Goal: Feedback & Contribution: Leave review/rating

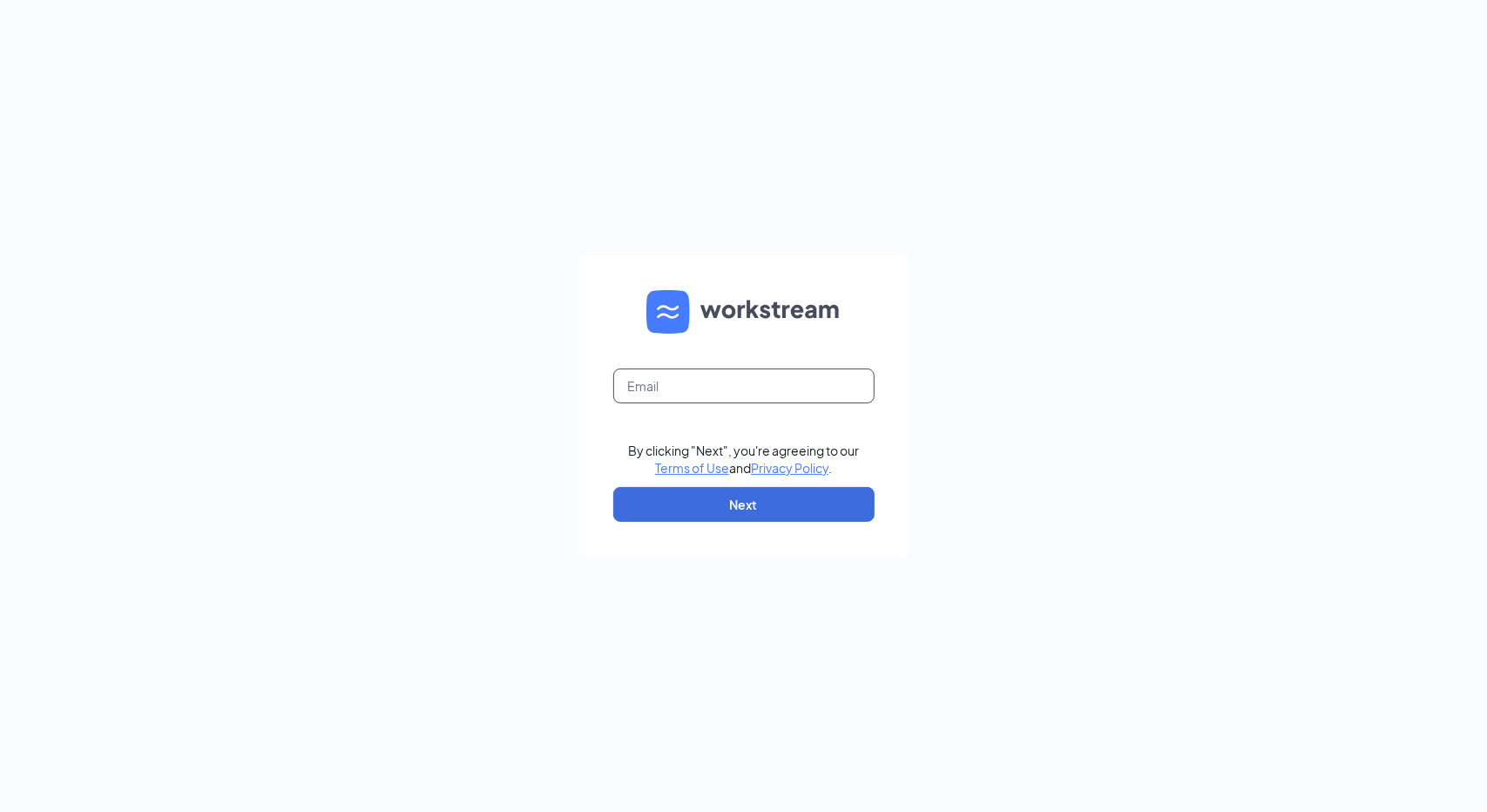
click at [719, 377] on input "text" at bounding box center [744, 386] width 262 height 35
type input "[EMAIL_ADDRESS][DOMAIN_NAME]"
click at [758, 490] on button "Next" at bounding box center [744, 504] width 262 height 35
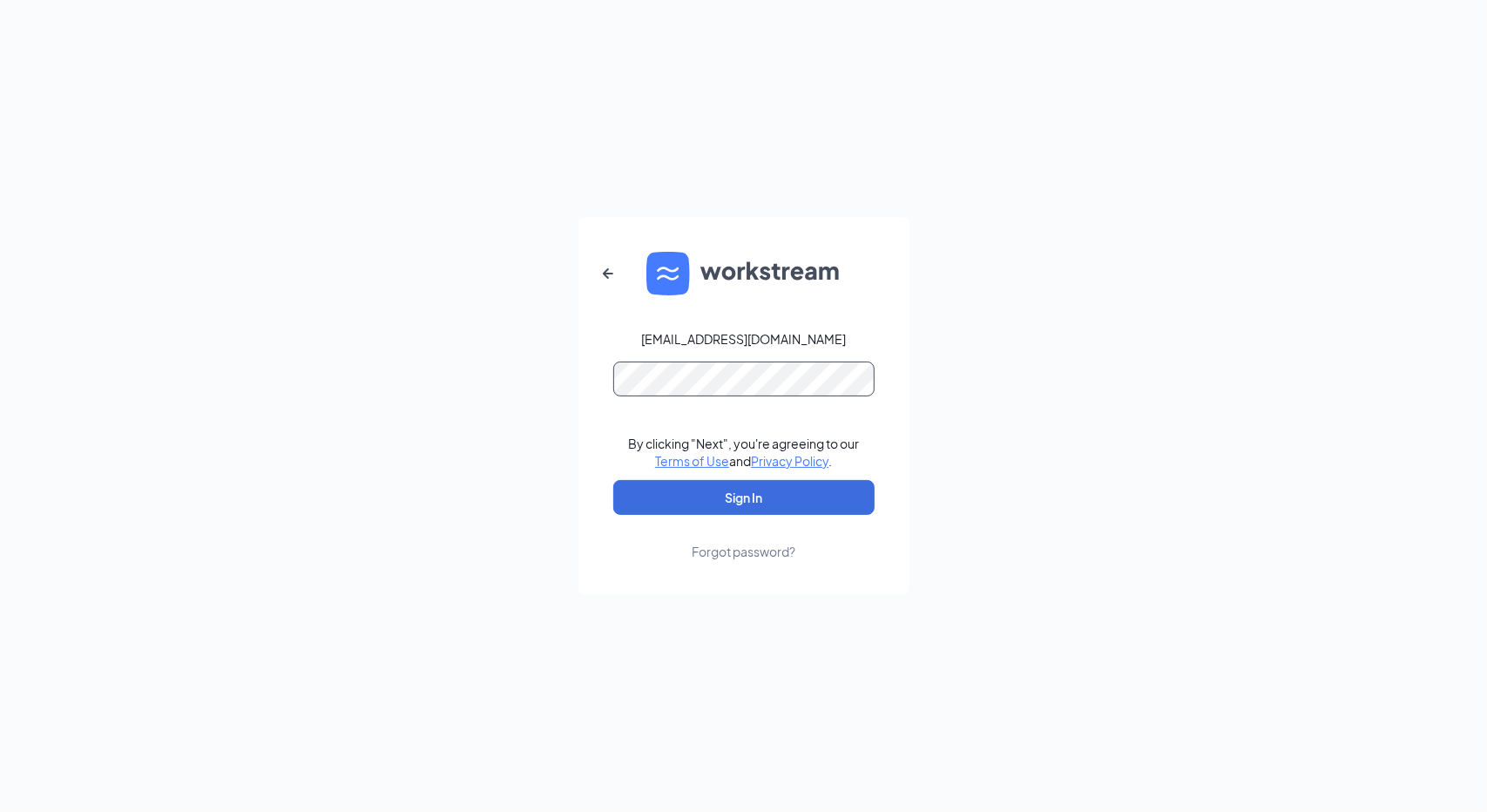
click at [613, 480] on button "Sign In" at bounding box center [744, 497] width 262 height 35
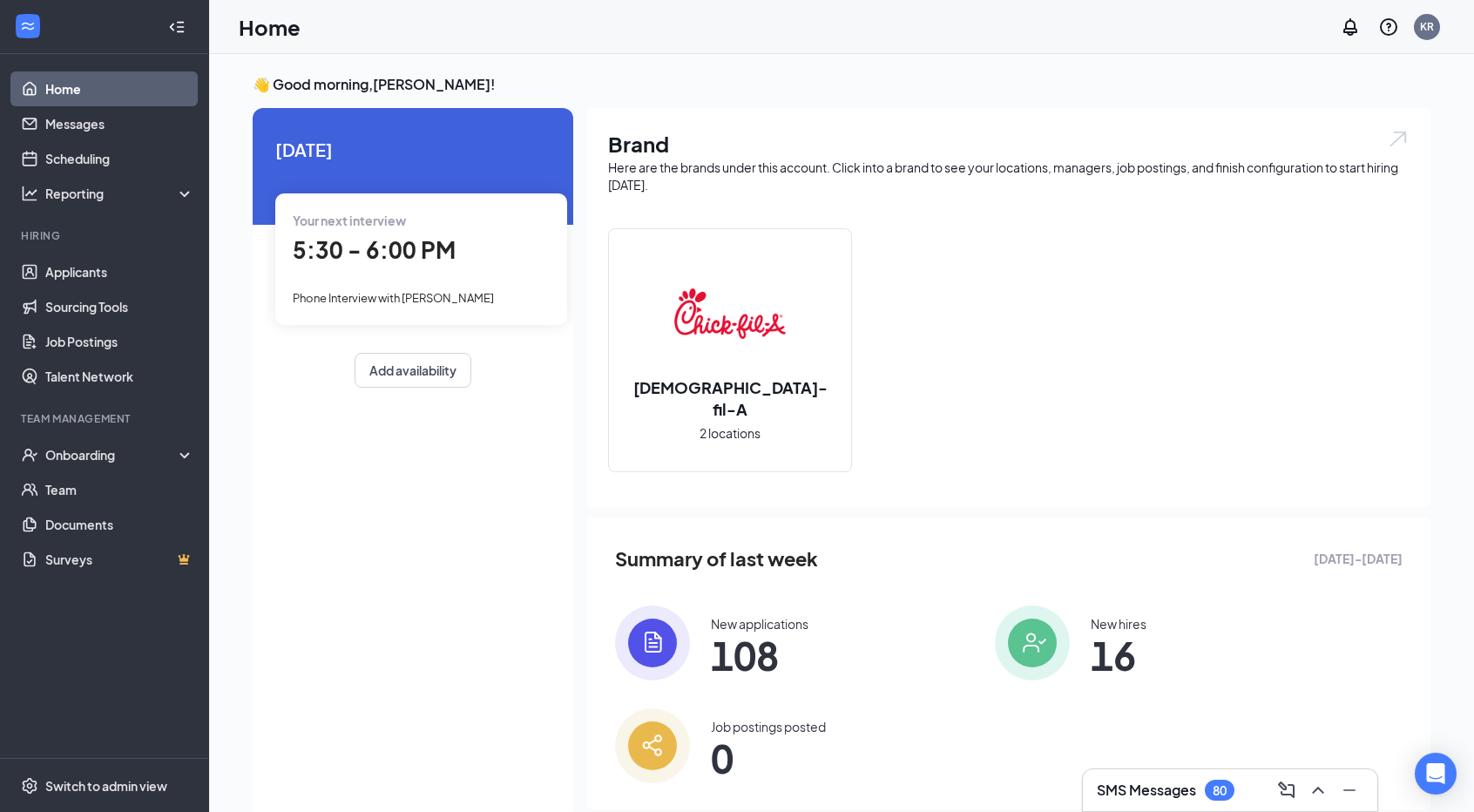
click at [410, 280] on div "Your next interview 5:30 - 6:00 PM Phone Interview with [PERSON_NAME]" at bounding box center [421, 259] width 292 height 131
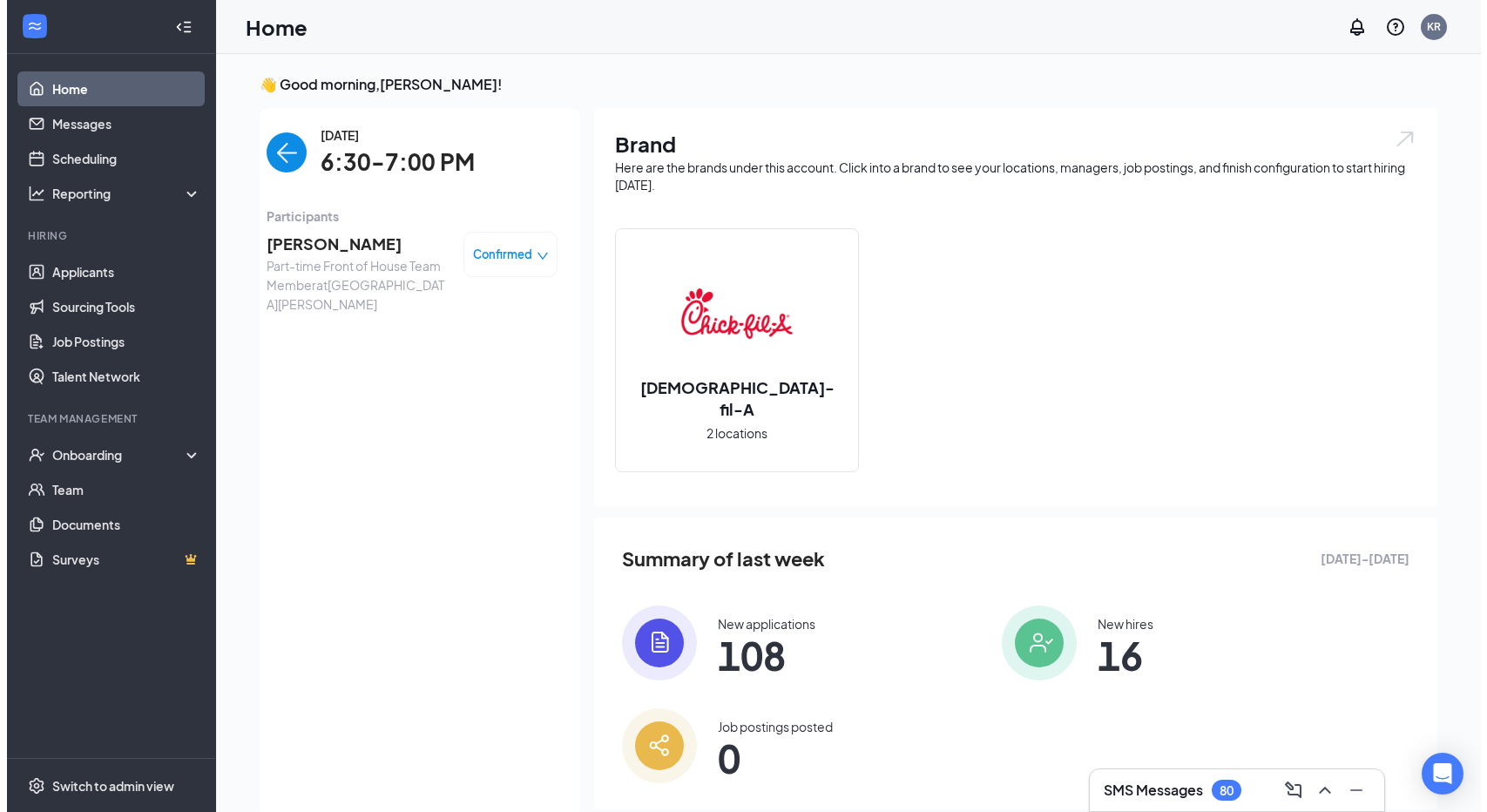
scroll to position [7, 0]
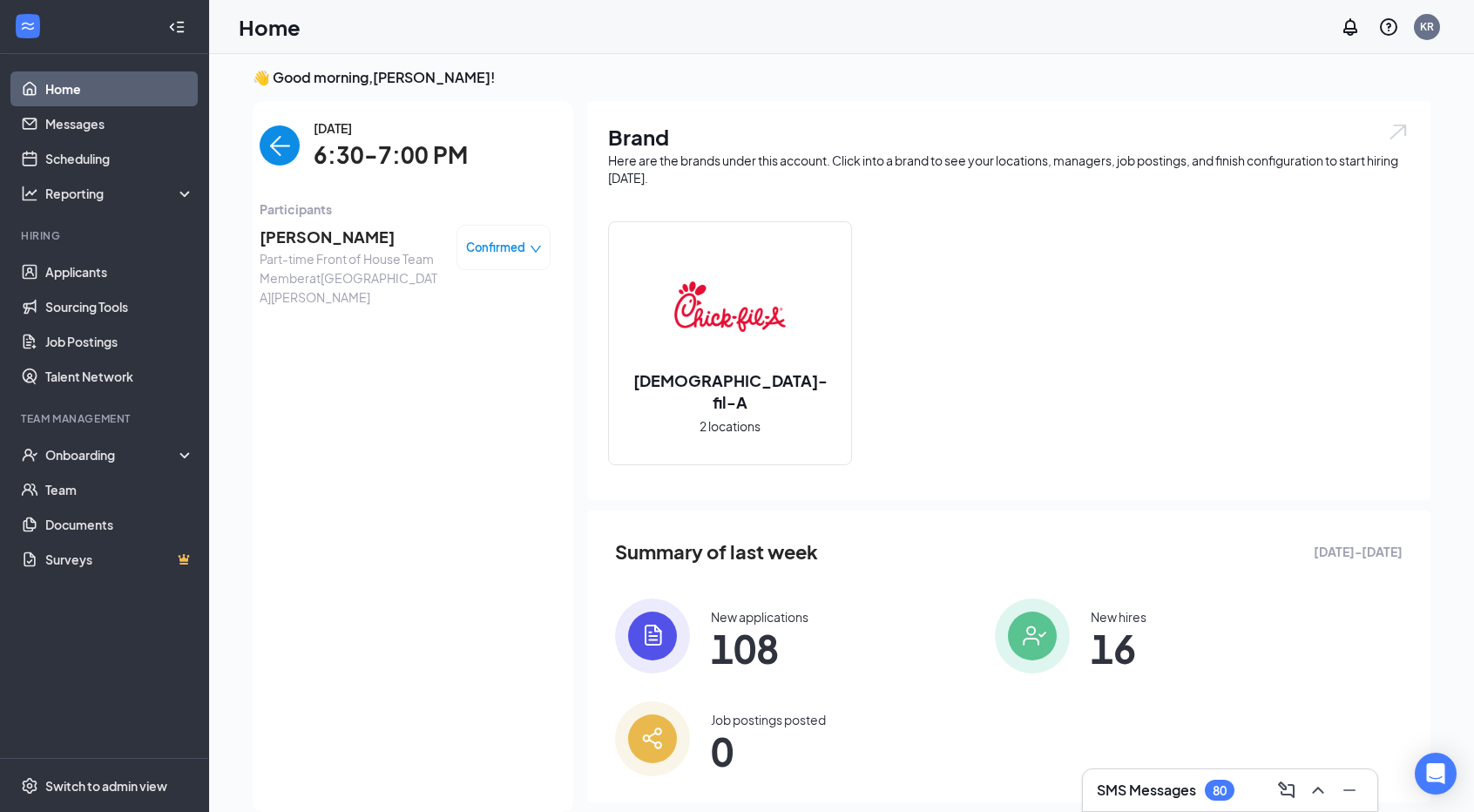
click at [288, 146] on img "back-button" at bounding box center [280, 146] width 40 height 40
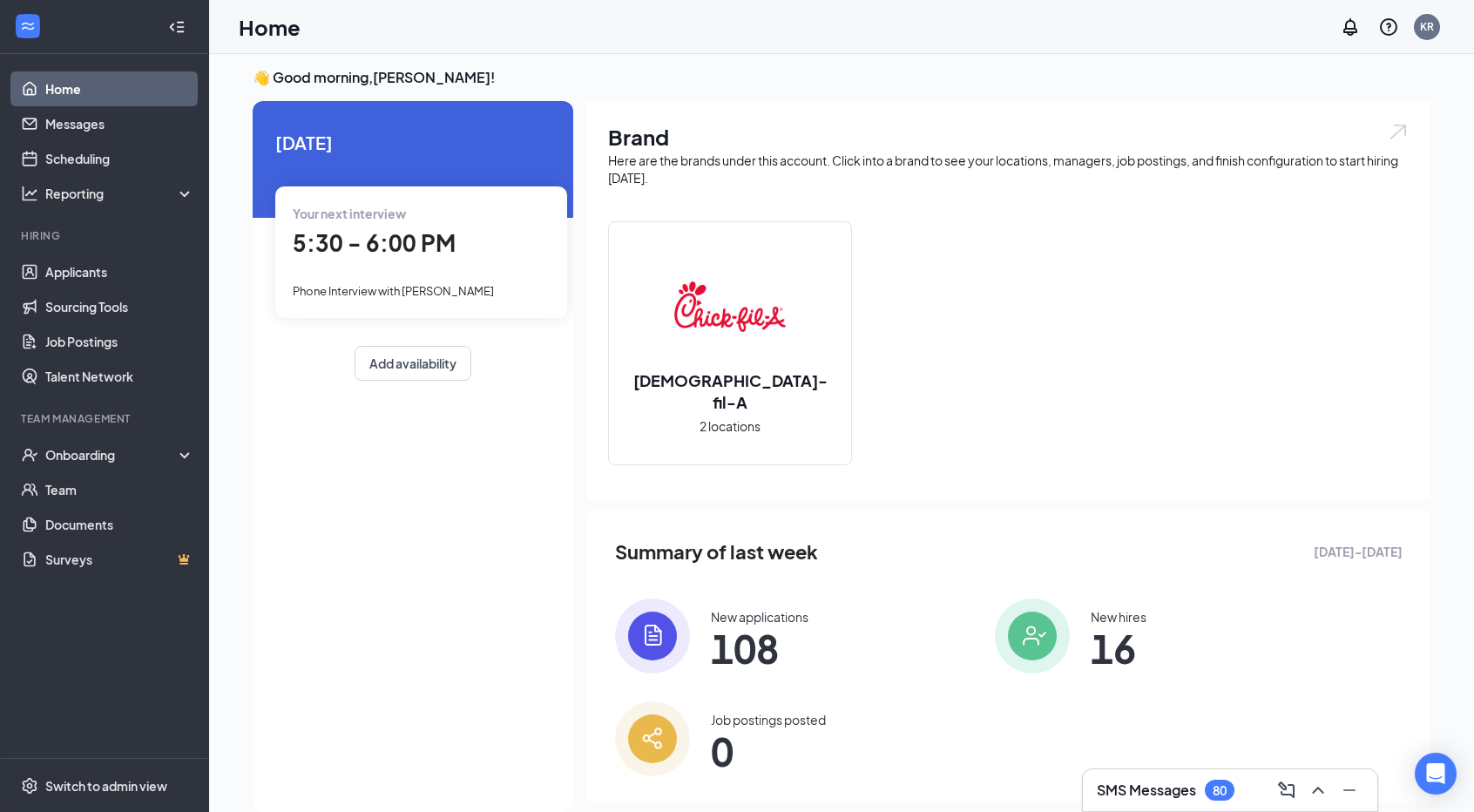
click at [460, 245] on div "5:30 - 6:00 PM" at bounding box center [421, 243] width 257 height 36
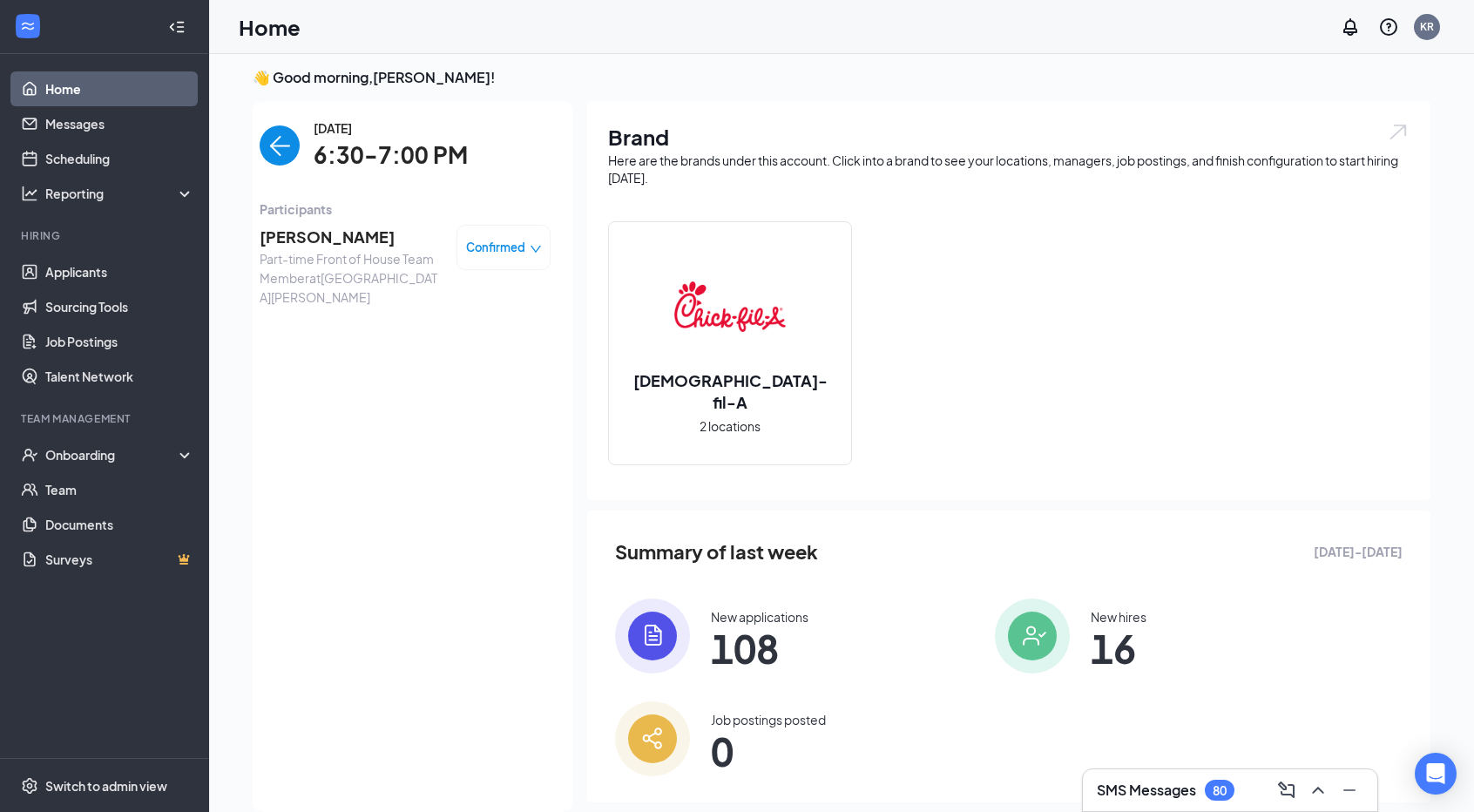
click at [340, 240] on span "[PERSON_NAME]" at bounding box center [351, 237] width 183 height 24
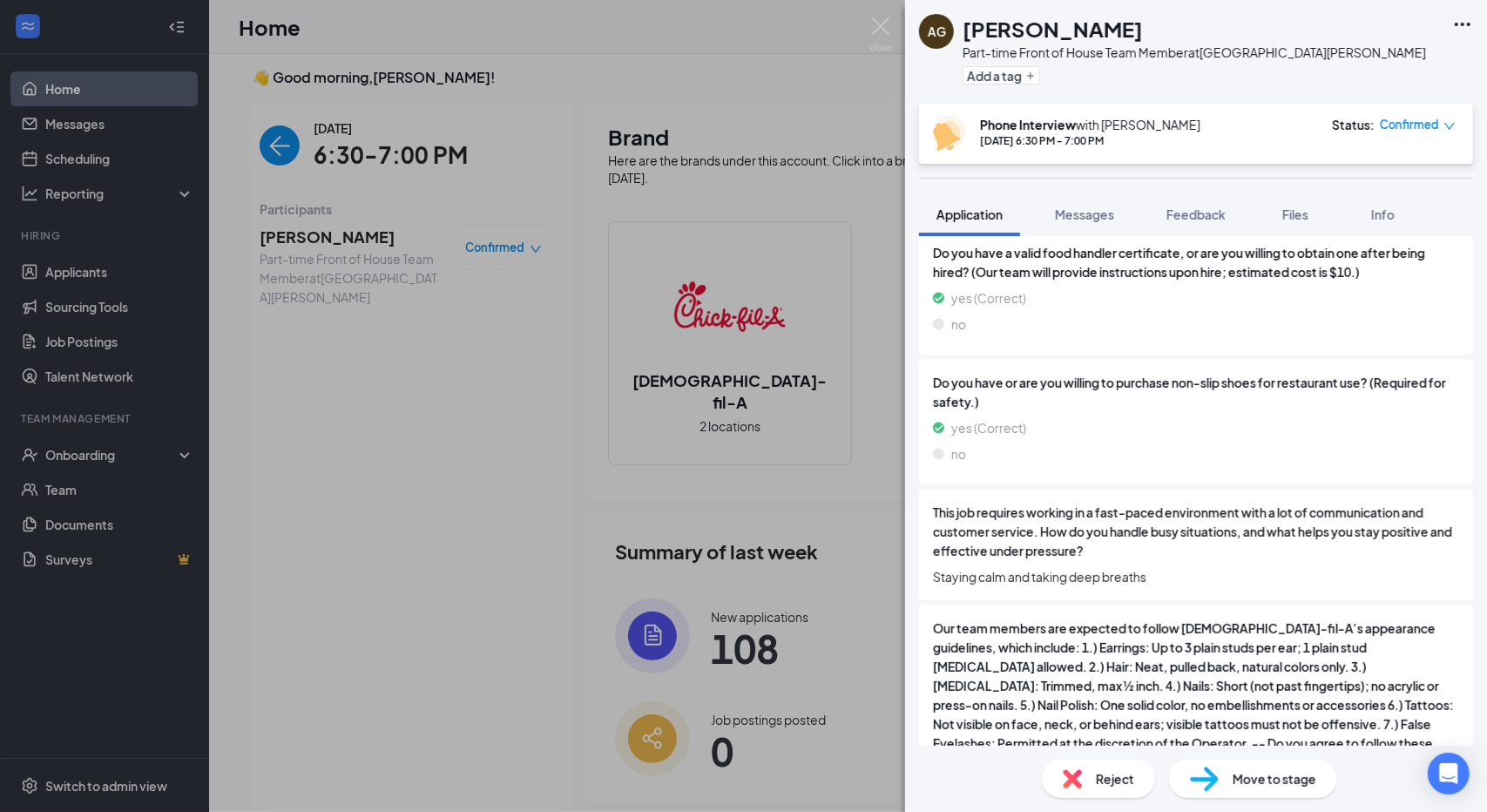
scroll to position [2754, 0]
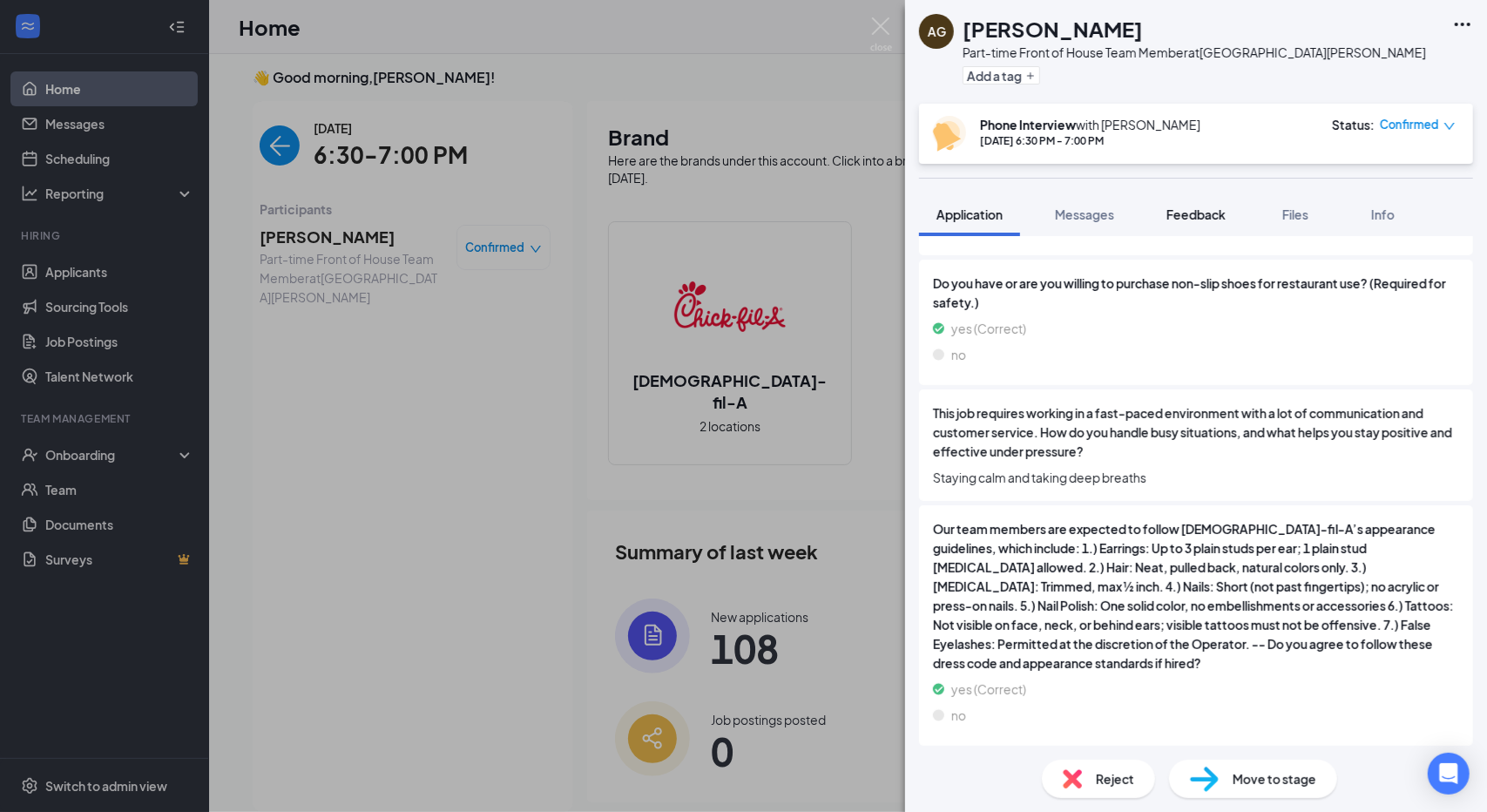
click at [1199, 212] on span "Feedback" at bounding box center [1196, 215] width 59 height 16
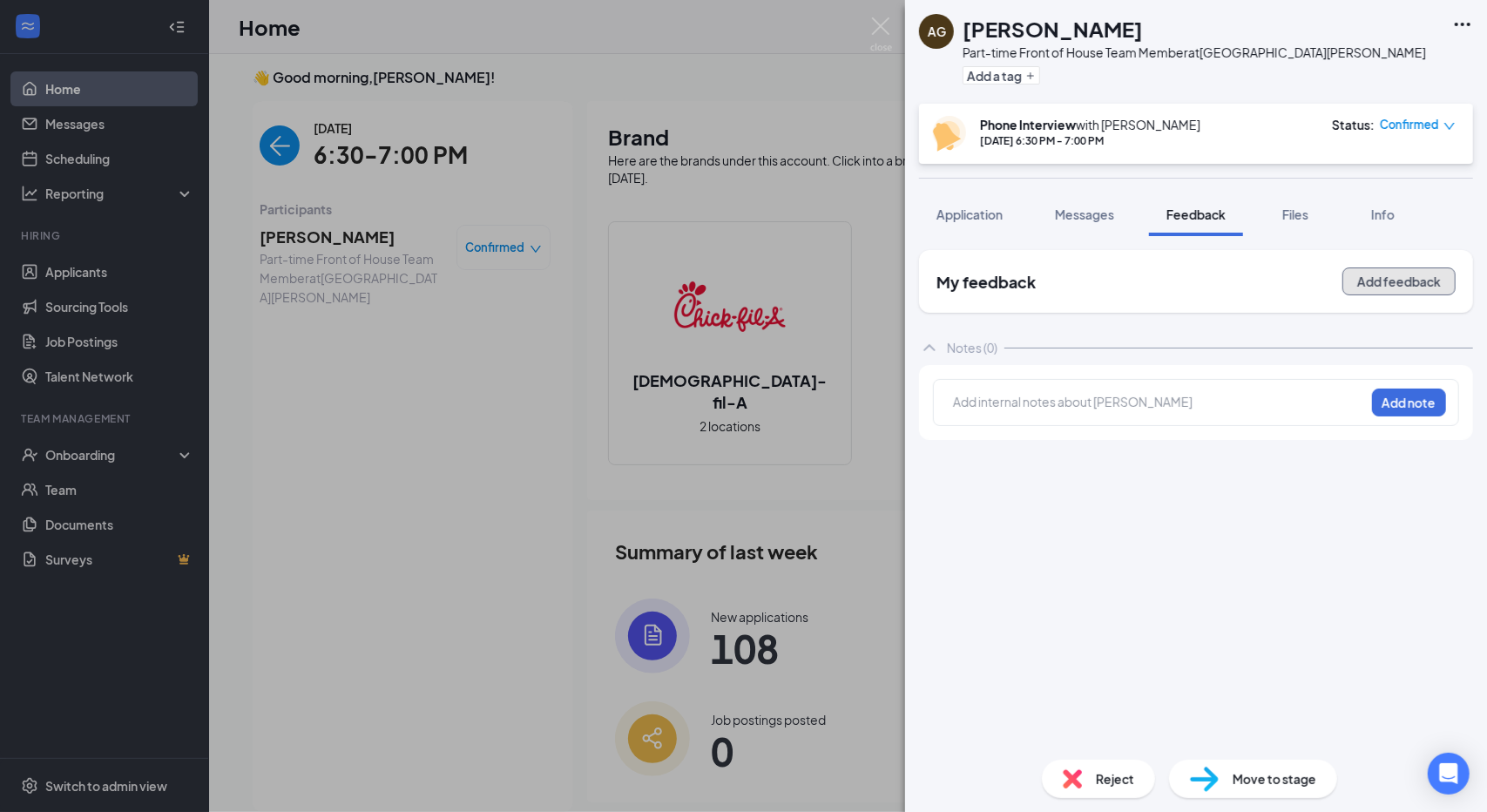
click at [1355, 284] on button "Add feedback" at bounding box center [1399, 282] width 113 height 28
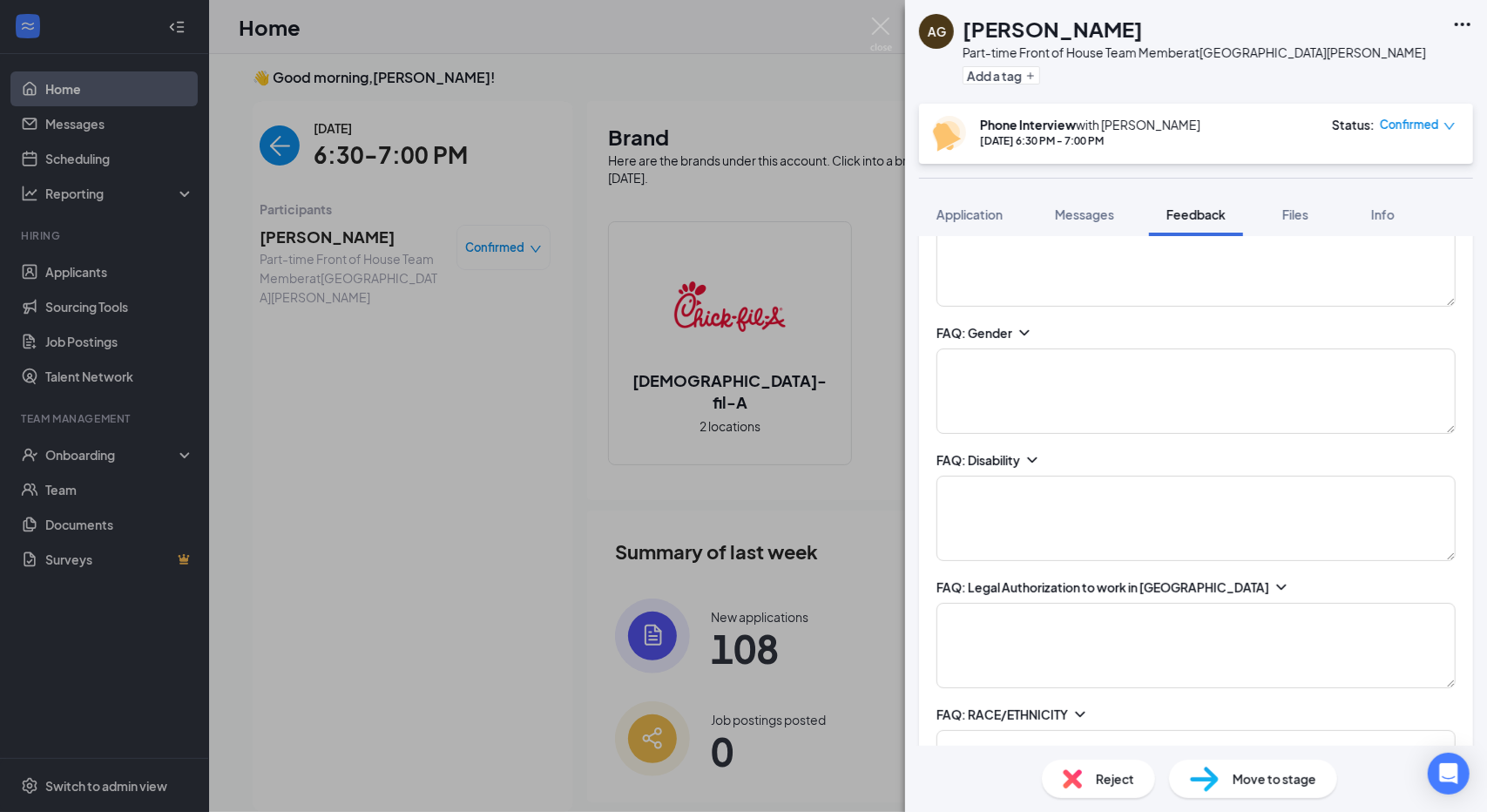
scroll to position [2549, 0]
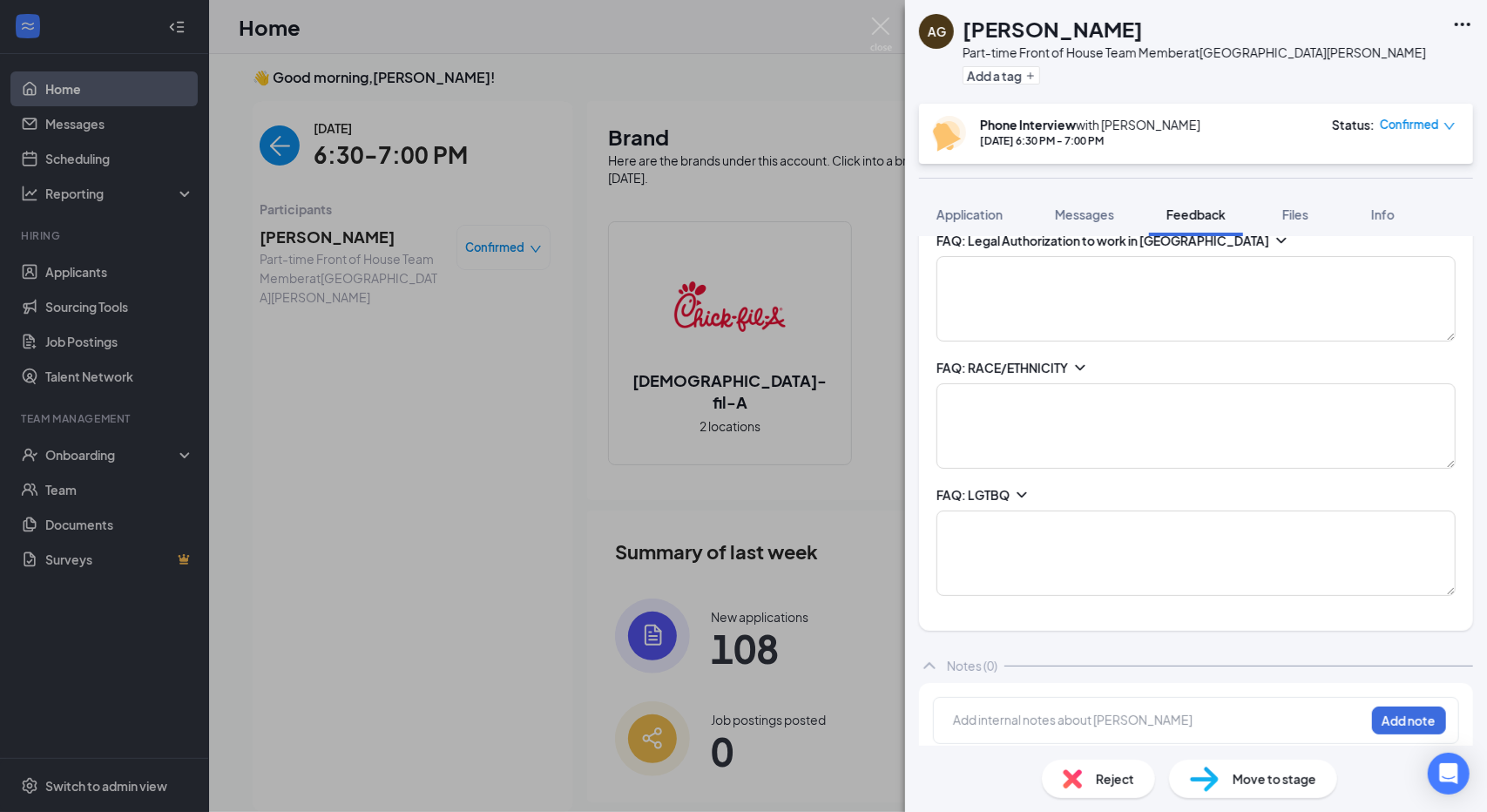
click at [1026, 492] on icon "ChevronDown" at bounding box center [1020, 495] width 10 height 5
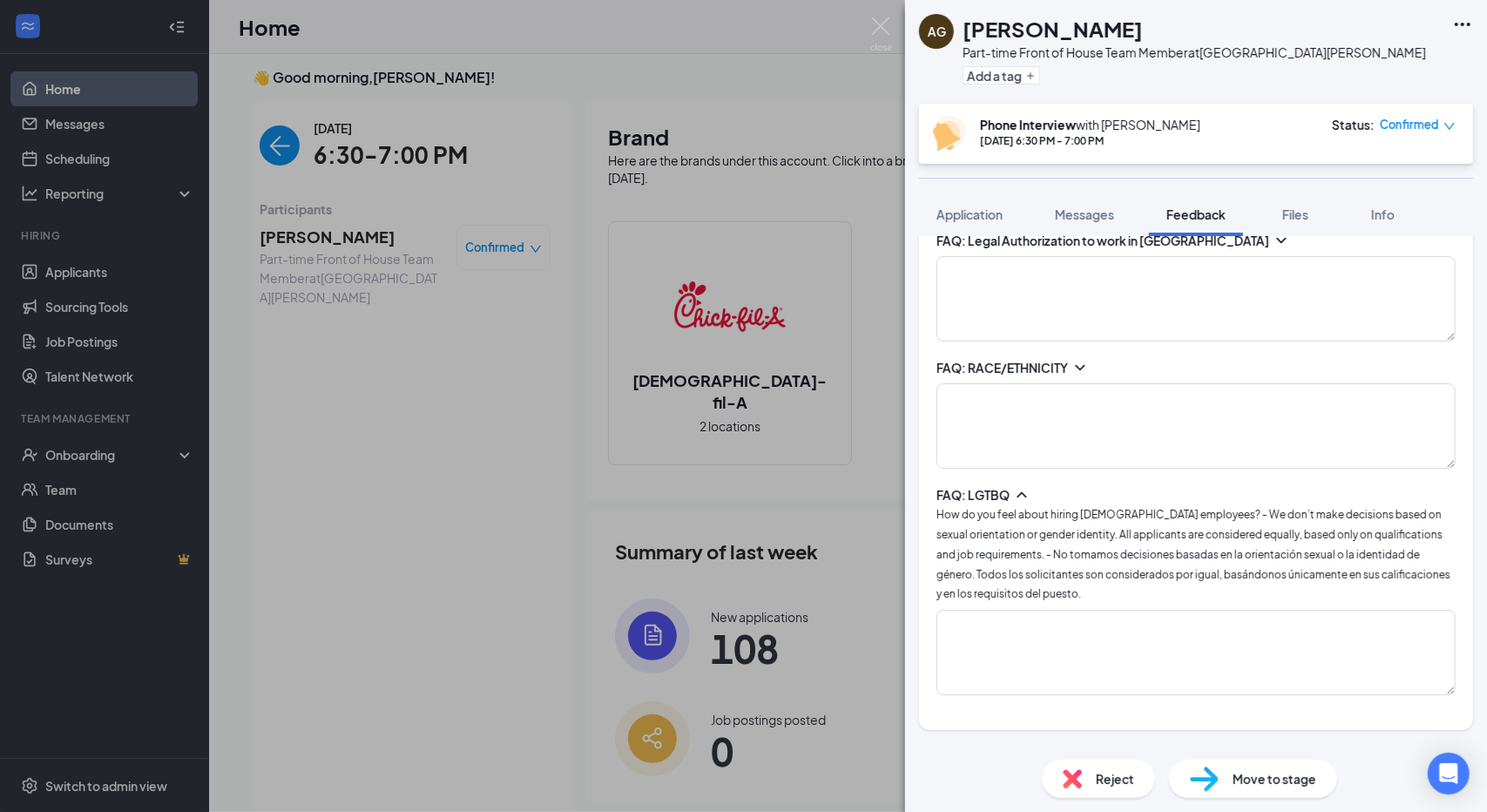
click at [1026, 486] on icon "ChevronUp" at bounding box center [1021, 495] width 17 height 17
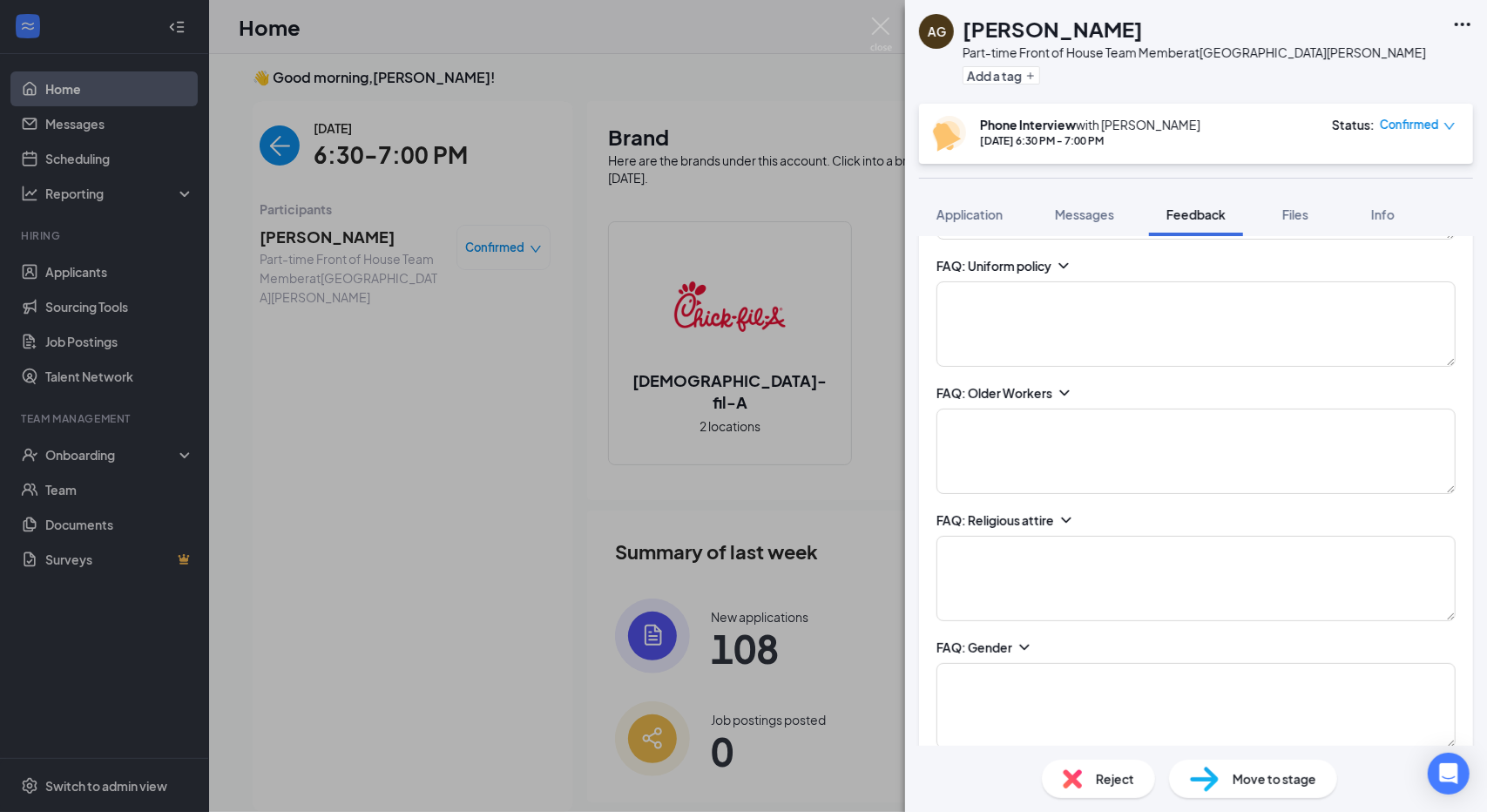
scroll to position [1569, 0]
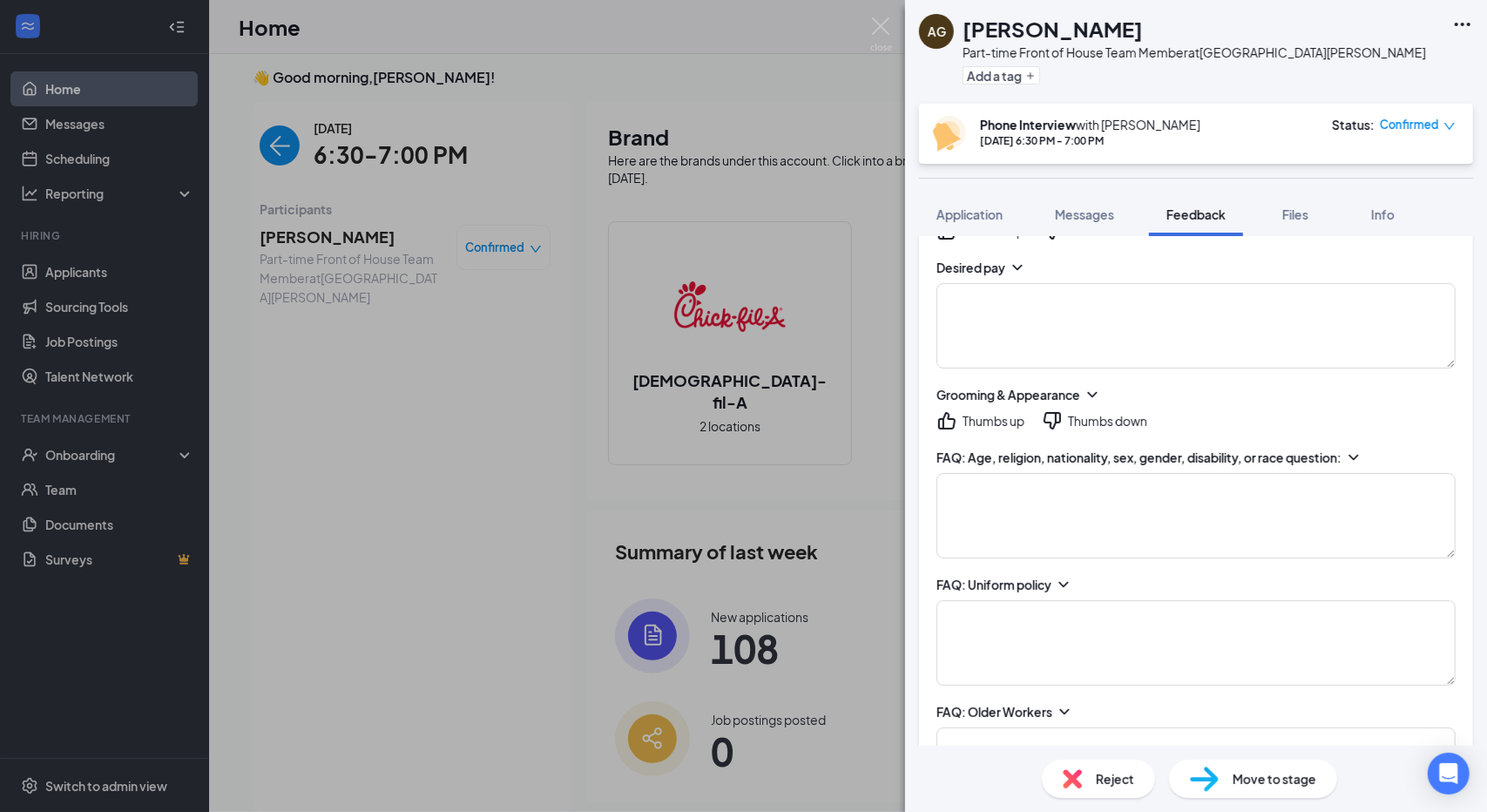
click at [1362, 454] on icon "ChevronDown" at bounding box center [1354, 457] width 17 height 17
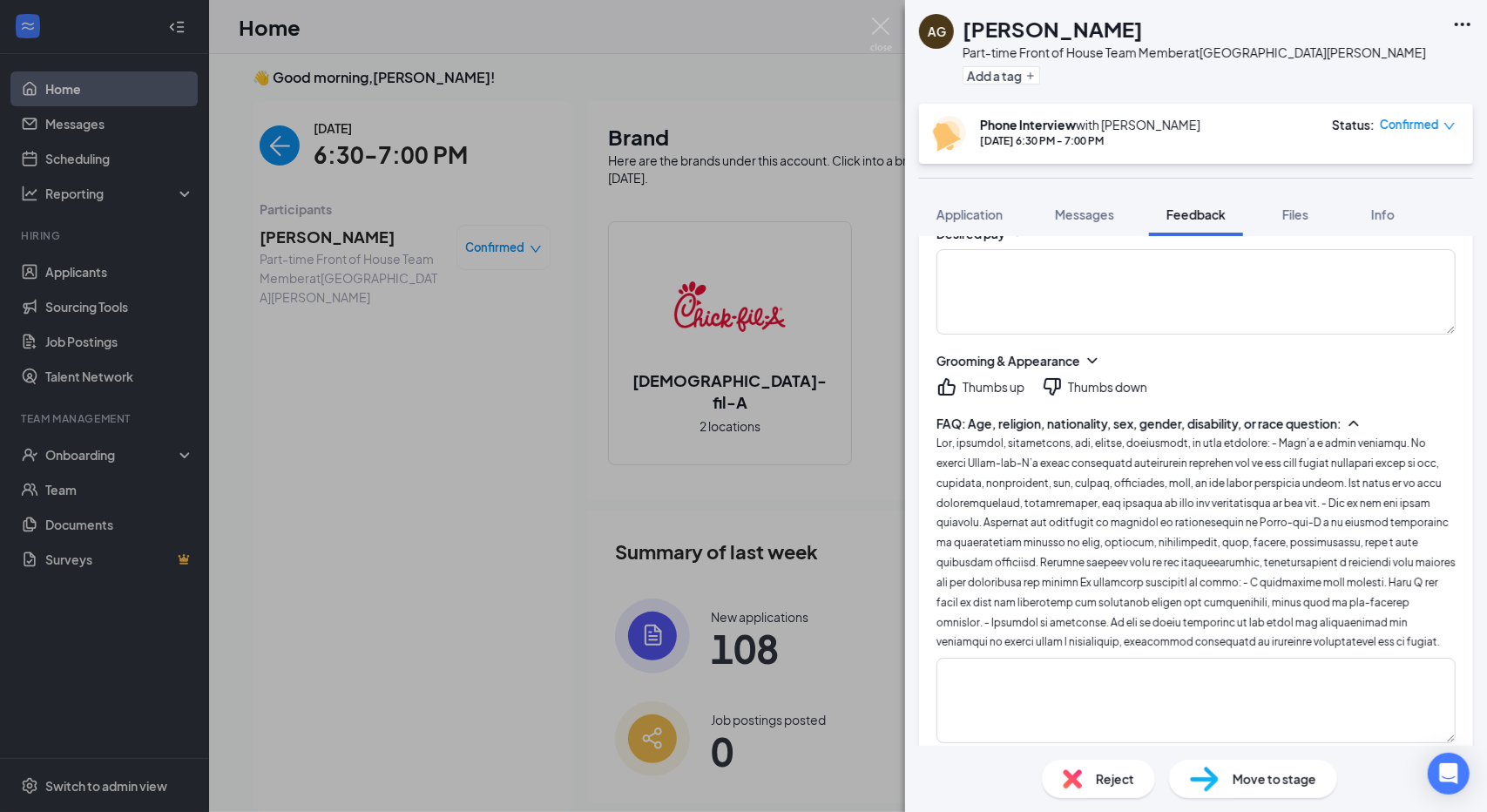
scroll to position [1605, 0]
click at [1362, 417] on icon "ChevronUp" at bounding box center [1354, 421] width 17 height 17
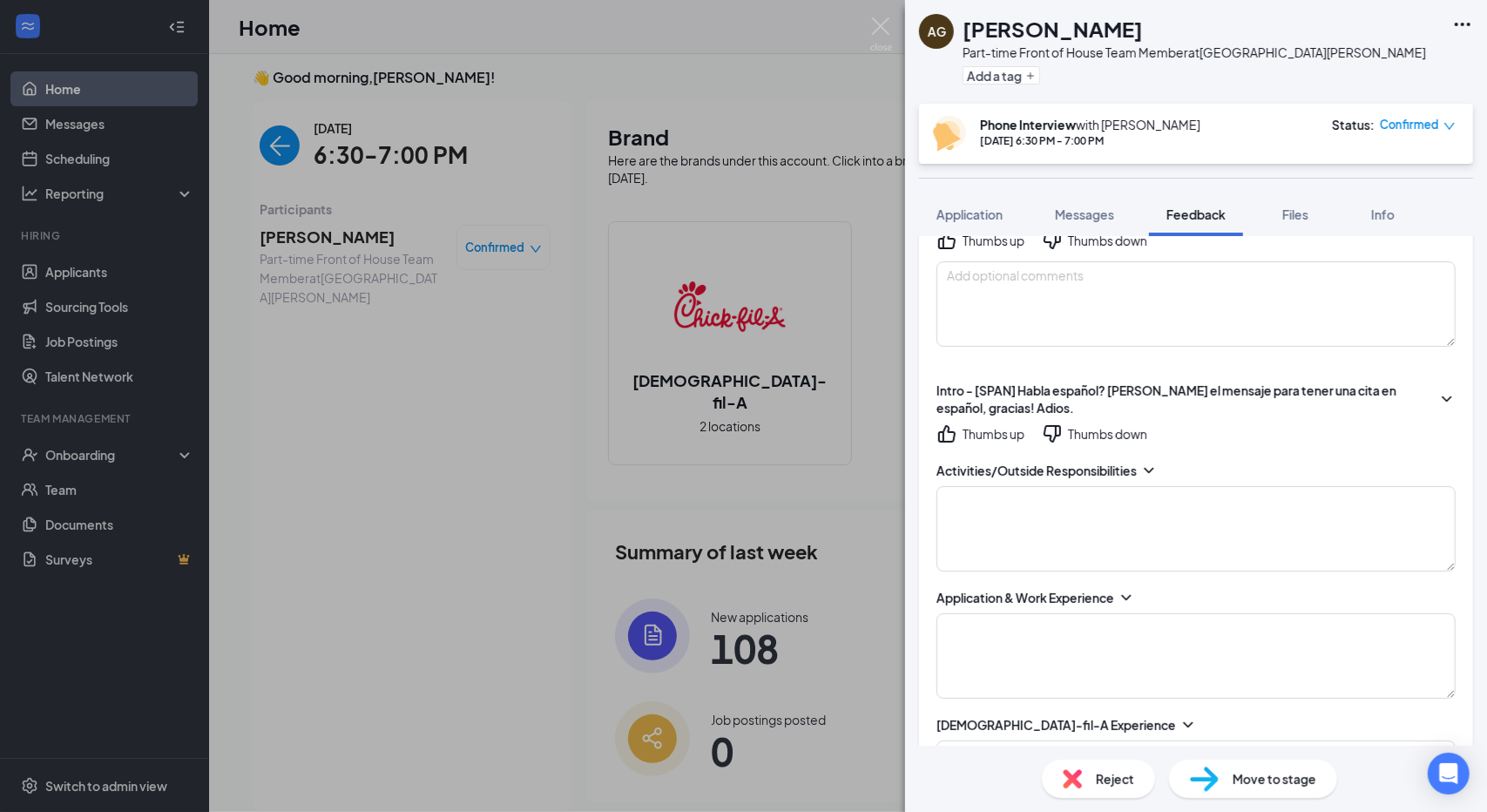
scroll to position [158, 0]
click at [1145, 466] on icon "ChevronDown" at bounding box center [1149, 473] width 17 height 17
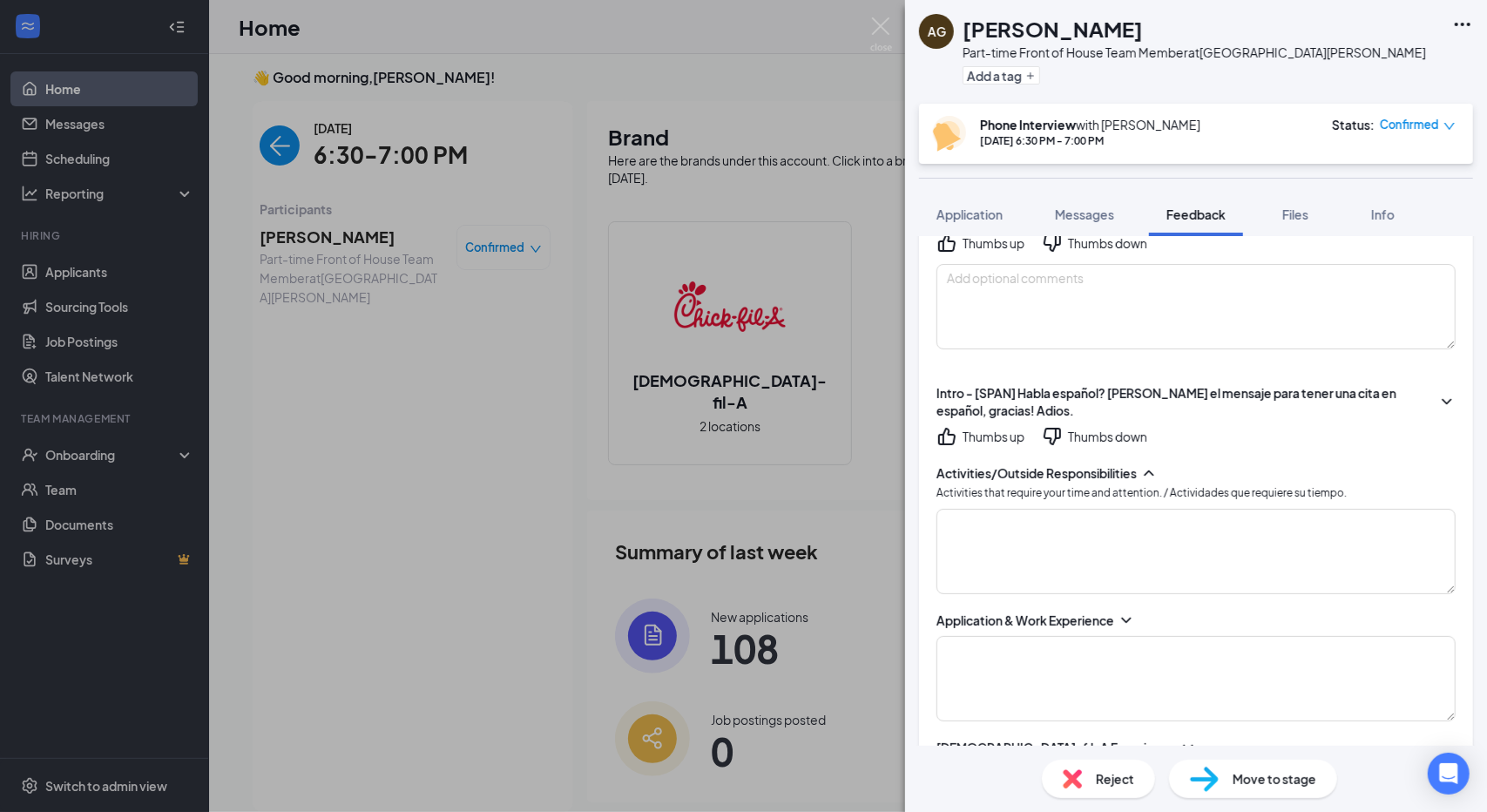
scroll to position [262, 0]
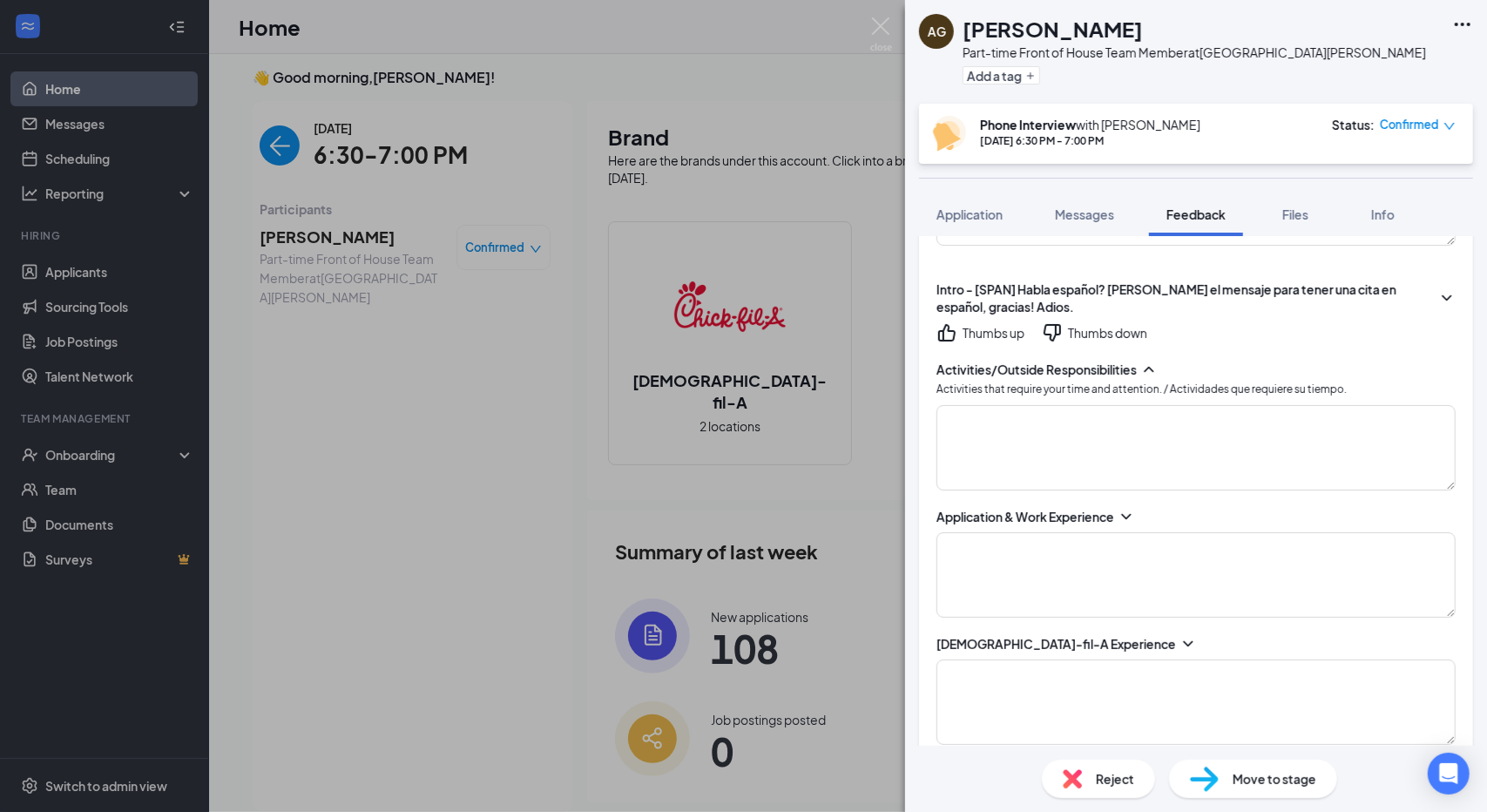
click at [1130, 513] on icon "ChevronDown" at bounding box center [1126, 516] width 17 height 17
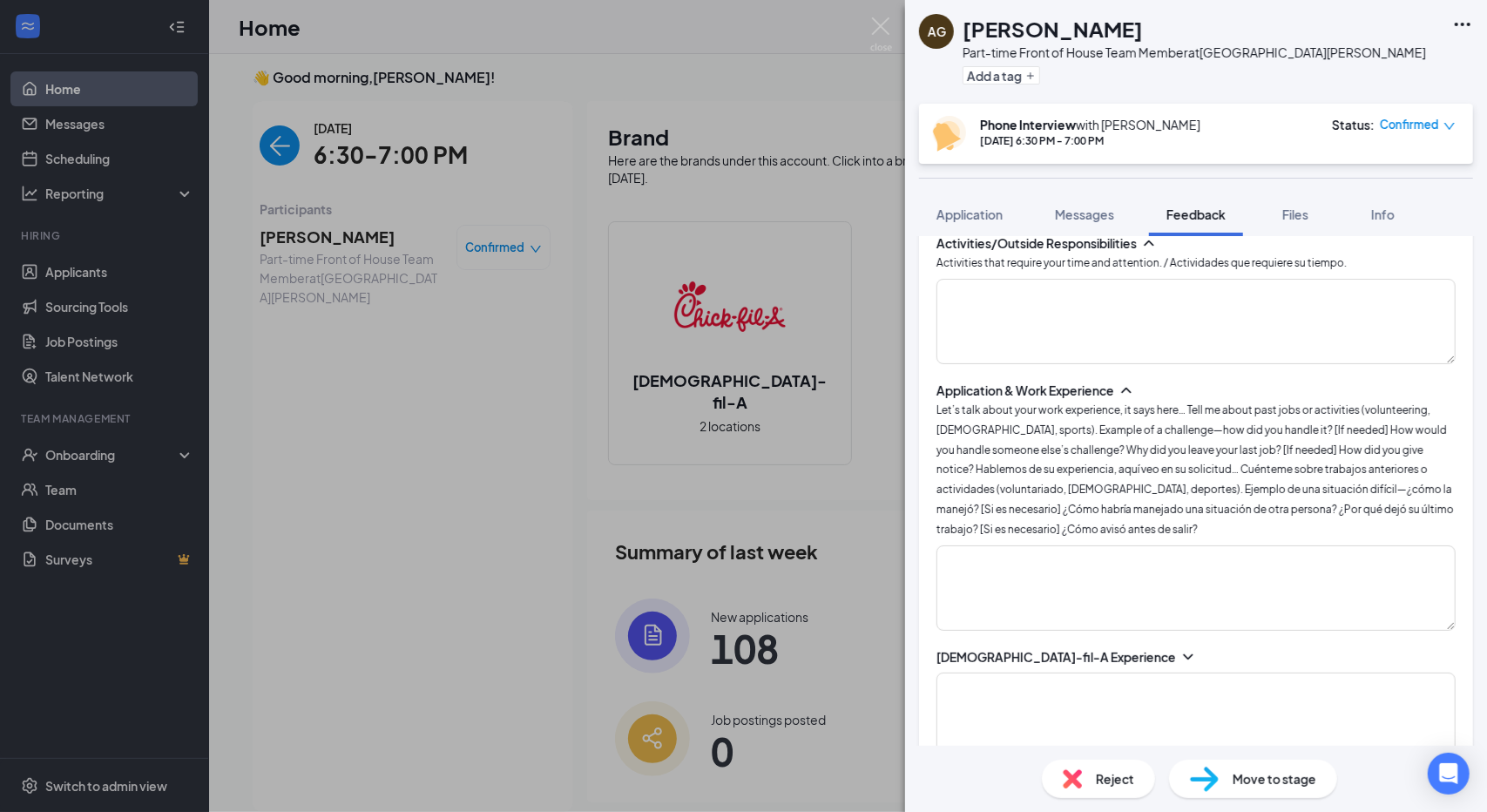
scroll to position [393, 0]
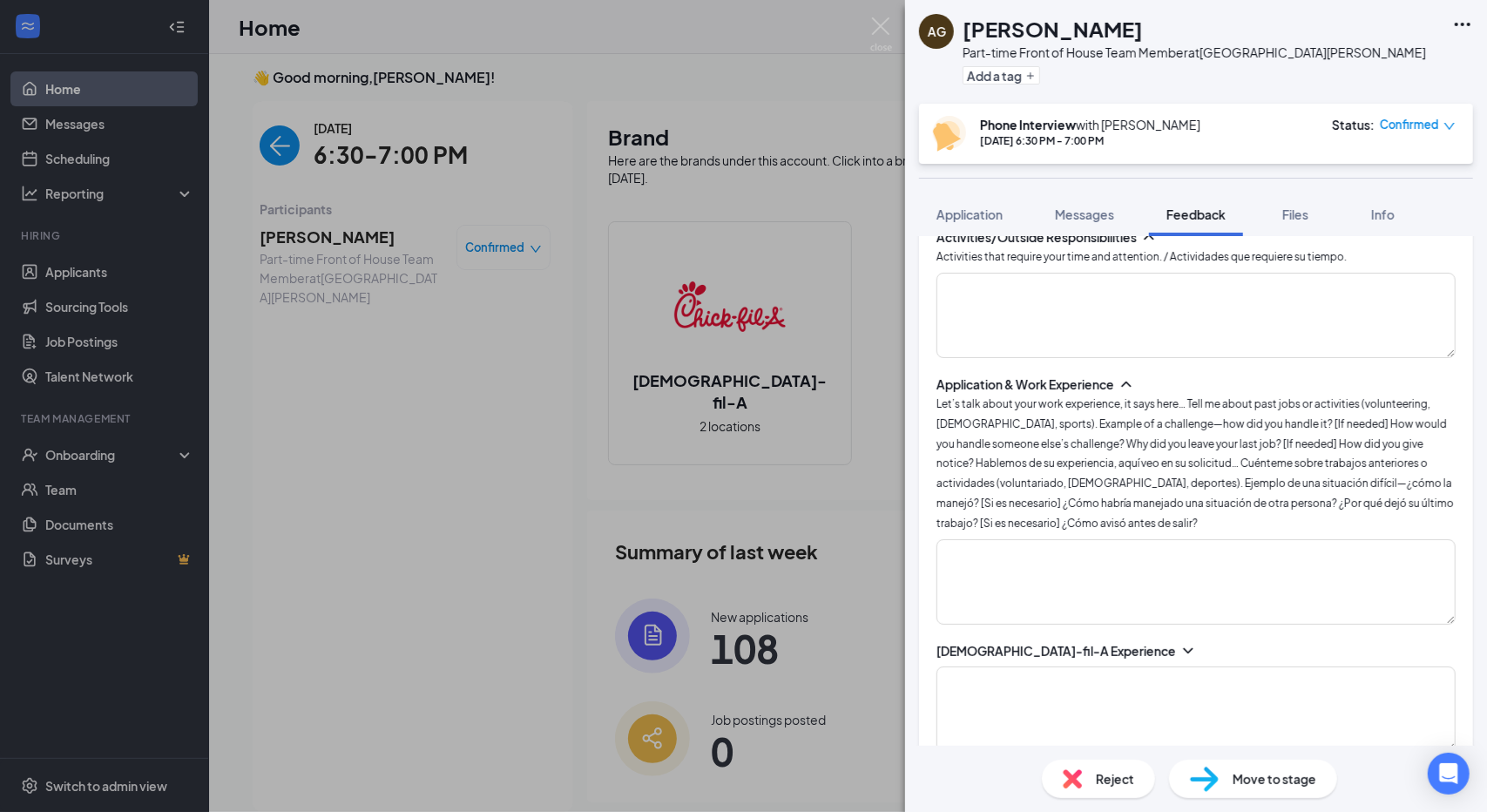
click at [1130, 513] on span "Let’s talk about your work experience, it says here… Tell me about past jobs or…" at bounding box center [1195, 463] width 517 height 133
click at [437, 426] on div "AG [PERSON_NAME] Part-time Front of House Team Member at [GEOGRAPHIC_DATA][PERS…" at bounding box center [743, 406] width 1487 height 812
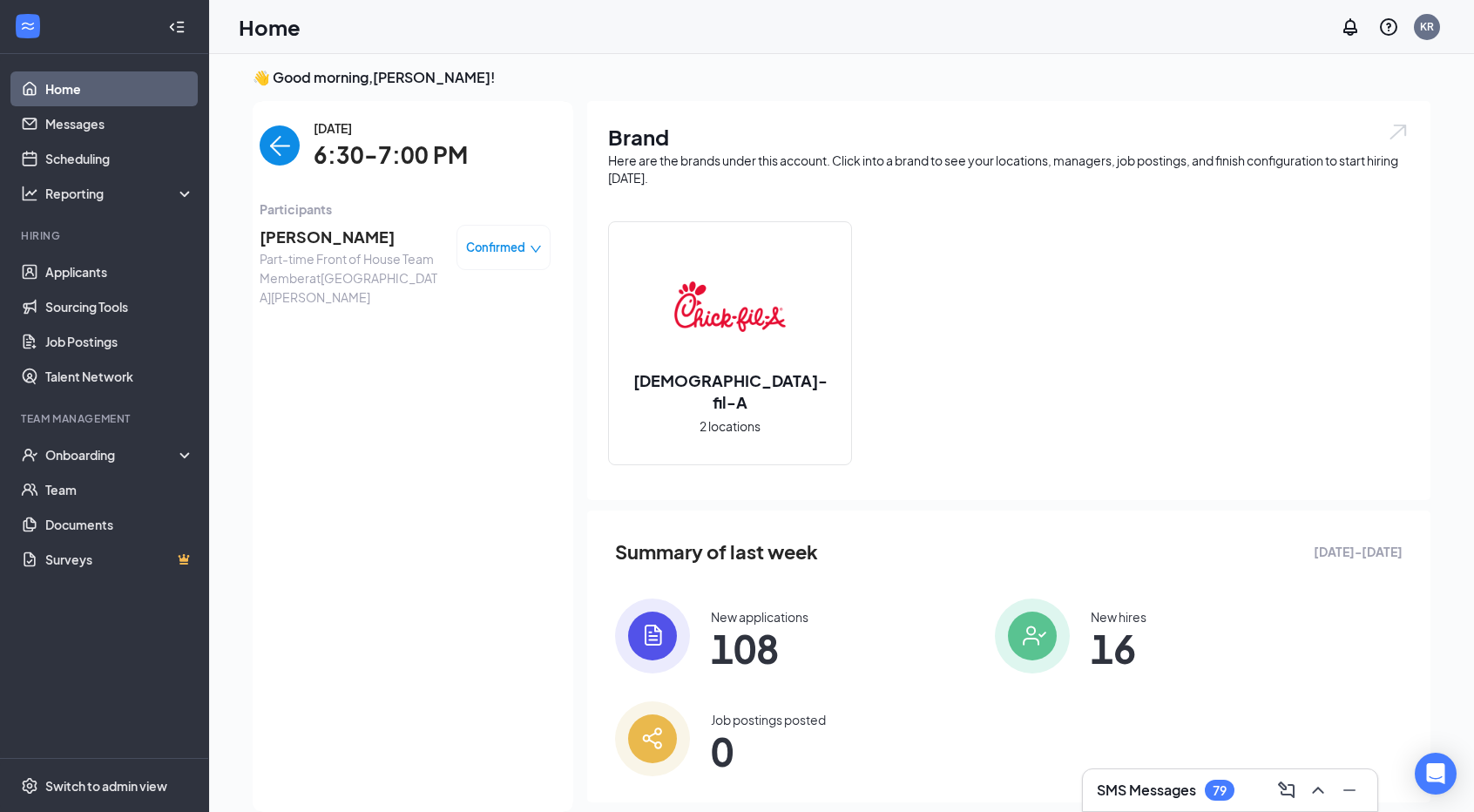
click at [316, 249] on span "Part-time Front of House Team Member at [GEOGRAPHIC_DATA][PERSON_NAME]" at bounding box center [351, 278] width 183 height 58
click at [304, 238] on span "[PERSON_NAME]" at bounding box center [351, 237] width 183 height 24
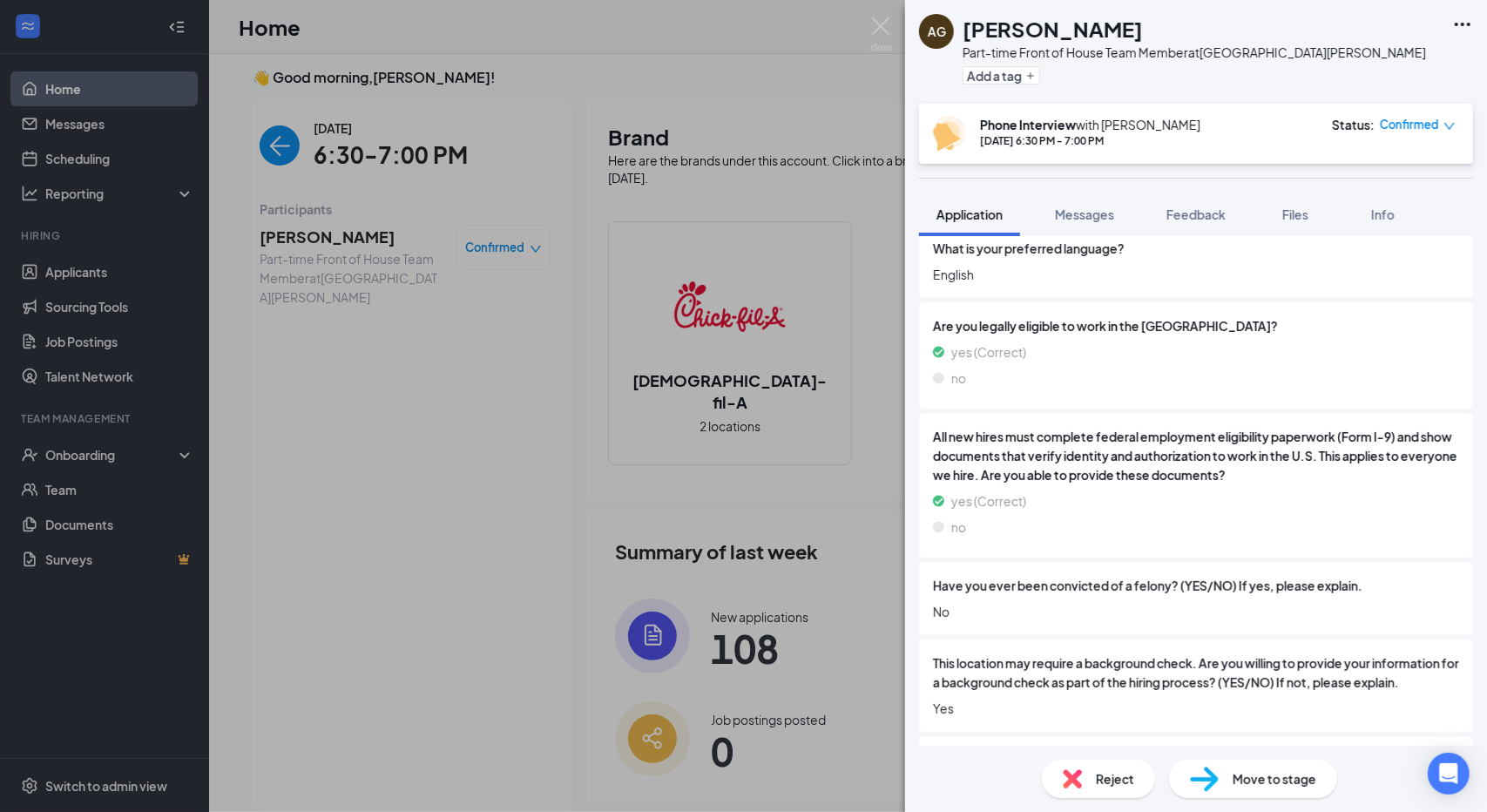
scroll to position [401, 0]
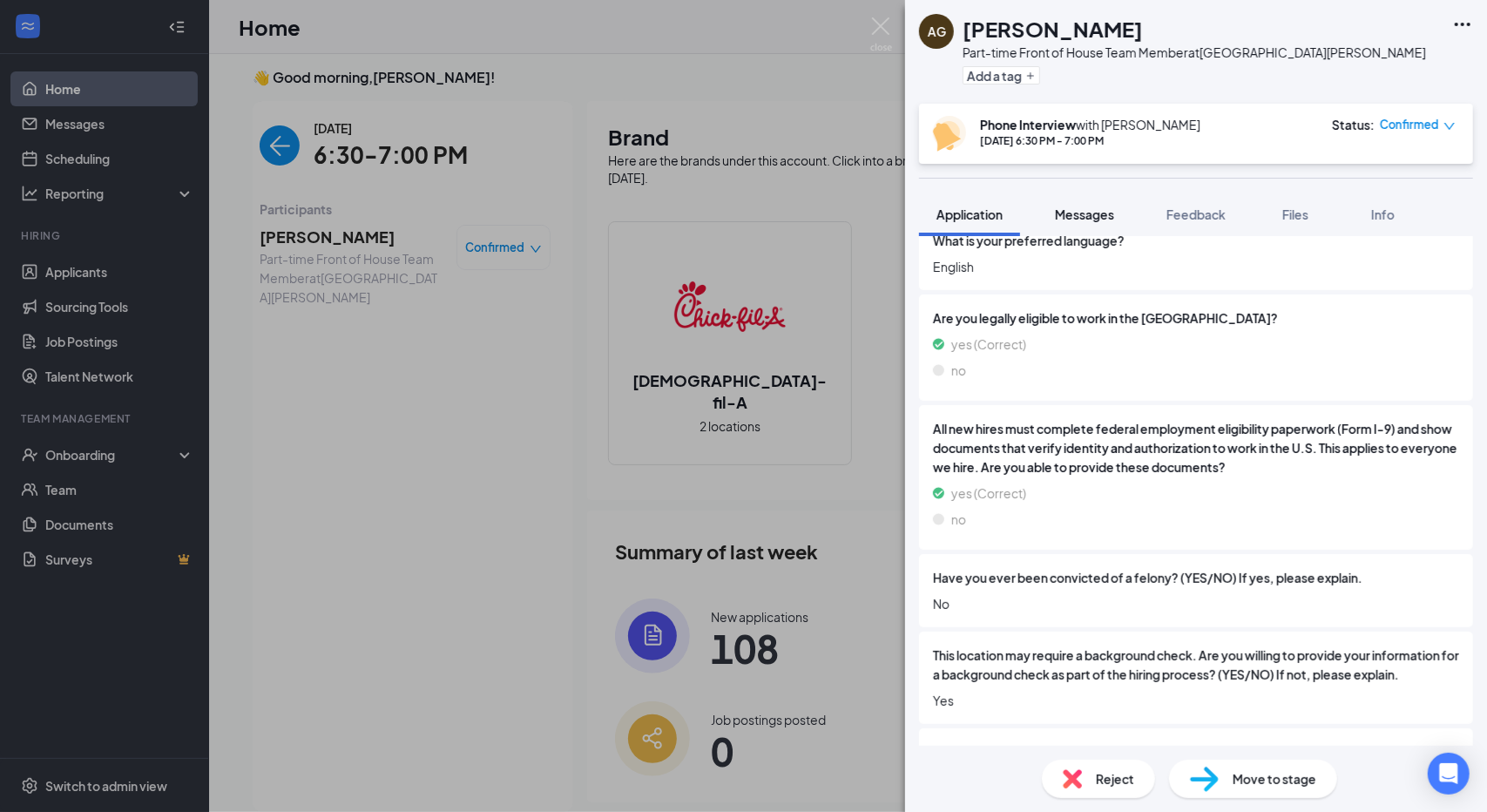
click at [1093, 207] on span "Messages" at bounding box center [1084, 215] width 59 height 16
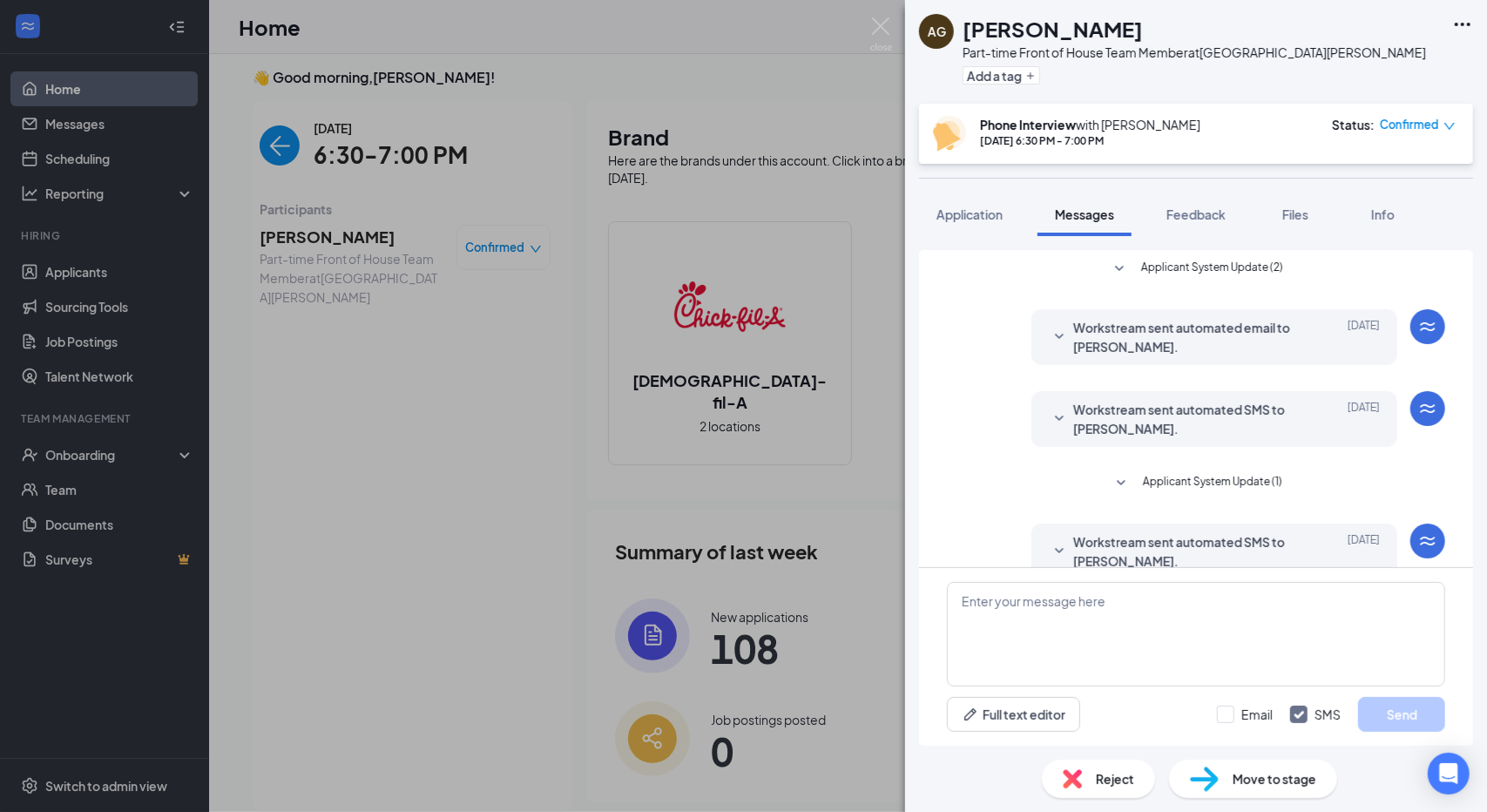
click at [1051, 336] on icon "SmallChevronDown" at bounding box center [1059, 338] width 21 height 21
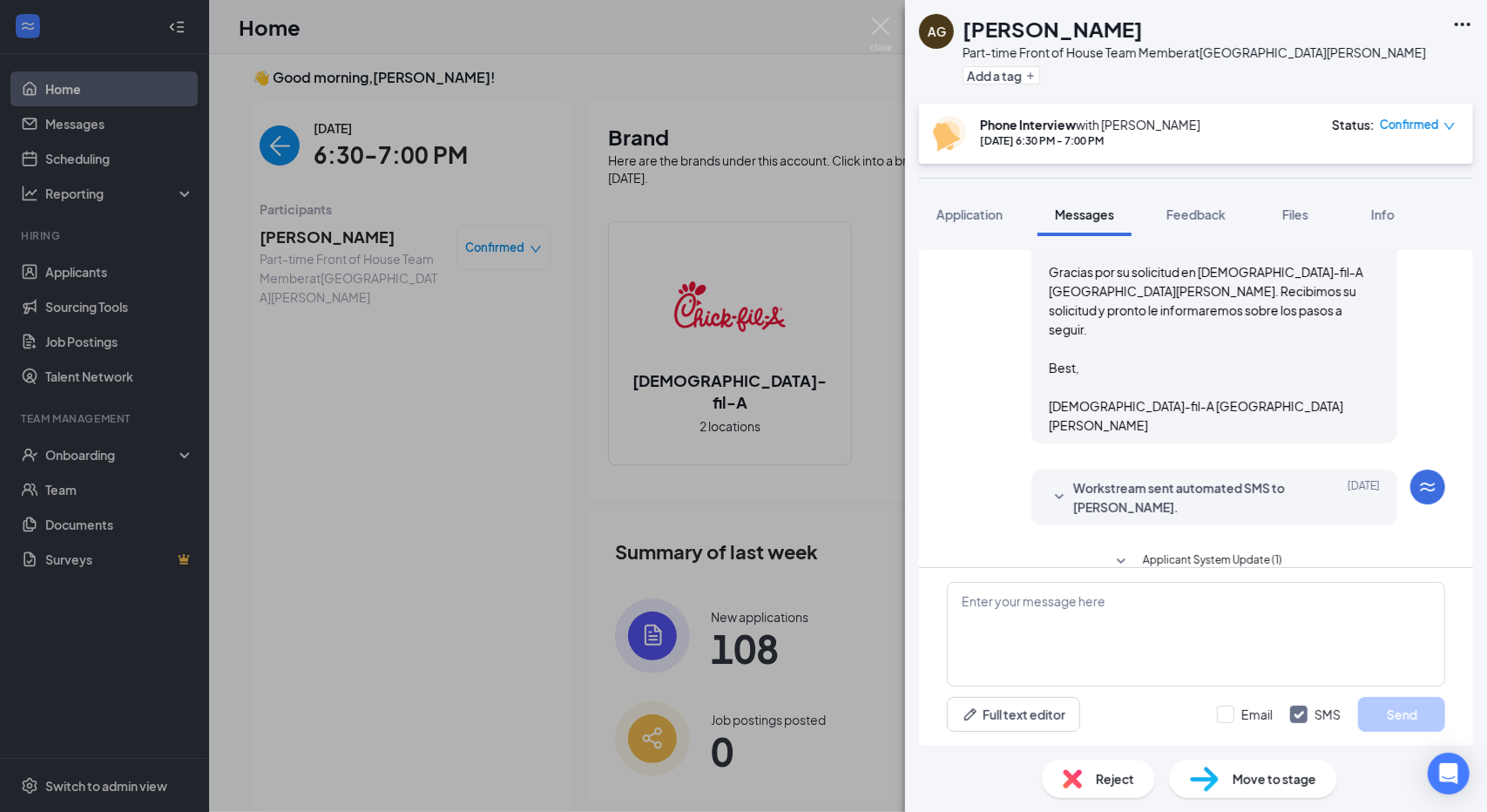
scroll to position [278, 0]
click at [1048, 486] on icon "SmallChevronDown" at bounding box center [1059, 496] width 21 height 21
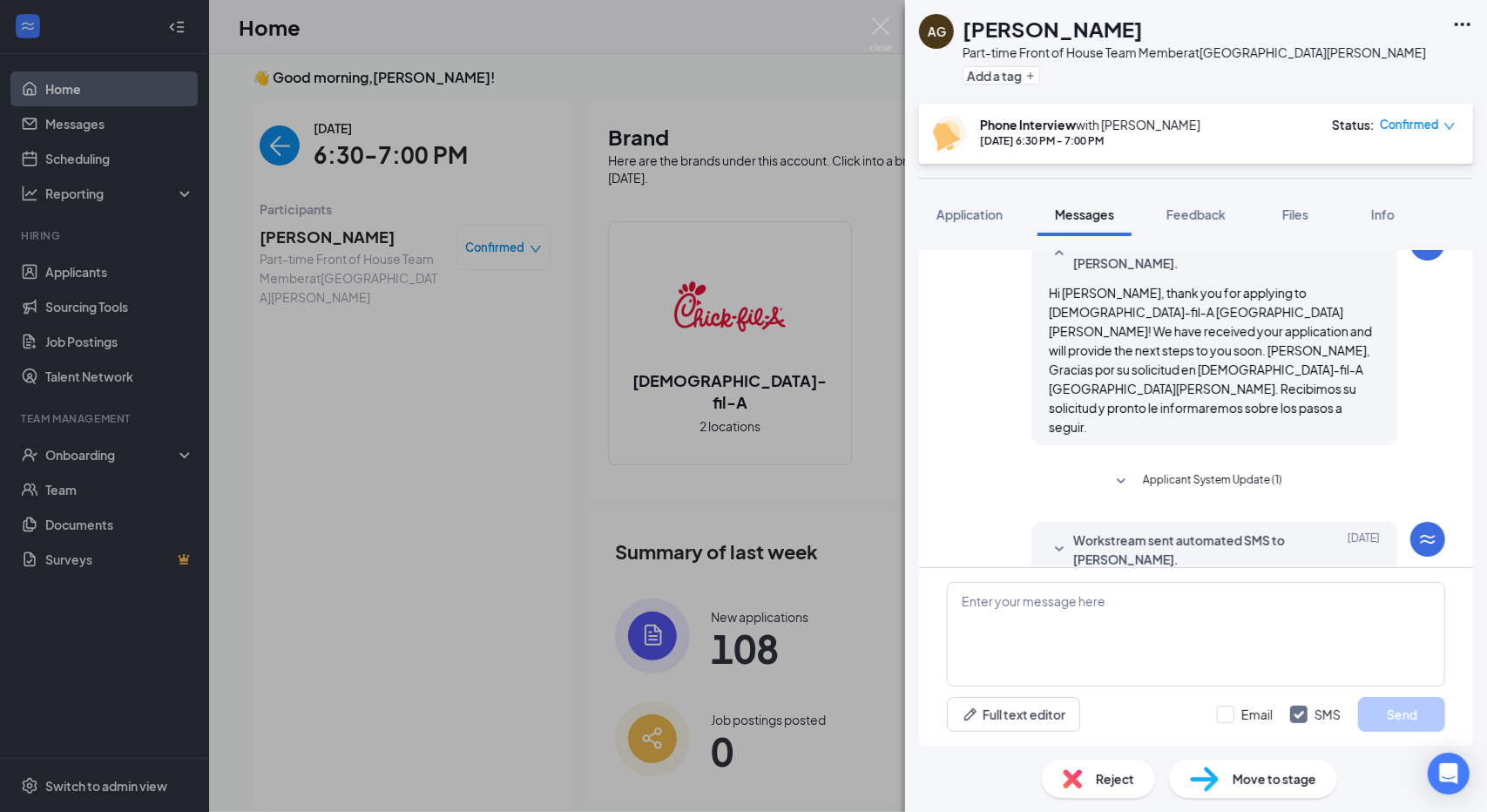
scroll to position [522, 0]
click at [1054, 545] on icon "SmallChevronDown" at bounding box center [1059, 548] width 9 height 5
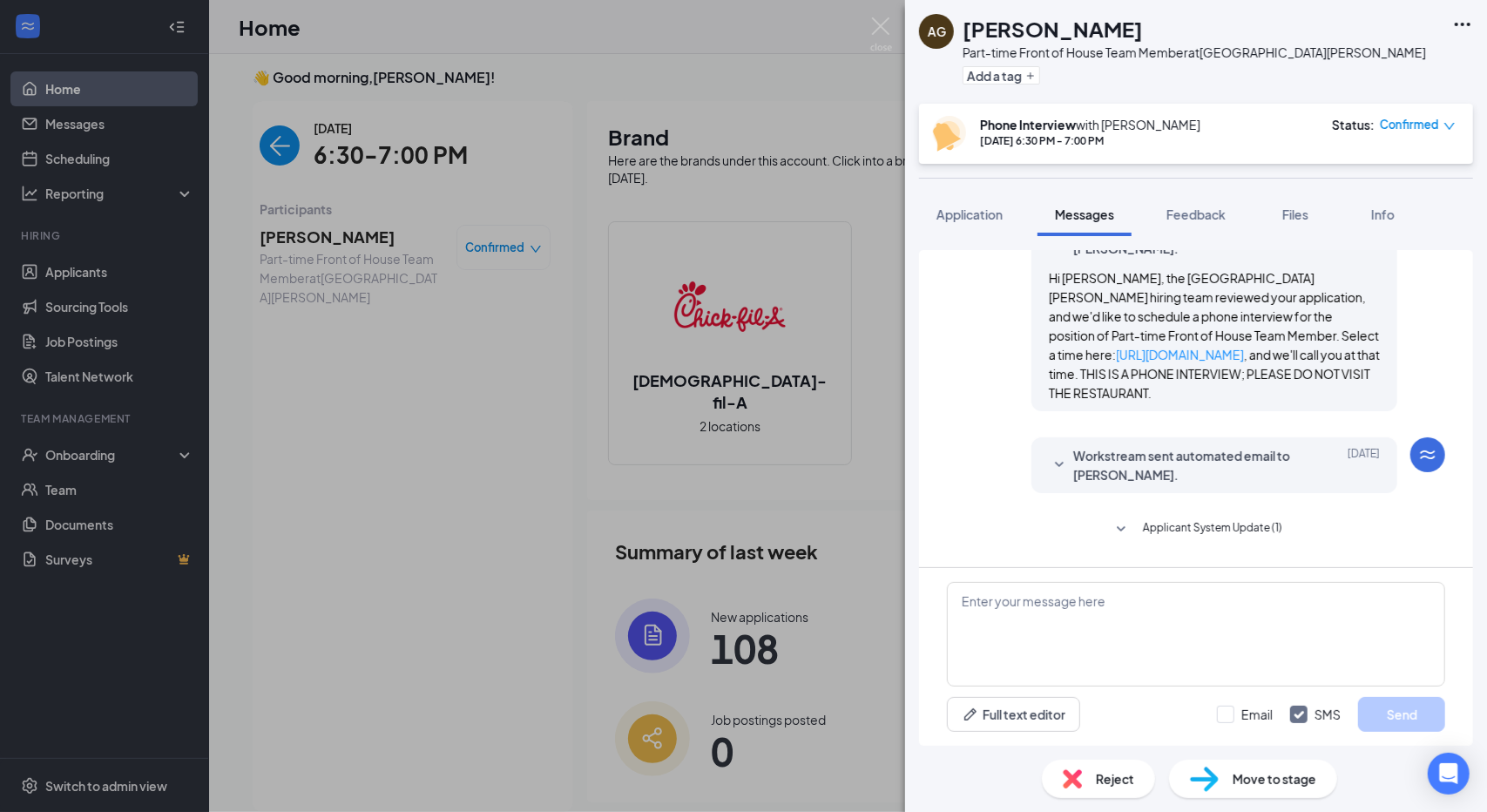
scroll to position [833, 0]
click at [1231, 445] on span "Workstream sent automated email to [PERSON_NAME]." at bounding box center [1187, 464] width 229 height 38
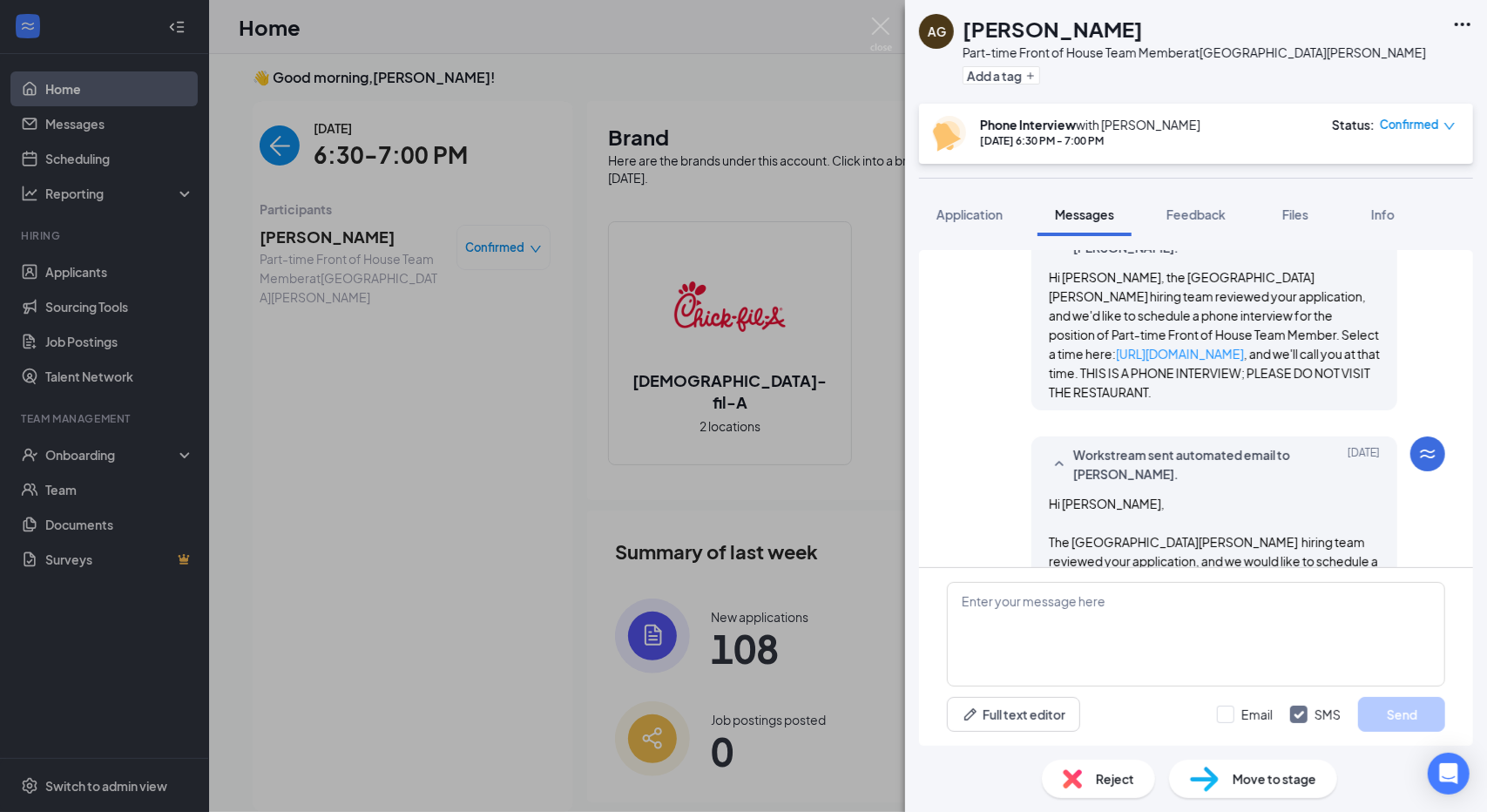
click at [1050, 454] on icon "SmallChevronUp" at bounding box center [1059, 464] width 21 height 21
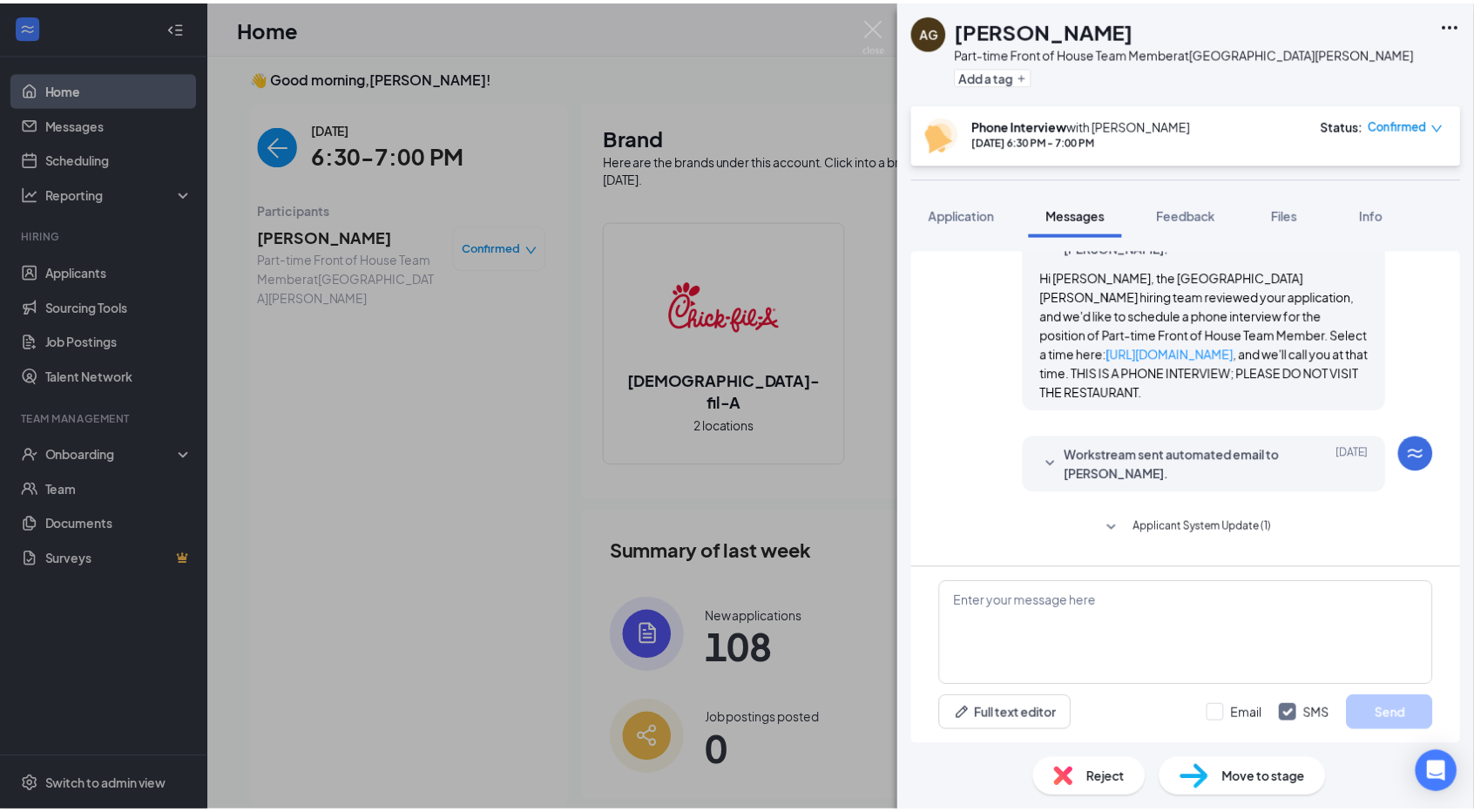
scroll to position [893, 0]
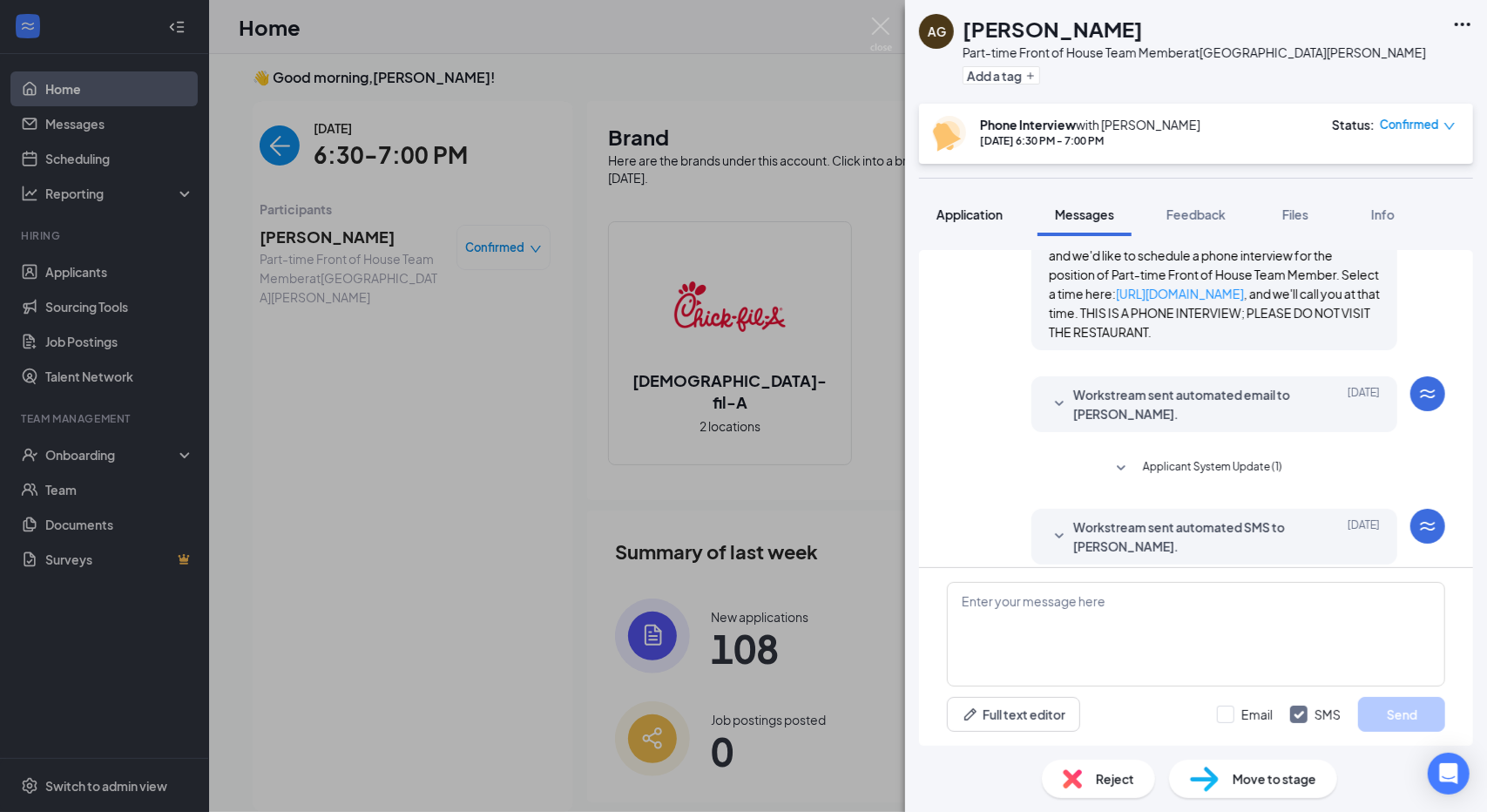
click at [951, 222] on span "Application" at bounding box center [970, 215] width 66 height 16
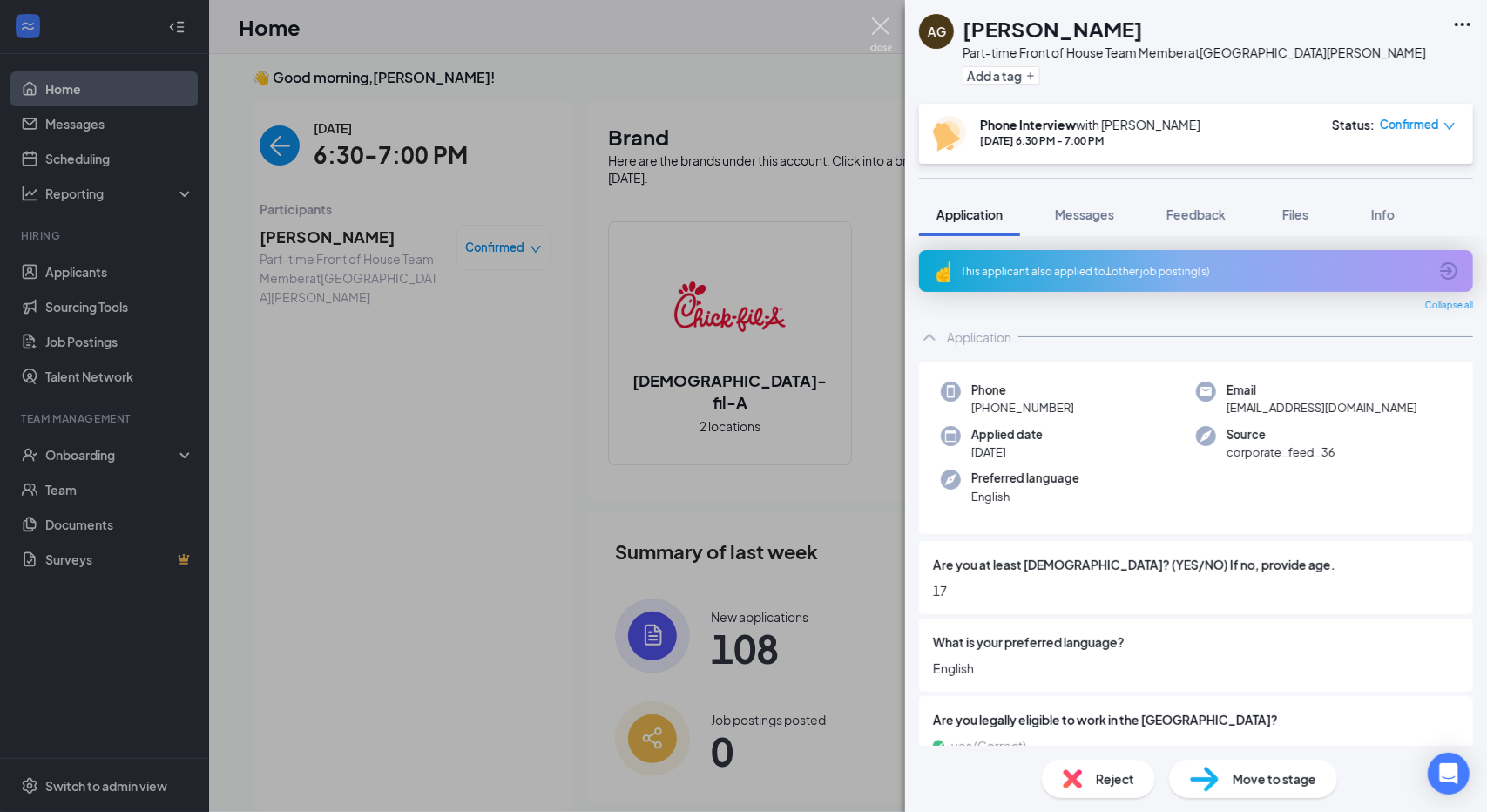
click at [884, 36] on img at bounding box center [881, 34] width 22 height 34
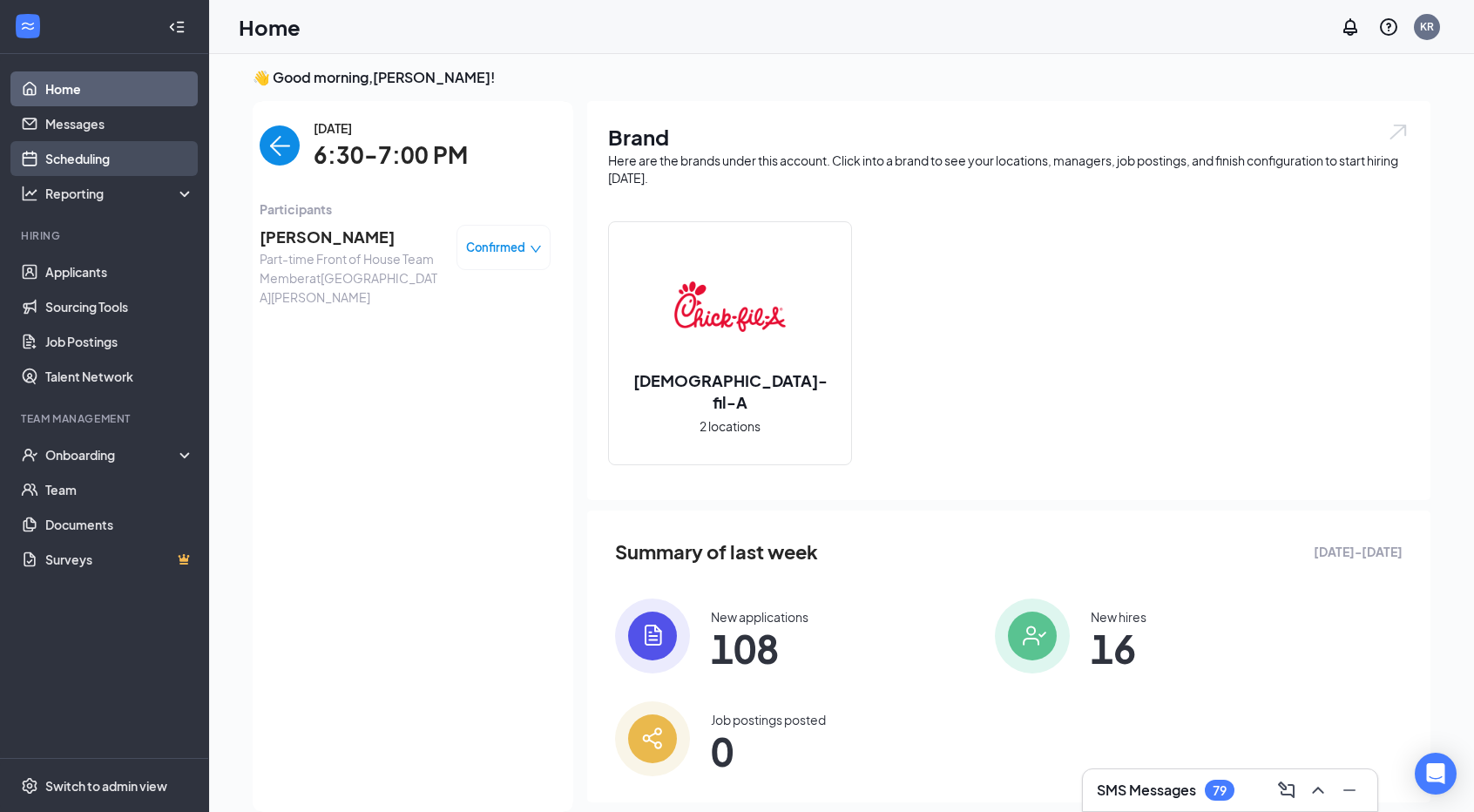
click at [98, 161] on link "Scheduling" at bounding box center [119, 159] width 149 height 35
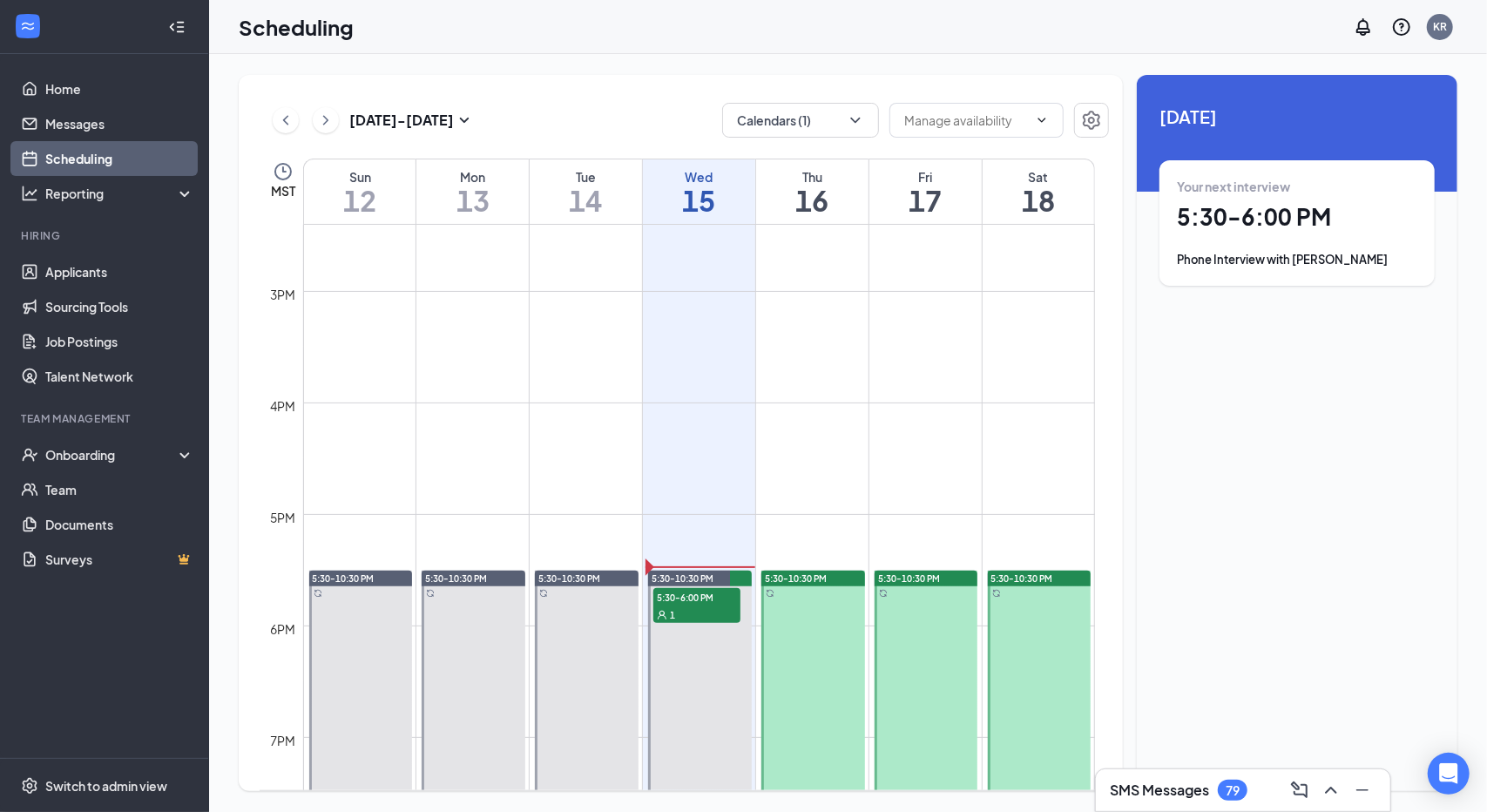
scroll to position [1531, 0]
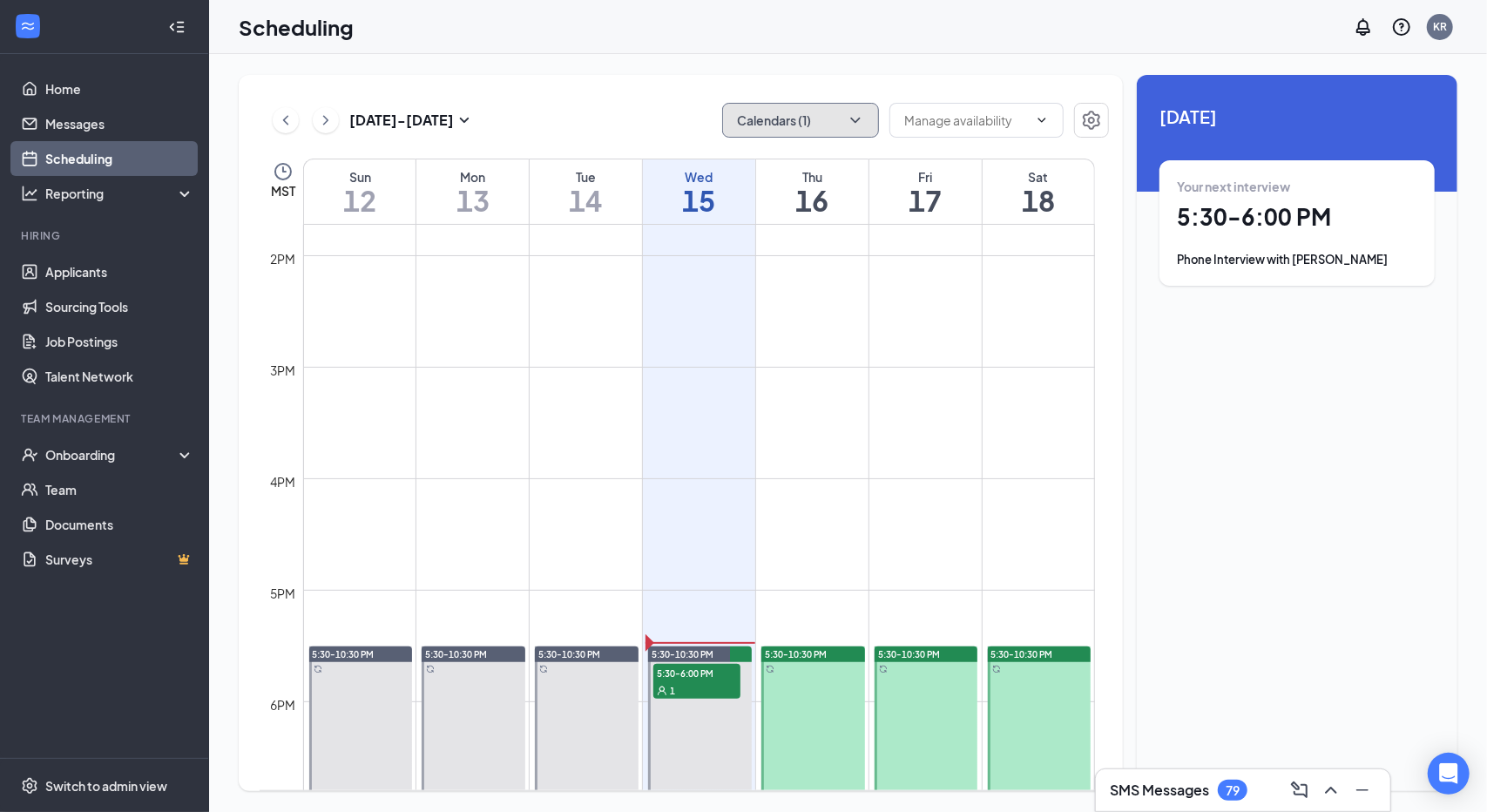
click at [829, 126] on button "Calendars (1)" at bounding box center [801, 120] width 157 height 35
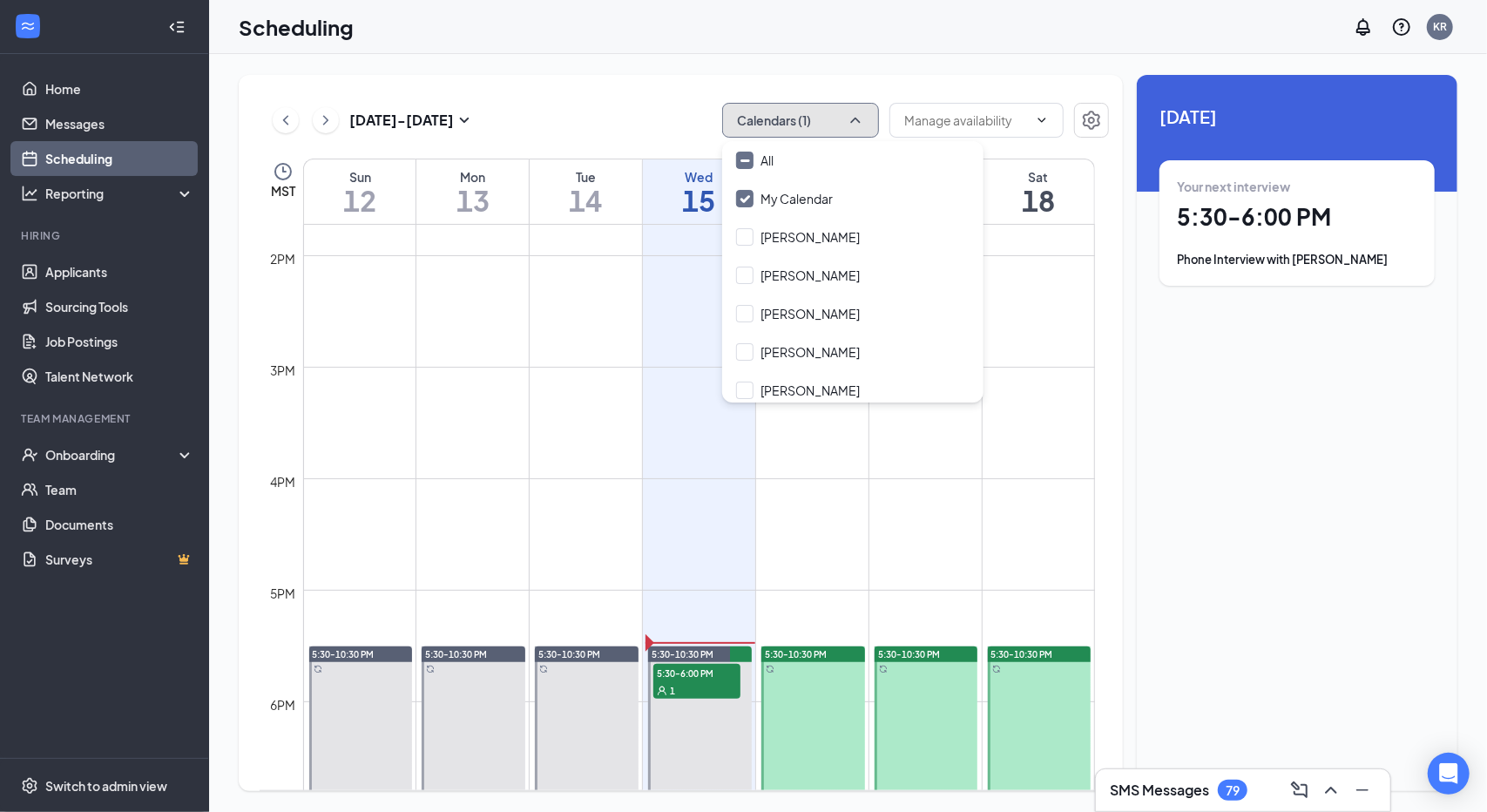
click at [826, 126] on button "Calendars (1)" at bounding box center [801, 120] width 157 height 35
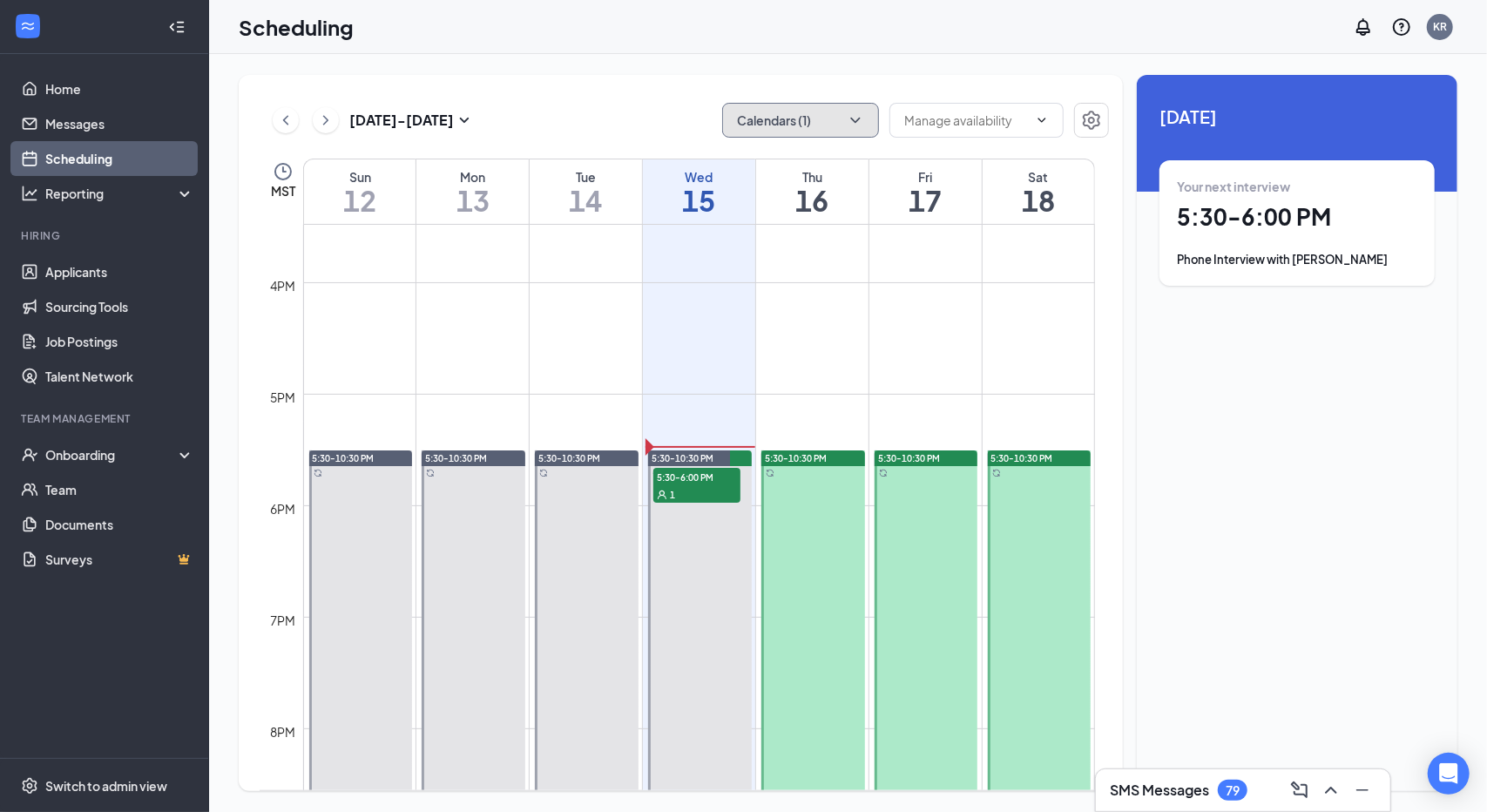
scroll to position [1728, 0]
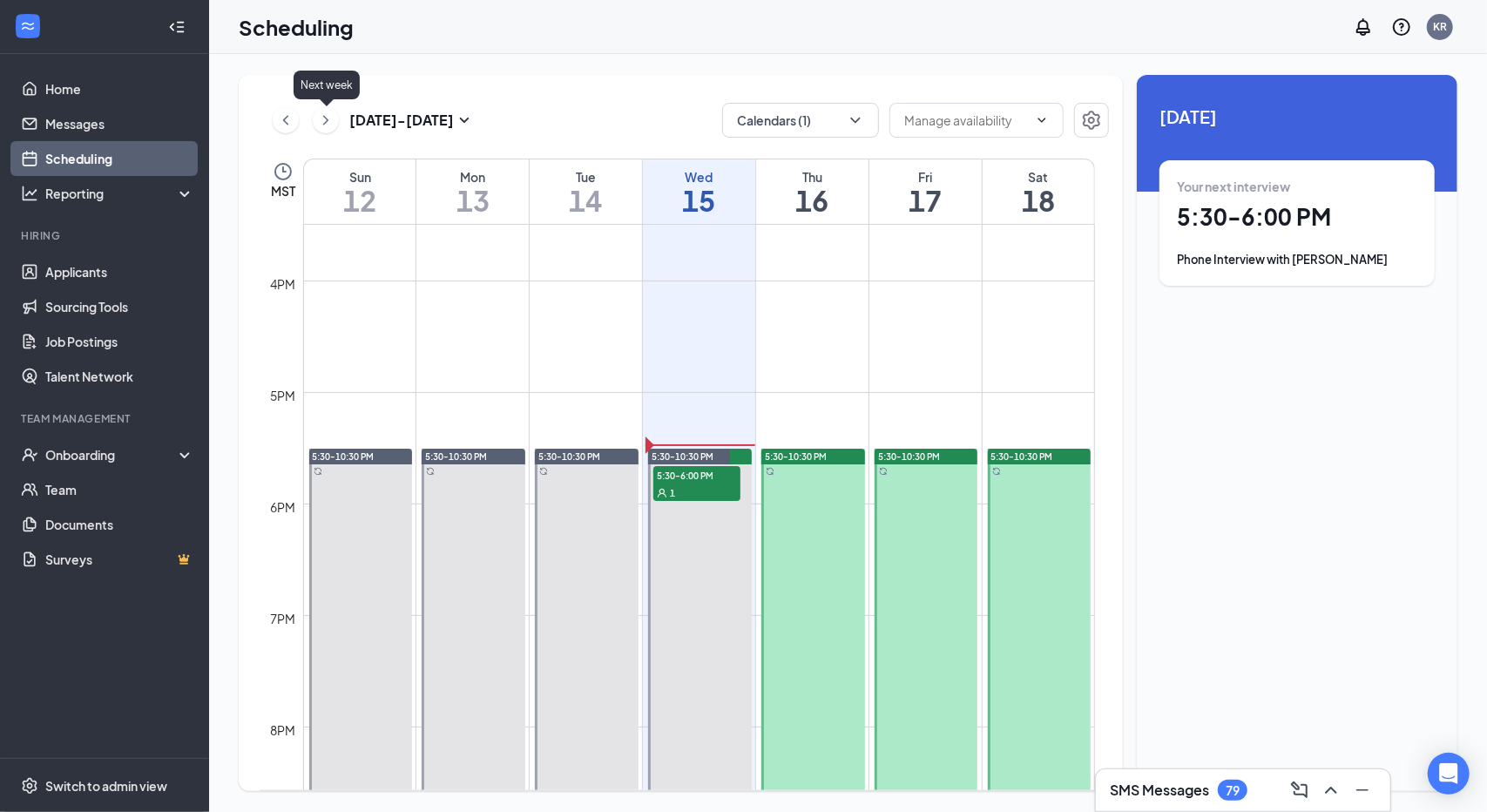
click at [330, 113] on icon "ChevronRight" at bounding box center [326, 120] width 17 height 21
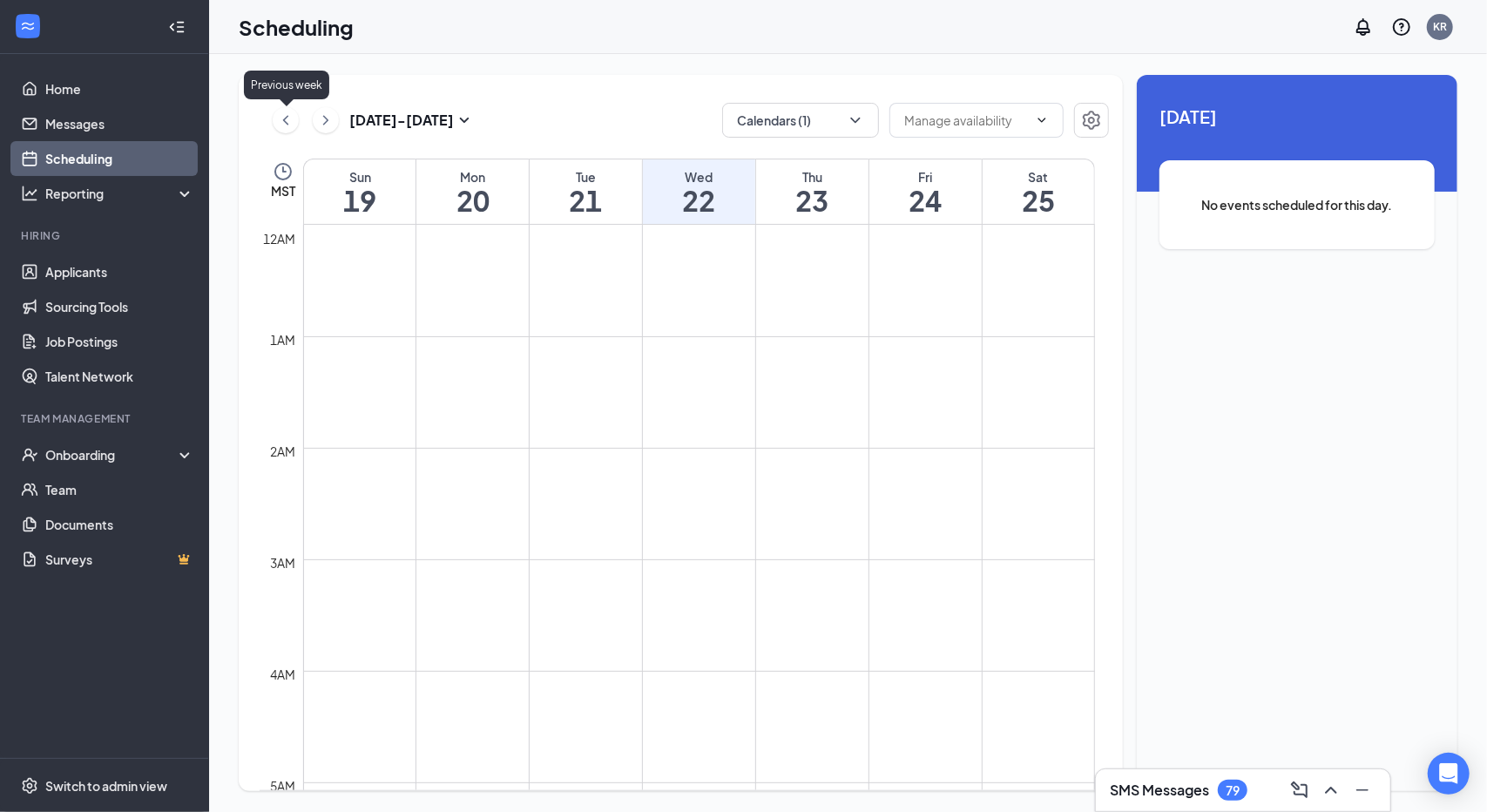
click at [277, 116] on icon "ChevronLeft" at bounding box center [286, 120] width 17 height 21
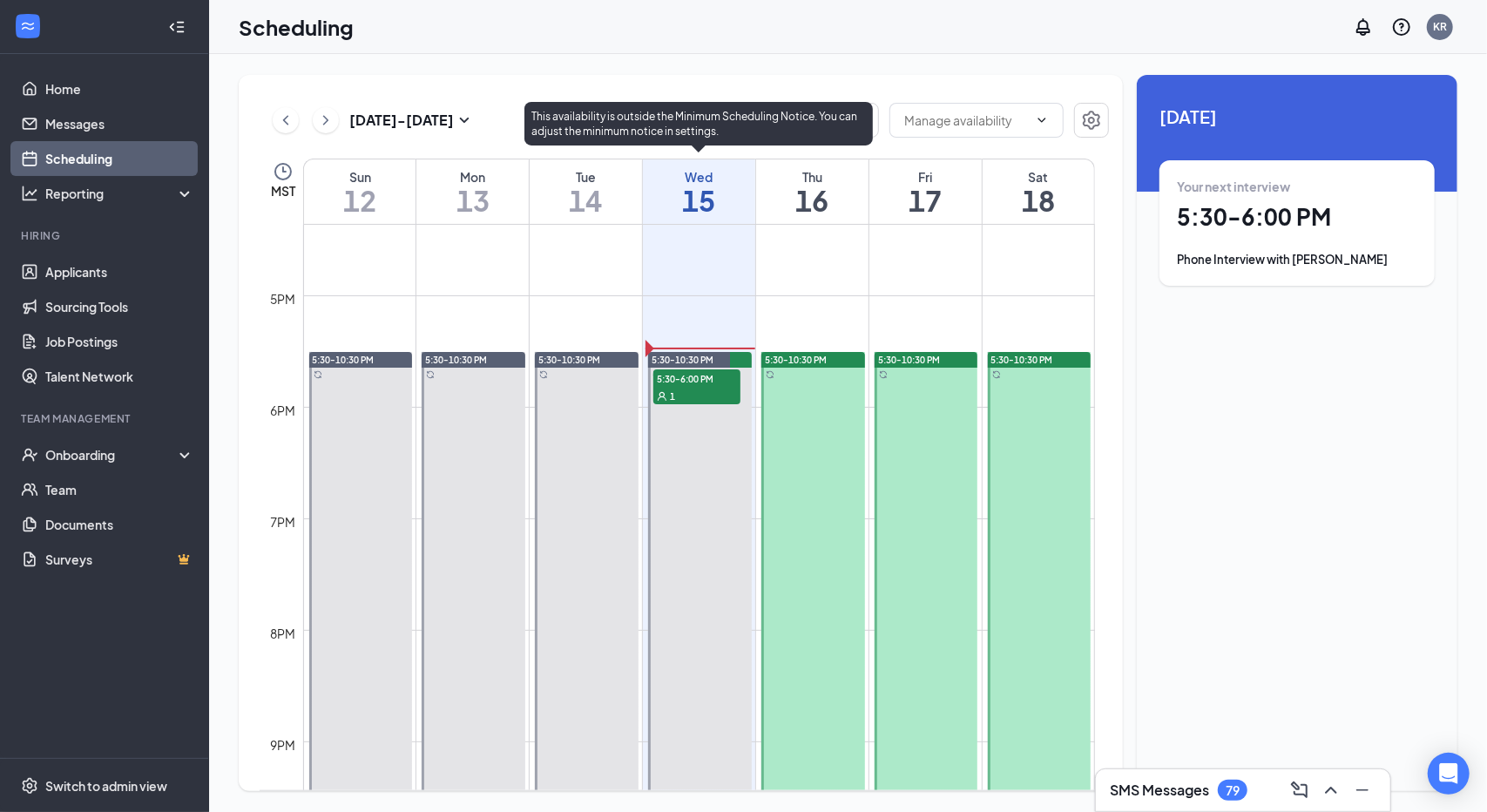
scroll to position [1781, 0]
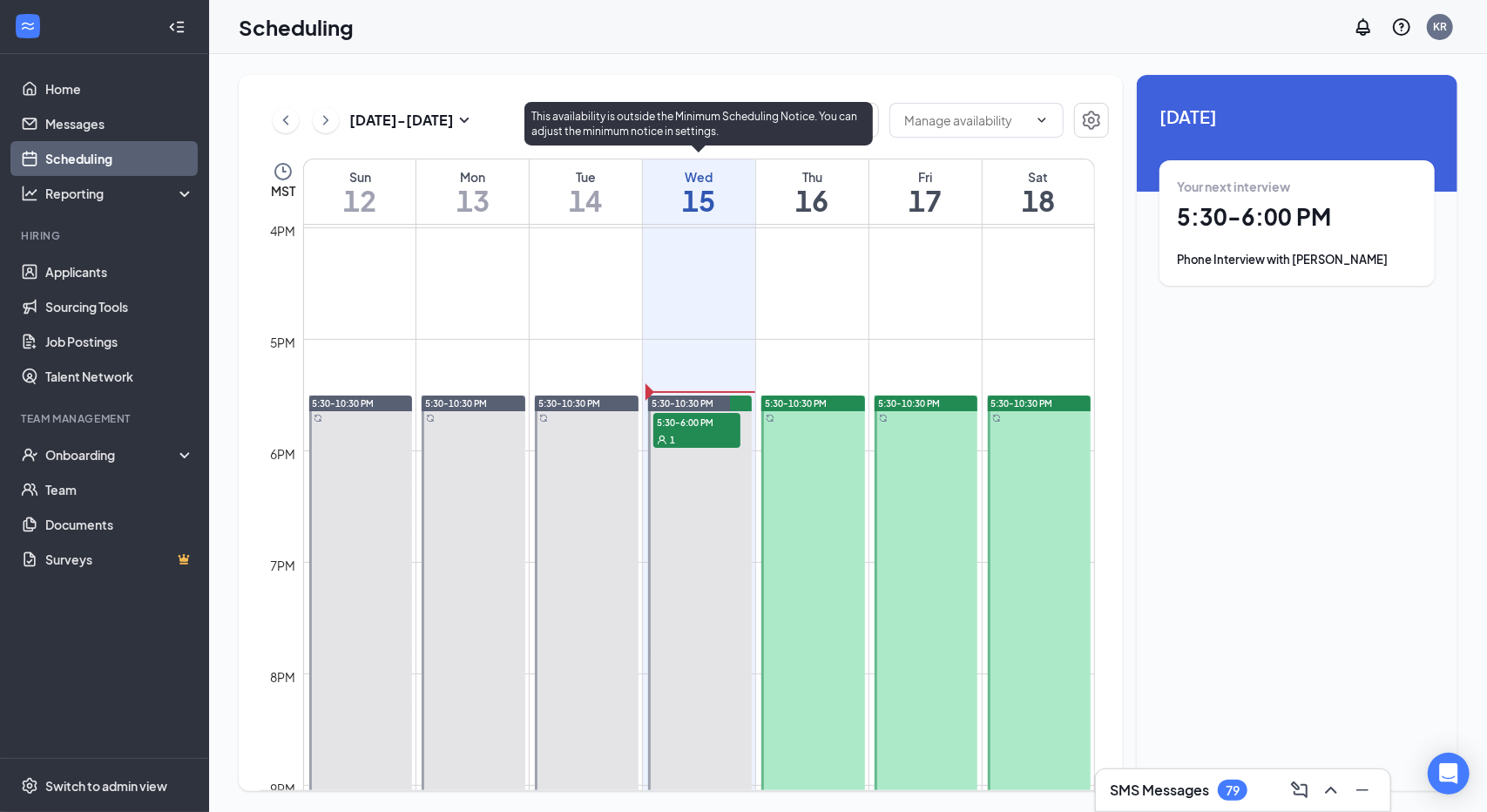
click at [693, 437] on div "1" at bounding box center [697, 439] width 87 height 17
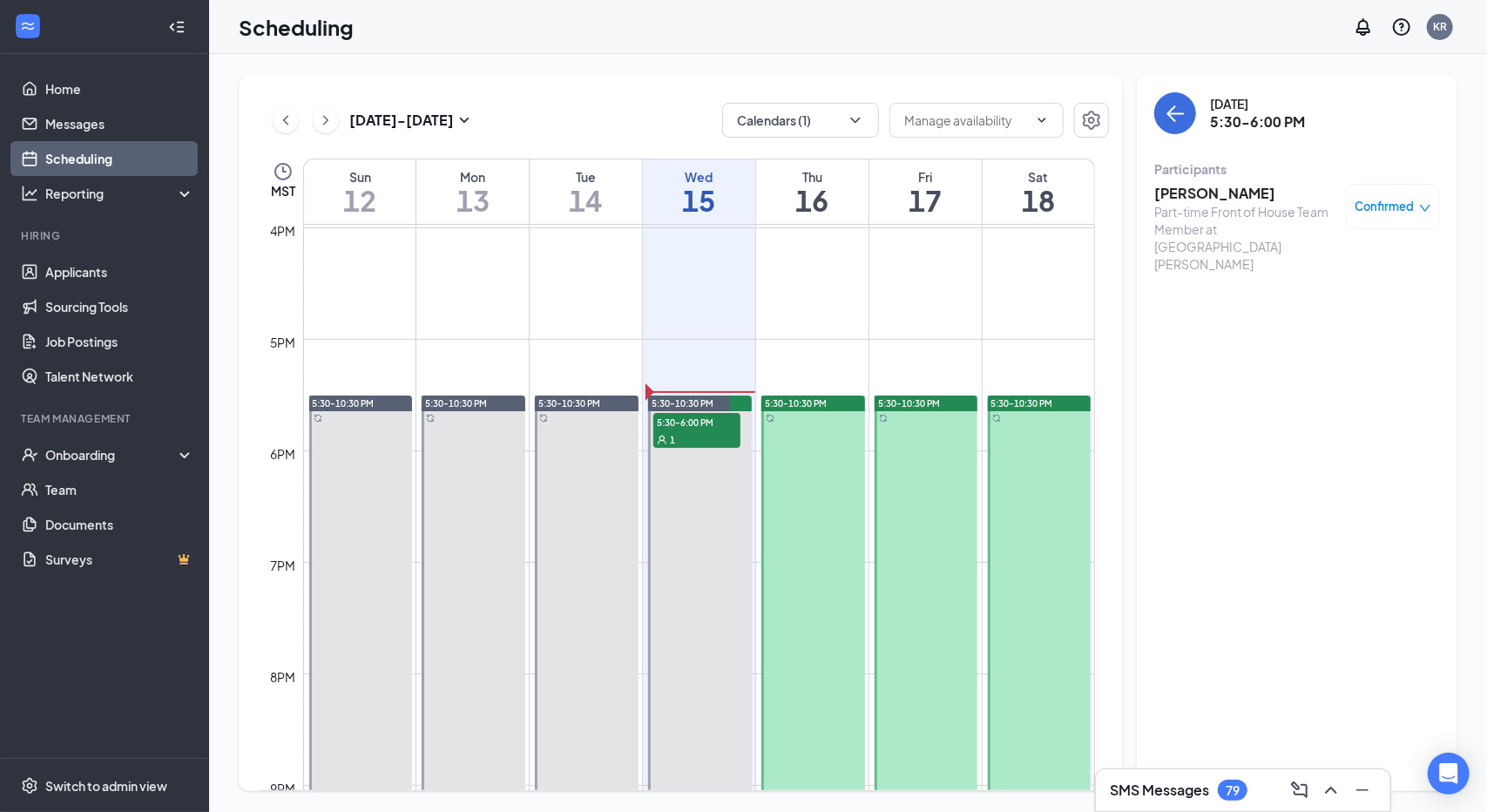
click at [1215, 189] on h3 "[PERSON_NAME]" at bounding box center [1245, 194] width 183 height 19
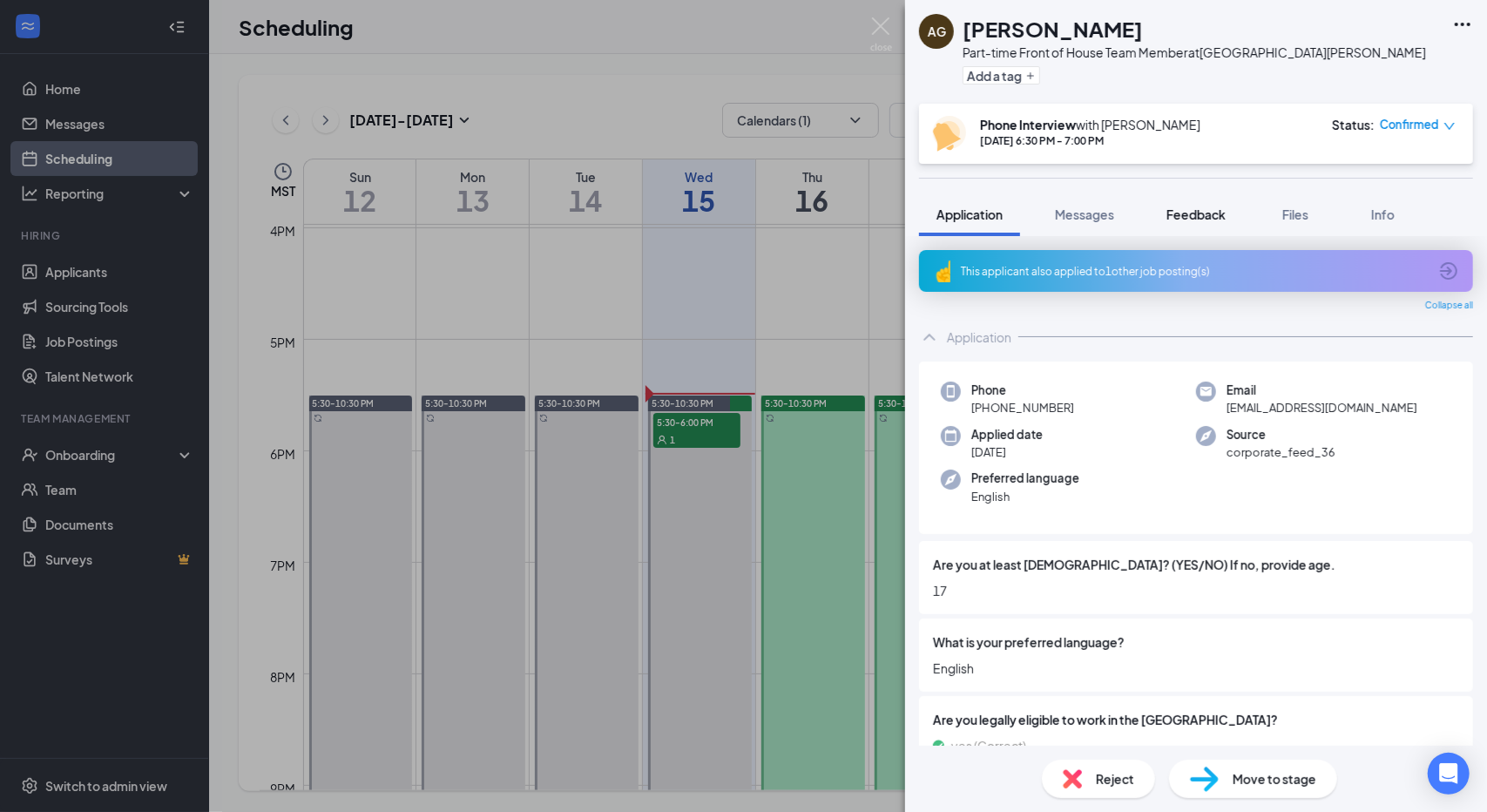
click at [1203, 207] on span "Feedback" at bounding box center [1196, 215] width 59 height 16
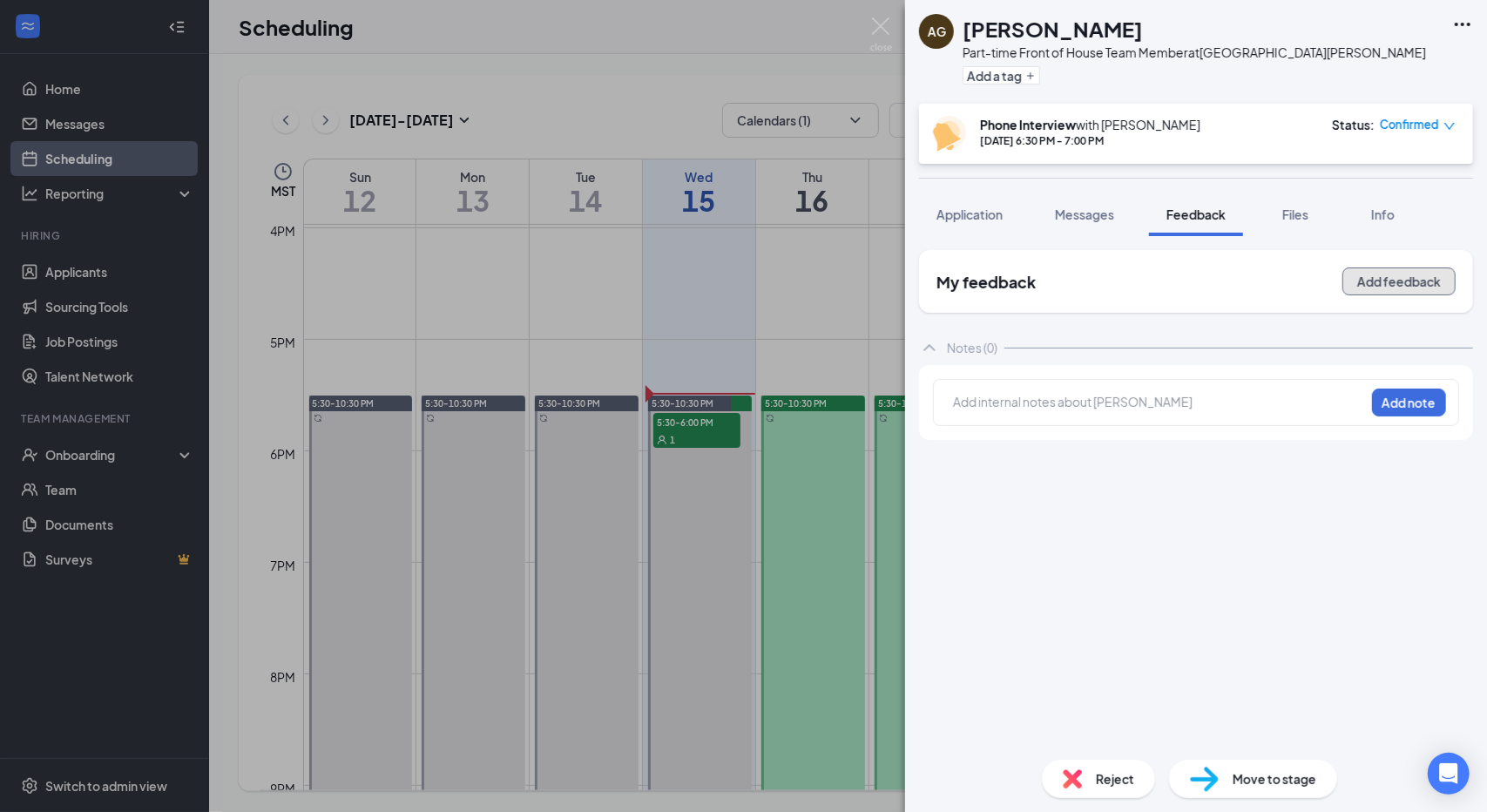
click at [1382, 277] on button "Add feedback" at bounding box center [1399, 282] width 113 height 28
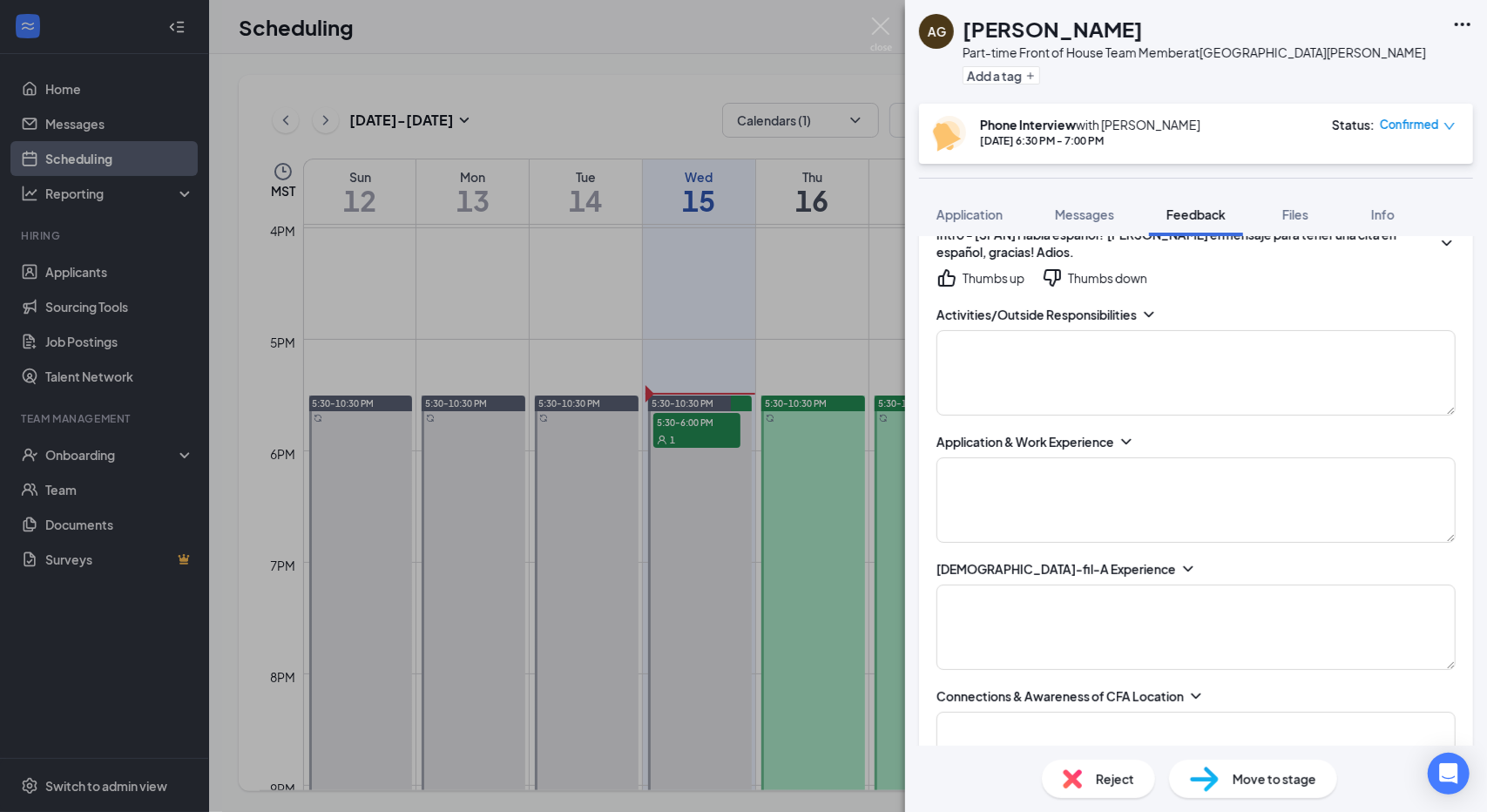
scroll to position [317, 0]
click at [1136, 379] on textarea at bounding box center [1196, 372] width 519 height 85
click at [1148, 315] on icon "ChevronDown" at bounding box center [1149, 314] width 17 height 17
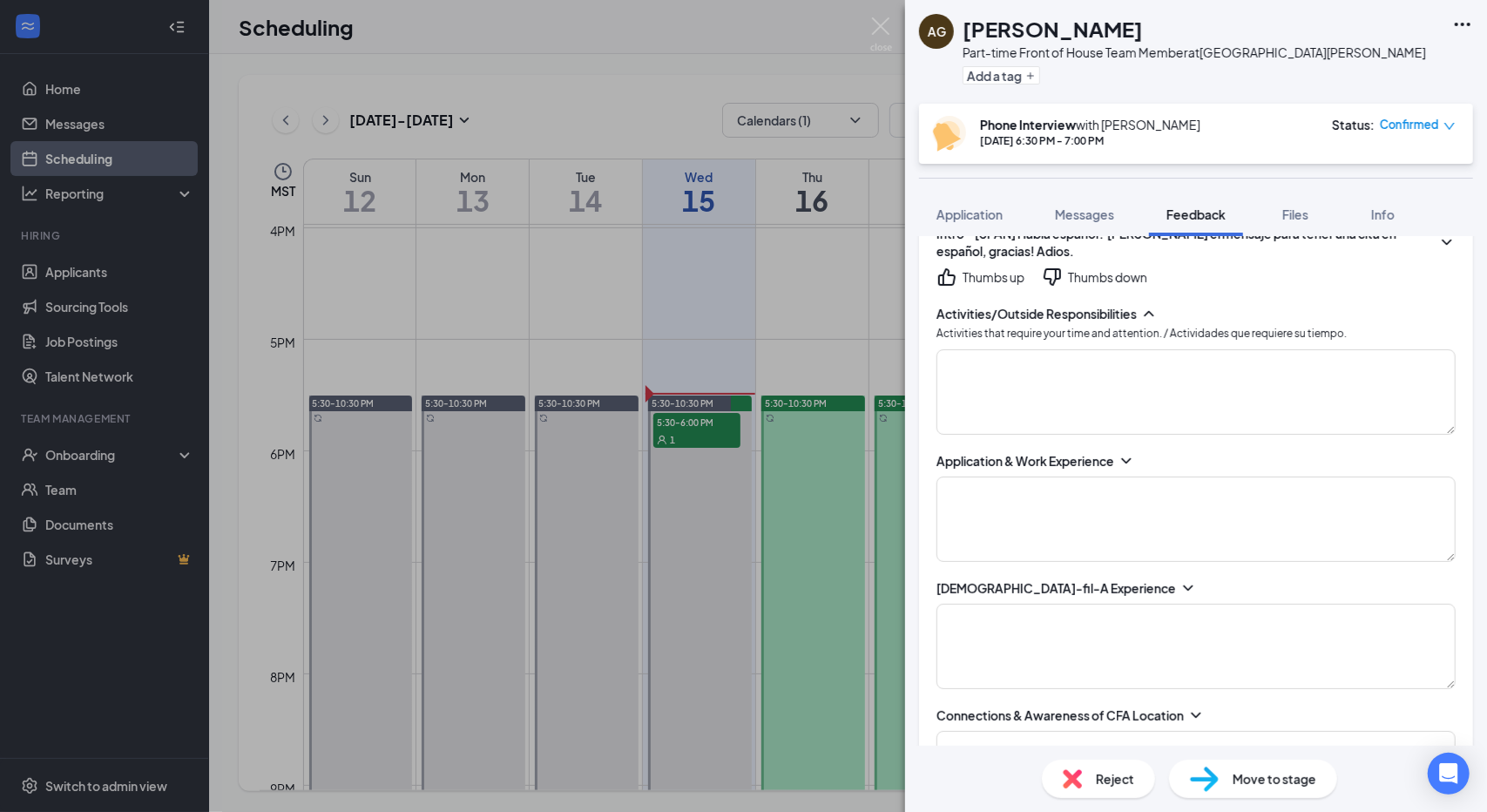
click at [1111, 452] on div "Application & Work Experience" at bounding box center [1026, 461] width 178 height 17
click at [1118, 454] on div "Application & Work Experience" at bounding box center [1196, 461] width 519 height 17
click at [1122, 455] on icon "ChevronDown" at bounding box center [1126, 461] width 17 height 17
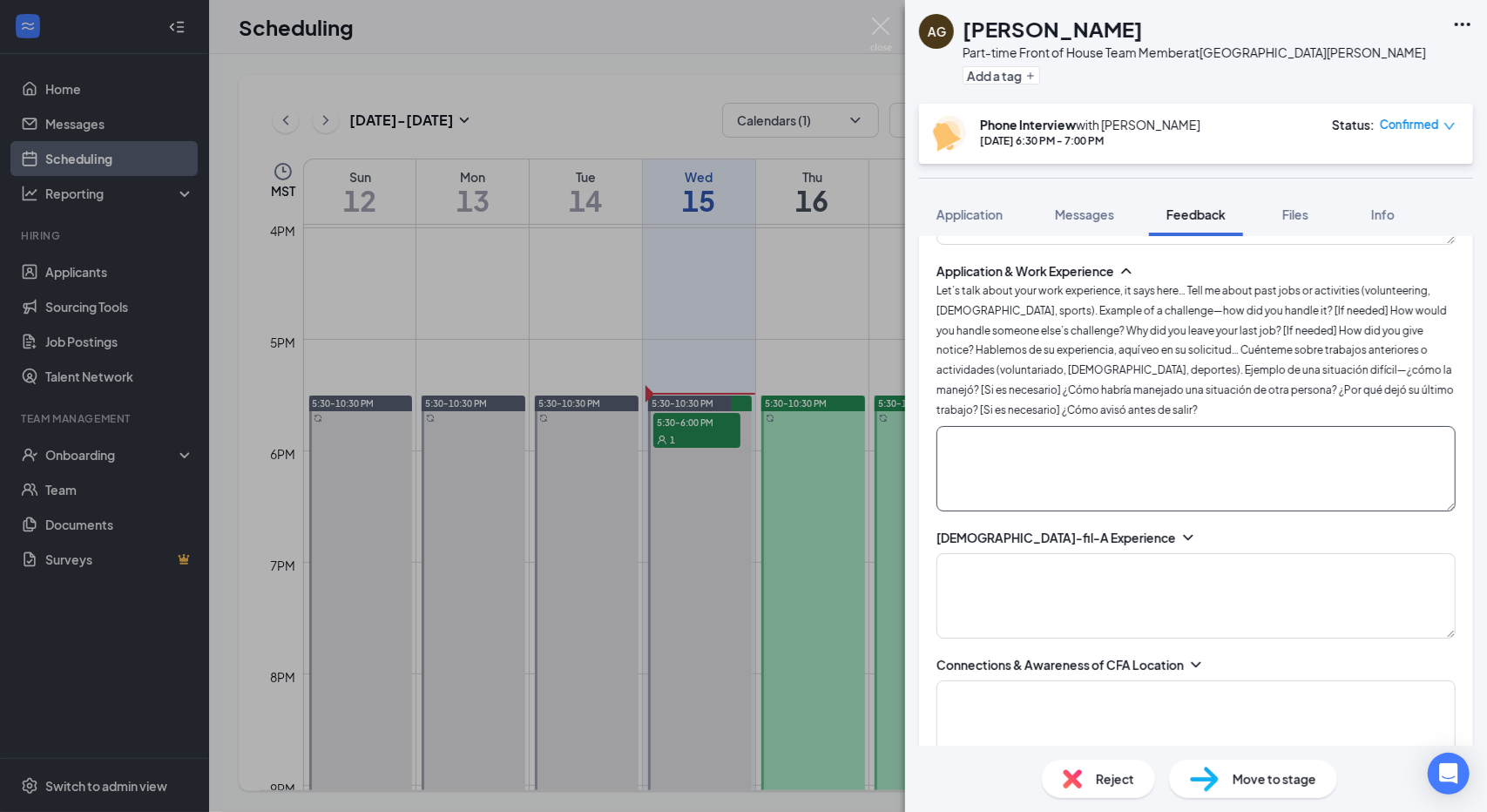
scroll to position [507, 0]
click at [1183, 535] on icon "ChevronDown" at bounding box center [1187, 537] width 10 height 5
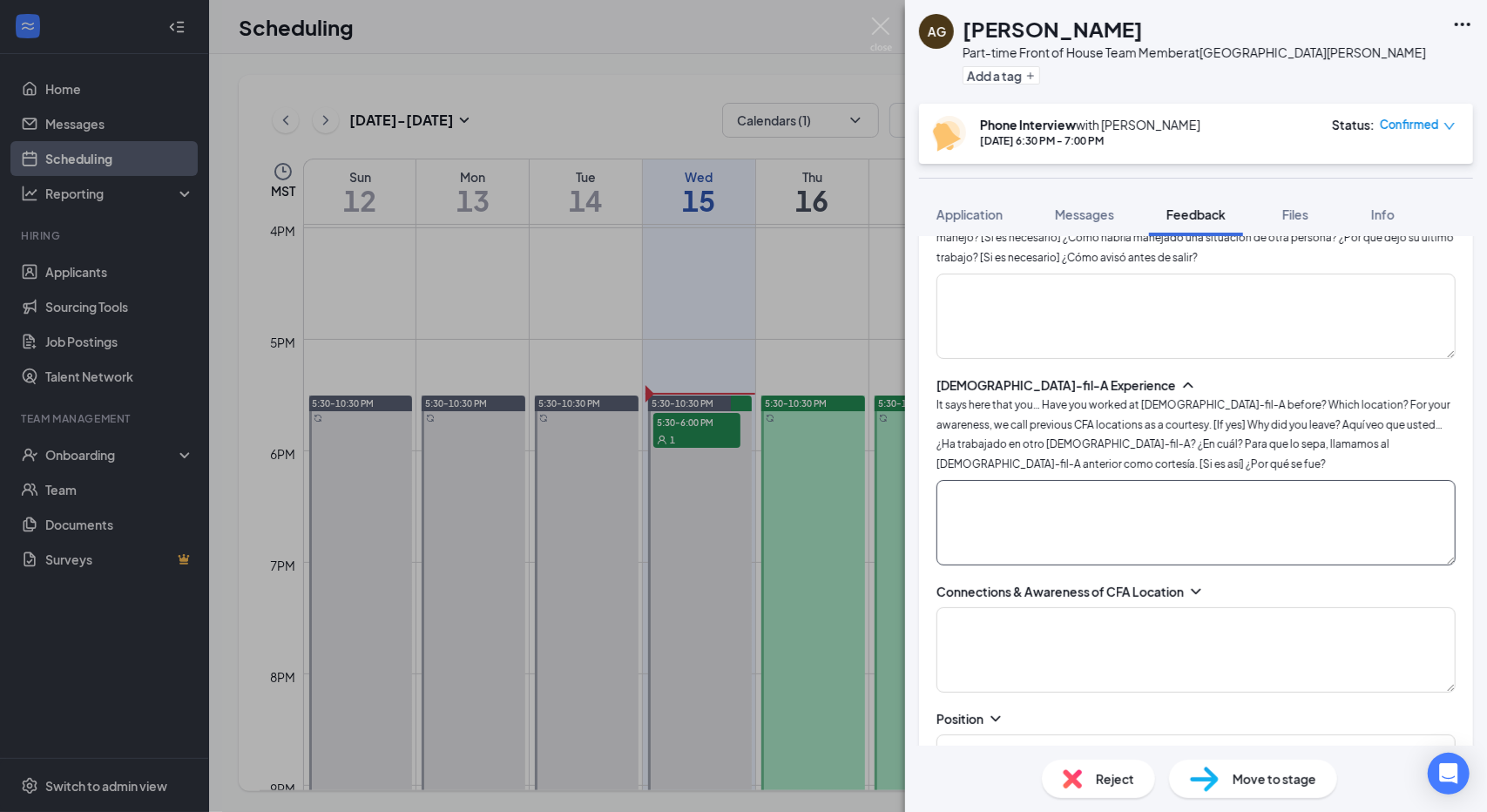
scroll to position [662, 0]
click at [1197, 580] on icon "ChevronDown" at bounding box center [1196, 589] width 17 height 17
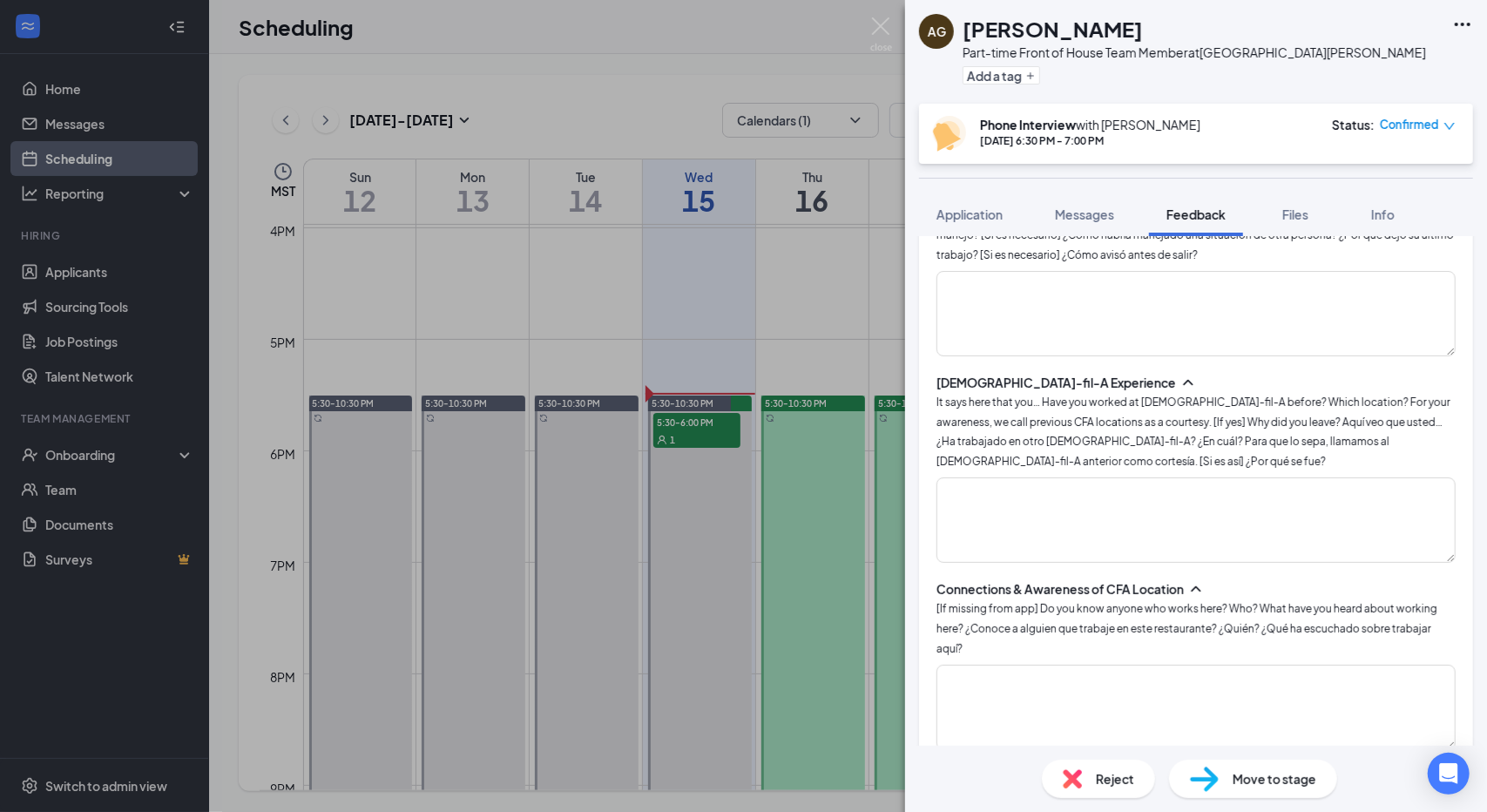
scroll to position [1003, 0]
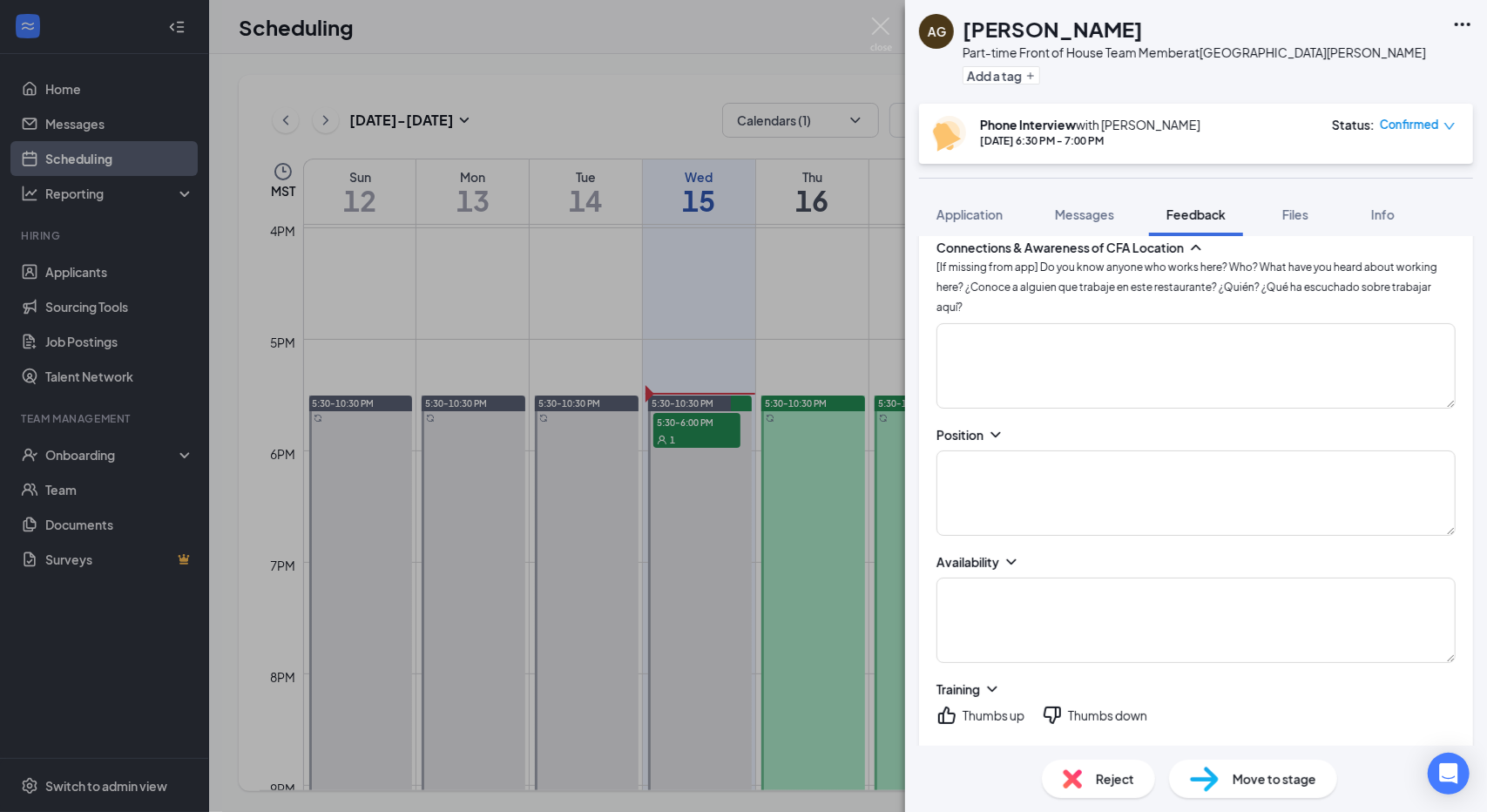
click at [989, 426] on icon "ChevronDown" at bounding box center [996, 434] width 17 height 17
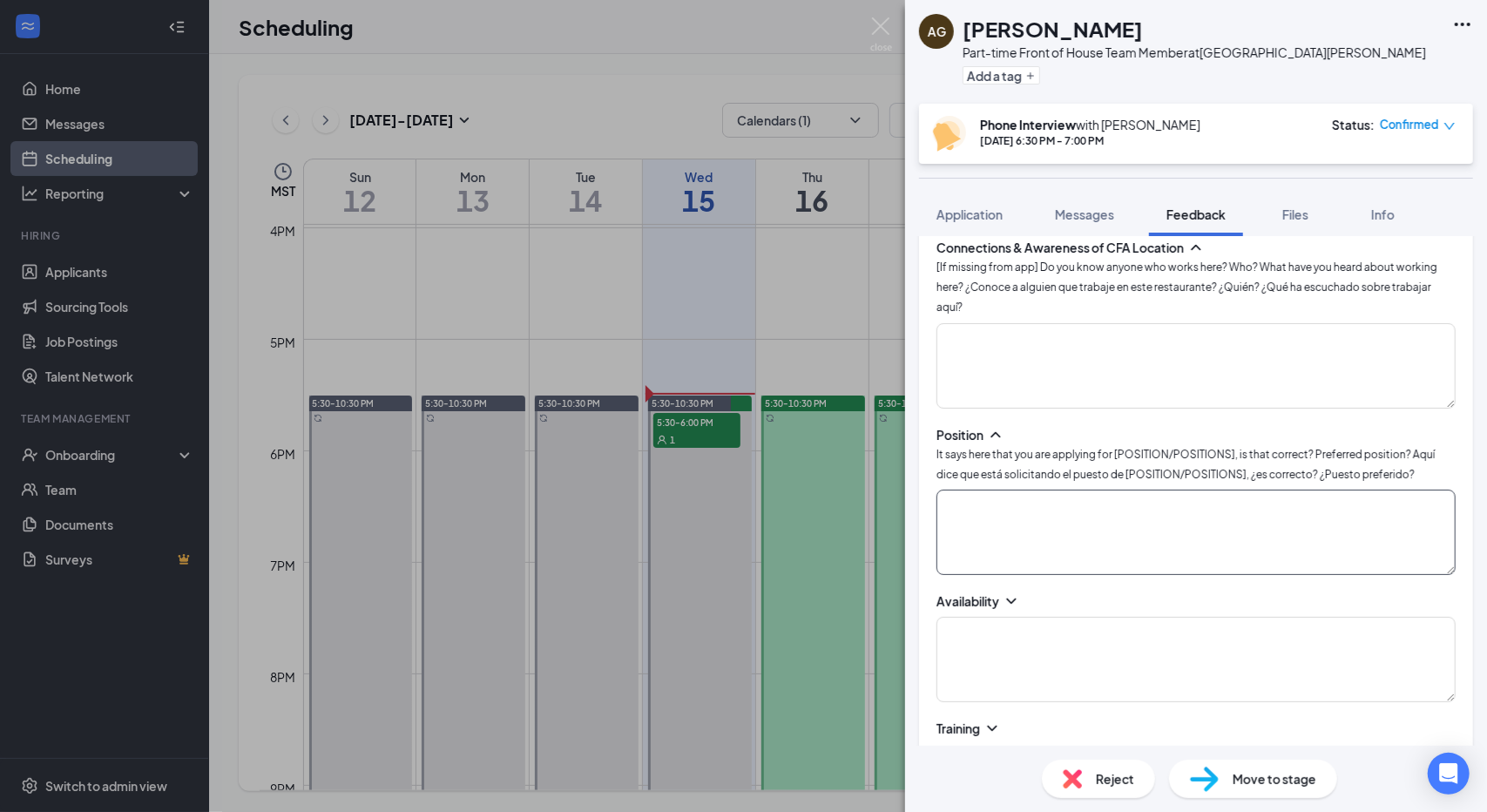
scroll to position [1093, 0]
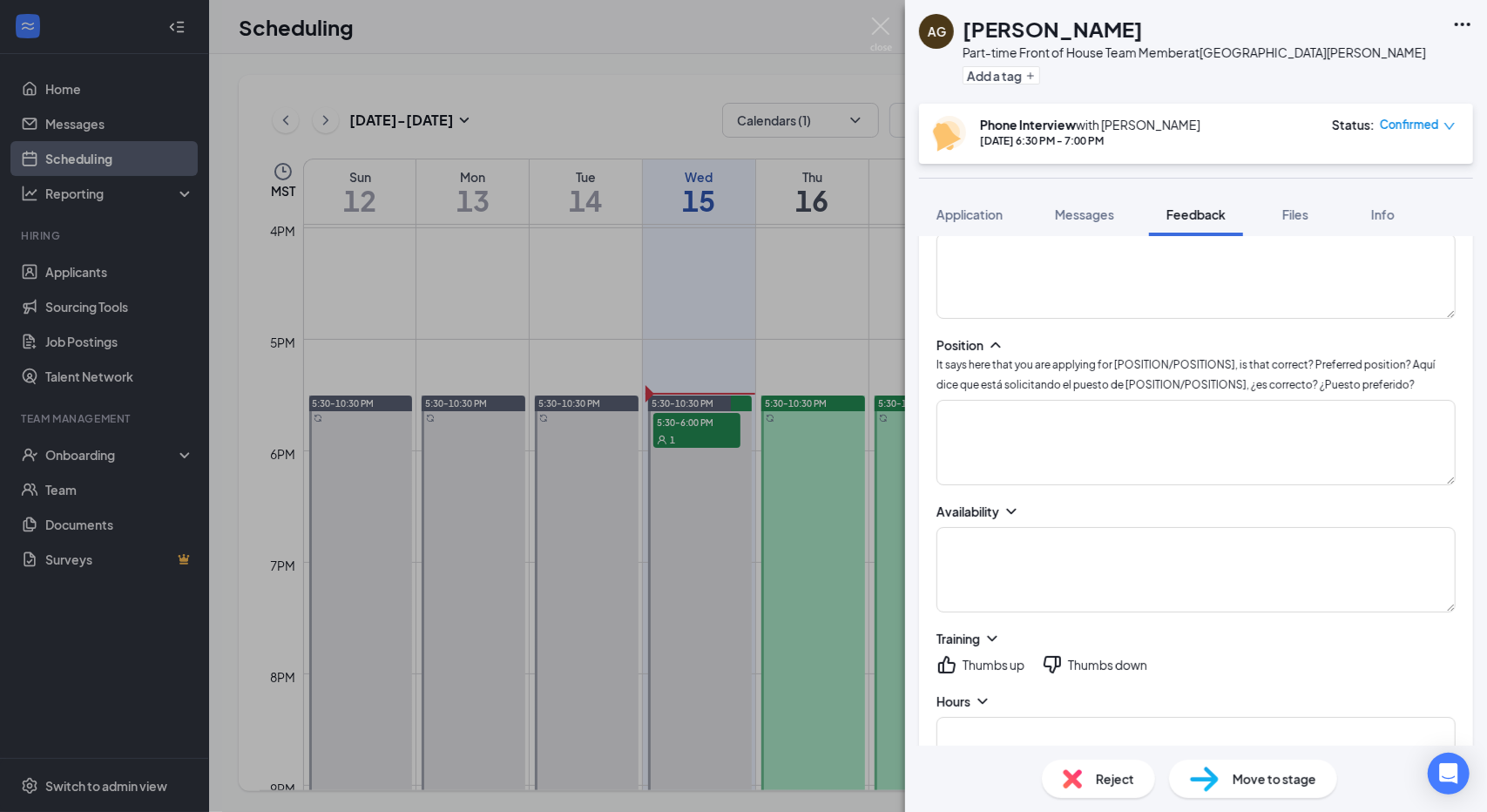
click at [1008, 502] on icon "ChevronDown" at bounding box center [1011, 511] width 17 height 17
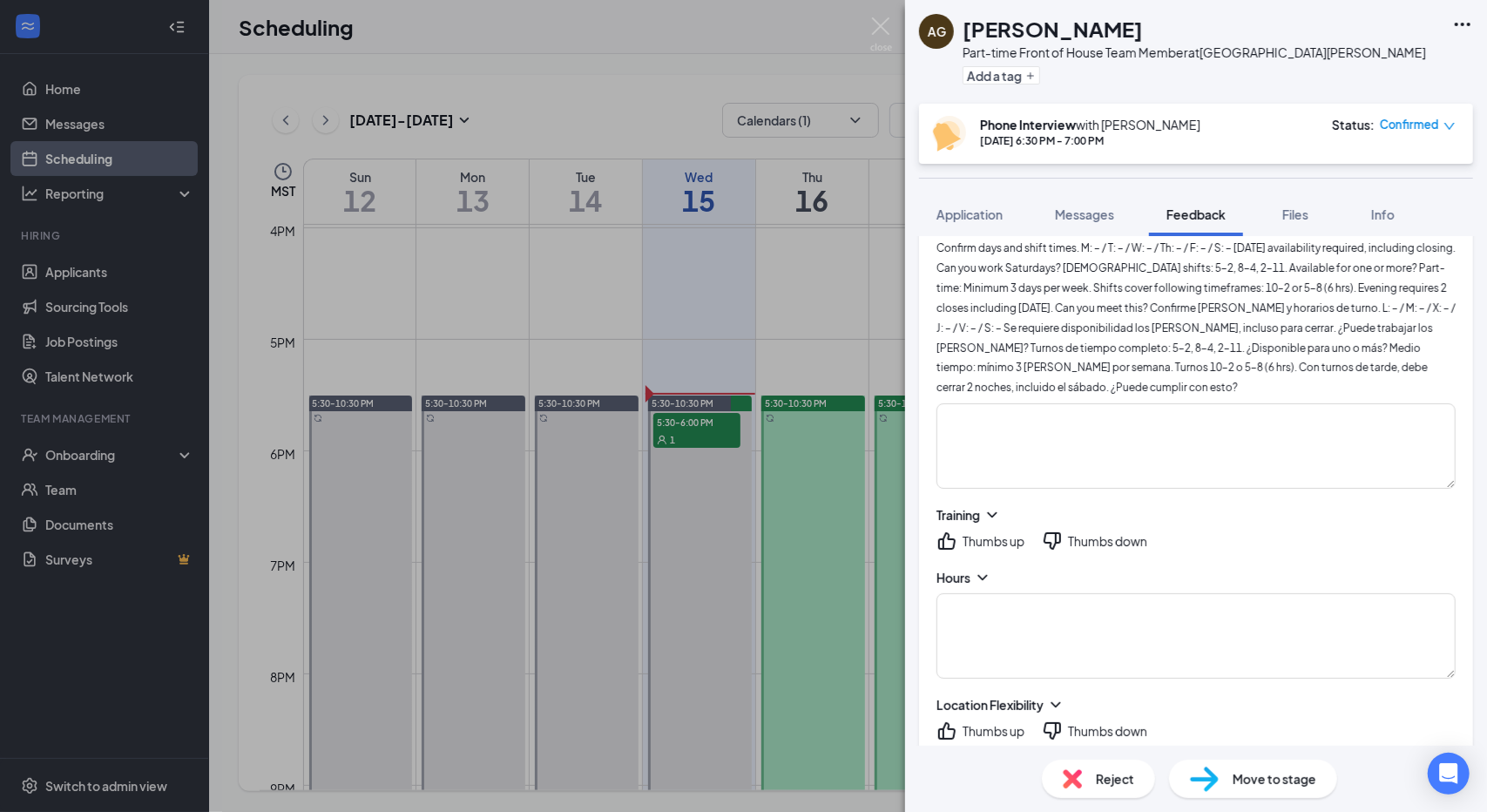
scroll to position [1377, 0]
click at [987, 505] on icon "ChevronDown" at bounding box center [992, 514] width 17 height 17
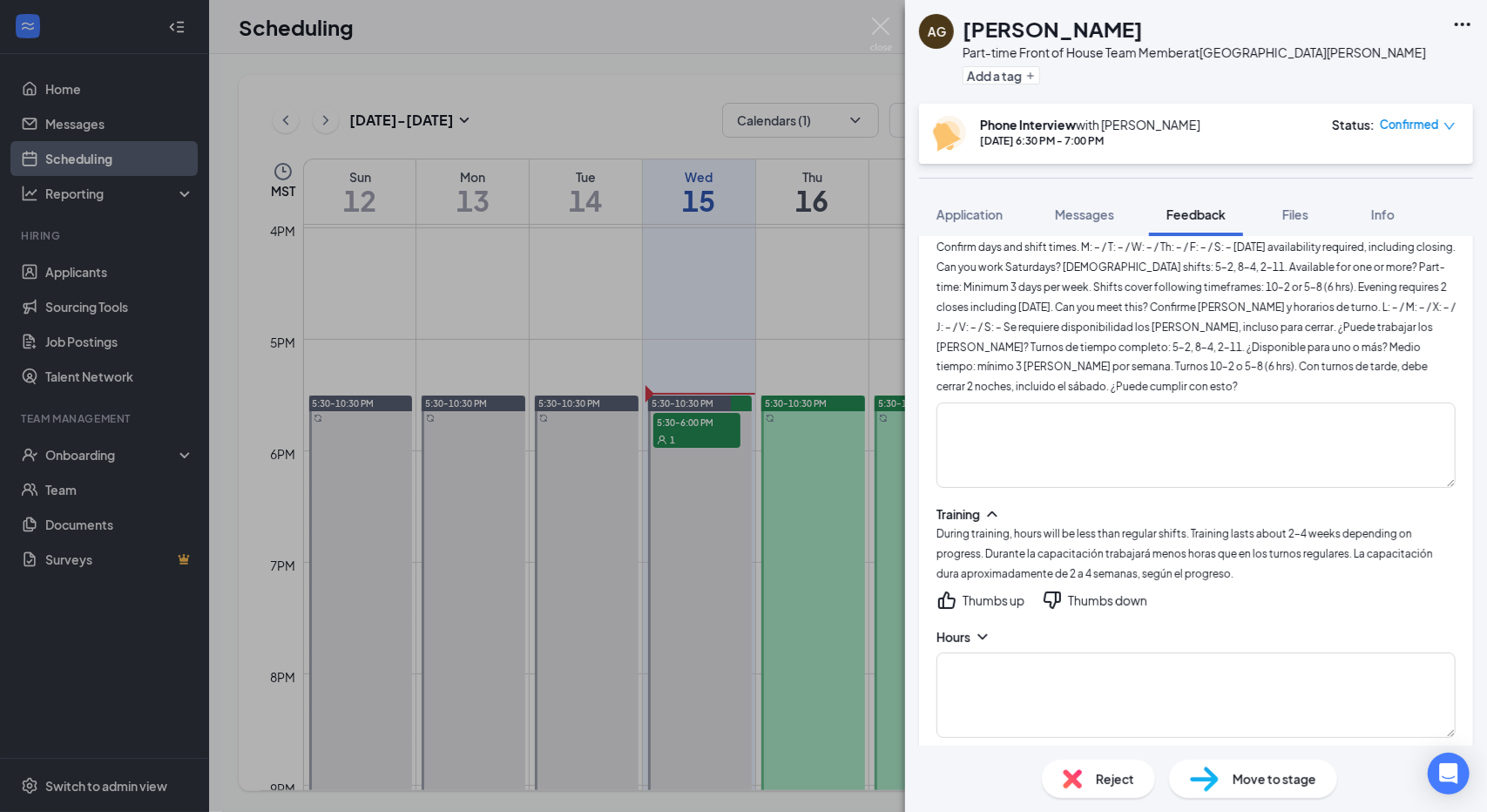
scroll to position [1580, 0]
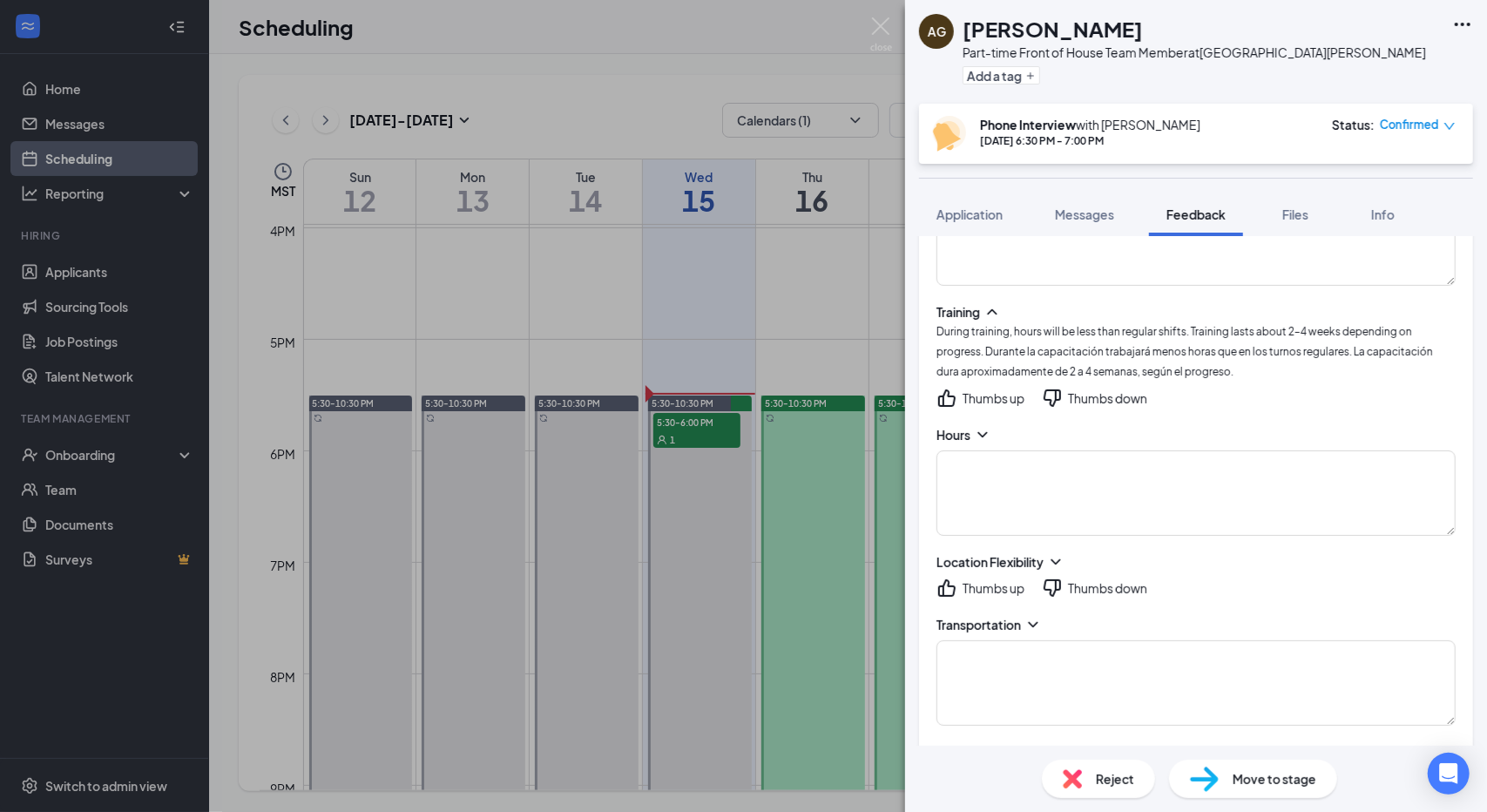
click at [985, 426] on div "Hours" at bounding box center [1196, 481] width 519 height 110
click at [984, 431] on icon "ChevronDown" at bounding box center [982, 433] width 10 height 5
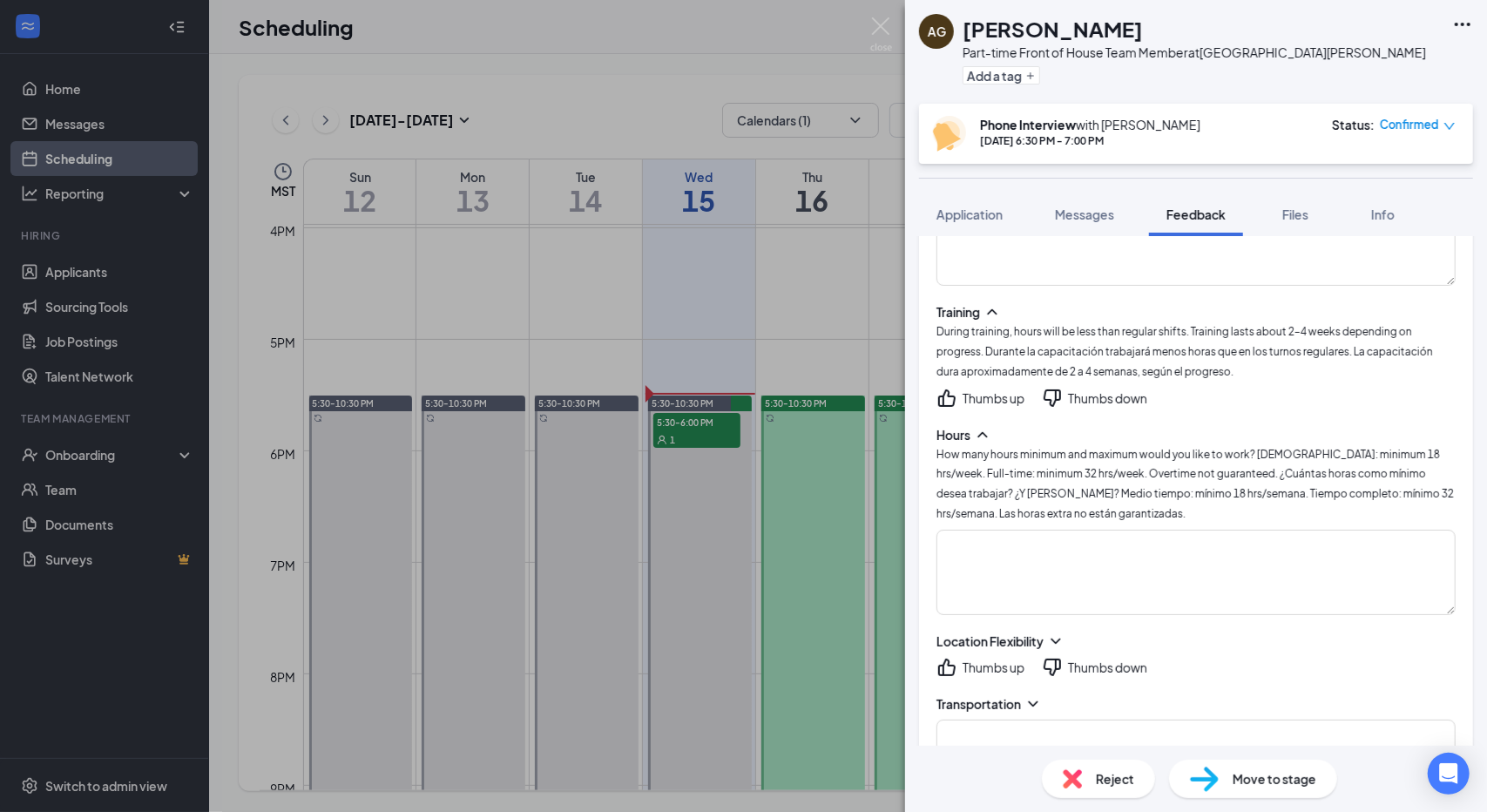
click at [1054, 632] on icon "ChevronDown" at bounding box center [1055, 641] width 17 height 17
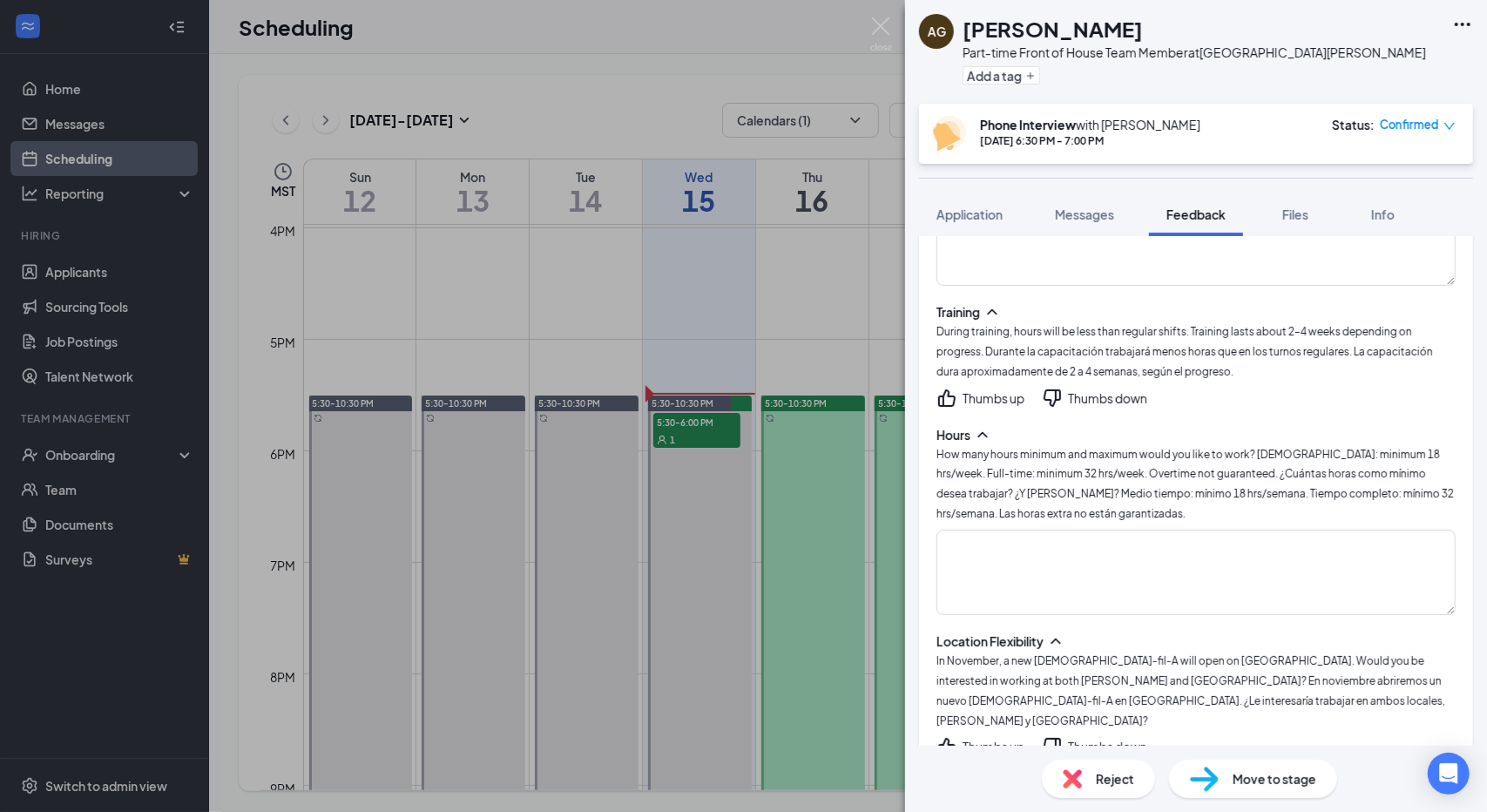
scroll to position [1870, 0]
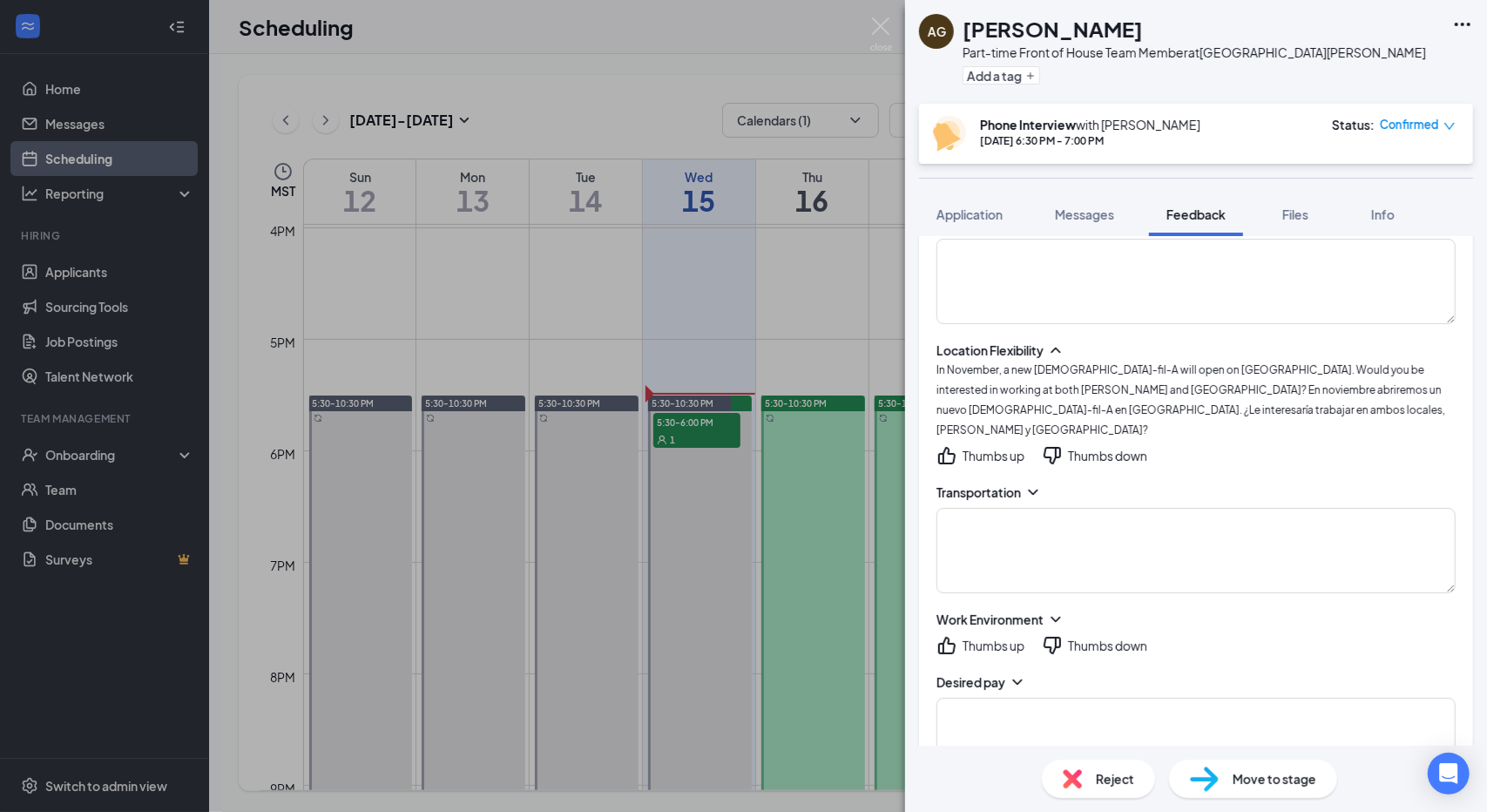
click at [1034, 483] on icon "ChevronDown" at bounding box center [1033, 492] width 17 height 17
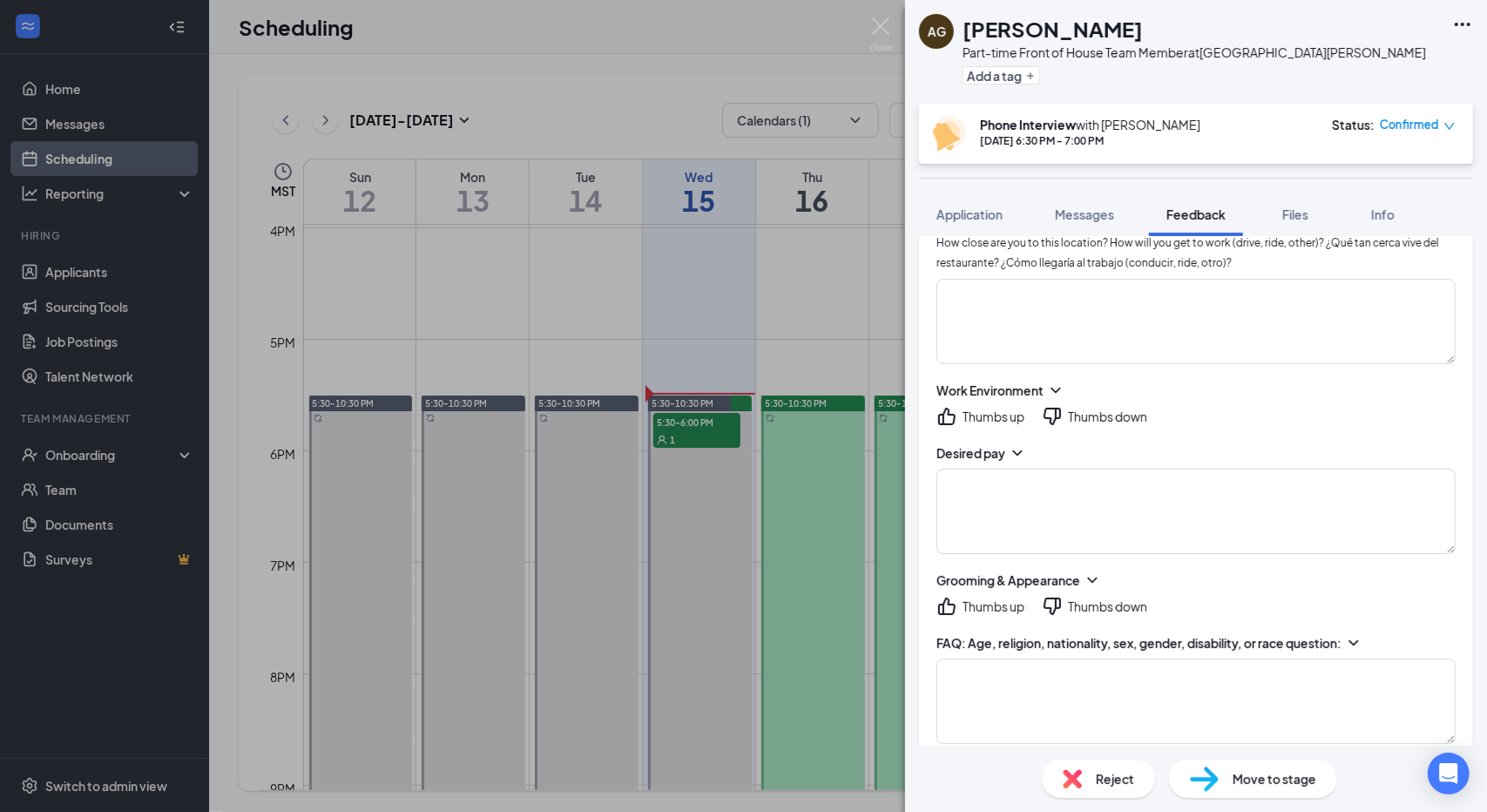
scroll to position [2140, 0]
click at [1016, 443] on icon "ChevronDown" at bounding box center [1017, 452] width 17 height 17
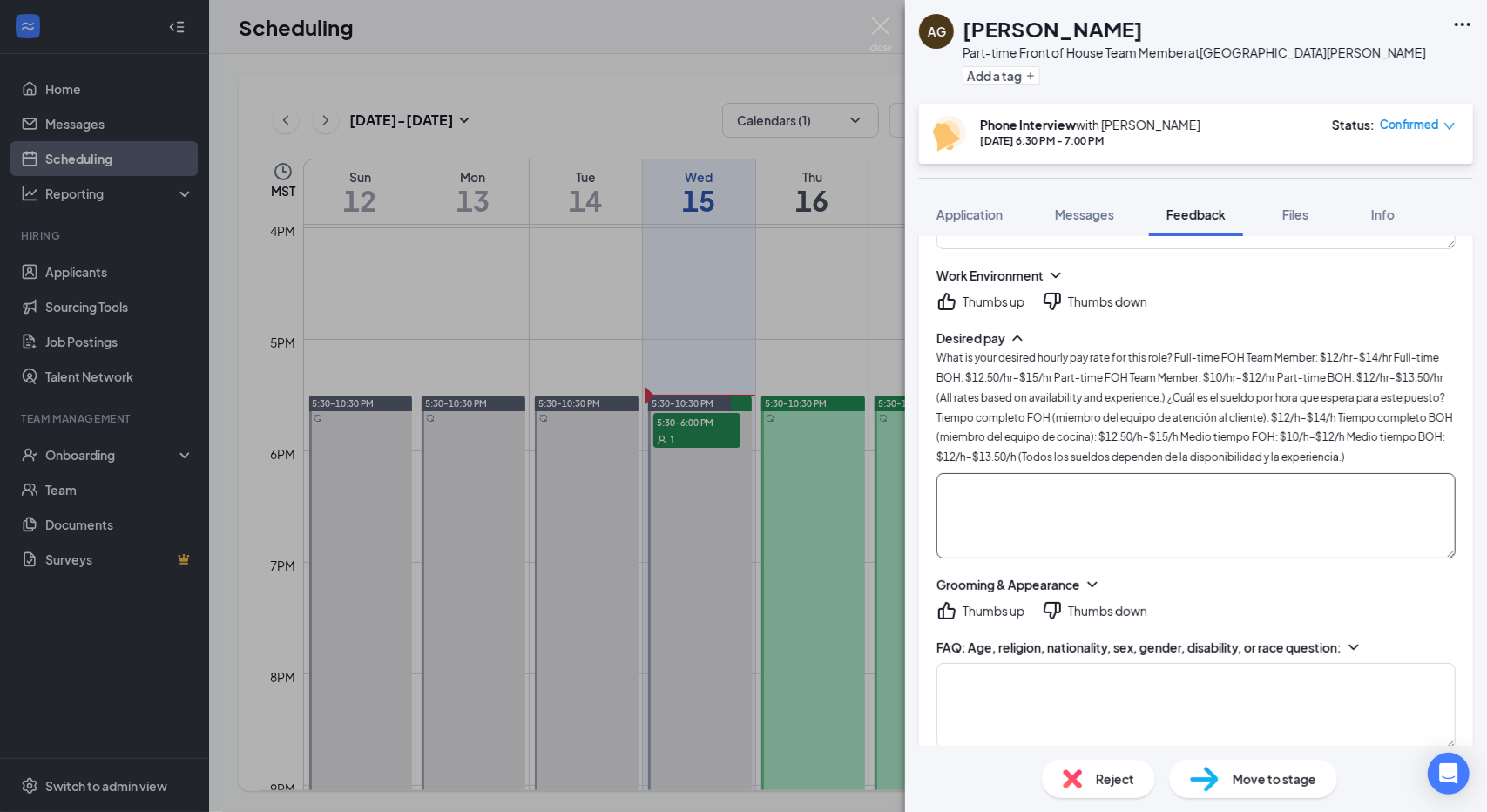
scroll to position [2260, 0]
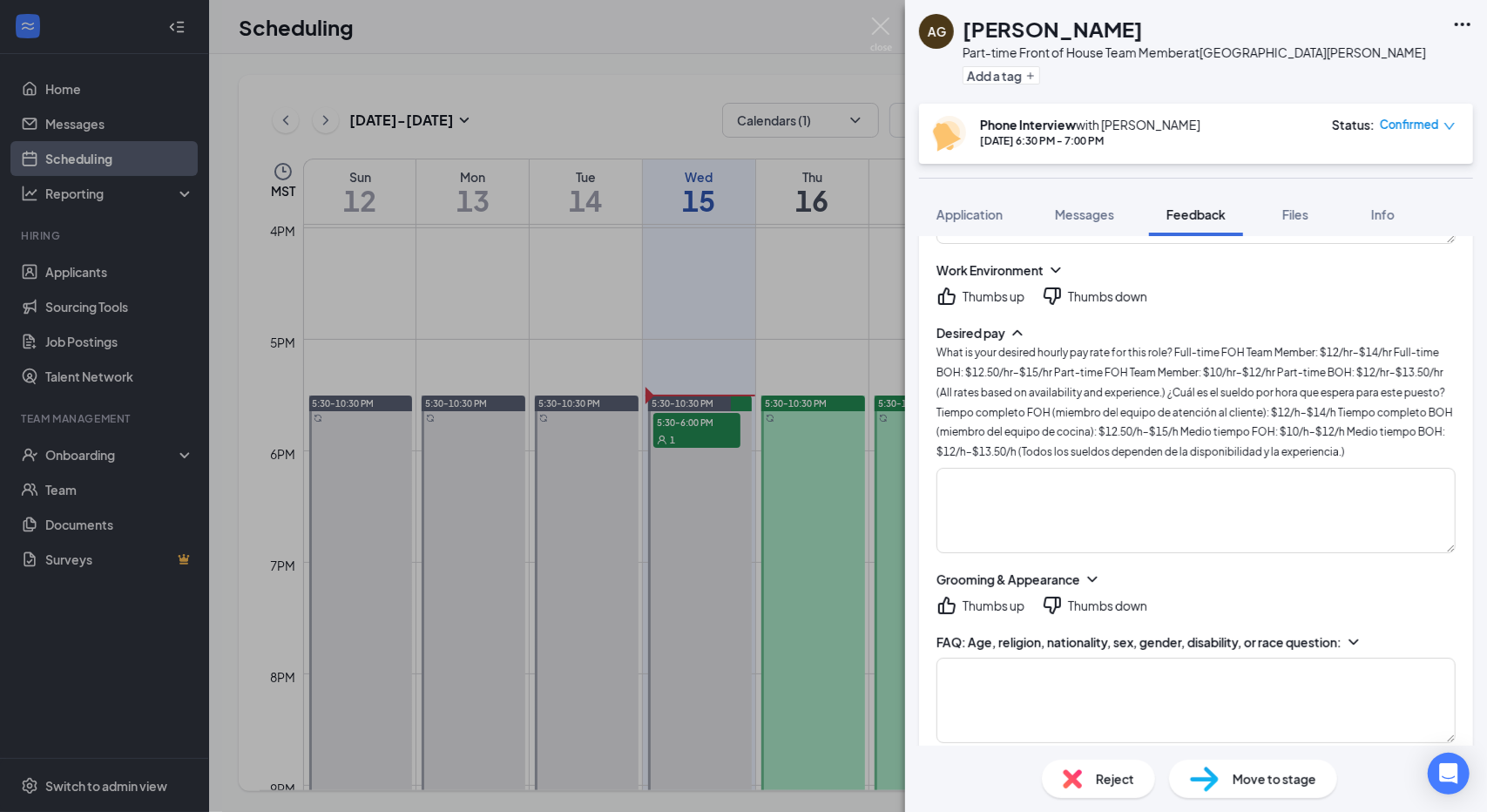
click at [1094, 577] on icon "ChevronDown" at bounding box center [1091, 579] width 10 height 5
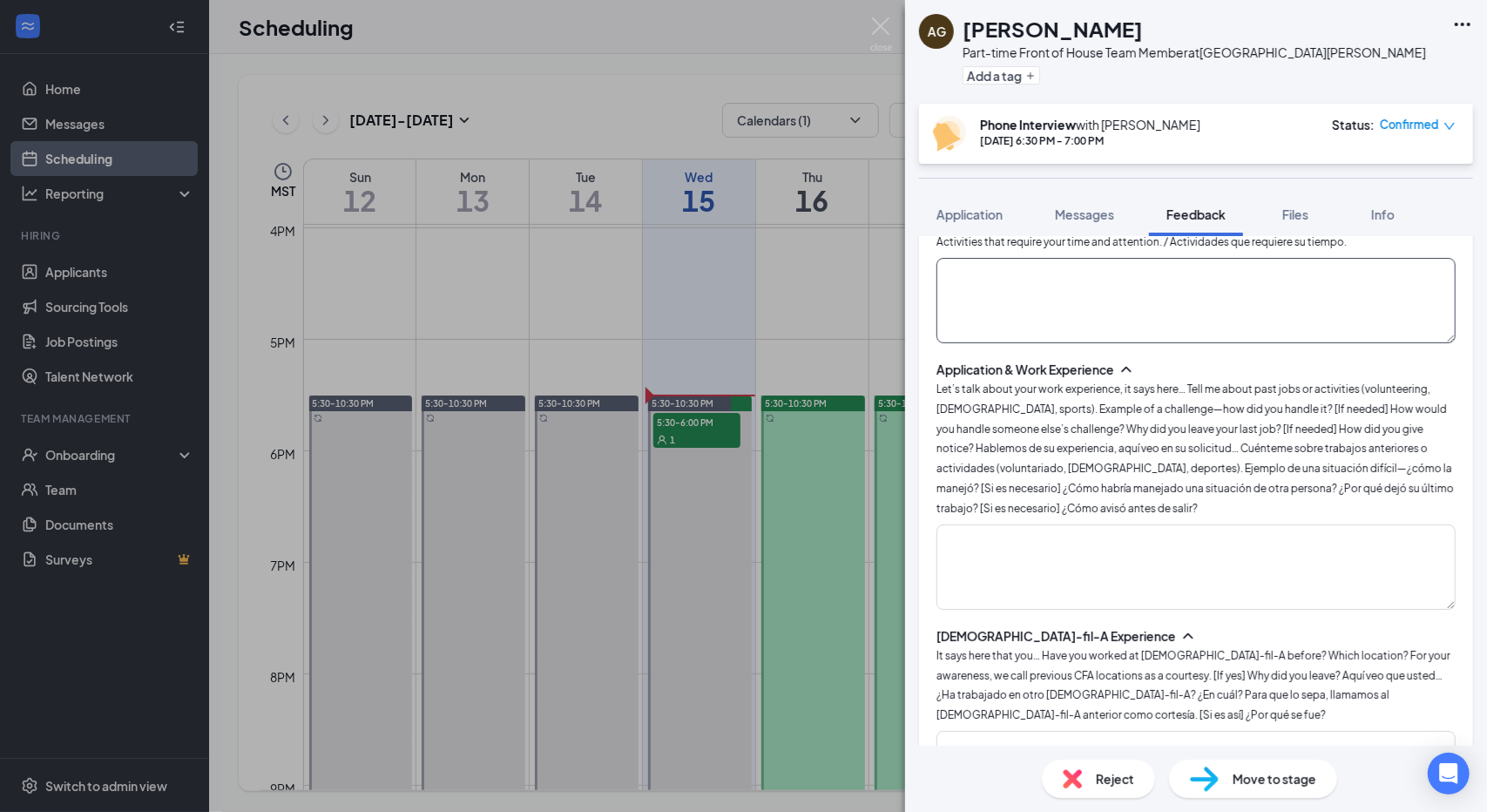
scroll to position [411, 0]
click at [998, 221] on span "Application" at bounding box center [970, 215] width 66 height 16
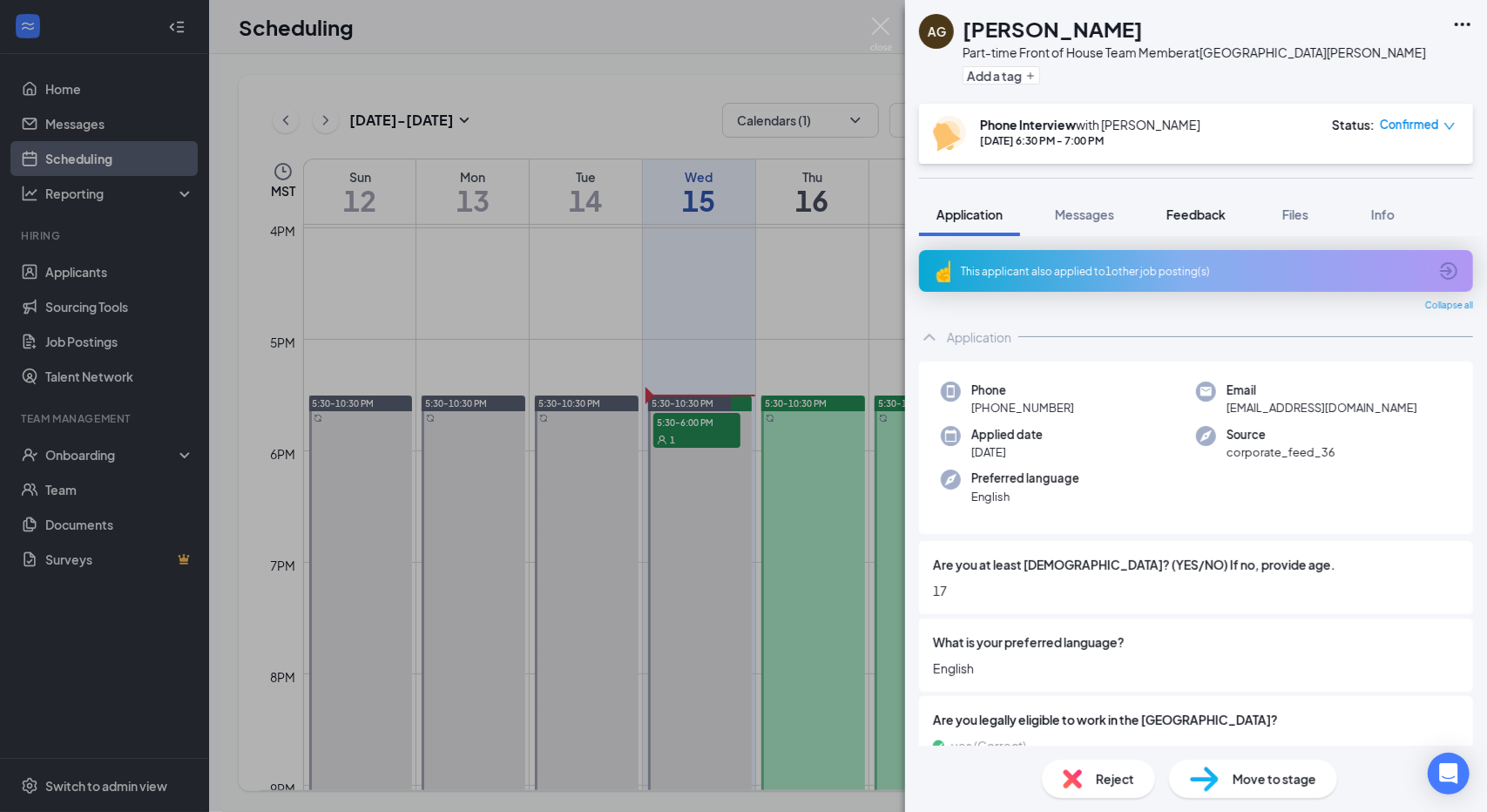
click at [1198, 215] on span "Feedback" at bounding box center [1196, 215] width 59 height 16
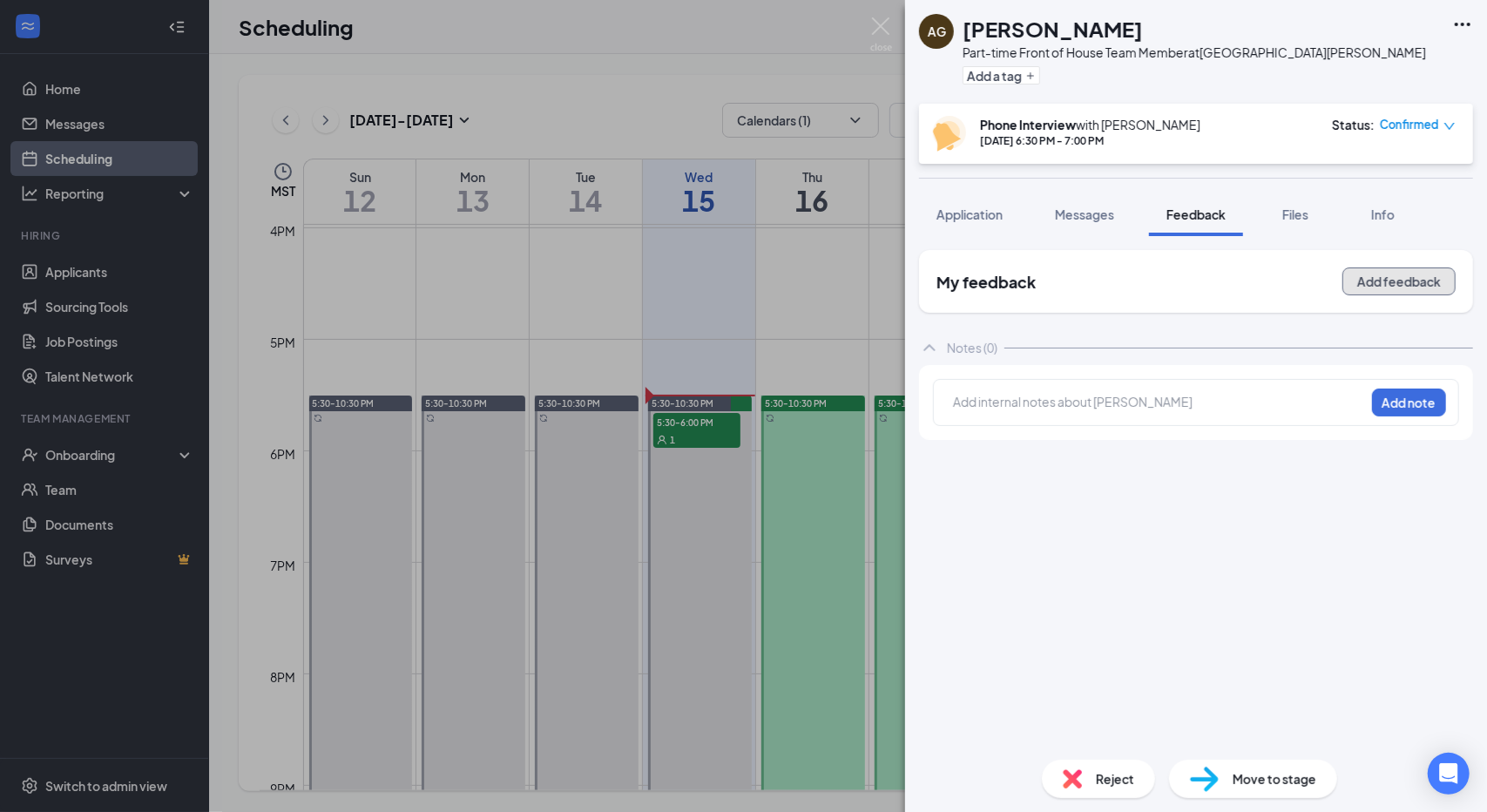
click at [1402, 288] on button "Add feedback" at bounding box center [1399, 282] width 113 height 28
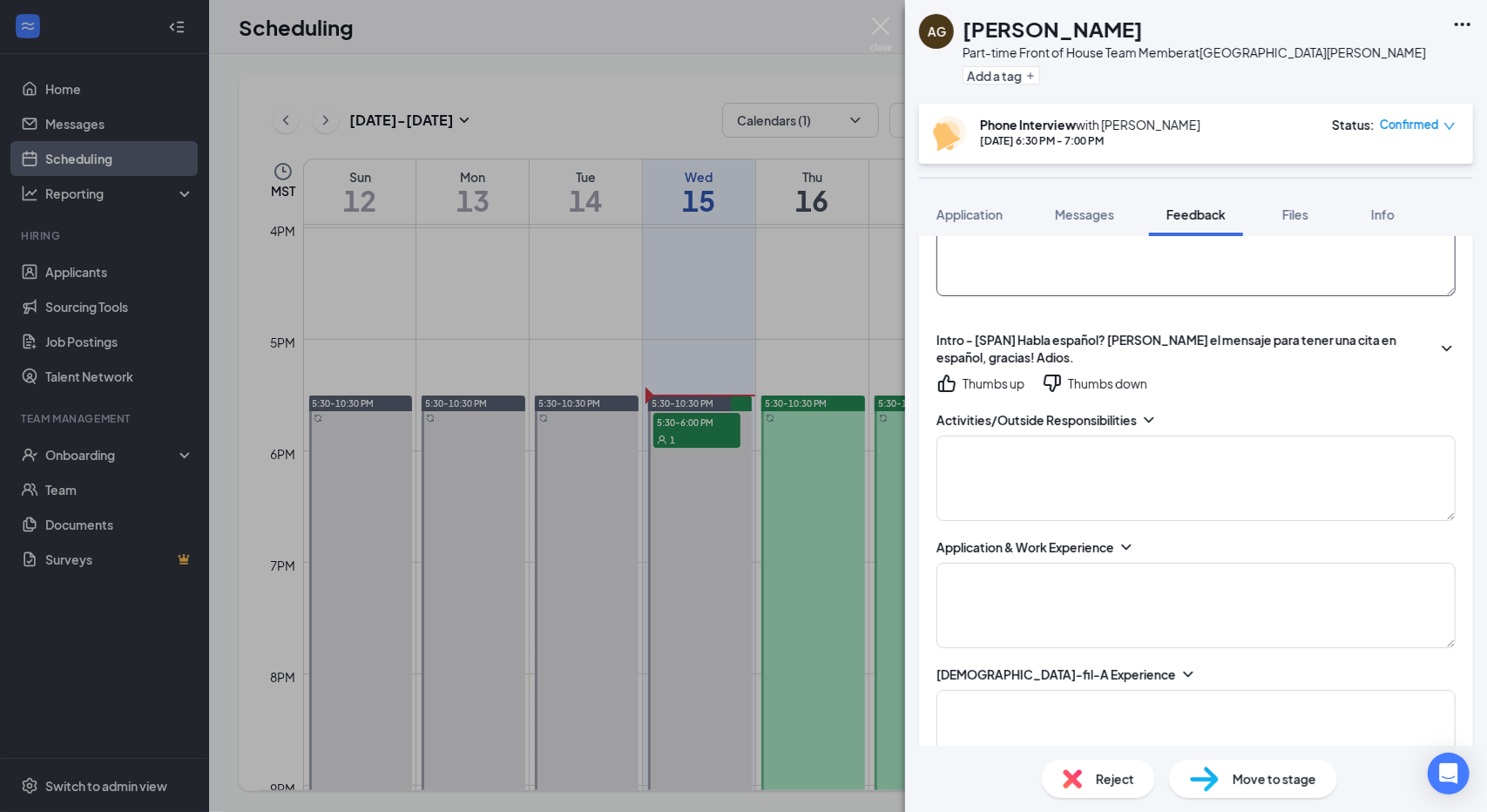
scroll to position [316, 0]
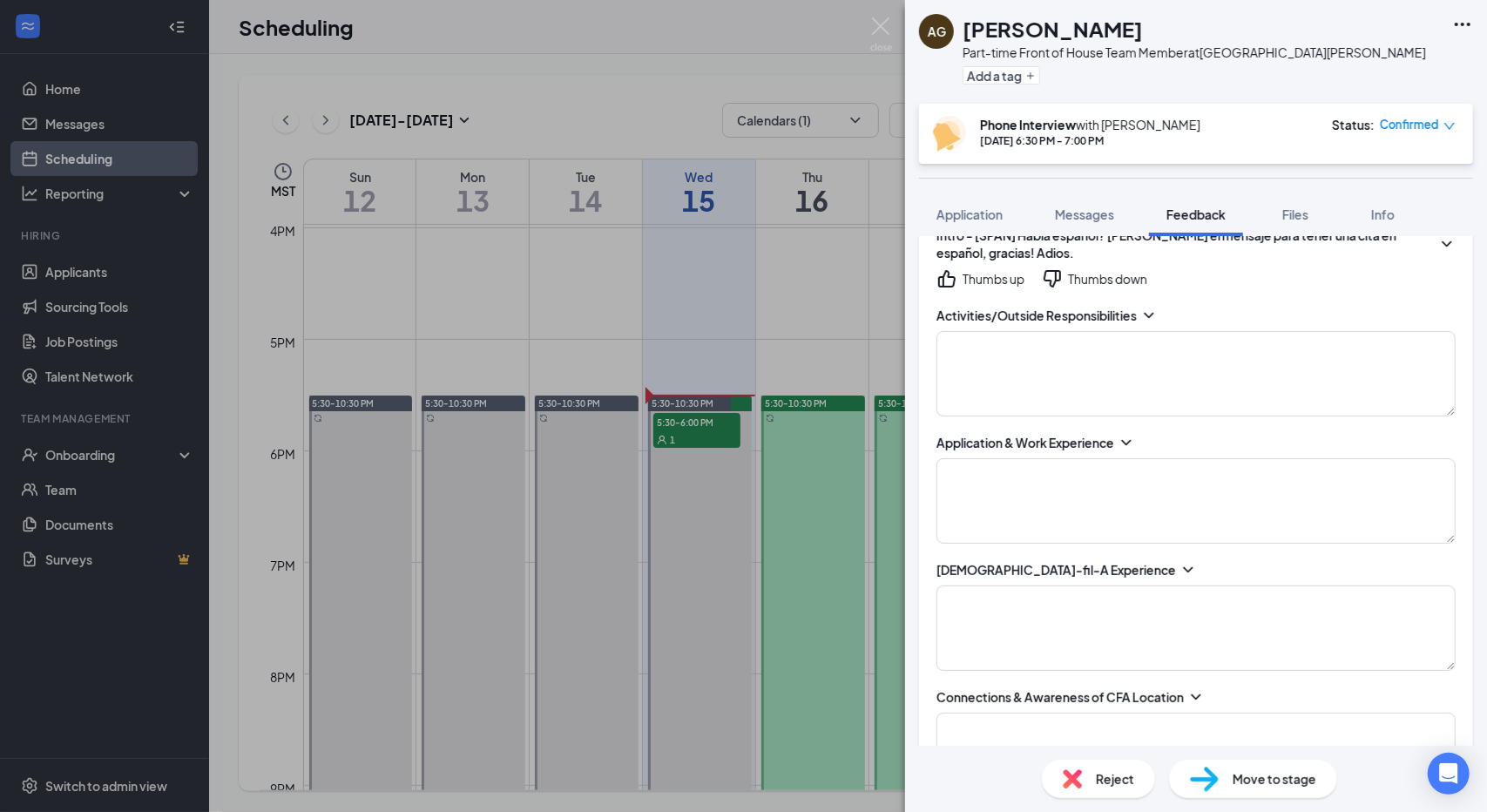
click at [1150, 316] on icon "ChevronDown" at bounding box center [1148, 316] width 10 height 5
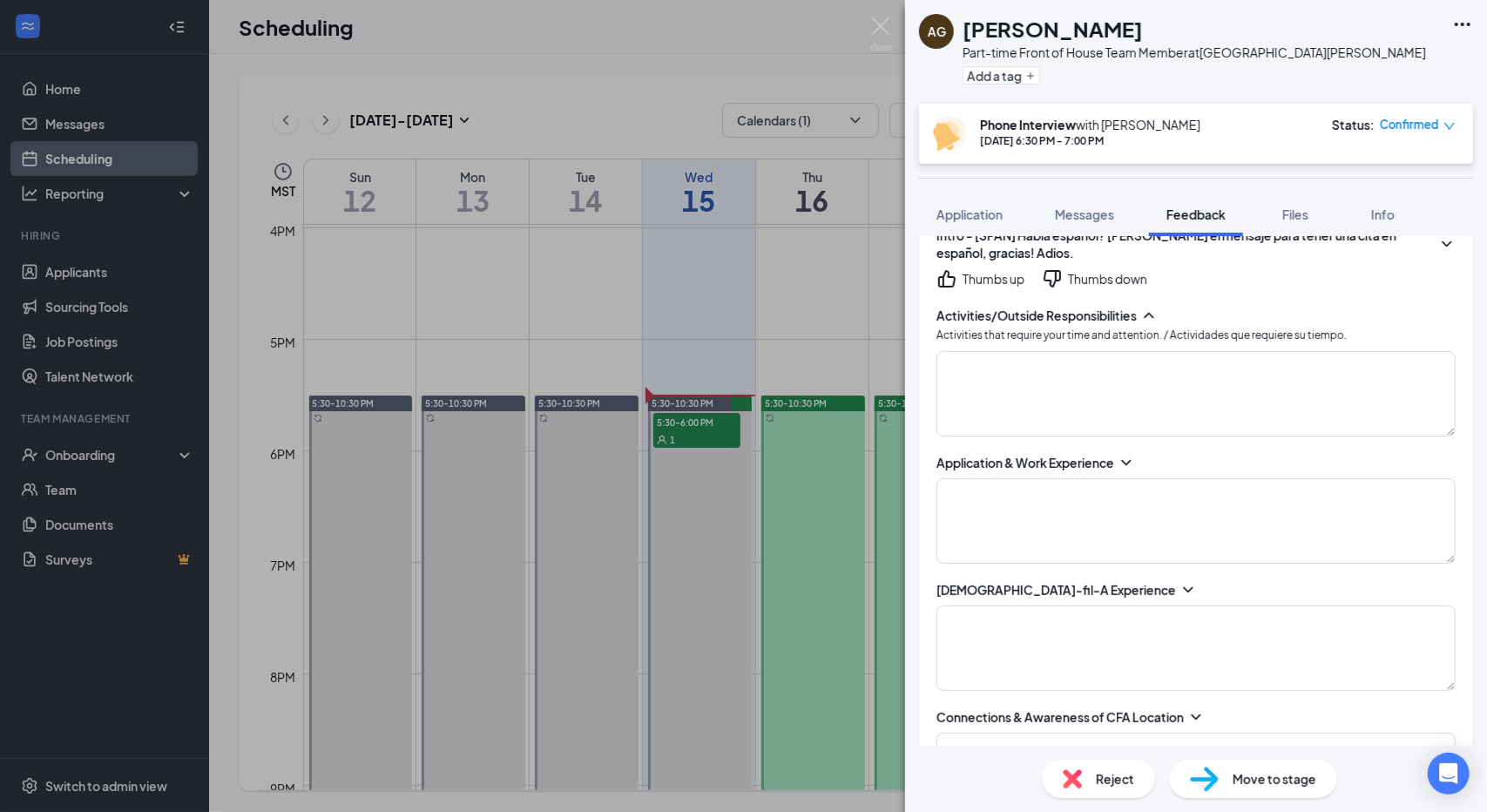
click at [1119, 468] on div "Application & Work Experience" at bounding box center [1196, 508] width 519 height 110
click at [1132, 461] on icon "ChevronDown" at bounding box center [1126, 462] width 17 height 17
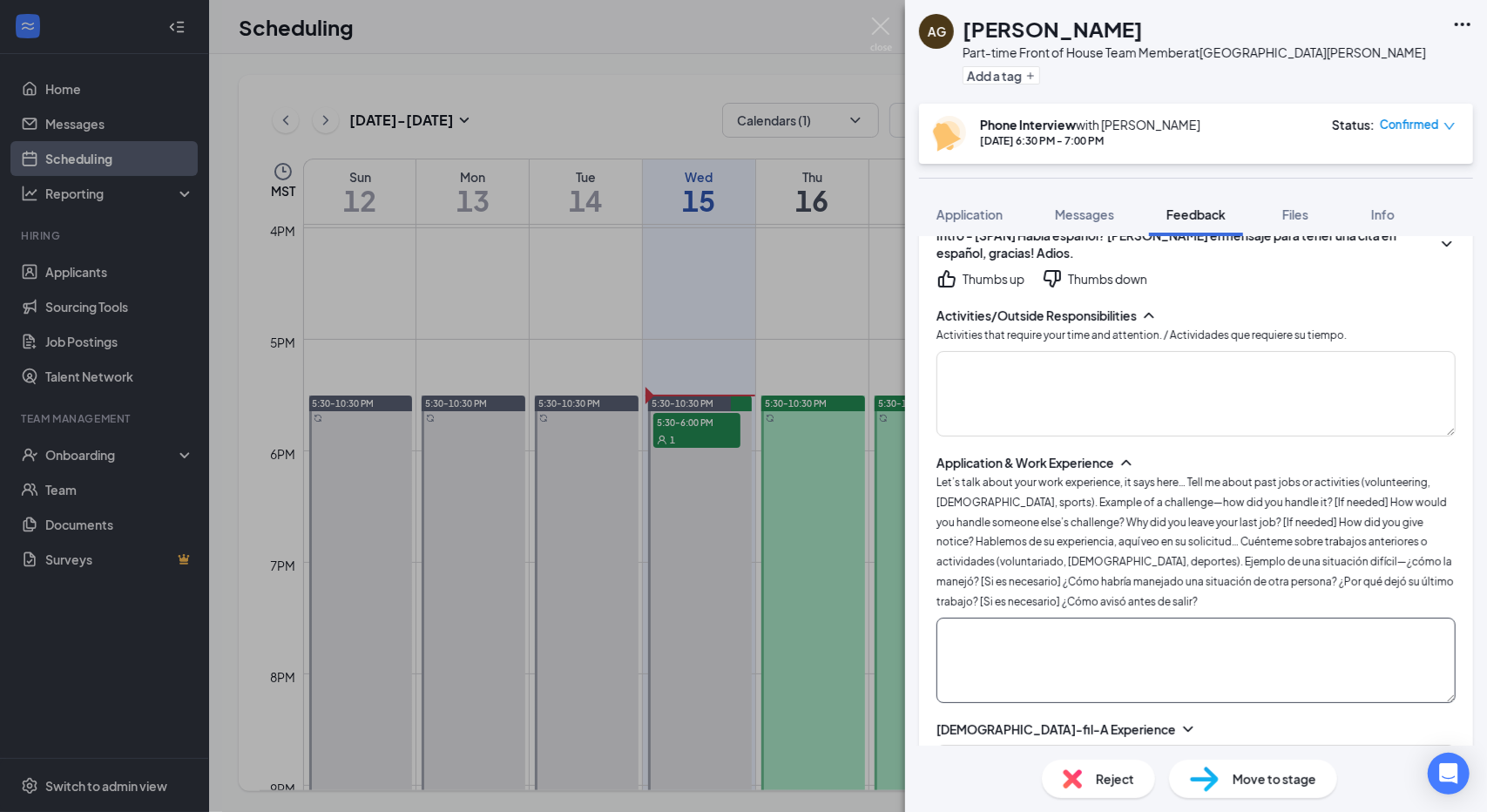
scroll to position [508, 0]
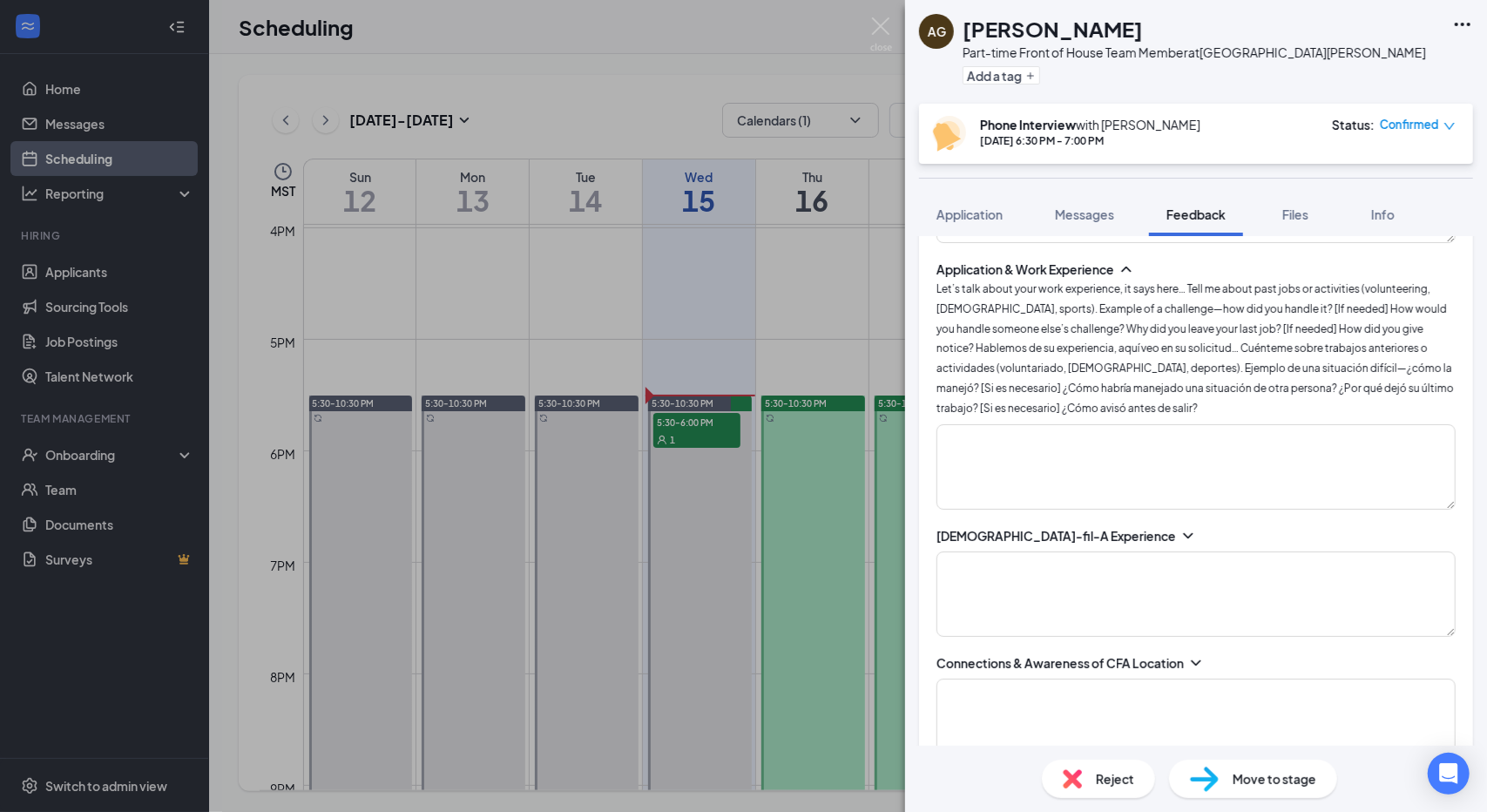
click at [1179, 530] on icon "ChevronDown" at bounding box center [1188, 536] width 17 height 17
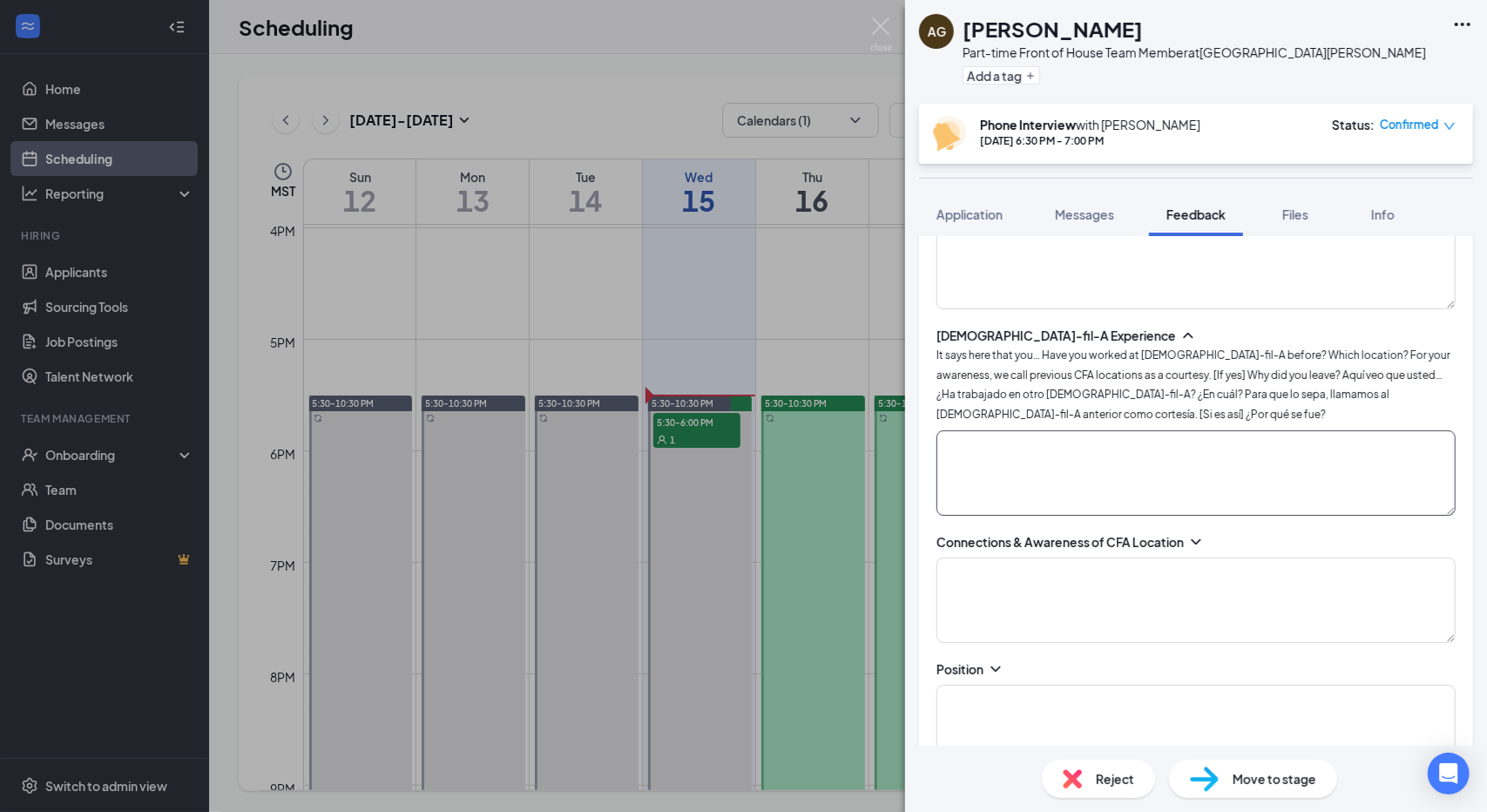
scroll to position [712, 0]
click at [1197, 530] on icon "ChevronDown" at bounding box center [1196, 539] width 17 height 17
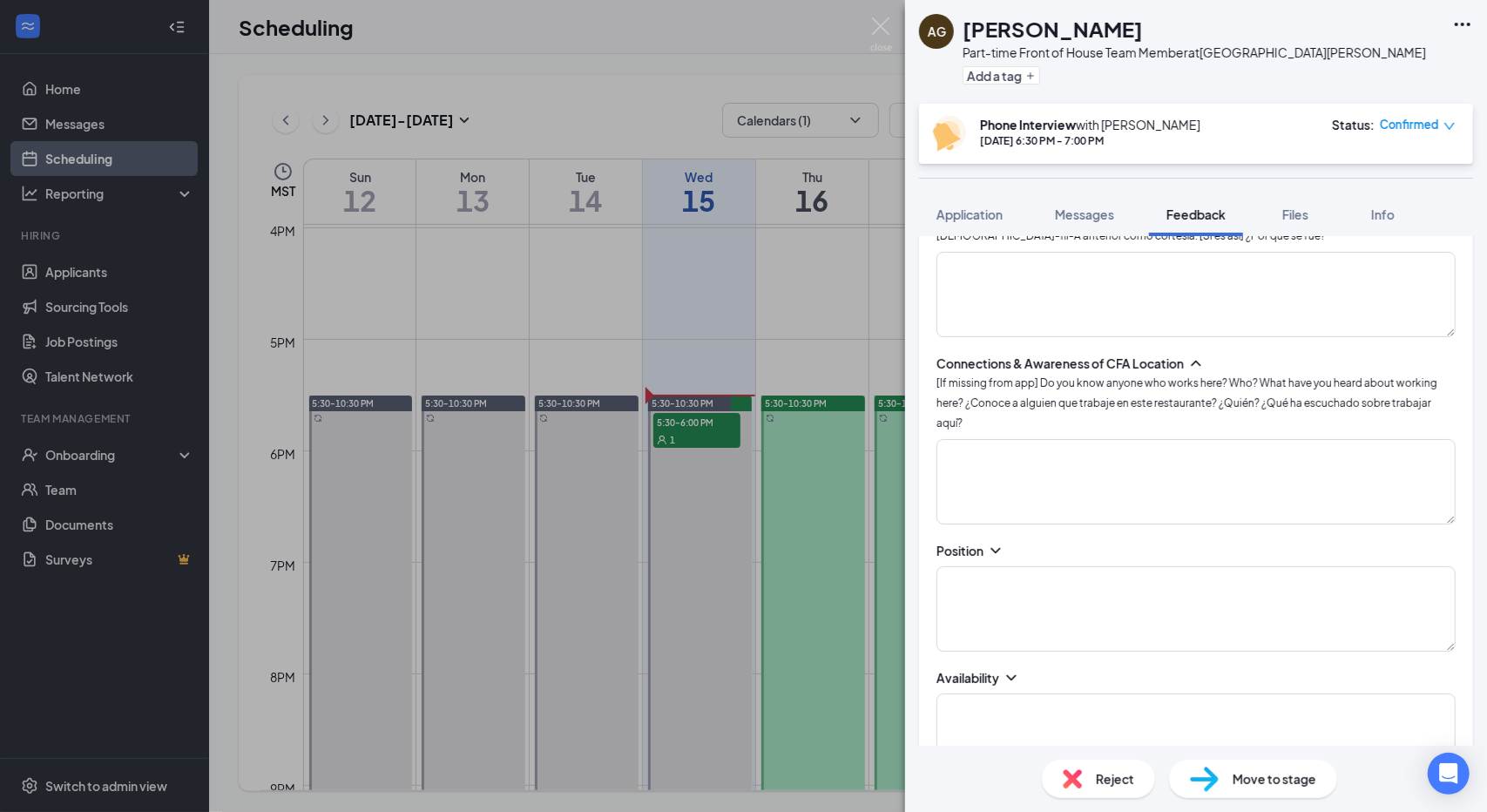
scroll to position [896, 0]
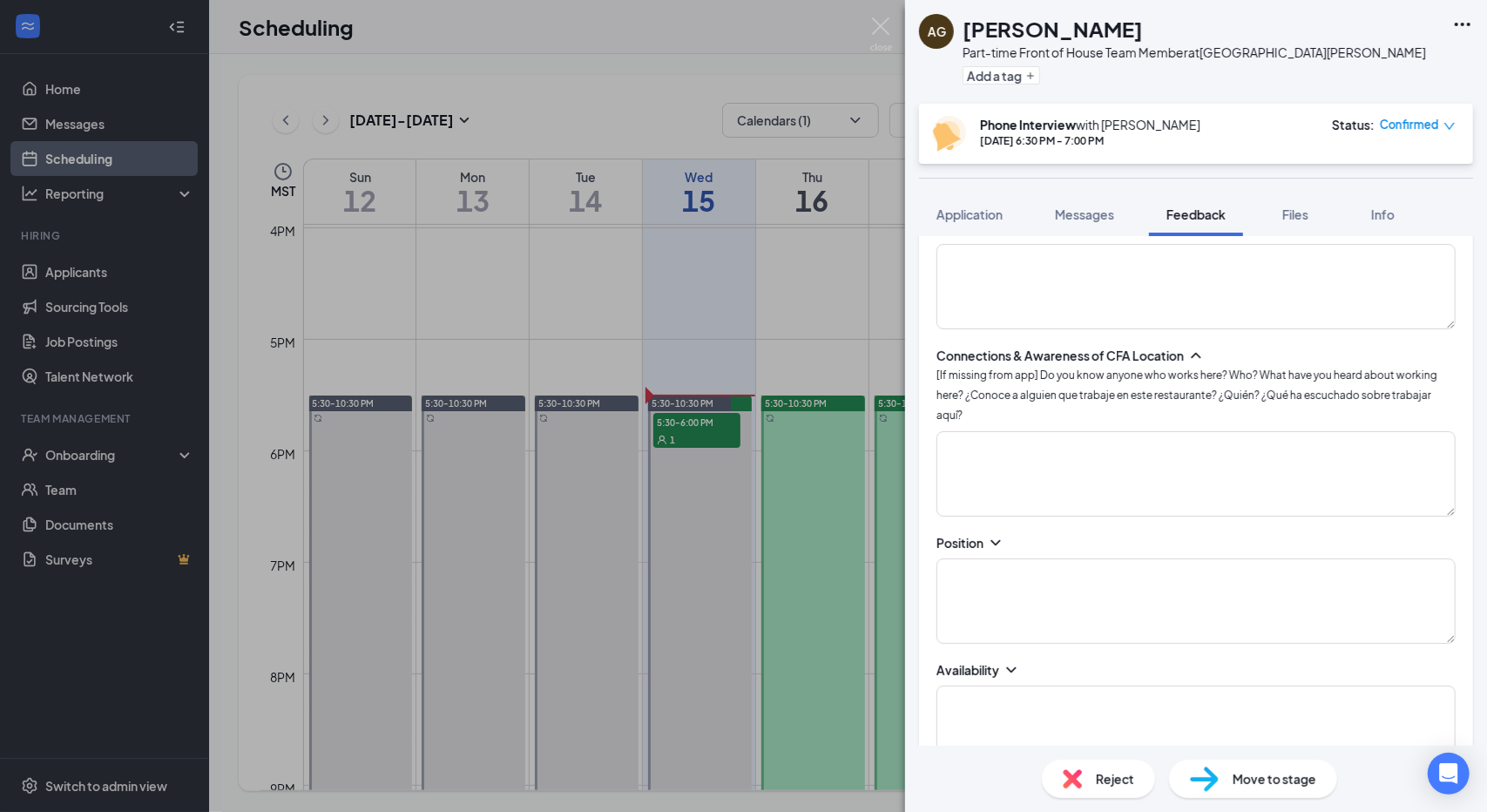
click at [997, 539] on icon "ChevronDown" at bounding box center [995, 542] width 10 height 5
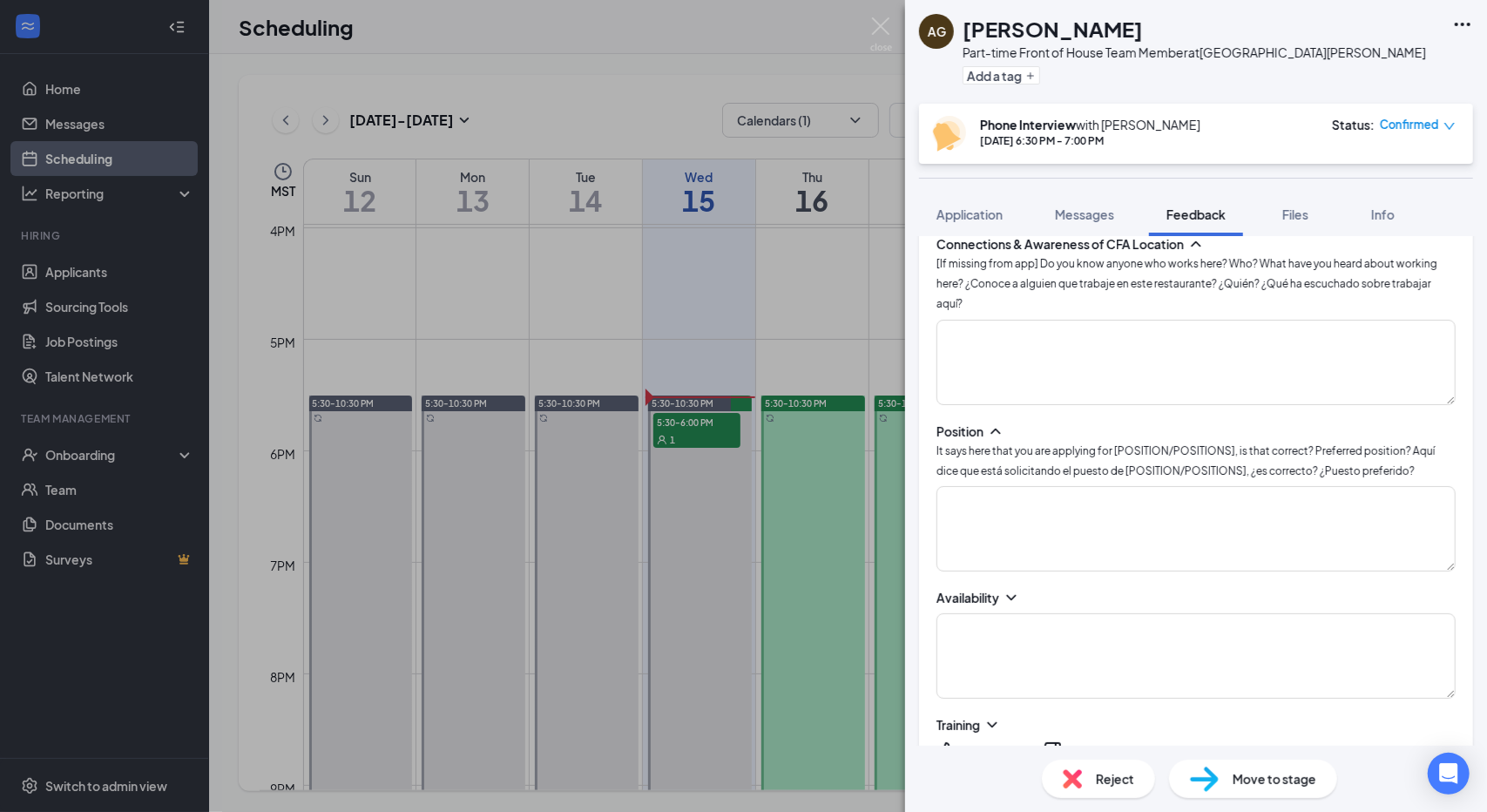
click at [1015, 589] on icon "ChevronDown" at bounding box center [1011, 597] width 17 height 17
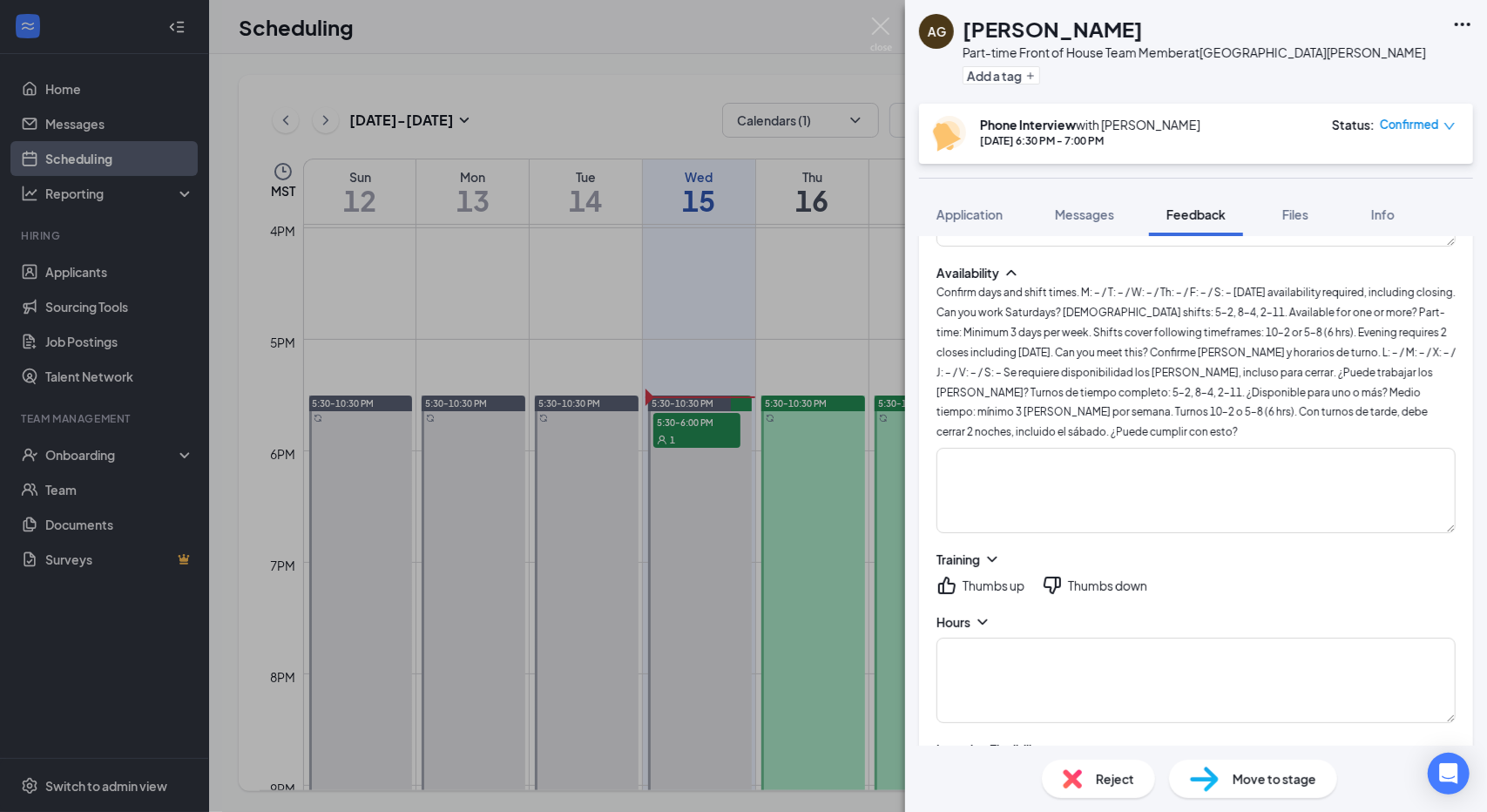
scroll to position [1334, 0]
click at [992, 549] on icon "ChevronDown" at bounding box center [992, 557] width 17 height 17
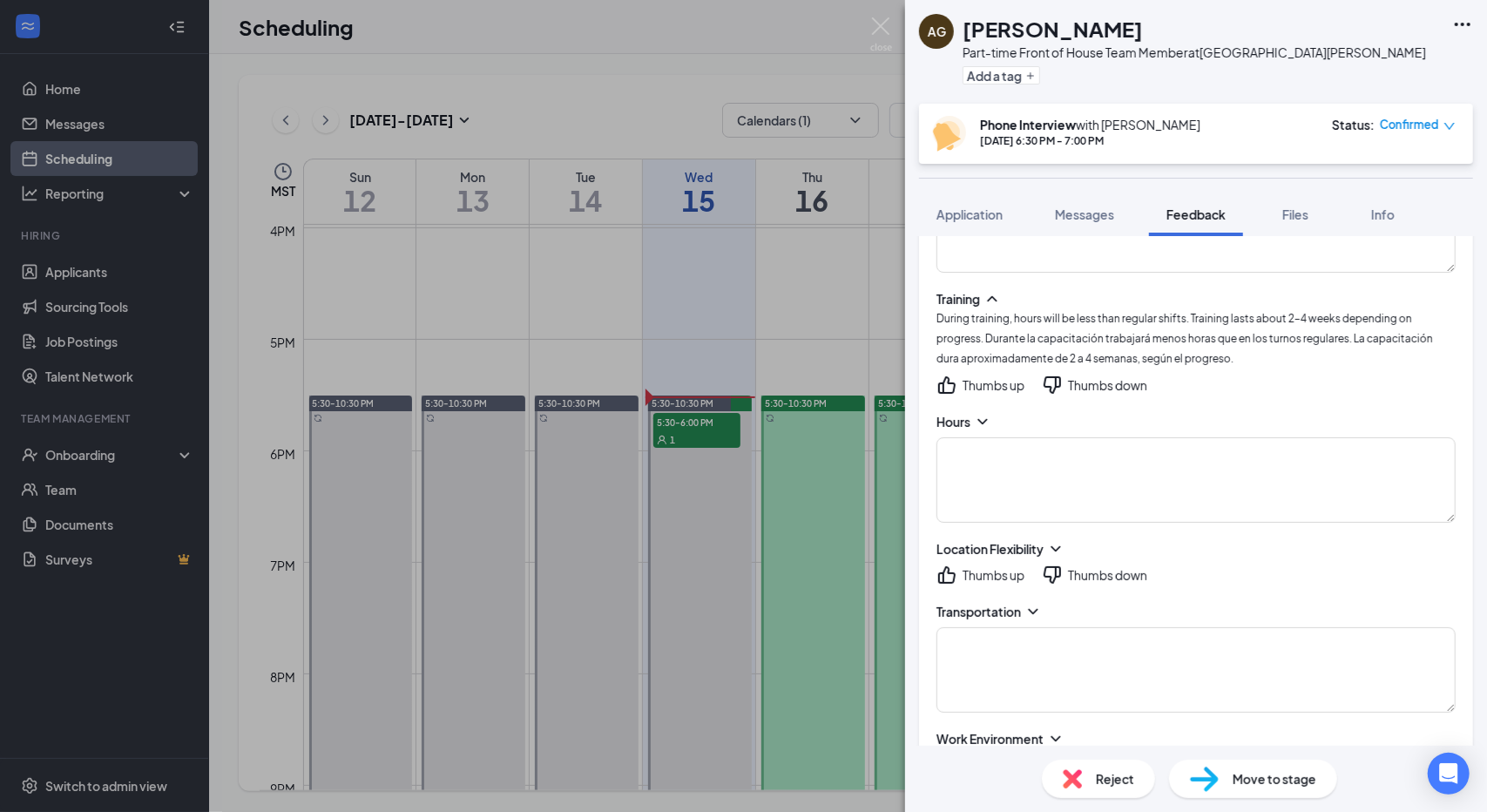
scroll to position [1593, 0]
click at [981, 412] on icon "ChevronDown" at bounding box center [983, 420] width 17 height 17
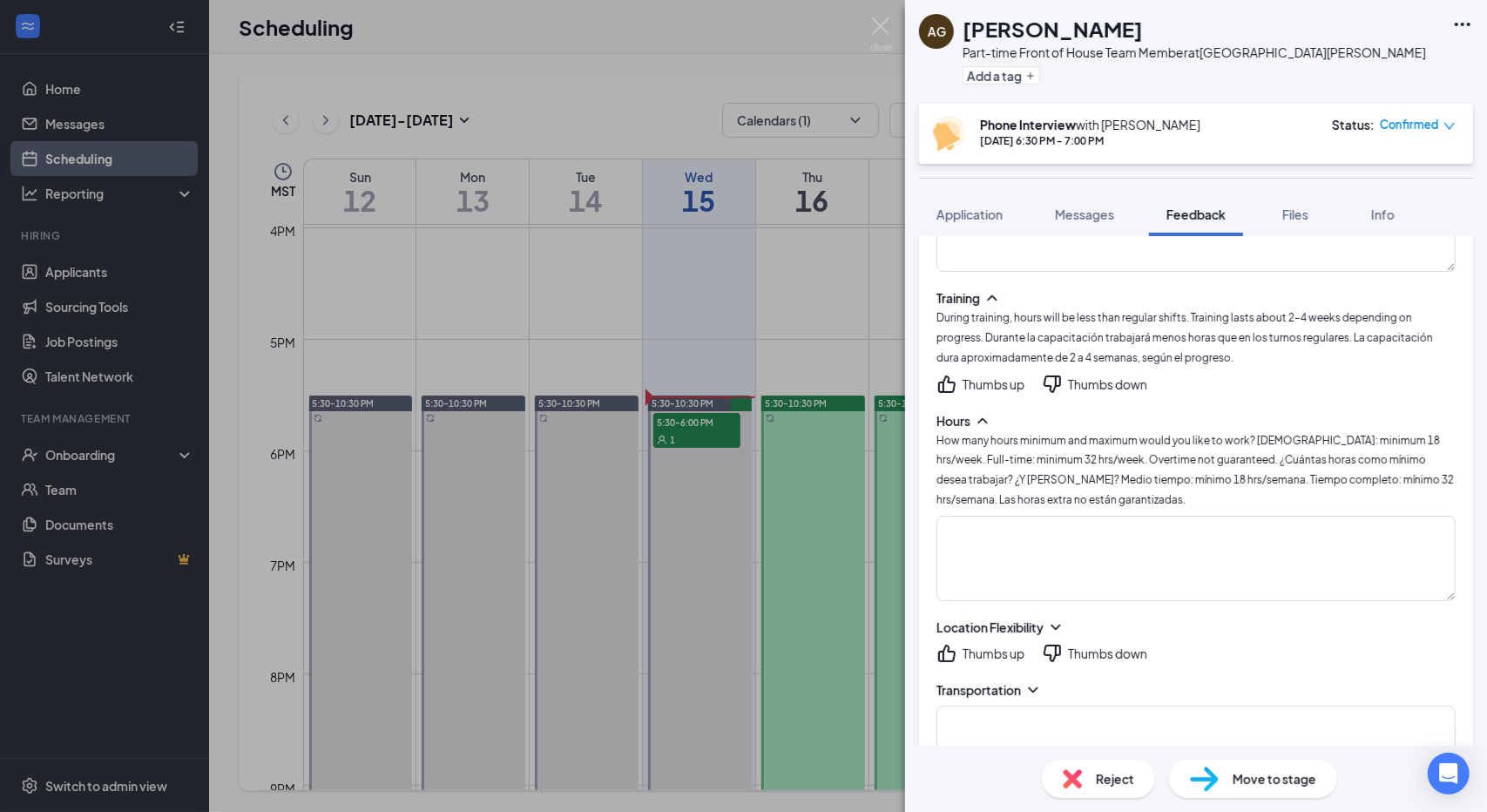
scroll to position [1697, 0]
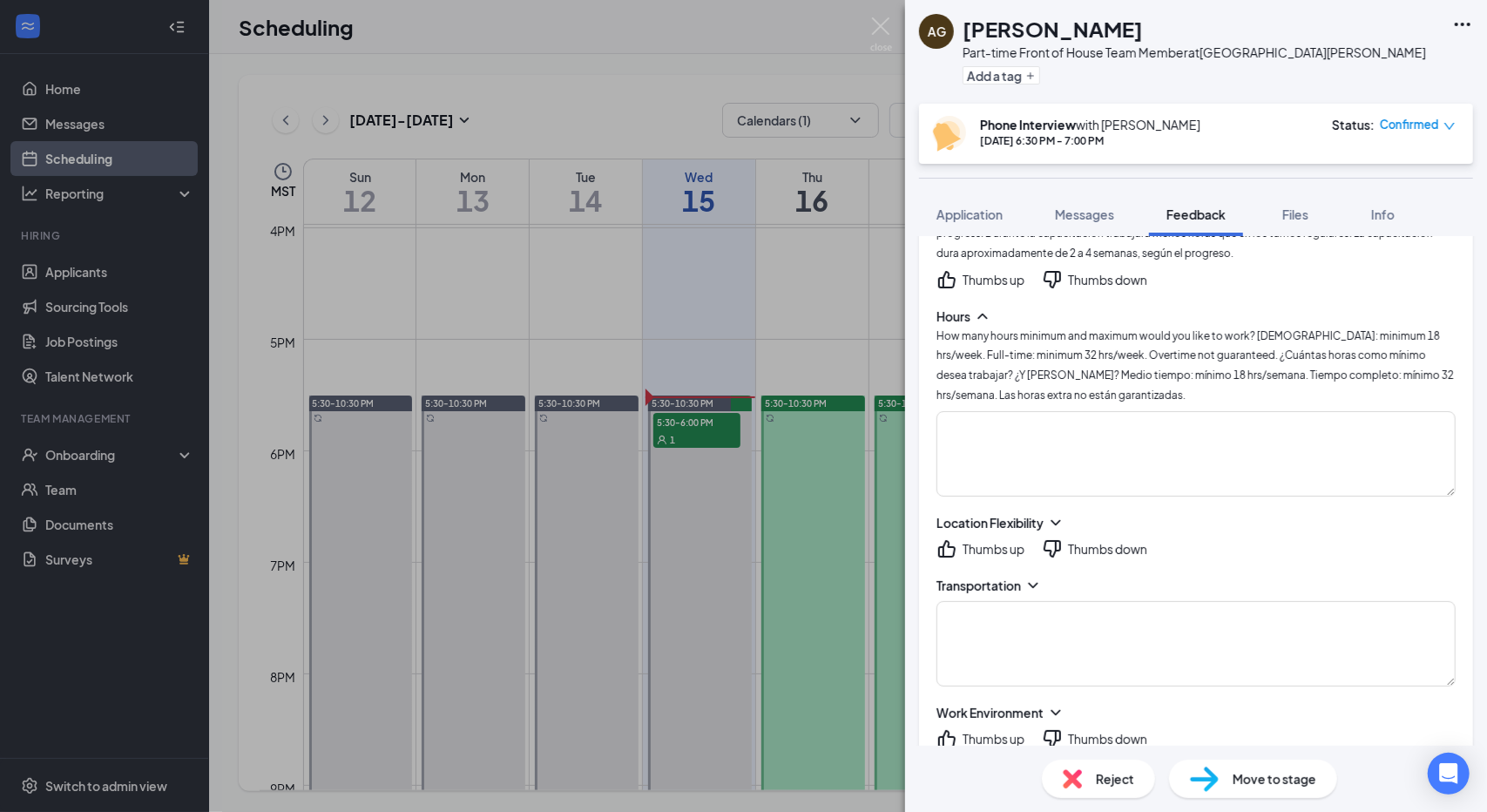
click at [1053, 514] on icon "ChevronDown" at bounding box center [1055, 522] width 17 height 17
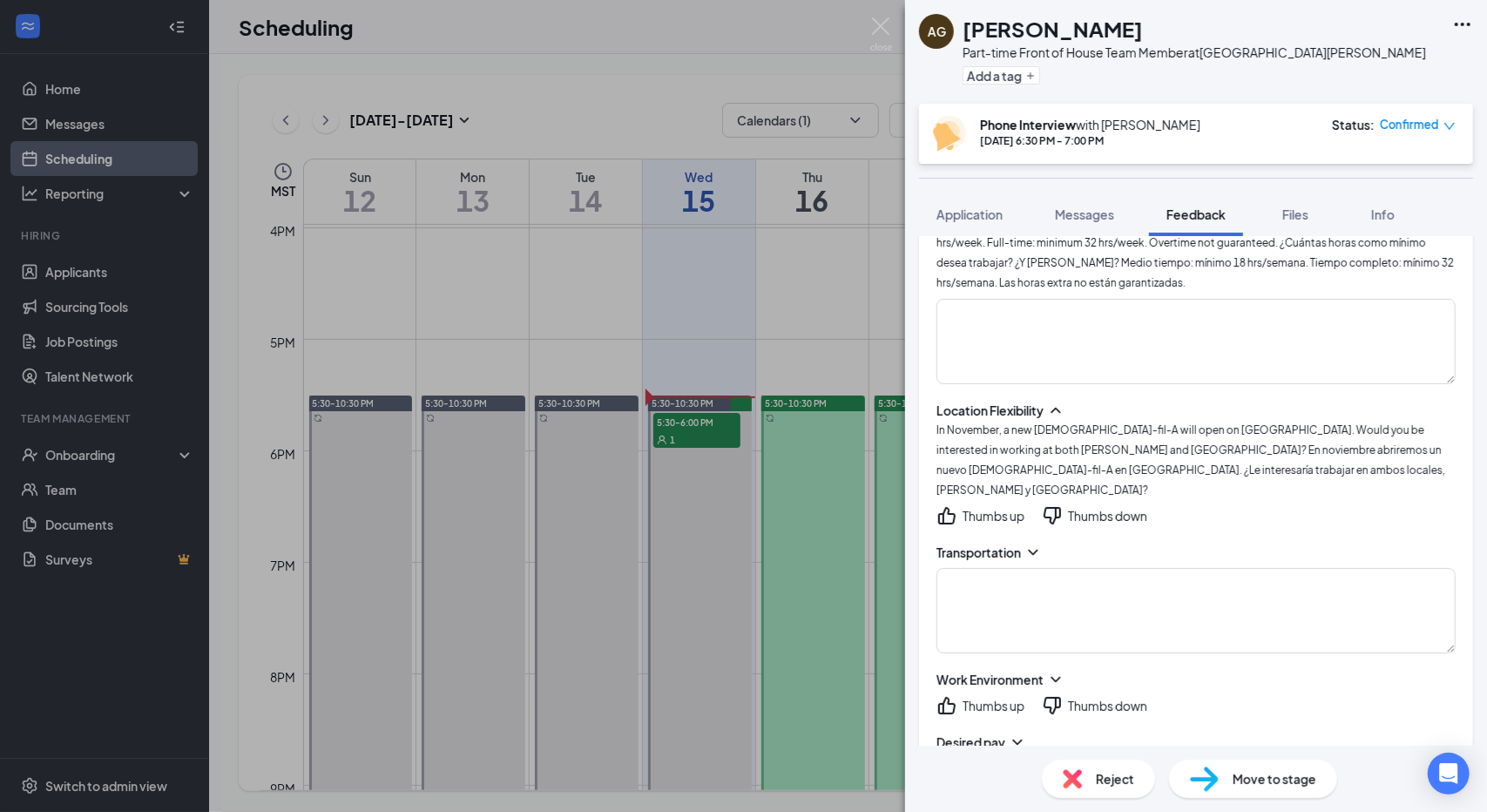
click at [1031, 543] on icon "ChevronDown" at bounding box center [1033, 552] width 17 height 17
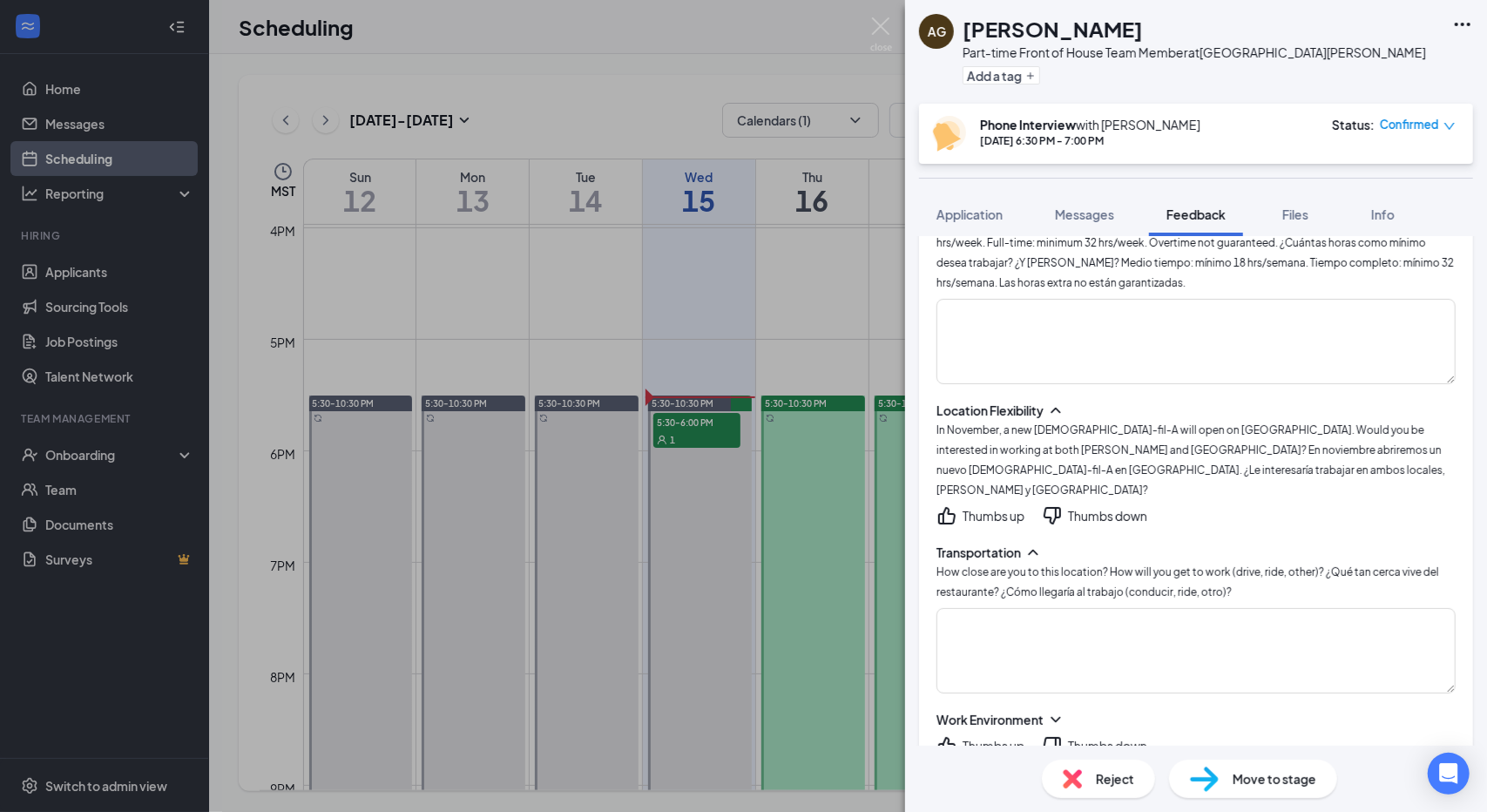
scroll to position [2033, 0]
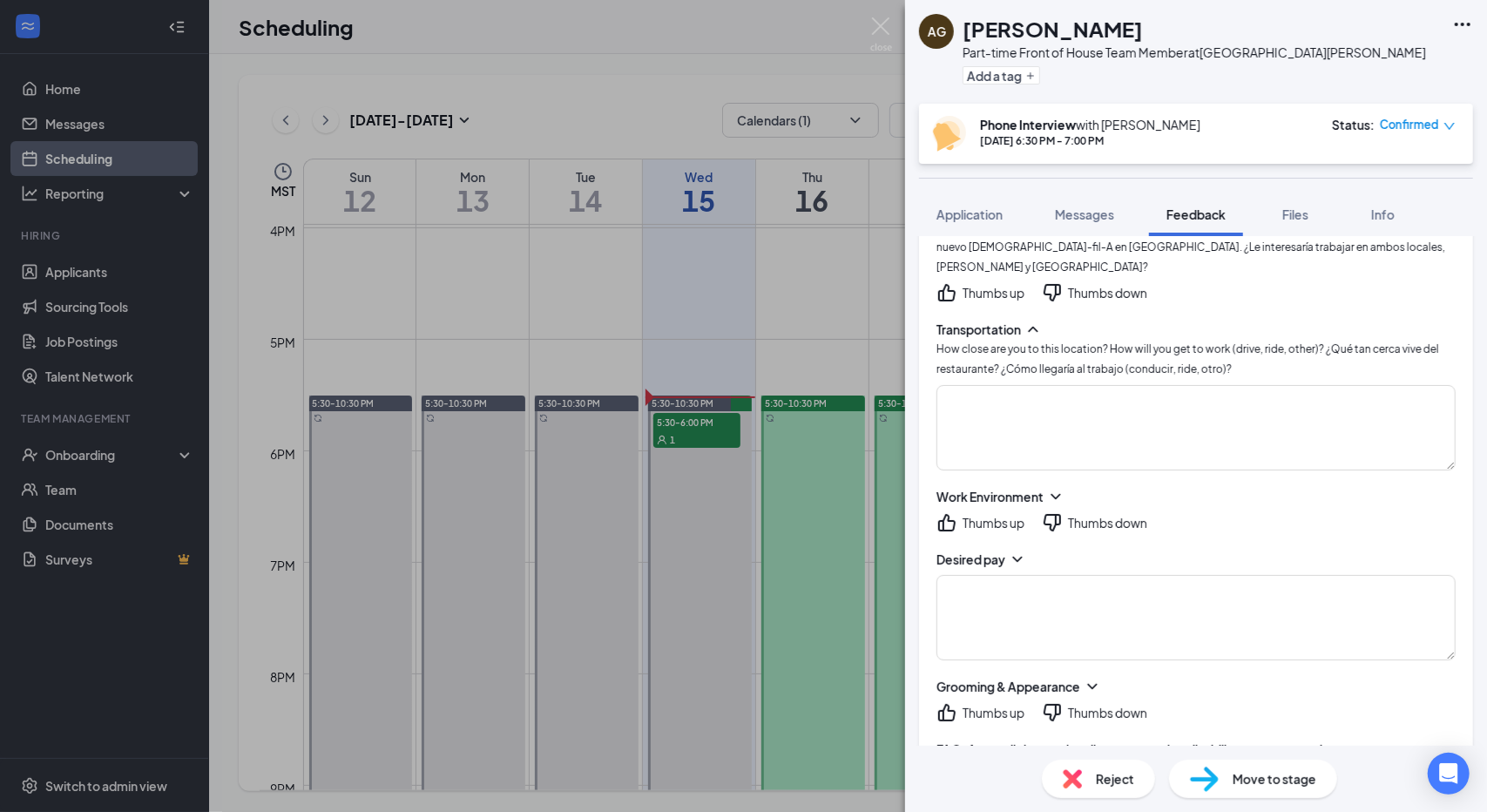
click at [1058, 488] on icon "ChevronDown" at bounding box center [1055, 496] width 17 height 17
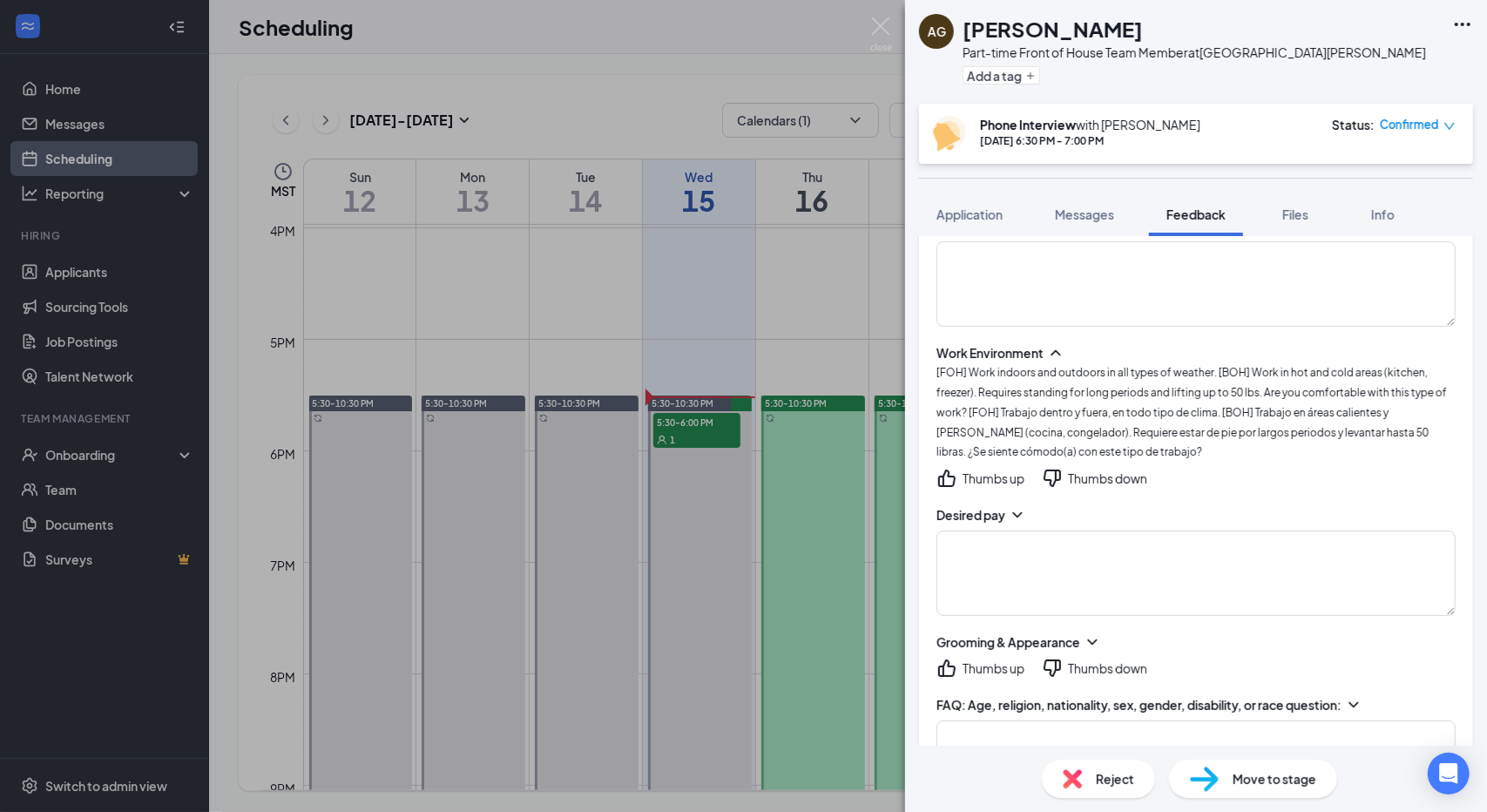
scroll to position [2178, 0]
click at [1017, 505] on icon "ChevronDown" at bounding box center [1017, 514] width 17 height 17
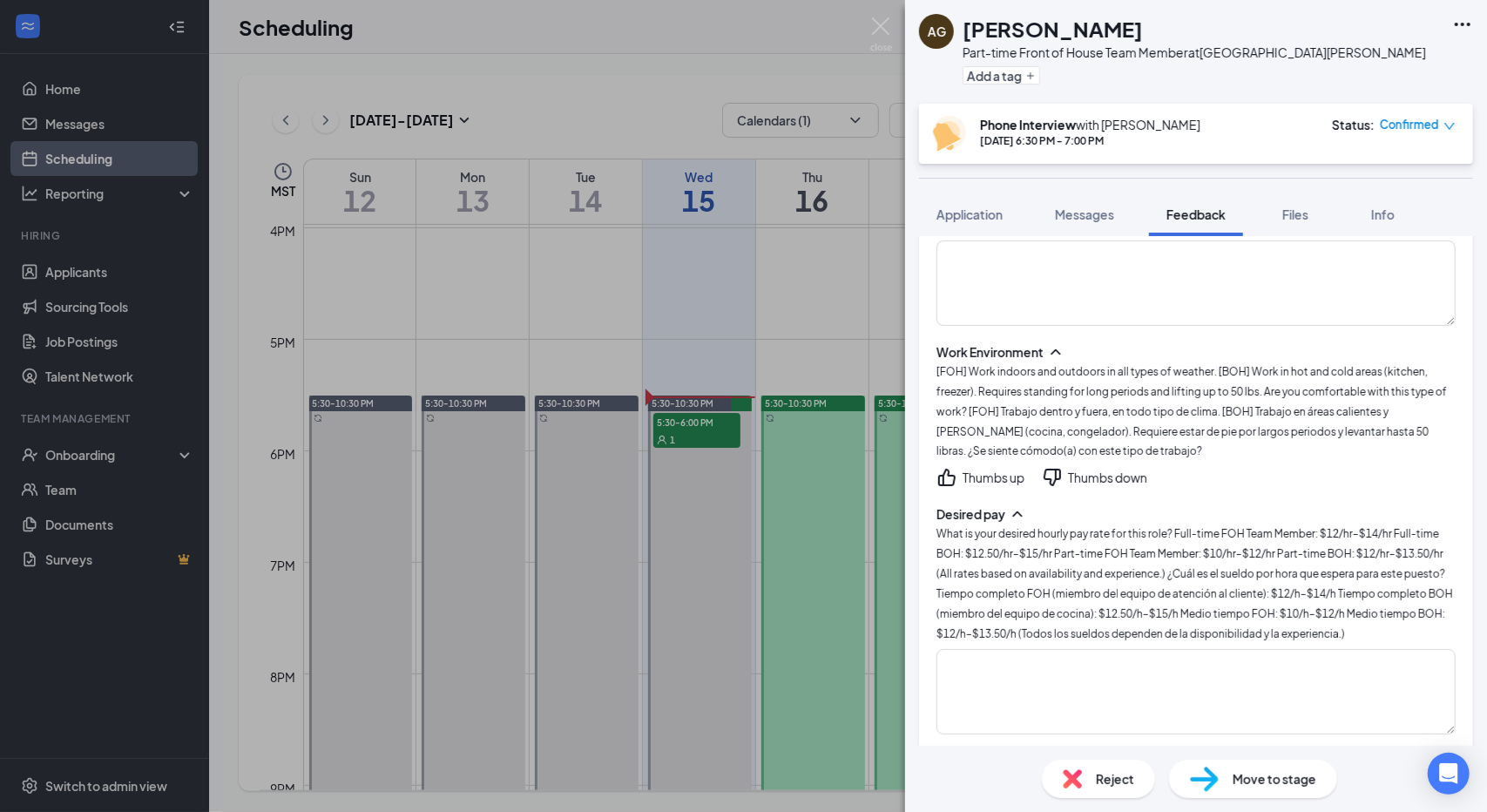
scroll to position [2276, 0]
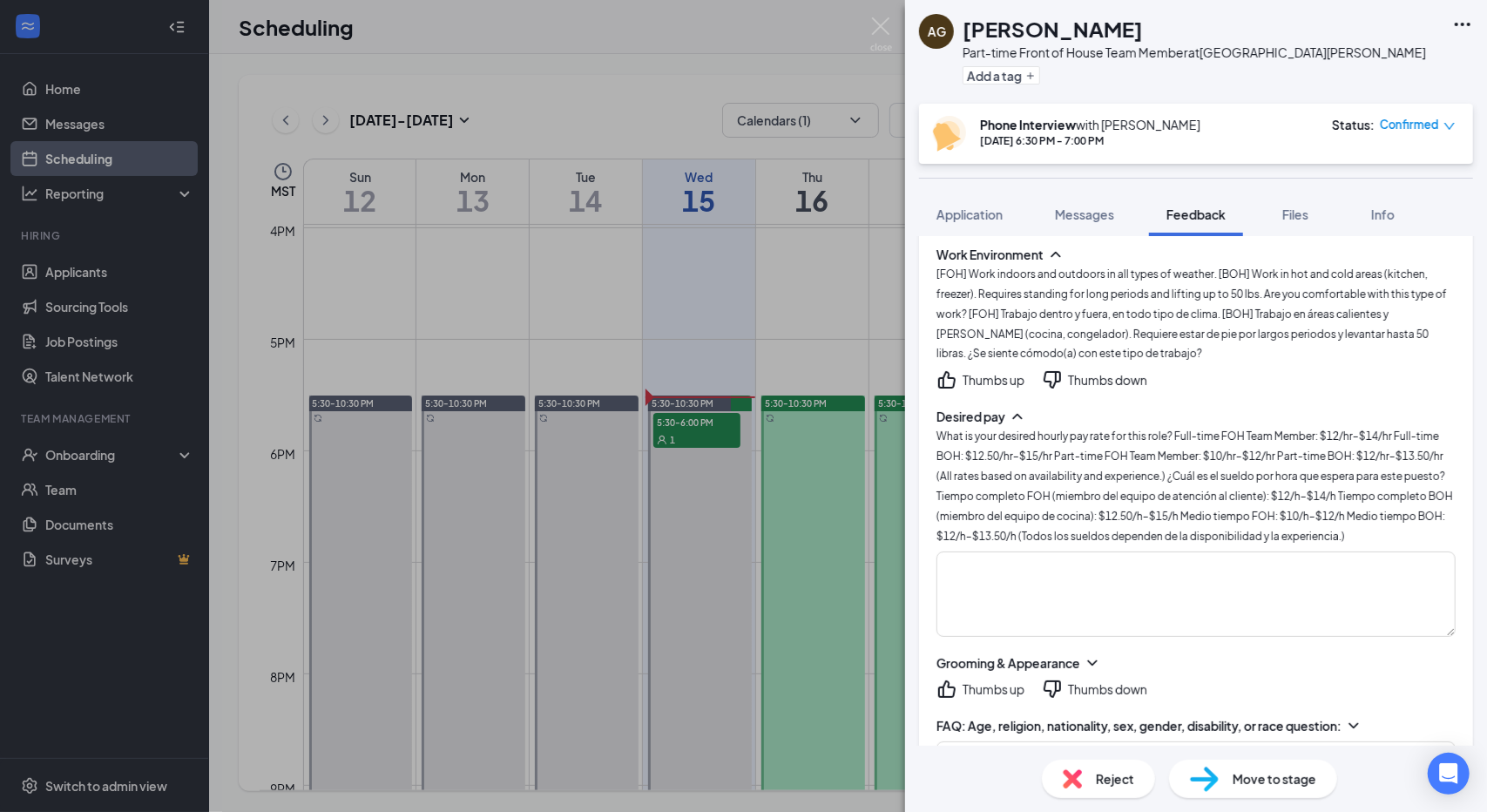
click at [1089, 654] on icon "ChevronDown" at bounding box center [1092, 663] width 17 height 17
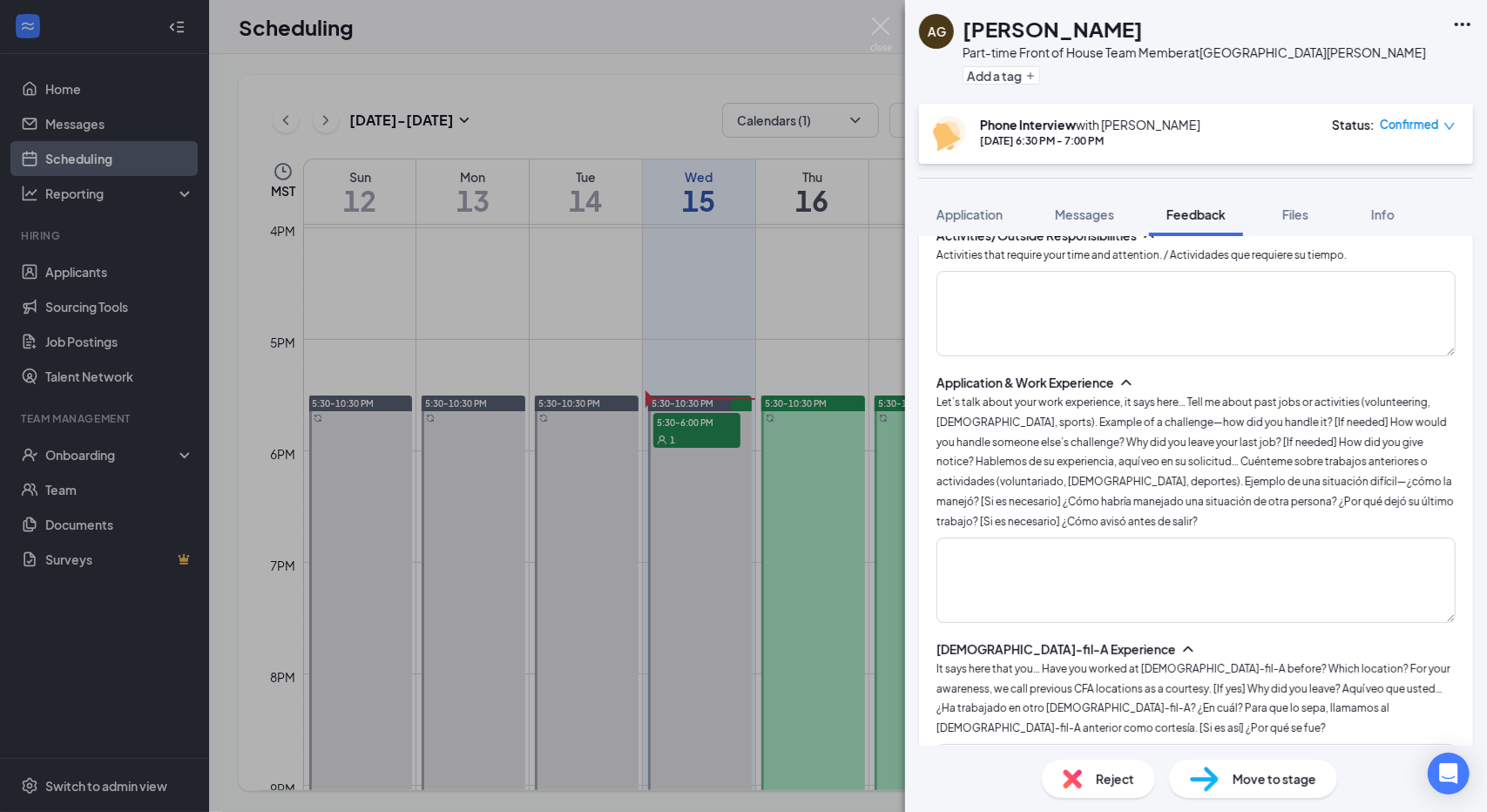
scroll to position [420, 0]
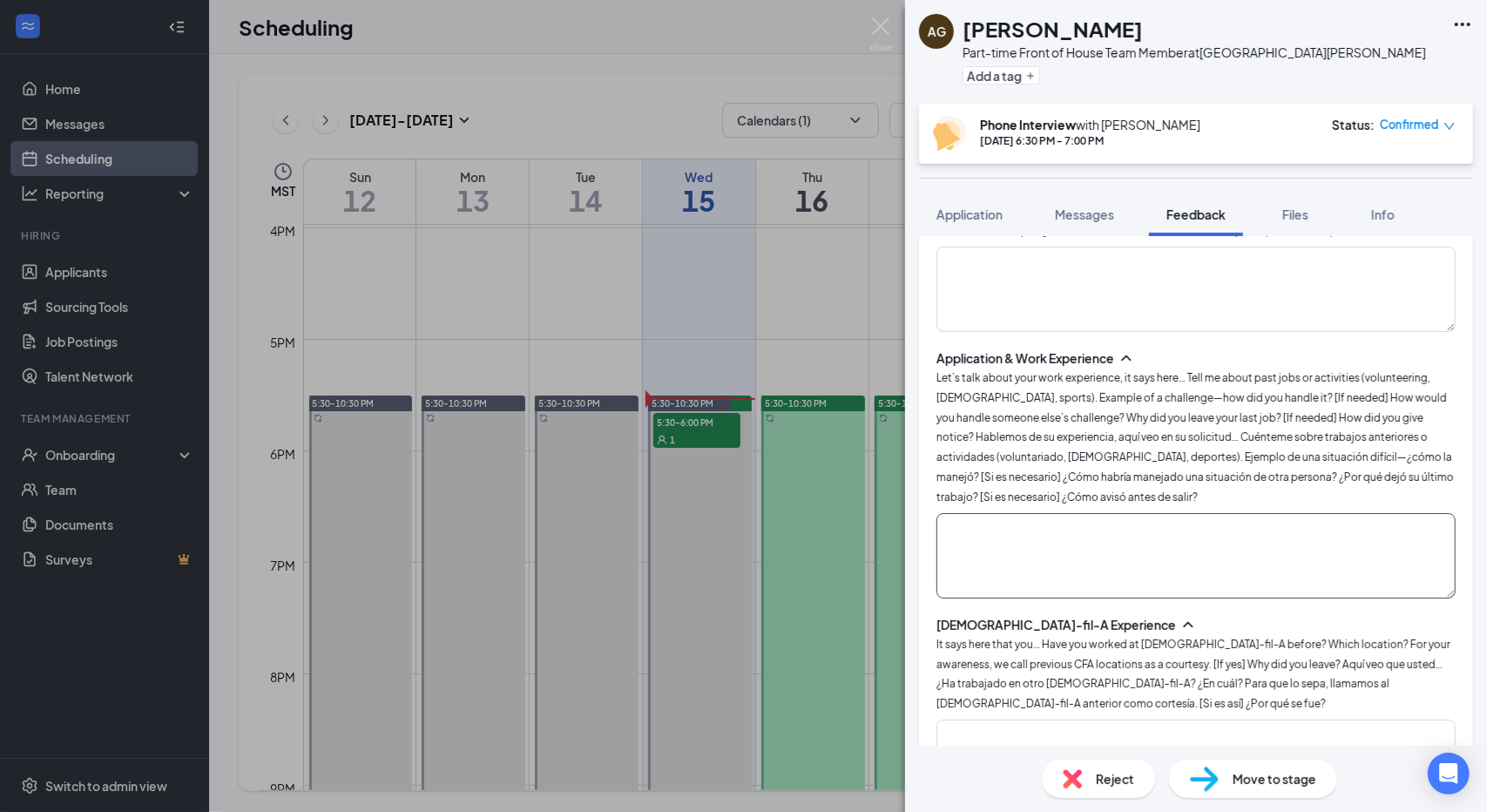
click at [1111, 556] on textarea at bounding box center [1196, 556] width 519 height 85
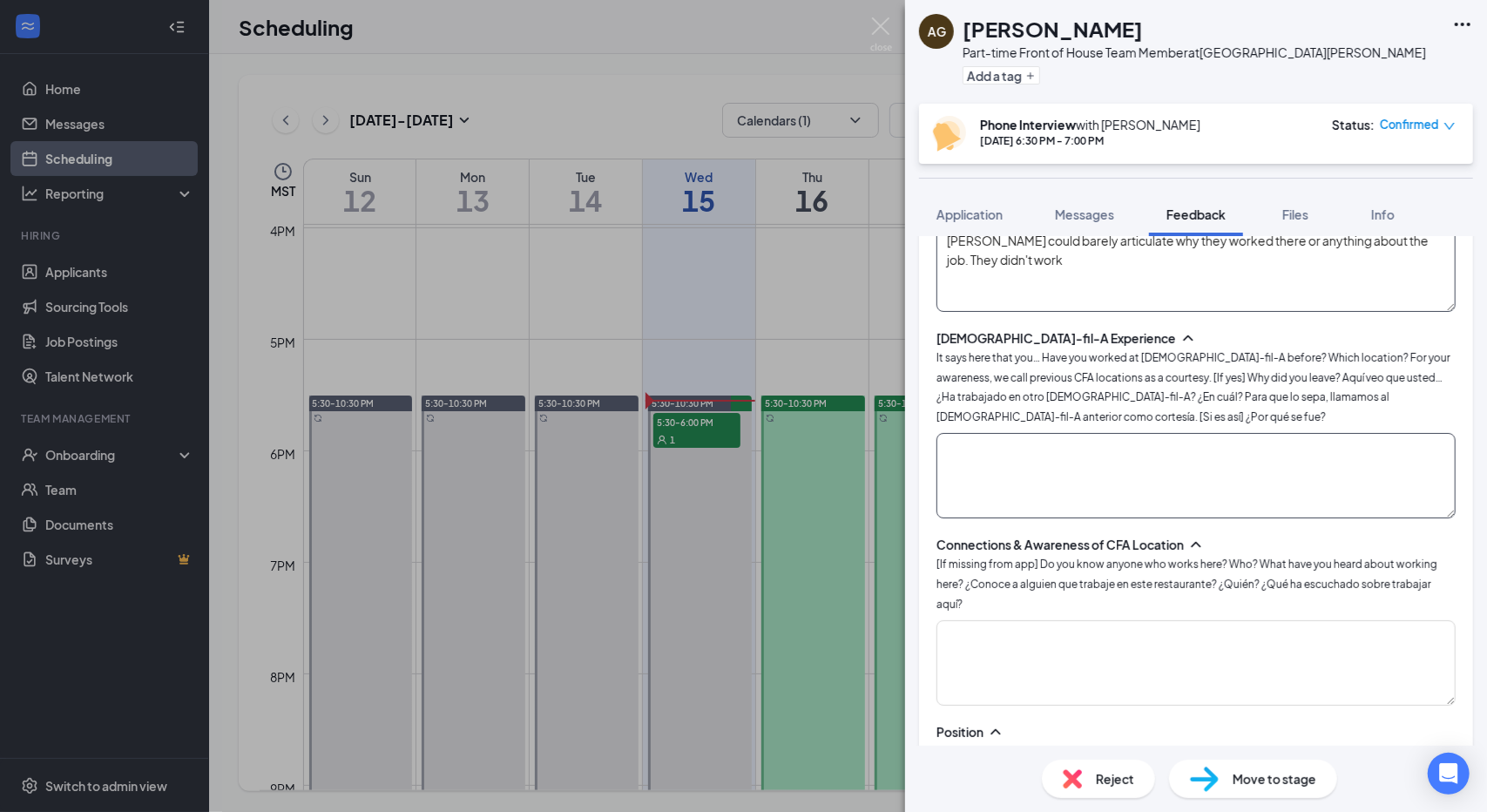
scroll to position [706, 0]
click at [1098, 394] on div "It says here that you… Have you worked at [DEMOGRAPHIC_DATA]-fil-A before? Whic…" at bounding box center [1196, 386] width 519 height 79
click at [1066, 261] on textarea "[PERSON_NAME] could barely articulate why they worked there or anything about t…" at bounding box center [1196, 270] width 519 height 85
type textarea "[PERSON_NAME] could barely articulate why they worked there or anything about t…"
click at [1040, 417] on div "[DEMOGRAPHIC_DATA]-fil-A Experience It says here that you… Have you worked at […" at bounding box center [1196, 425] width 519 height 189
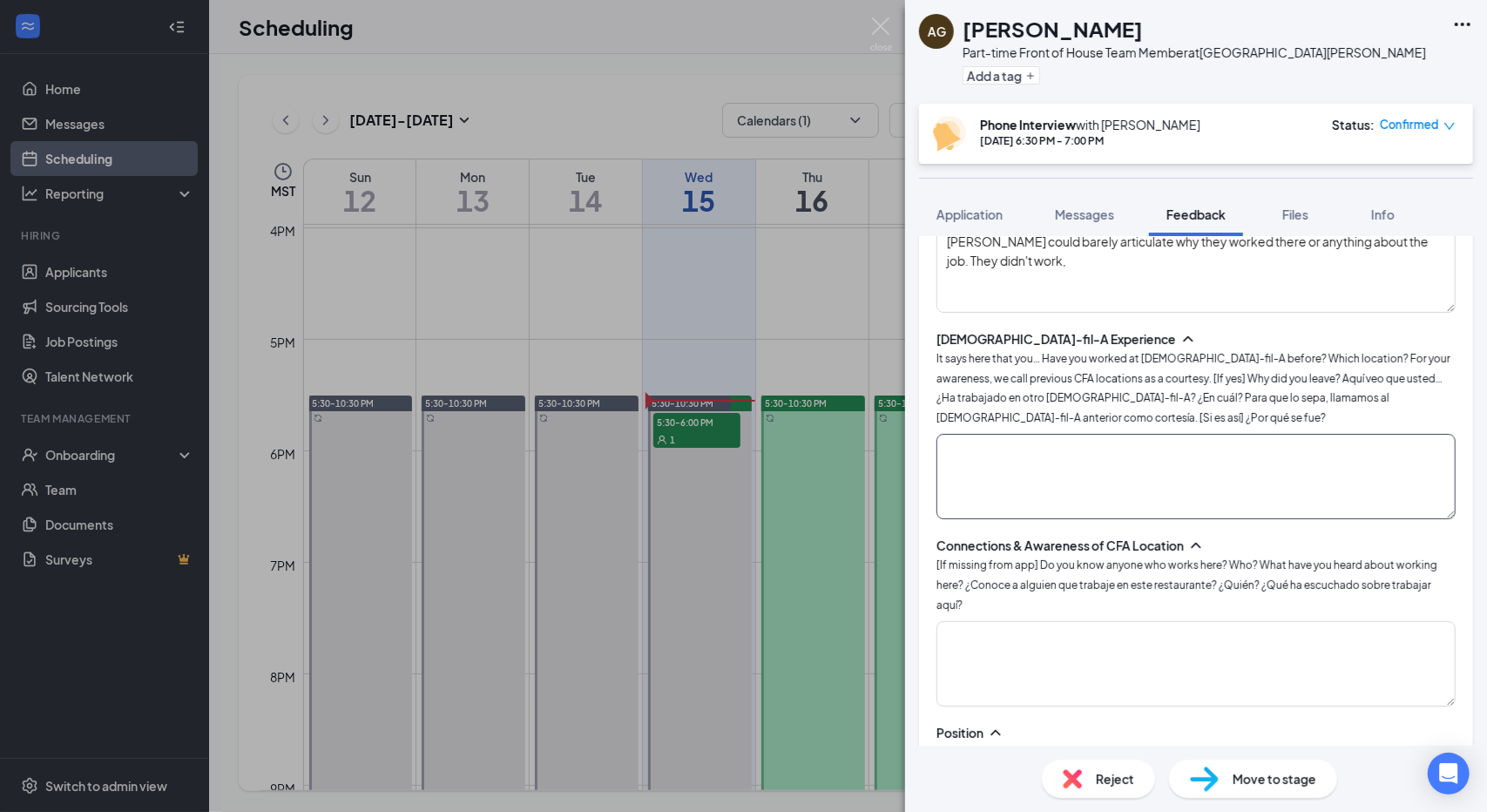
click at [1013, 448] on textarea at bounding box center [1196, 476] width 519 height 85
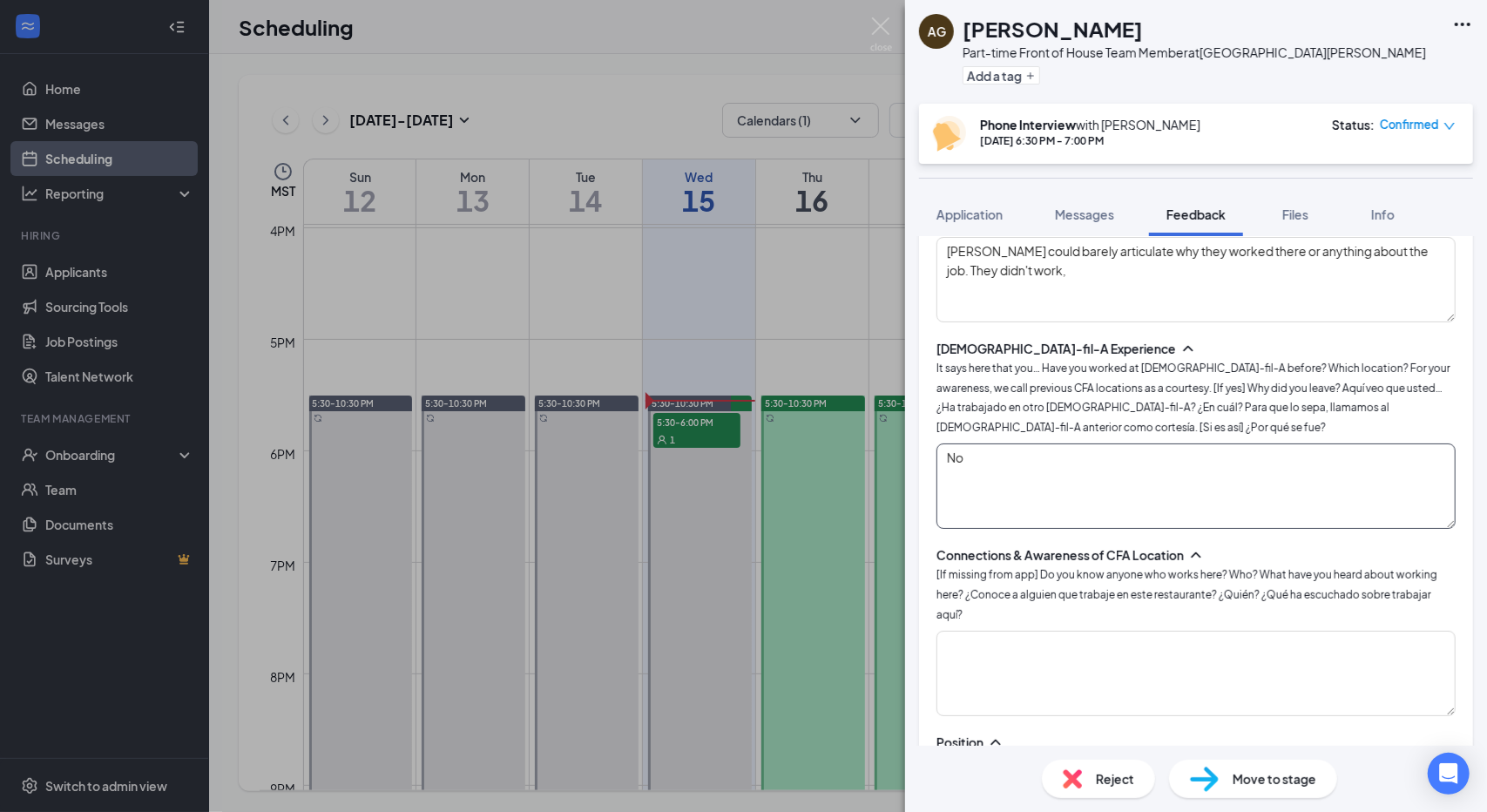
scroll to position [695, 0]
type textarea "No"
click at [1059, 652] on textarea at bounding box center [1196, 674] width 519 height 85
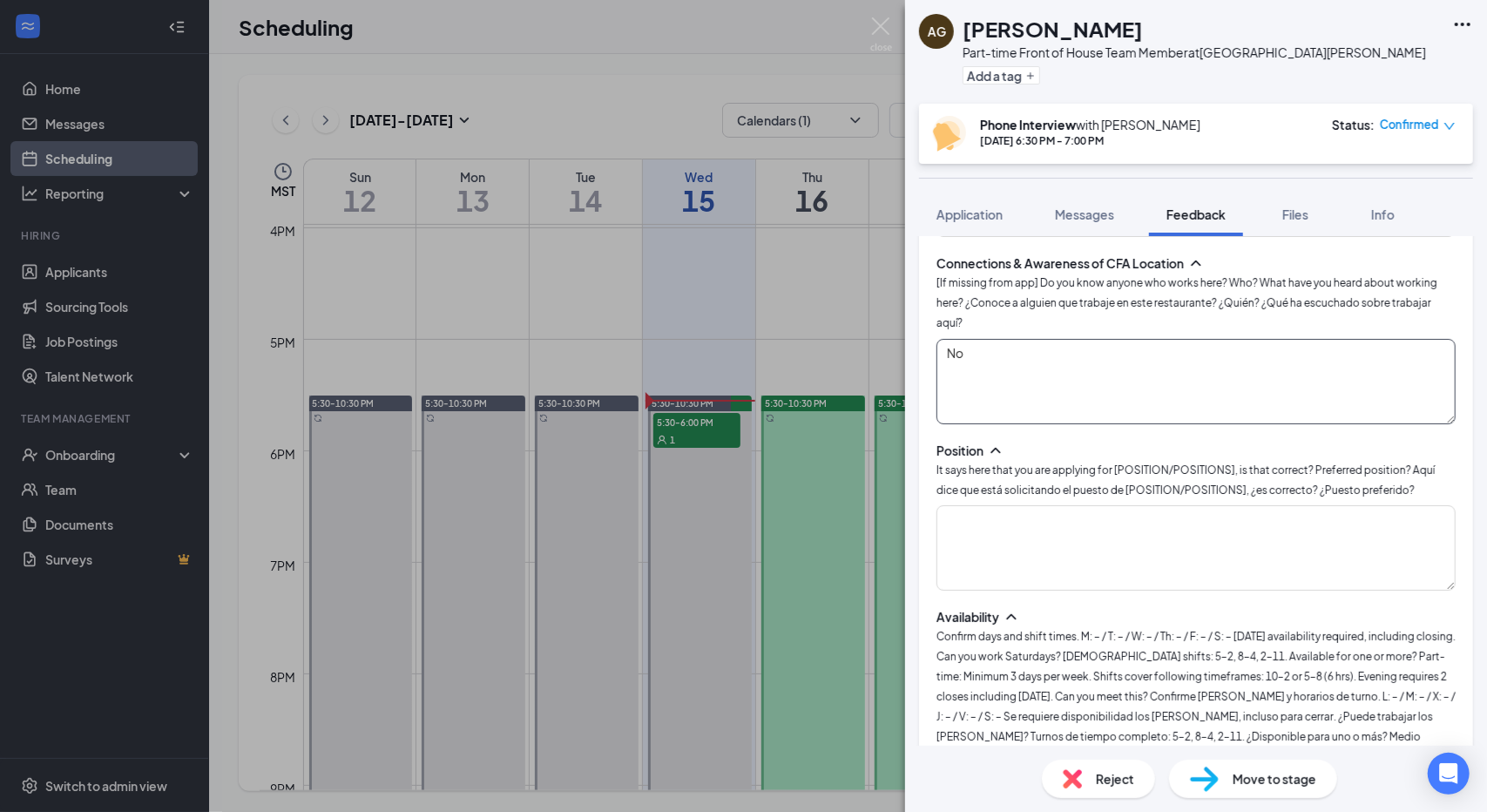
scroll to position [993, 0]
type textarea "No"
click at [1052, 546] on textarea at bounding box center [1196, 543] width 519 height 85
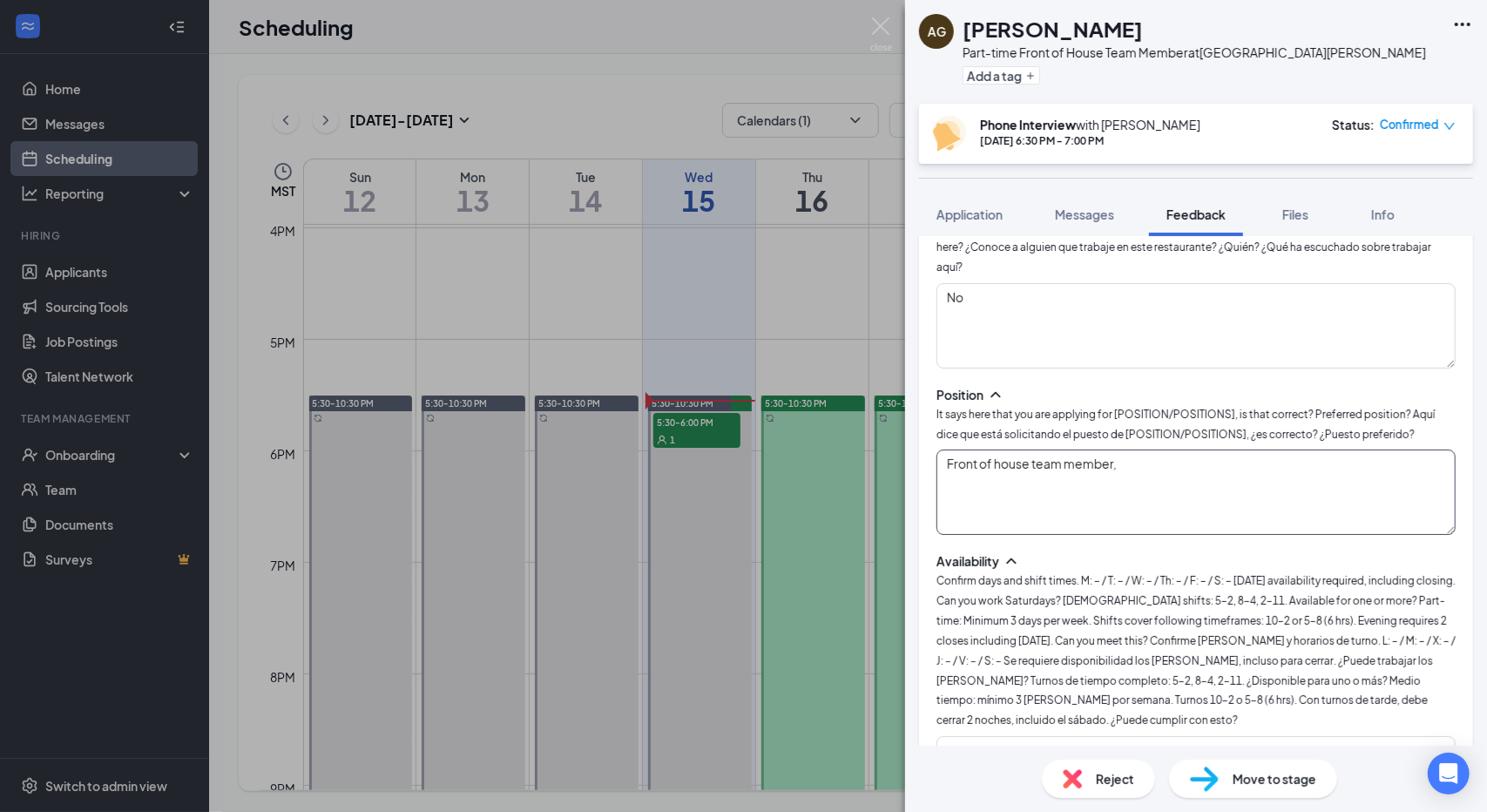
scroll to position [1044, 0]
click at [1033, 469] on textarea "Front of house team member, struggled to answer why he wanted to work on FOH an…" at bounding box center [1196, 491] width 519 height 85
click at [1038, 469] on textarea "Front of house team member, struggled to answer why he wanted to work on FOH an…" at bounding box center [1196, 491] width 519 height 85
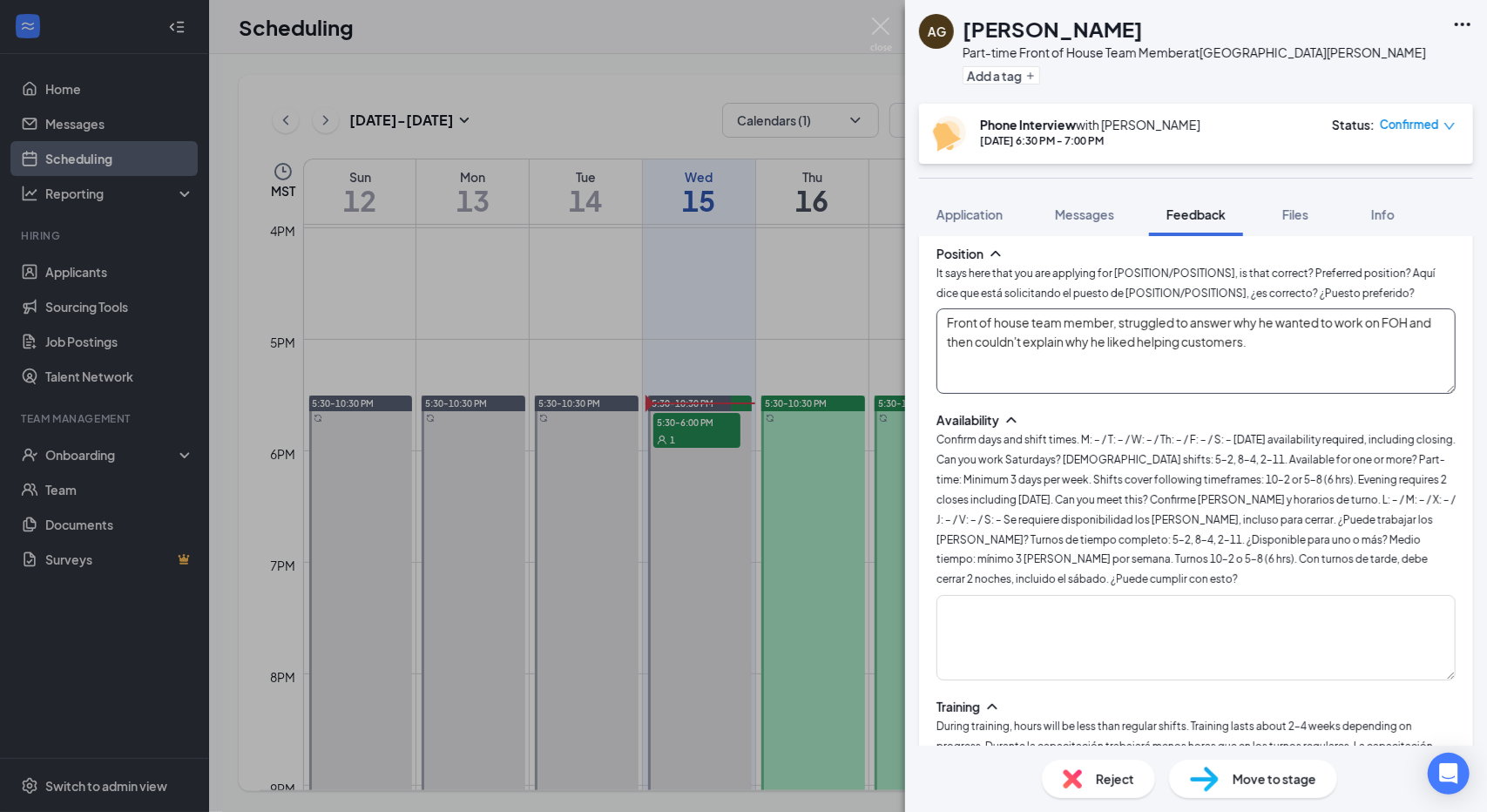
scroll to position [1187, 0]
type textarea "Front of house team member, struggled to answer why he wanted to work on FOH an…"
click at [1162, 436] on span "Confirm days and shift times. M: – / T: – / W: – / Th: – / F: – / S: – [DATE] a…" at bounding box center [1196, 506] width 519 height 153
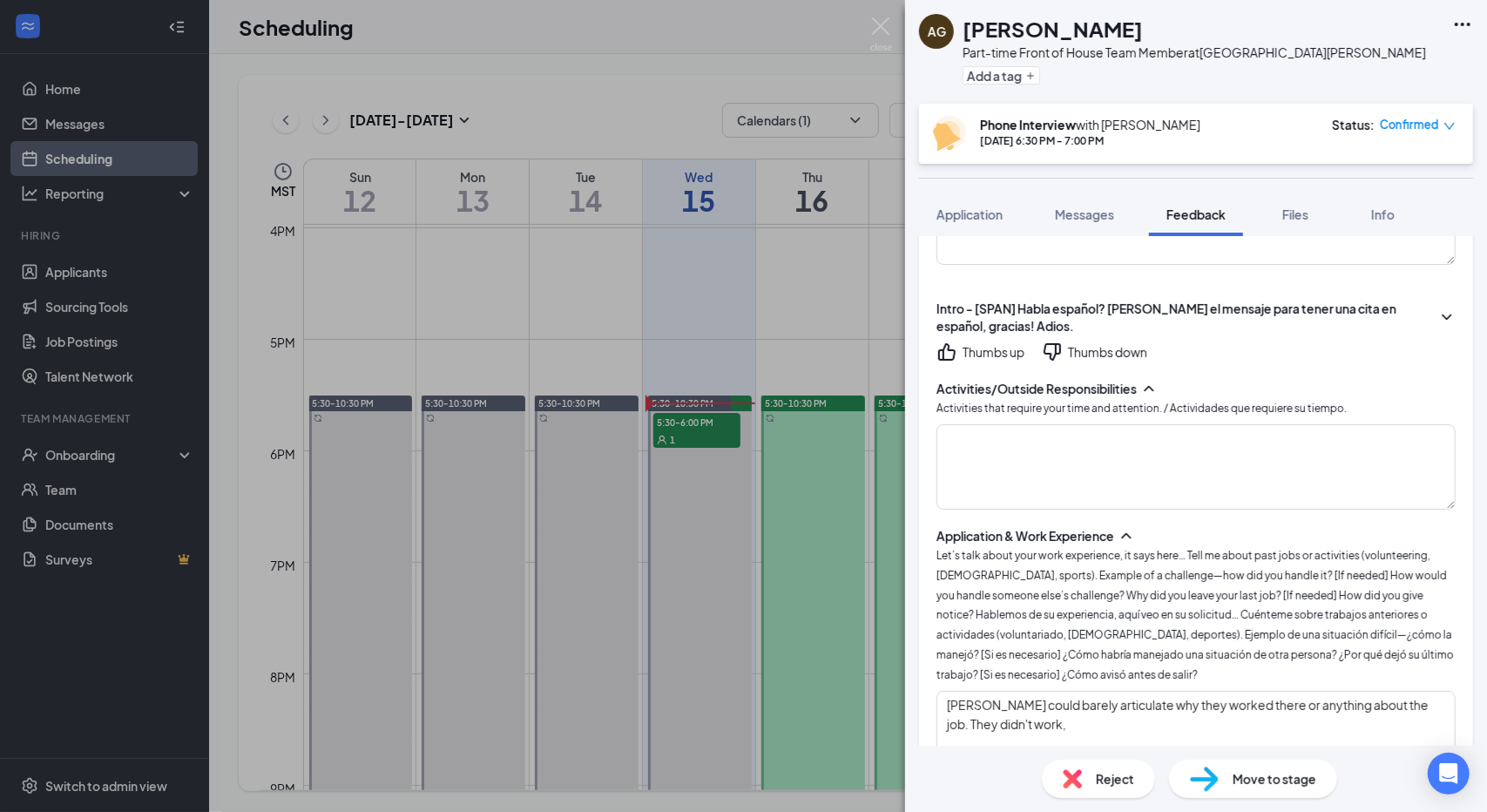
scroll to position [272, 0]
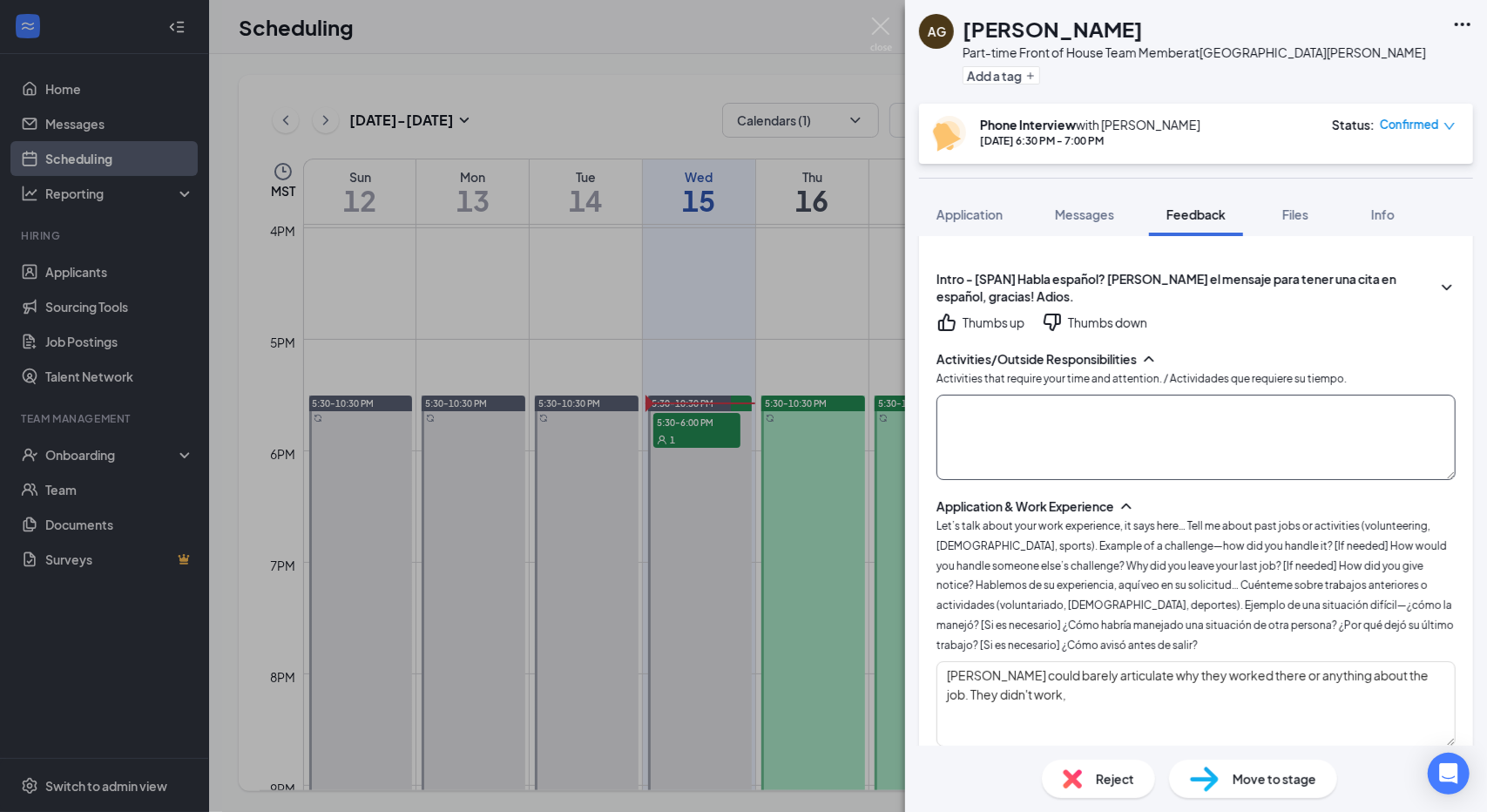
click at [1162, 436] on textarea at bounding box center [1196, 437] width 519 height 85
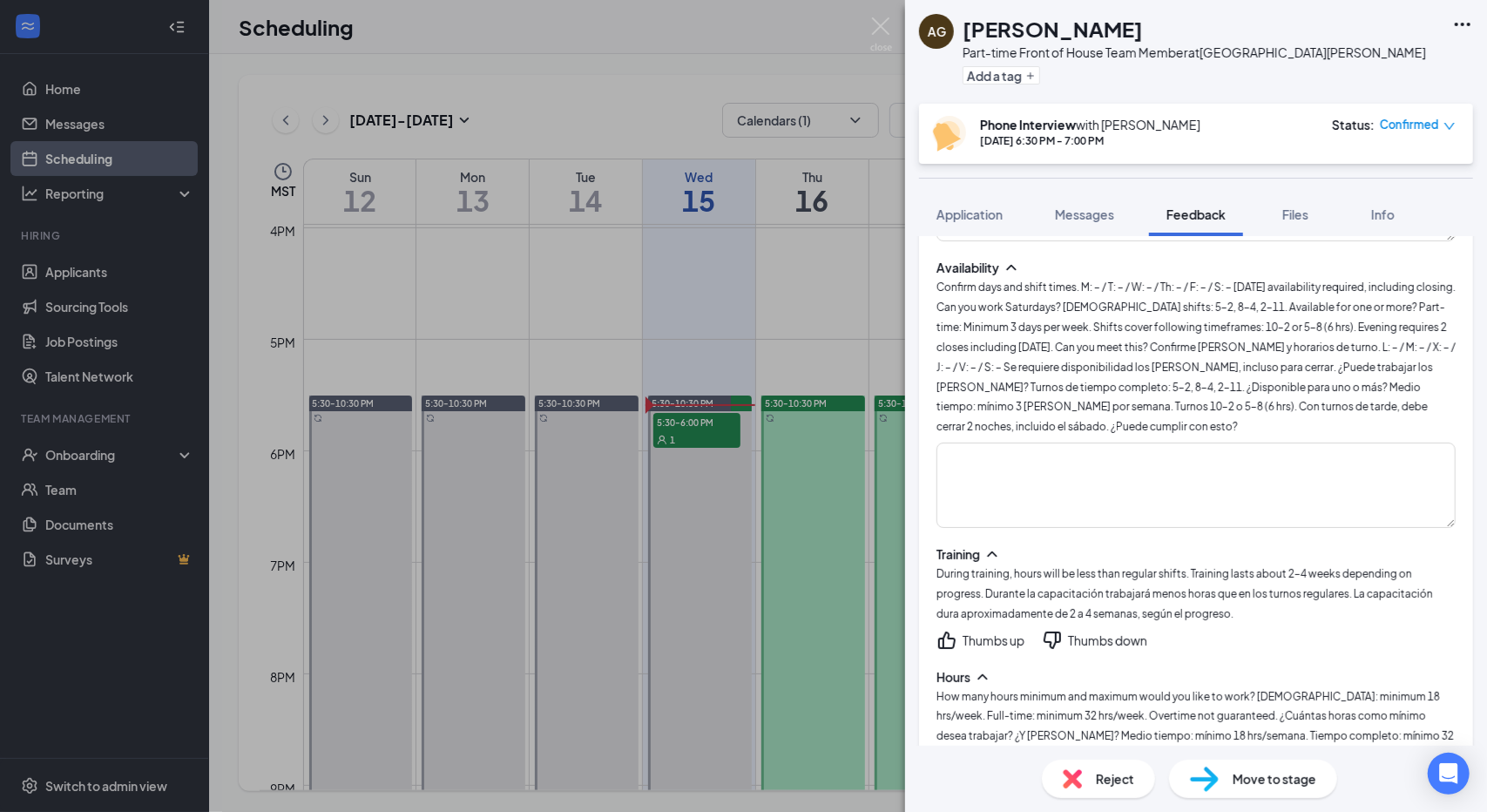
type textarea "Hanging with friends, playing video games,"
click at [1166, 581] on span "During training, hours will be less than regular shifts. Training lasts about 2…" at bounding box center [1184, 593] width 496 height 53
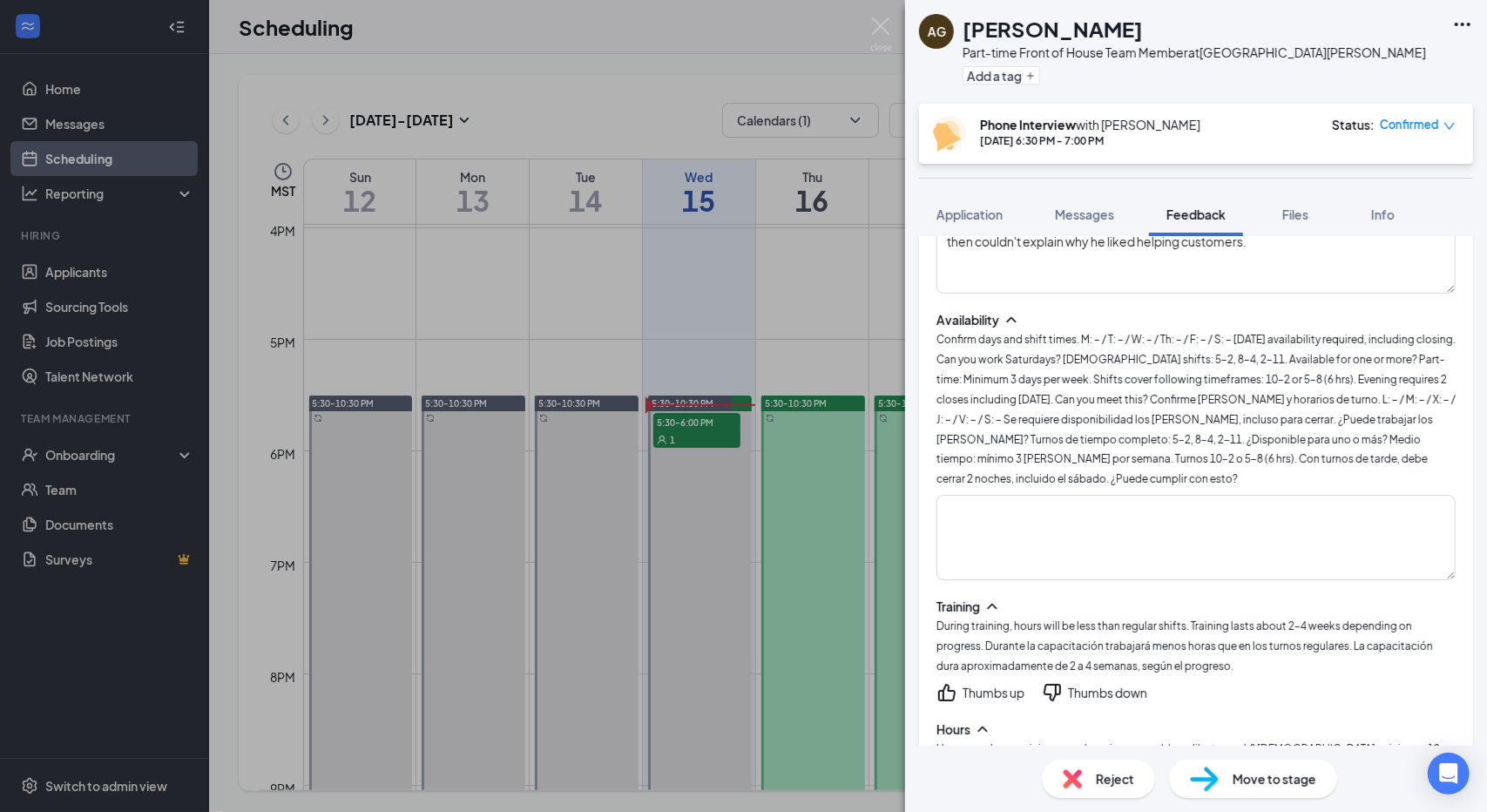
click at [998, 597] on icon "ChevronUp" at bounding box center [992, 606] width 17 height 17
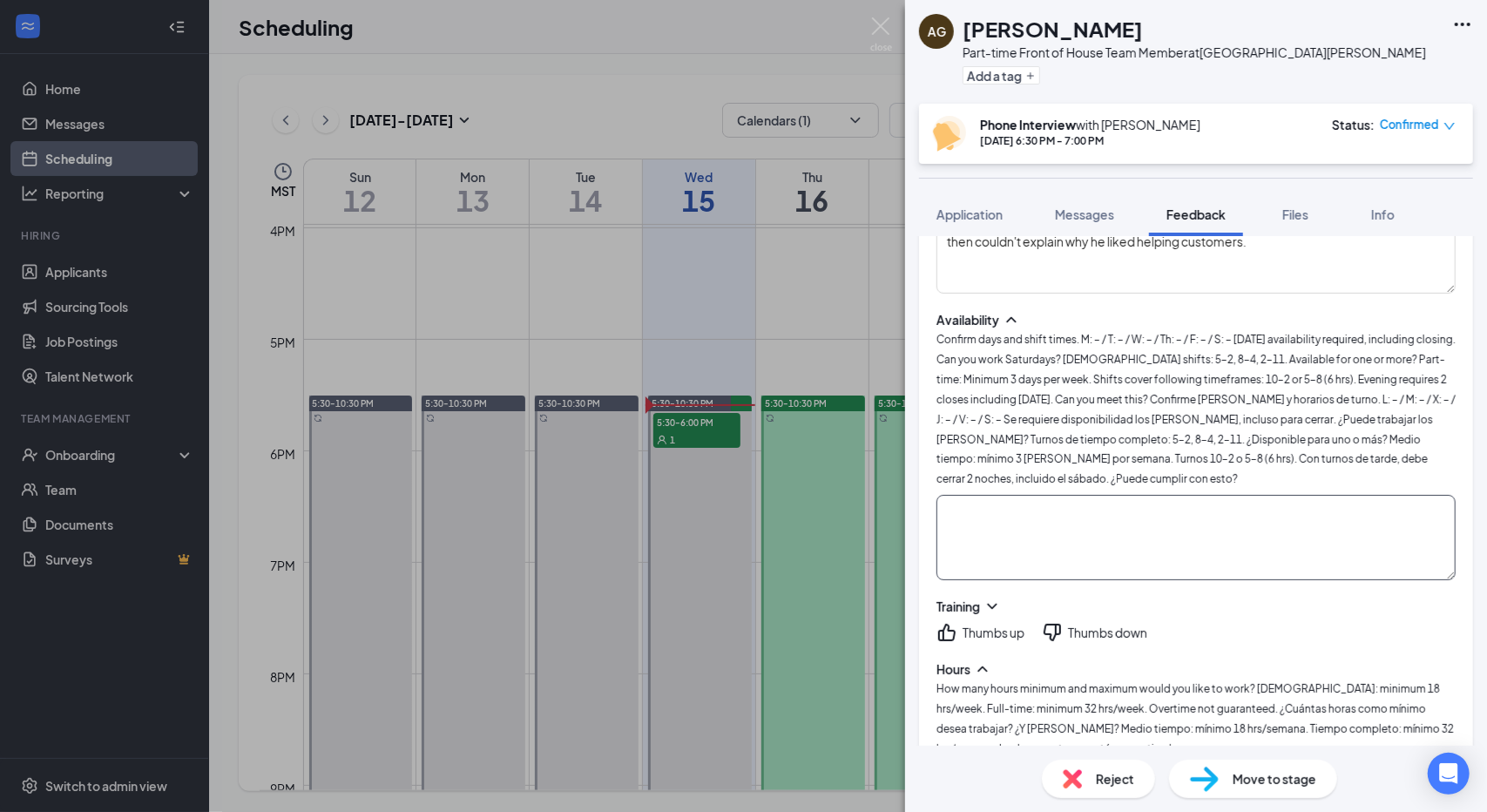
click at [1107, 514] on textarea at bounding box center [1196, 537] width 519 height 85
click at [998, 219] on span "Application" at bounding box center [970, 215] width 66 height 16
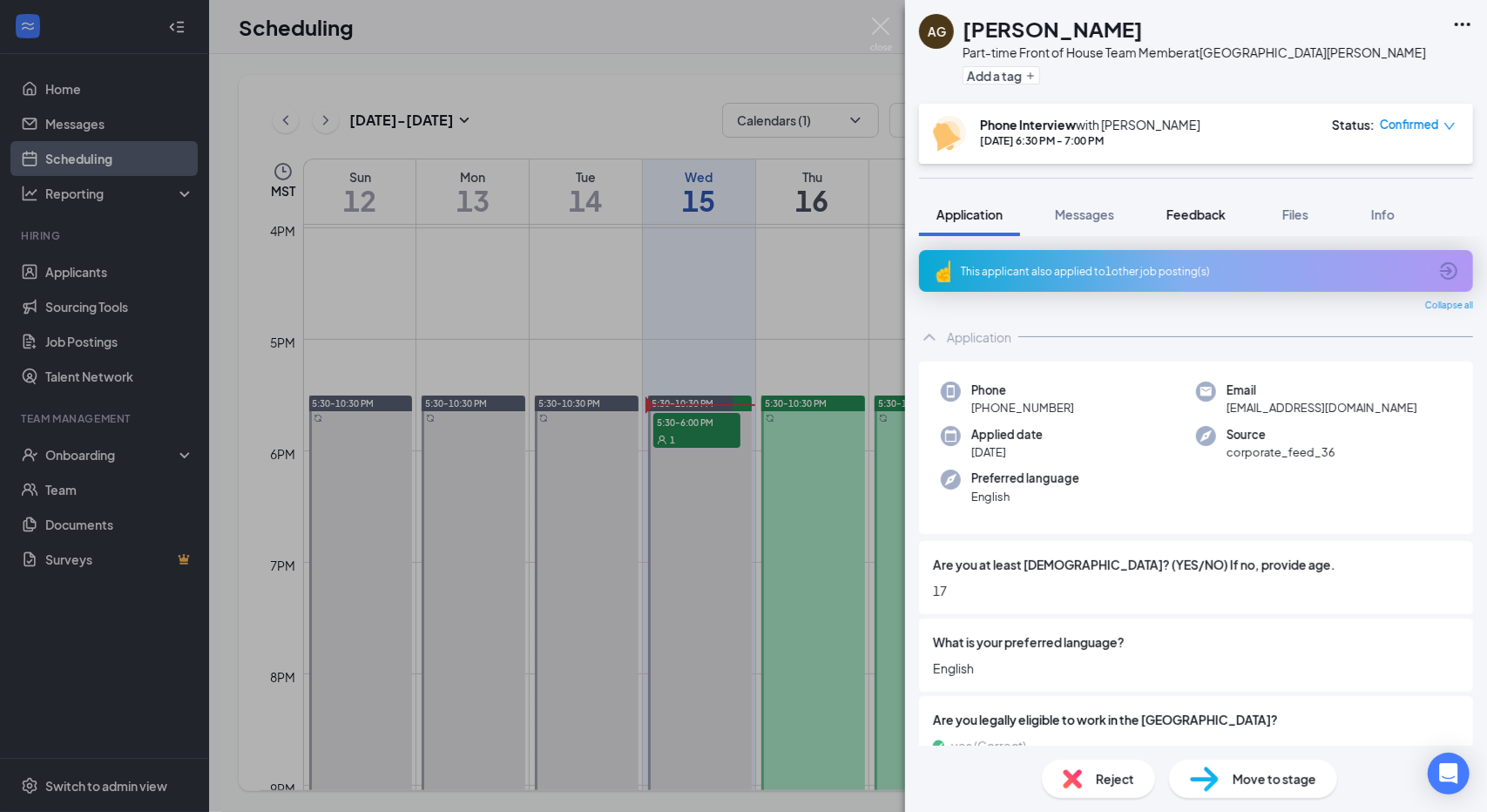
click at [1160, 217] on button "Feedback" at bounding box center [1196, 215] width 94 height 44
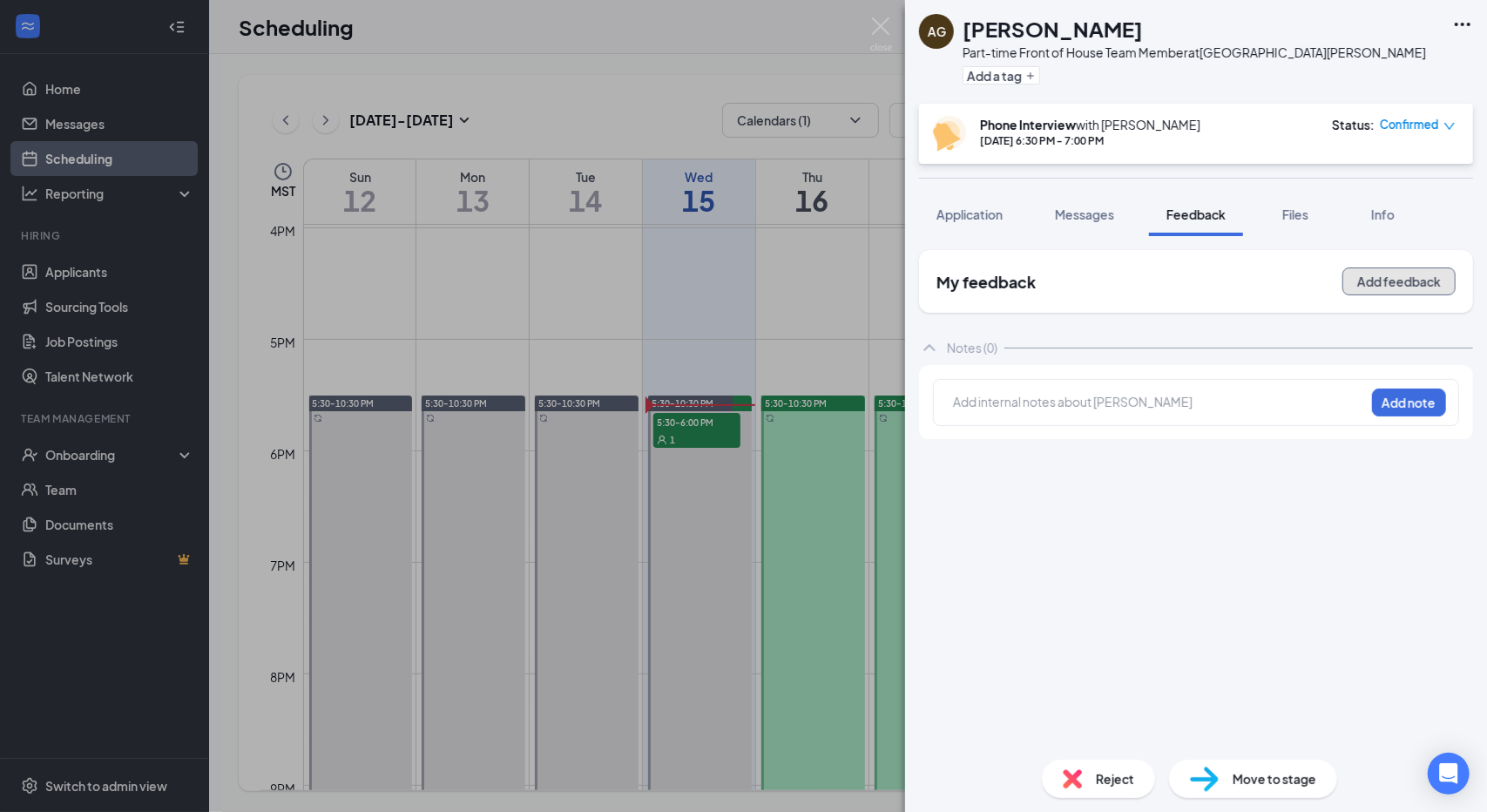
click at [1367, 282] on button "Add feedback" at bounding box center [1399, 282] width 113 height 28
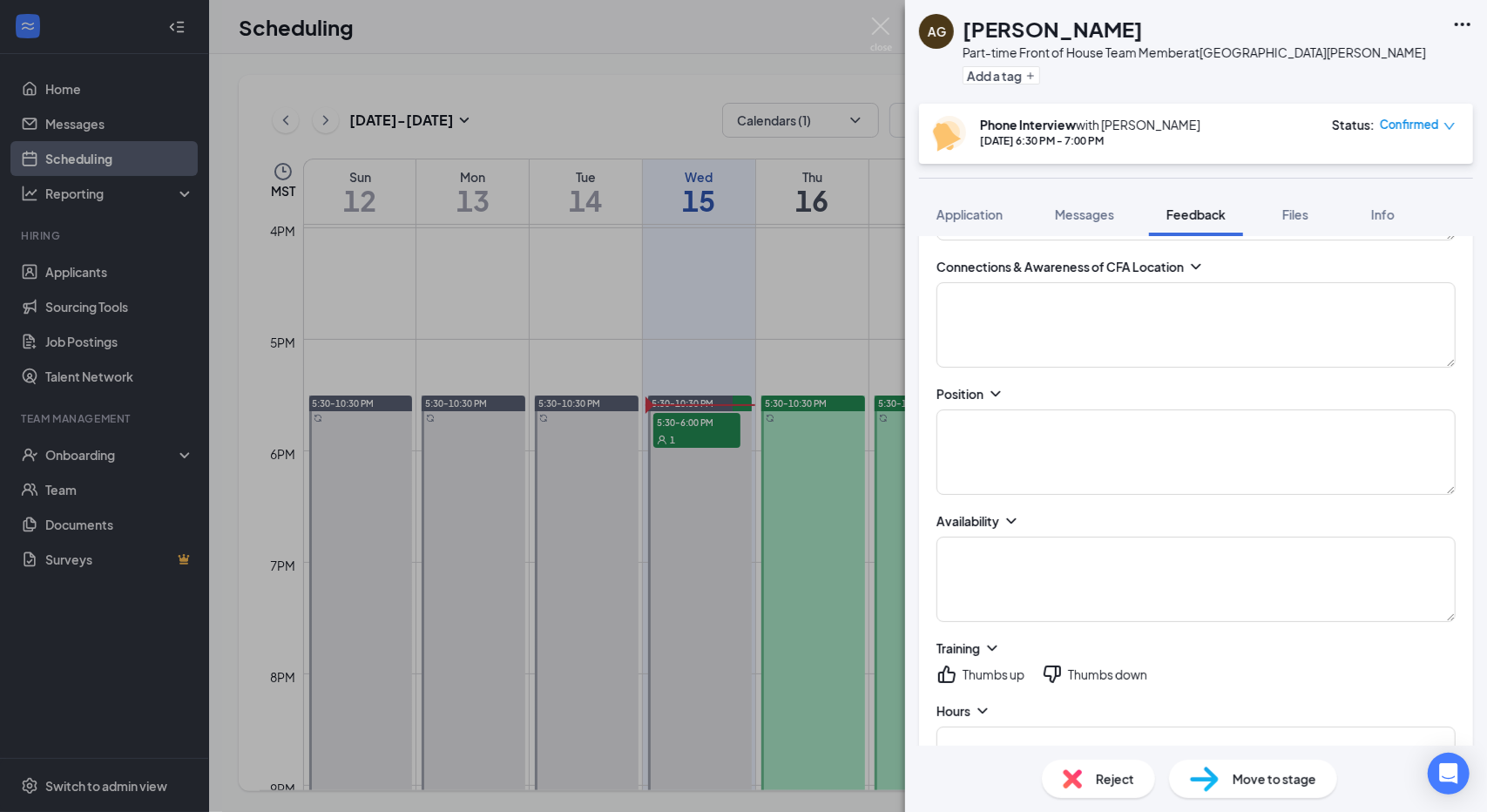
scroll to position [747, 0]
click at [1012, 517] on icon "ChevronDown" at bounding box center [1010, 520] width 10 height 5
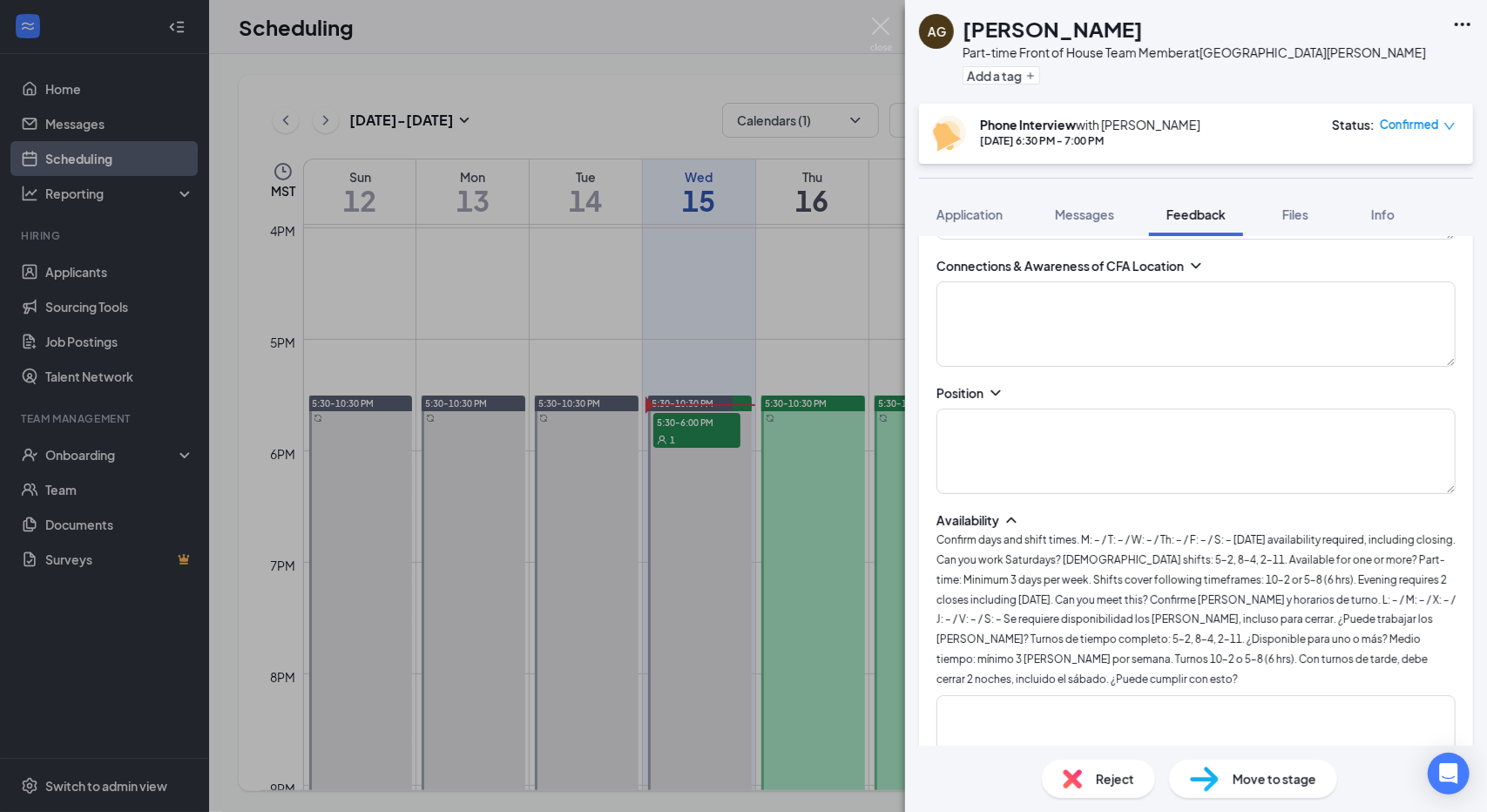
scroll to position [897, 0]
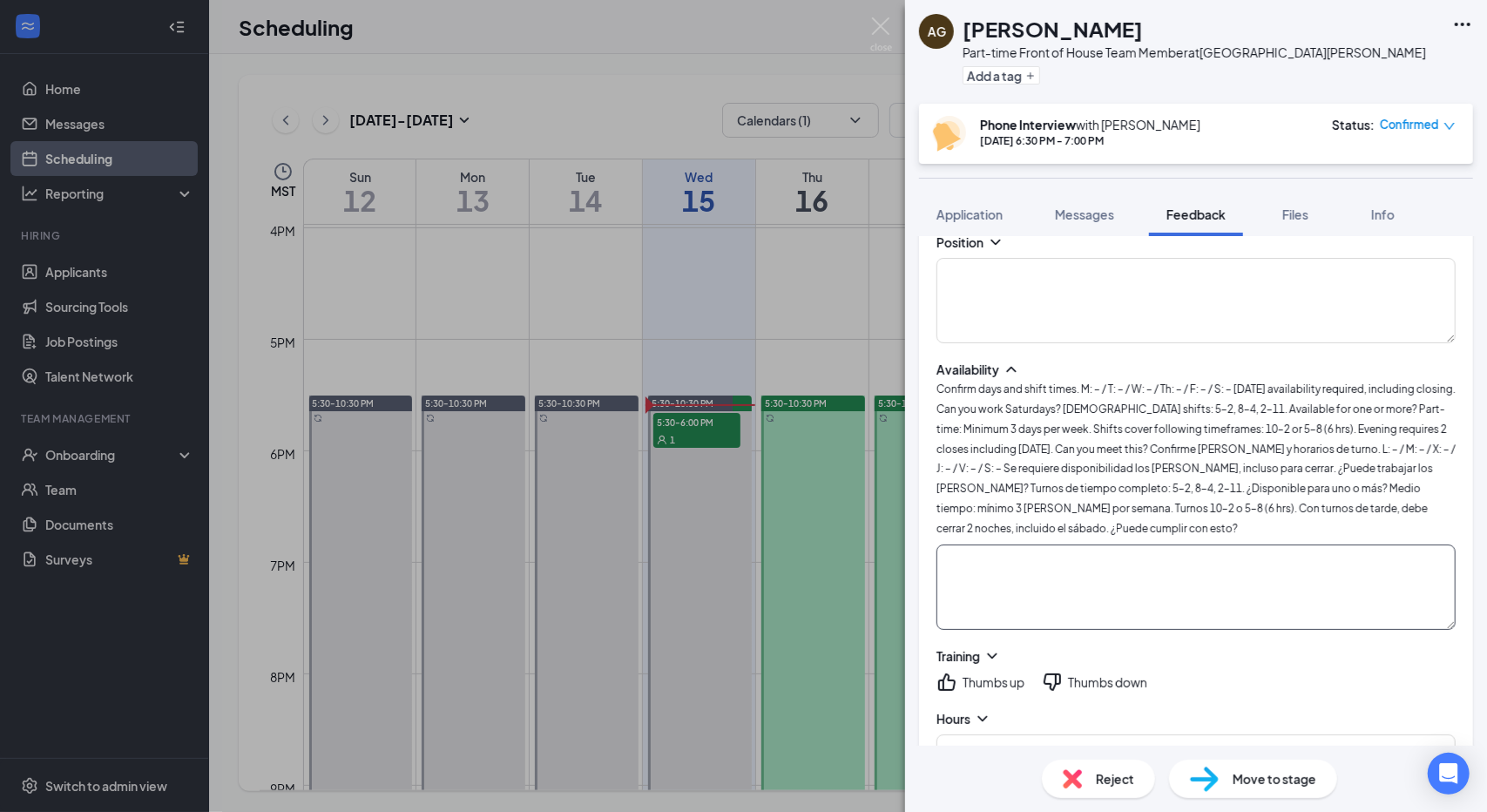
click at [1031, 583] on textarea at bounding box center [1196, 587] width 519 height 85
click at [1023, 551] on textarea "M-Fri 4pm-10pm, [DATE] all day" at bounding box center [1196, 587] width 519 height 85
click at [1177, 577] on textarea "M-Fri 4pm-10pm, [DATE] all day" at bounding box center [1196, 587] width 519 height 85
click at [1027, 549] on textarea "M-Fri 4pm-10pm, [DATE] all day" at bounding box center [1196, 587] width 519 height 85
click at [1182, 560] on textarea "M-Fri 4pm-11pm, [DATE] all day" at bounding box center [1196, 587] width 519 height 85
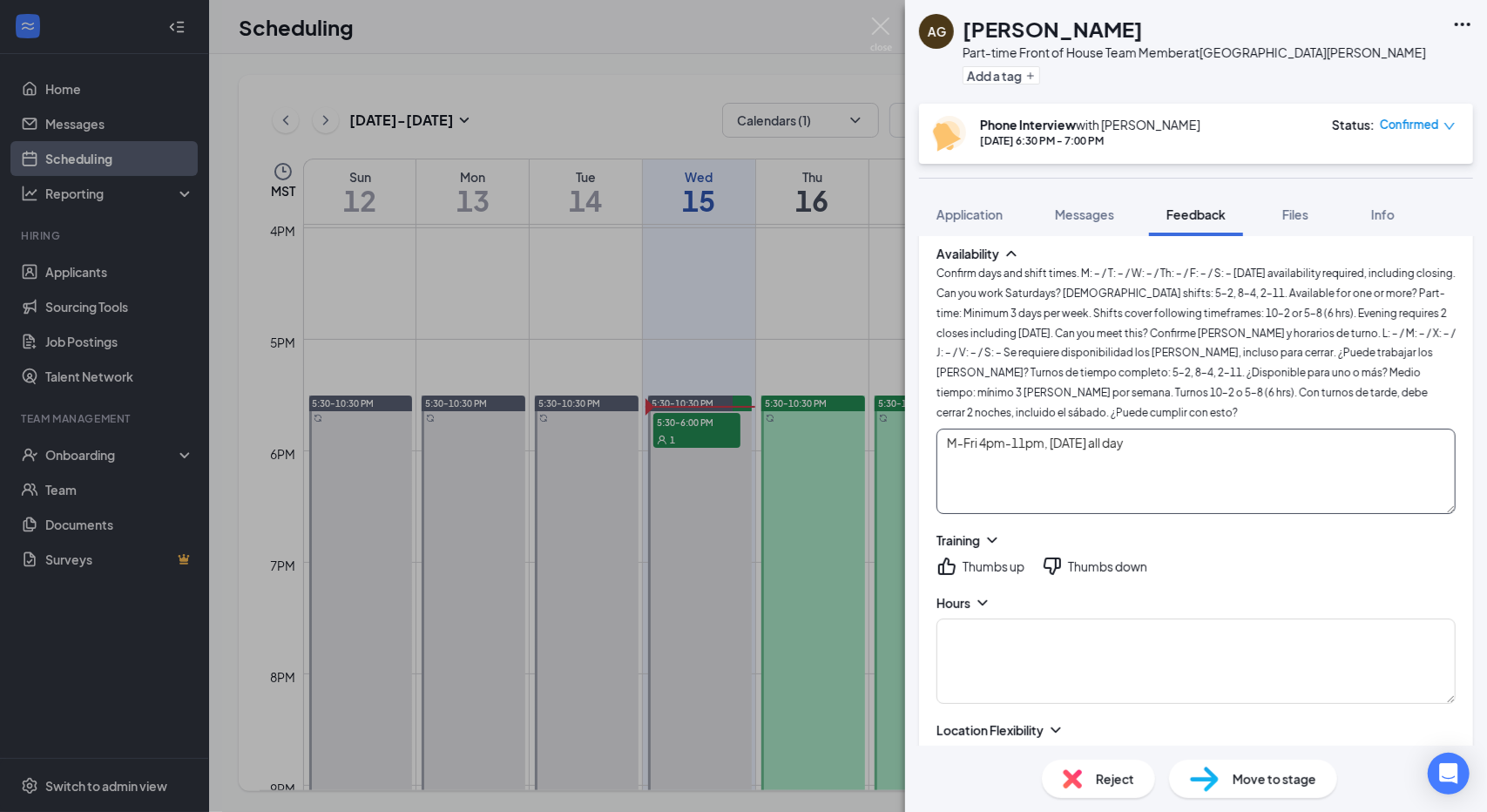
scroll to position [1014, 0]
type textarea "M-Fri 4pm-11pm, [DATE] all day"
click at [992, 529] on icon "ChevronDown" at bounding box center [992, 538] width 17 height 17
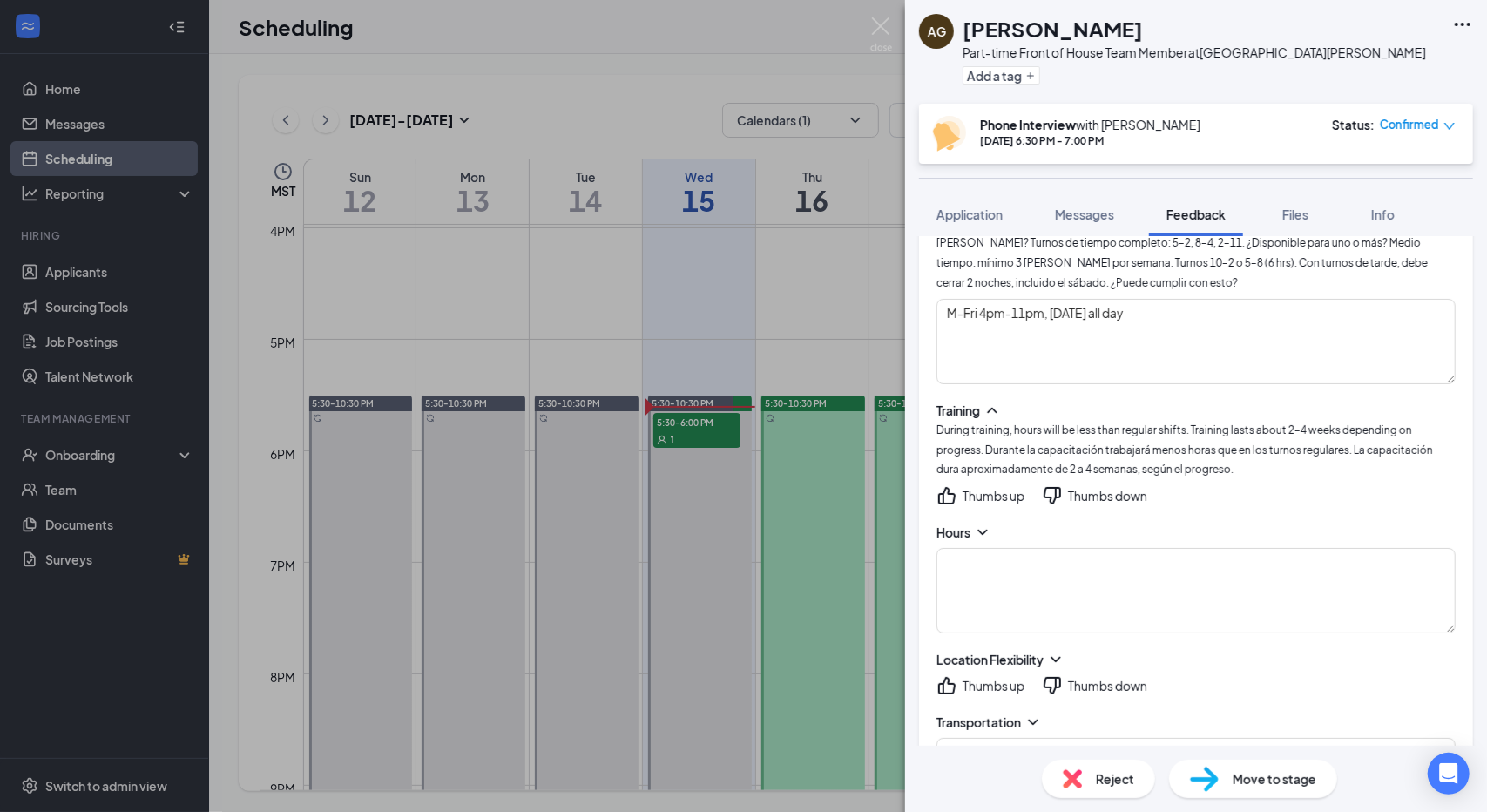
scroll to position [1162, 0]
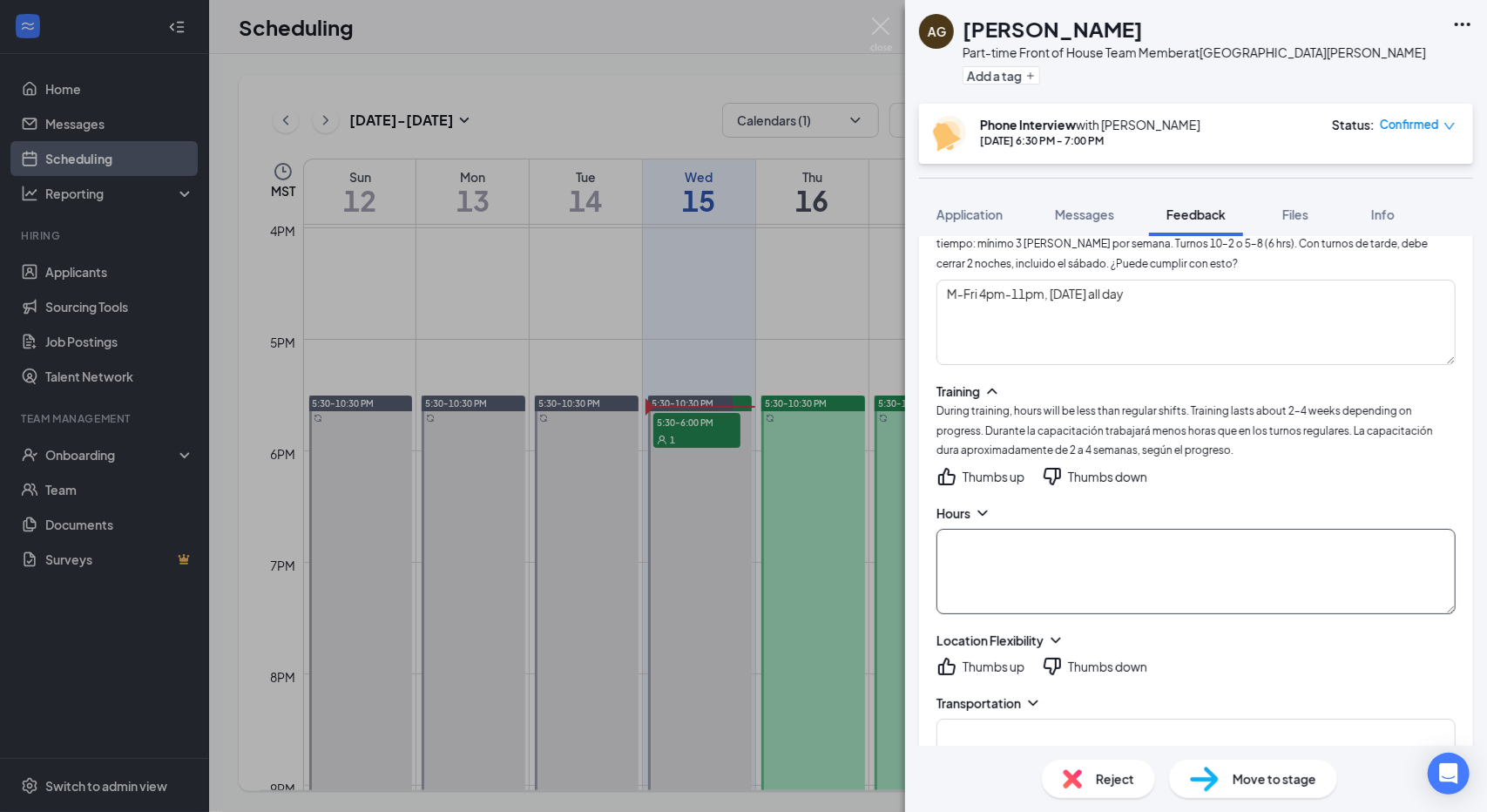
drag, startPoint x: 1085, startPoint y: 535, endPoint x: 1033, endPoint y: 530, distance: 52.2
click at [1033, 530] on textarea at bounding box center [1196, 571] width 519 height 85
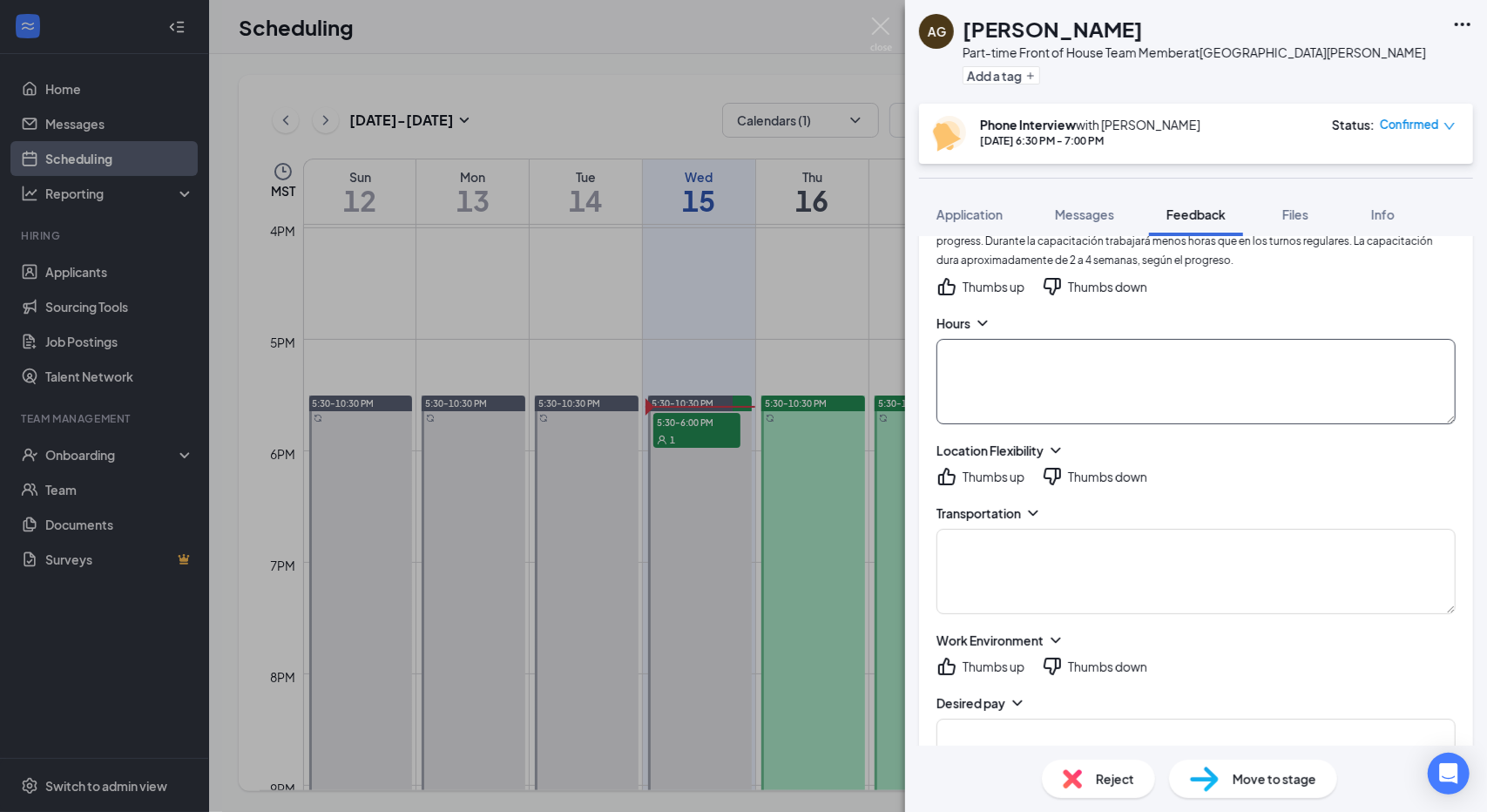
scroll to position [1354, 0]
click at [1059, 439] on icon "ChevronDown" at bounding box center [1055, 447] width 17 height 17
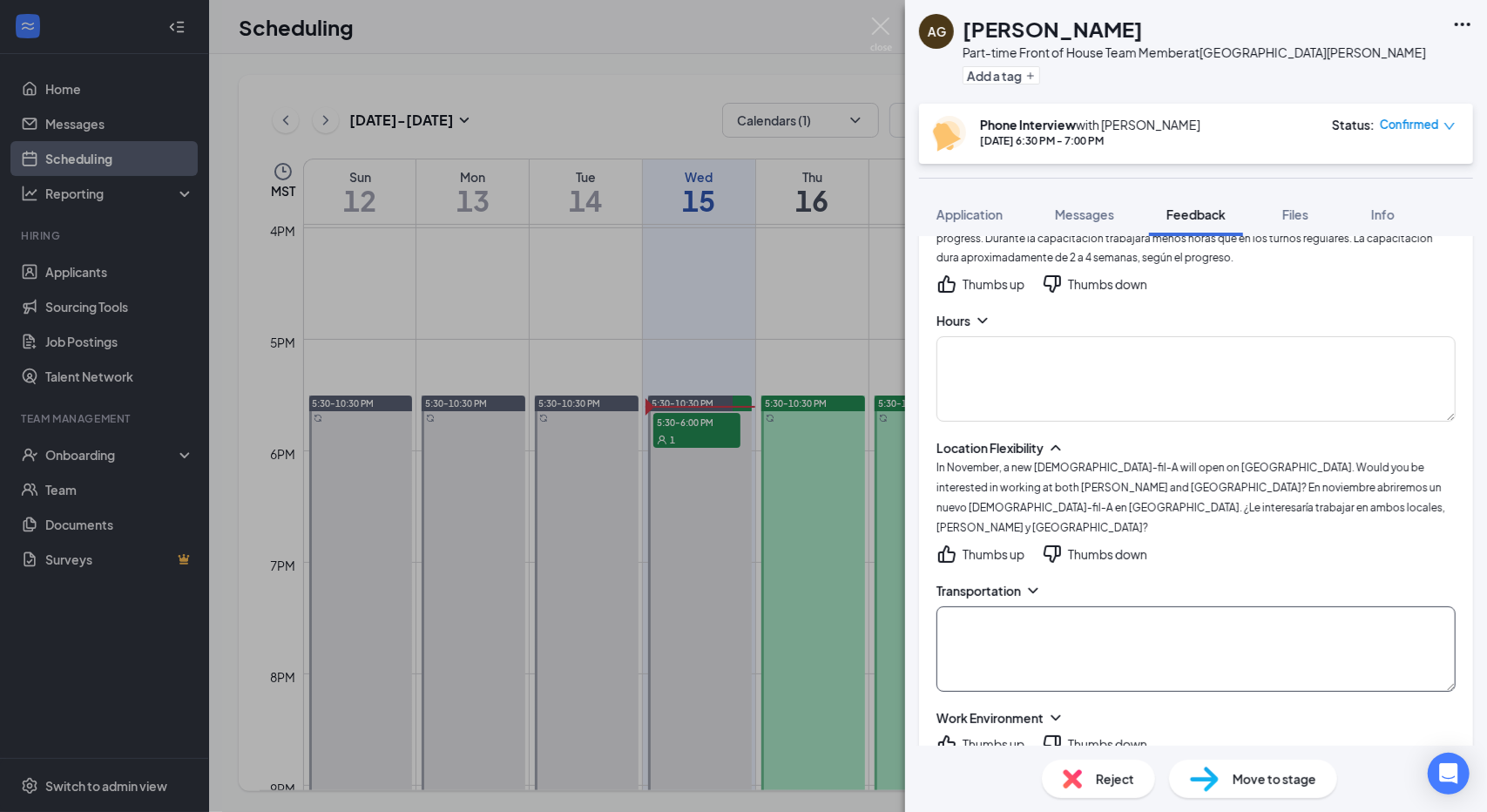
scroll to position [1412, 0]
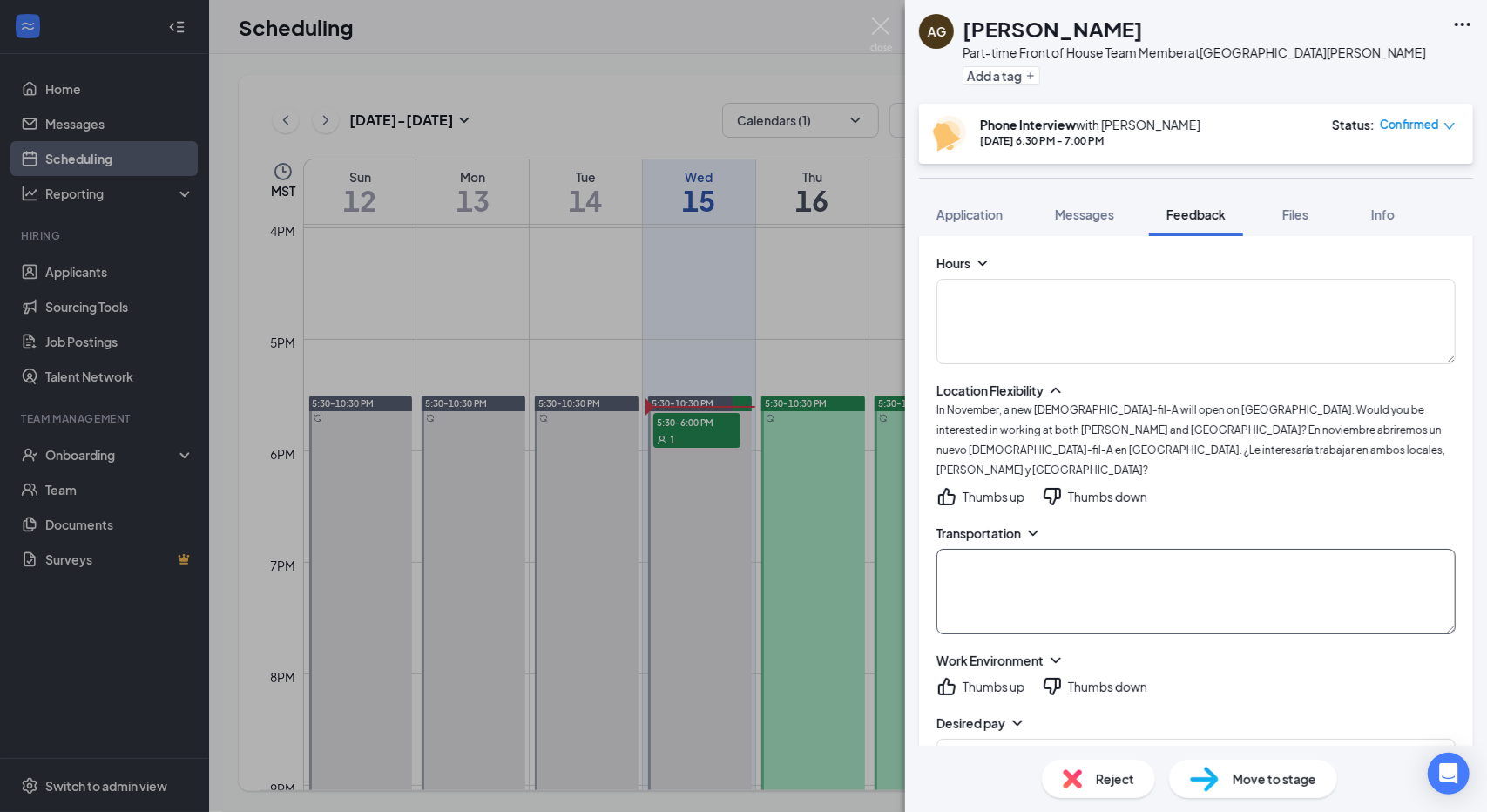
click at [1122, 570] on textarea at bounding box center [1196, 591] width 519 height 85
click at [1055, 549] on textarea at bounding box center [1196, 591] width 519 height 85
type textarea "N"
click at [1057, 381] on icon "ChevronUp" at bounding box center [1055, 390] width 17 height 17
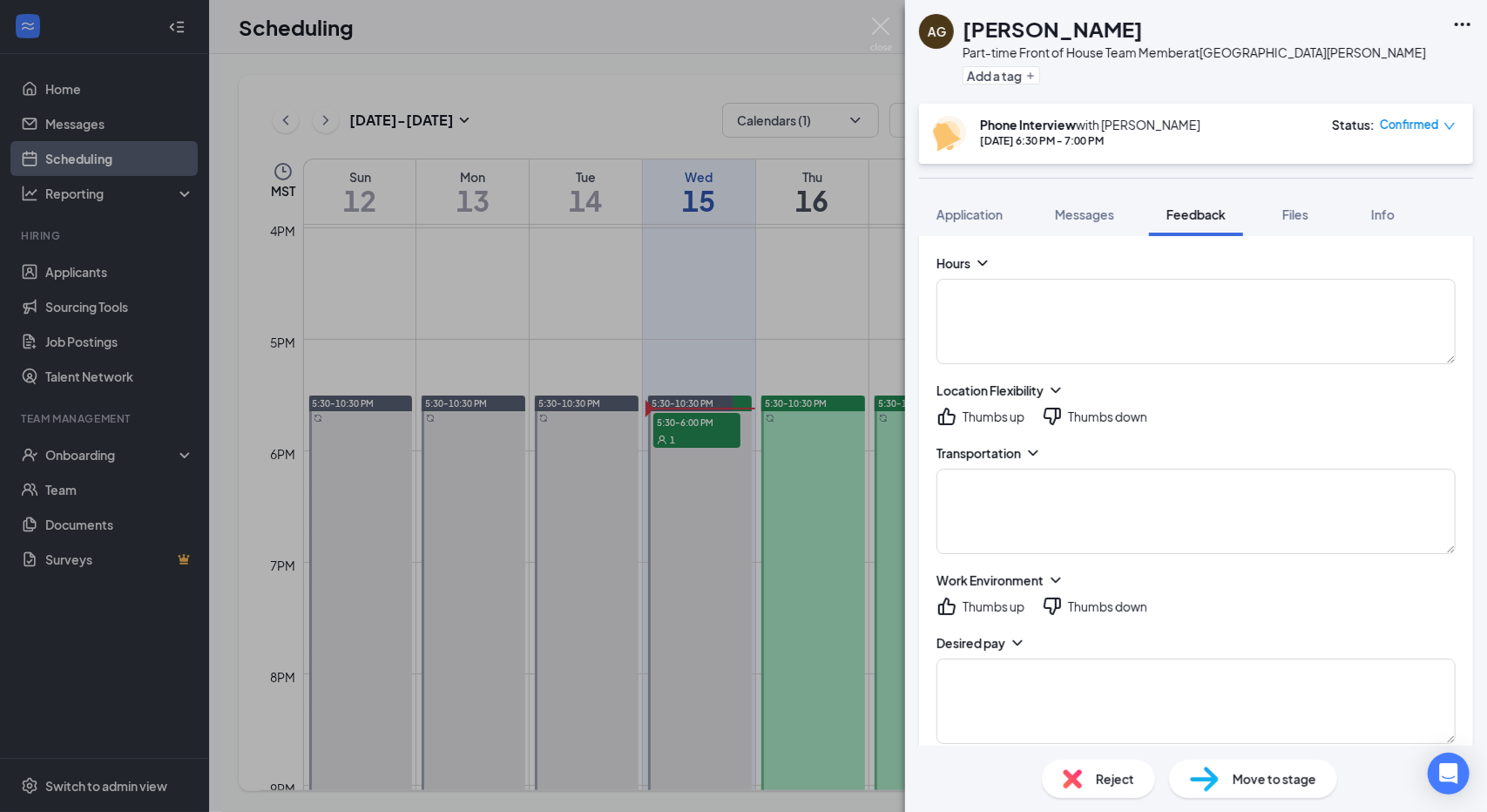
click at [1057, 381] on icon "ChevronDown" at bounding box center [1055, 390] width 17 height 17
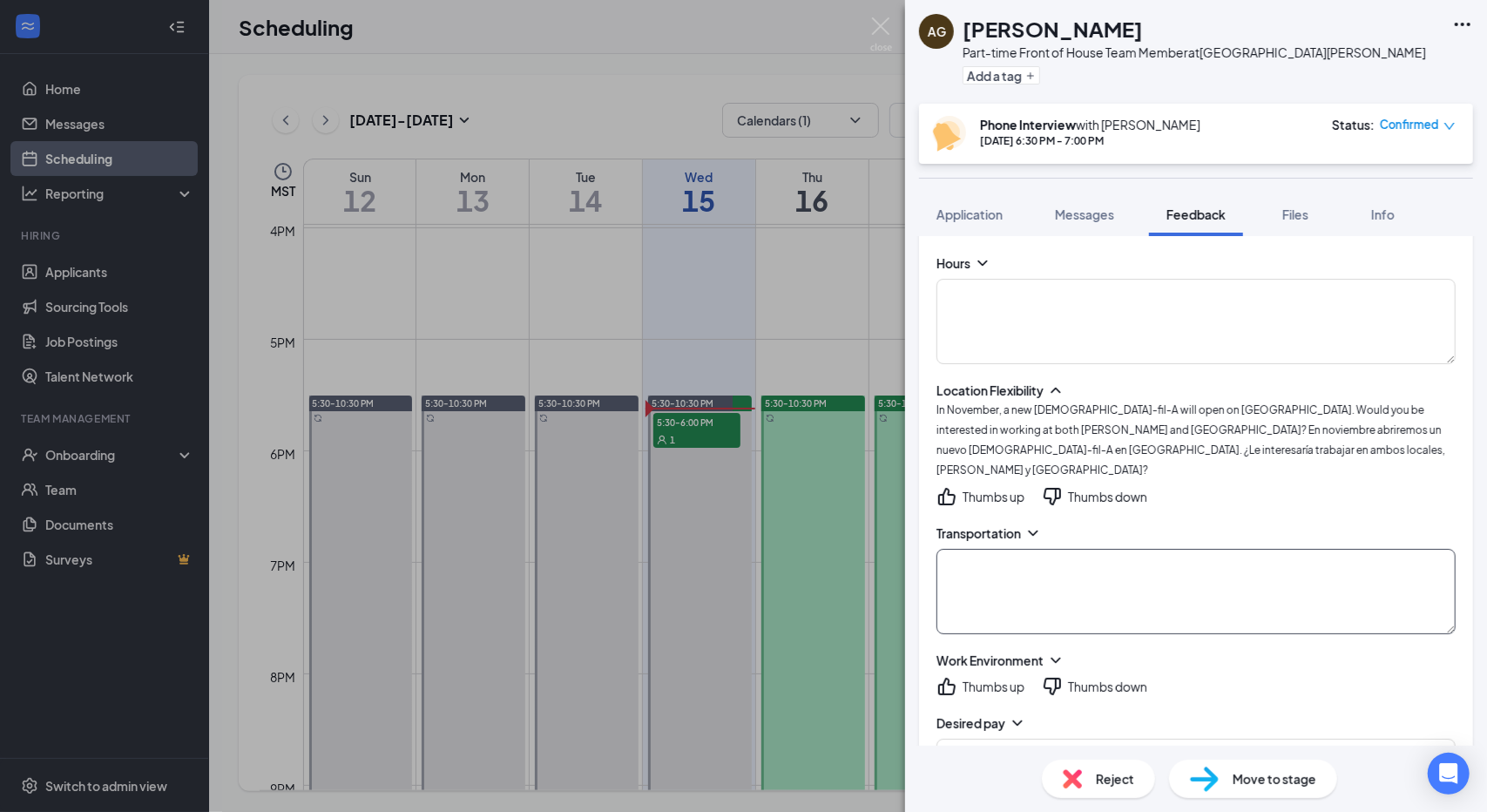
click at [1001, 563] on textarea at bounding box center [1196, 591] width 519 height 85
click at [1055, 486] on icon "ThumbsDown" at bounding box center [1052, 496] width 21 height 21
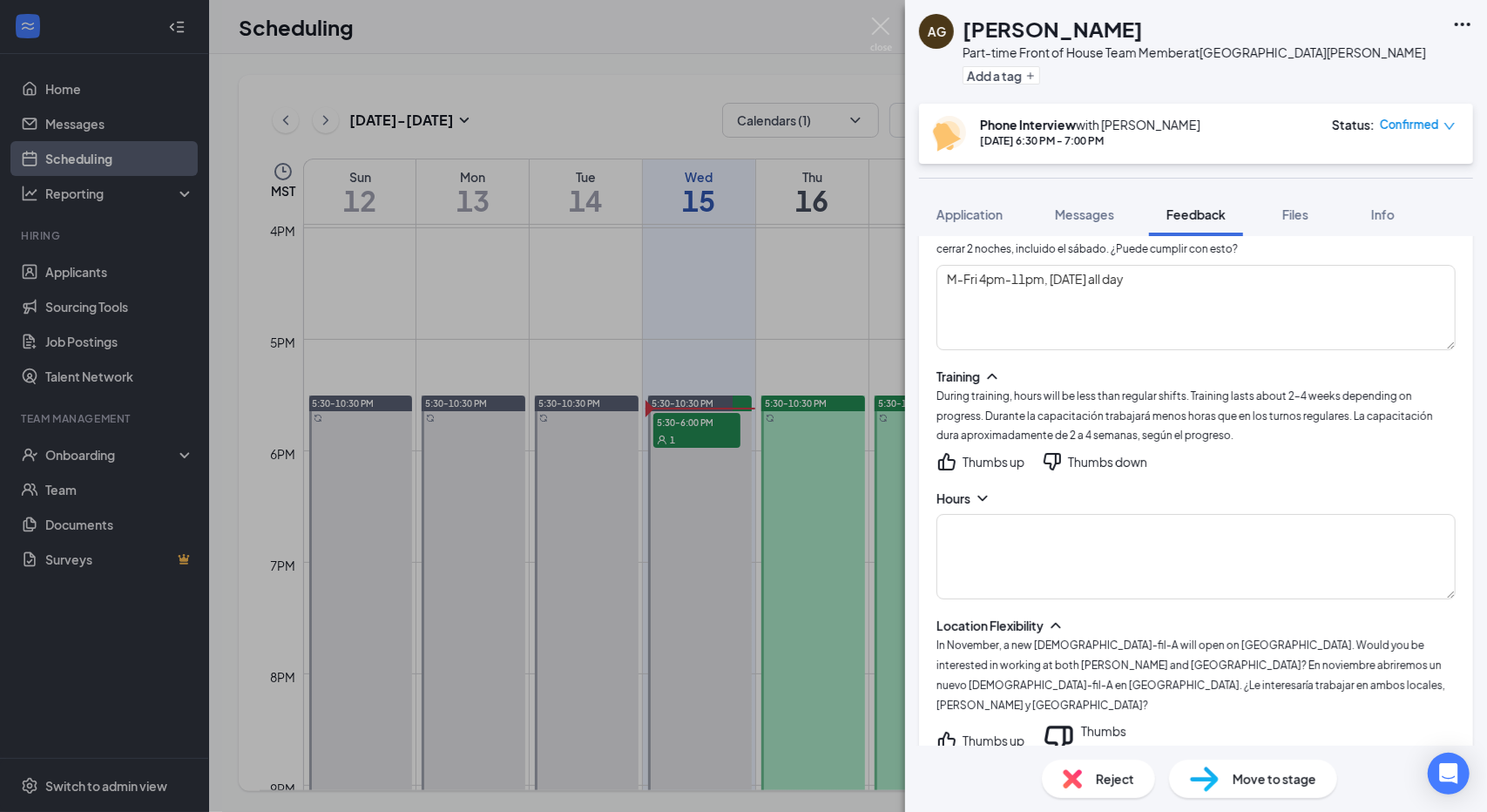
scroll to position [1177, 0]
click at [964, 452] on div "Thumbs up" at bounding box center [993, 461] width 62 height 17
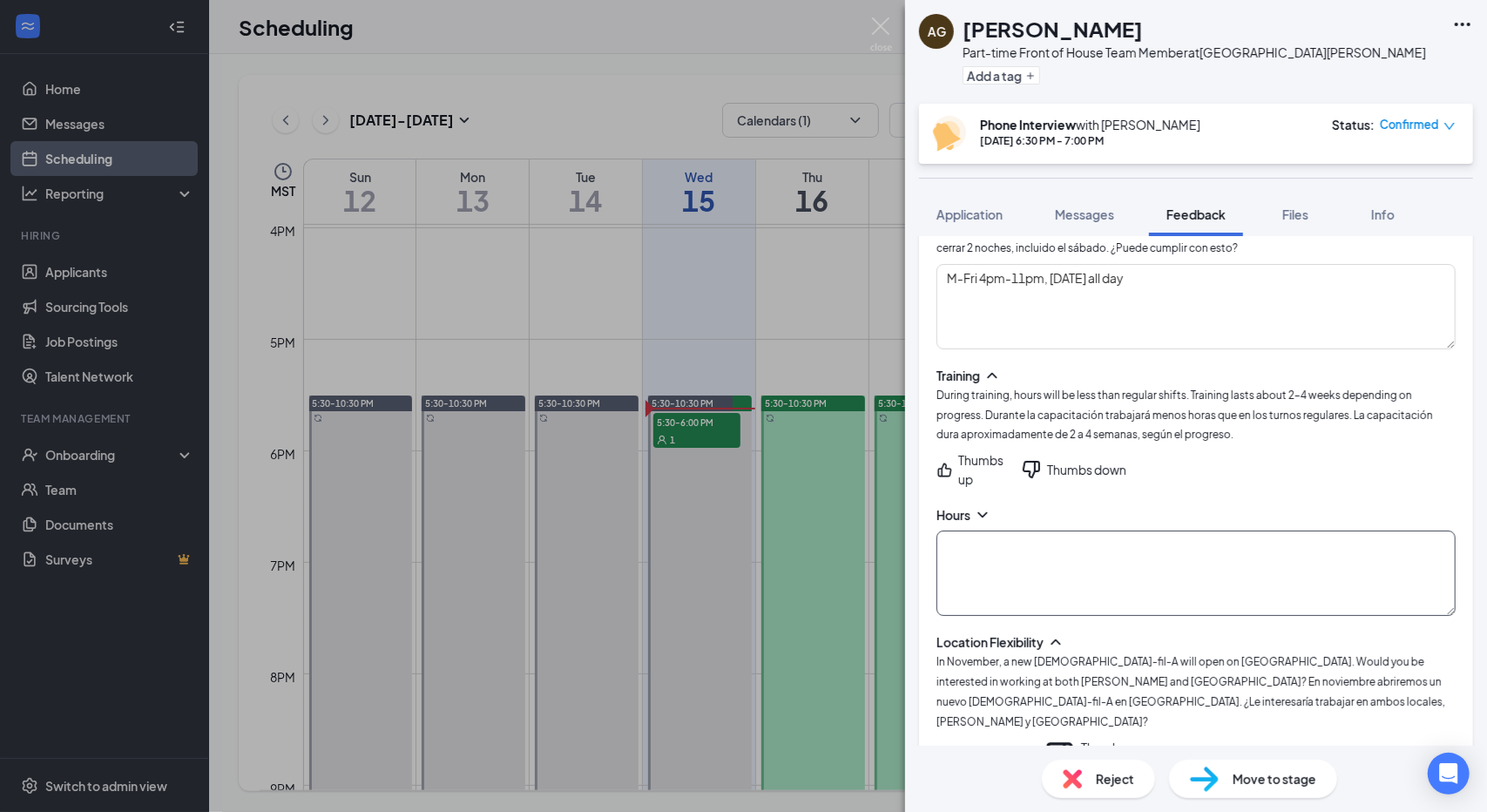
click at [1006, 532] on textarea at bounding box center [1196, 573] width 519 height 85
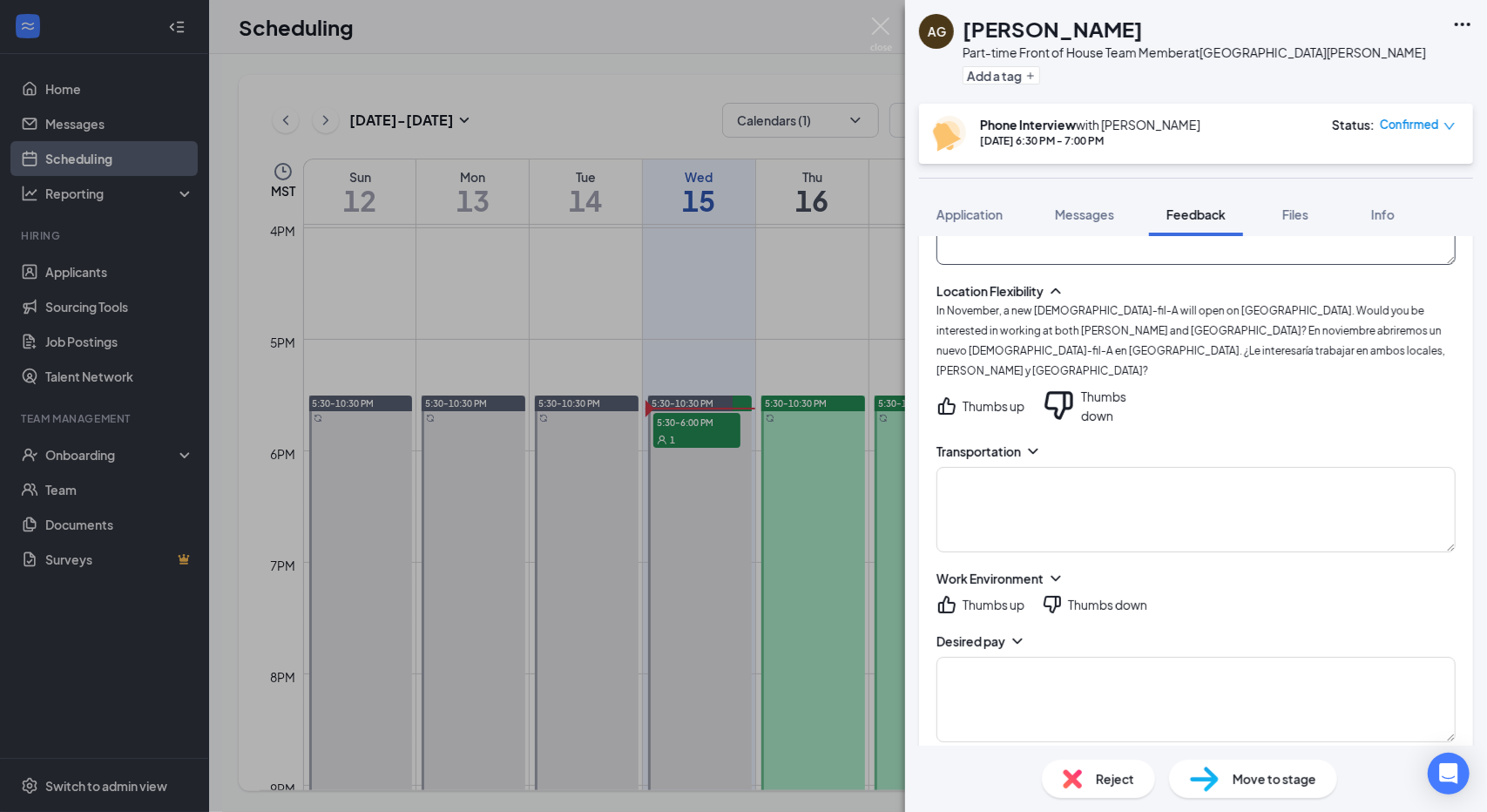
scroll to position [1546, 0]
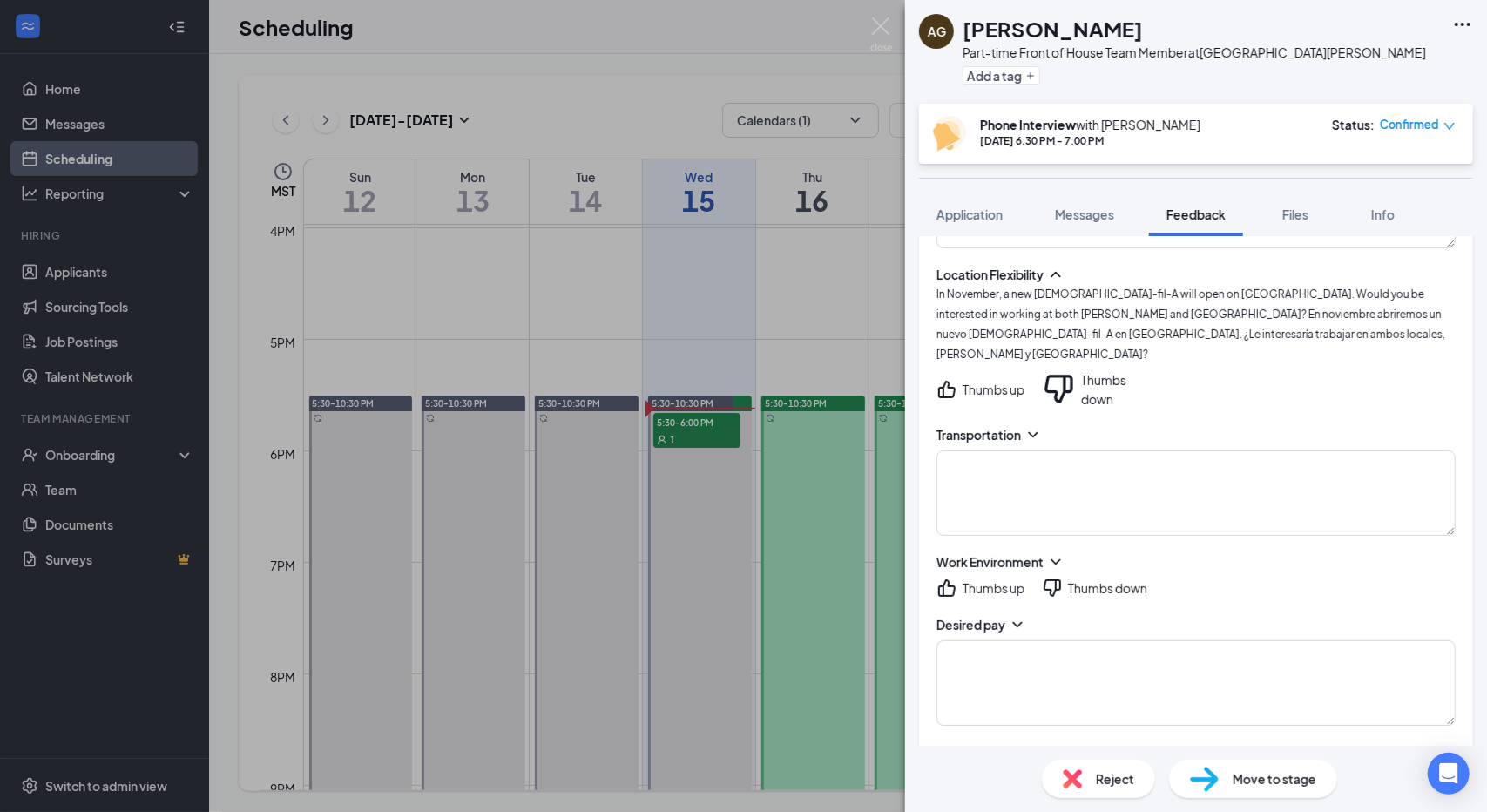
click at [1029, 426] on icon "ChevronDown" at bounding box center [1033, 434] width 17 height 17
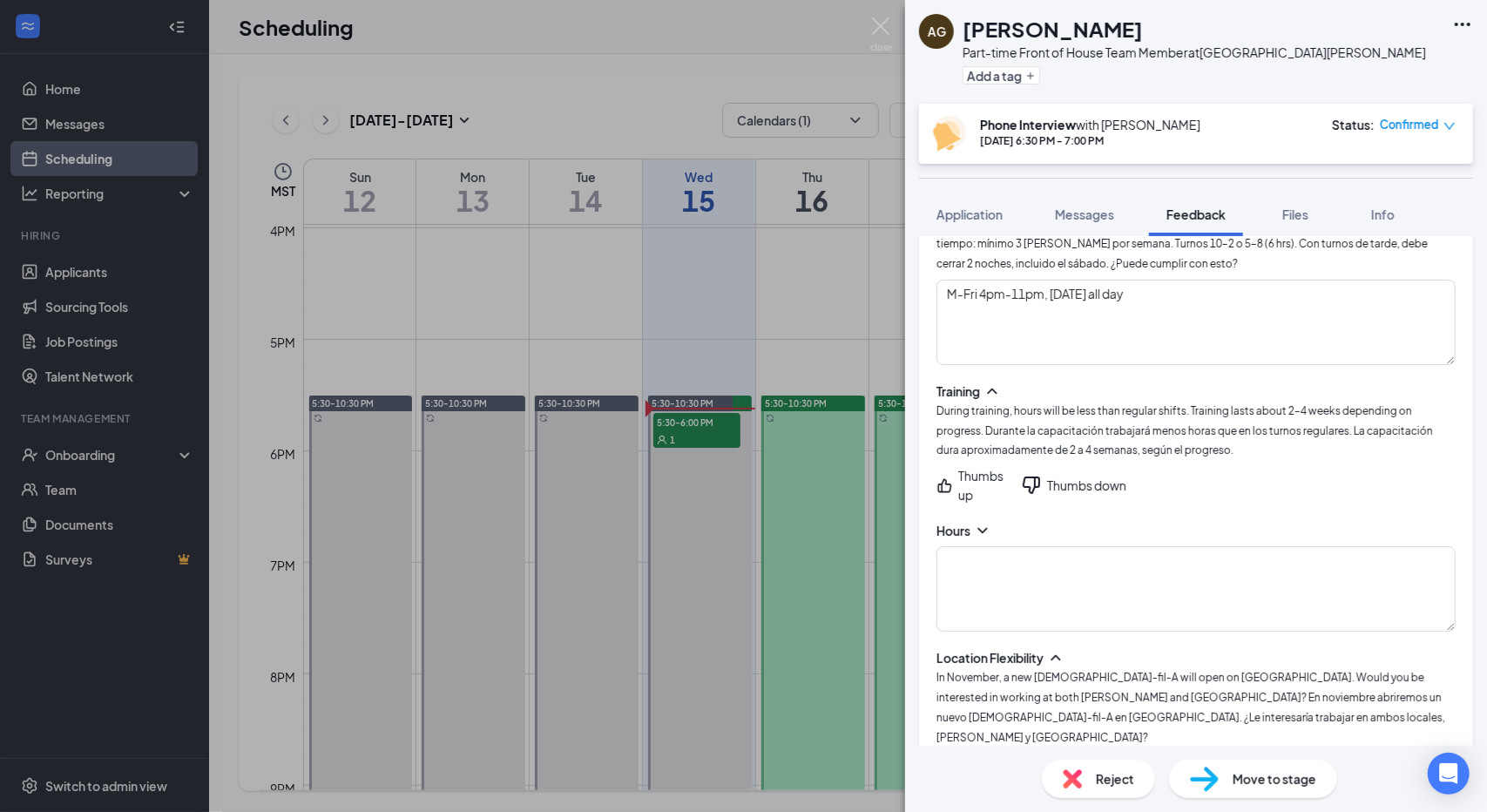
click at [978, 522] on icon "ChevronDown" at bounding box center [983, 530] width 17 height 17
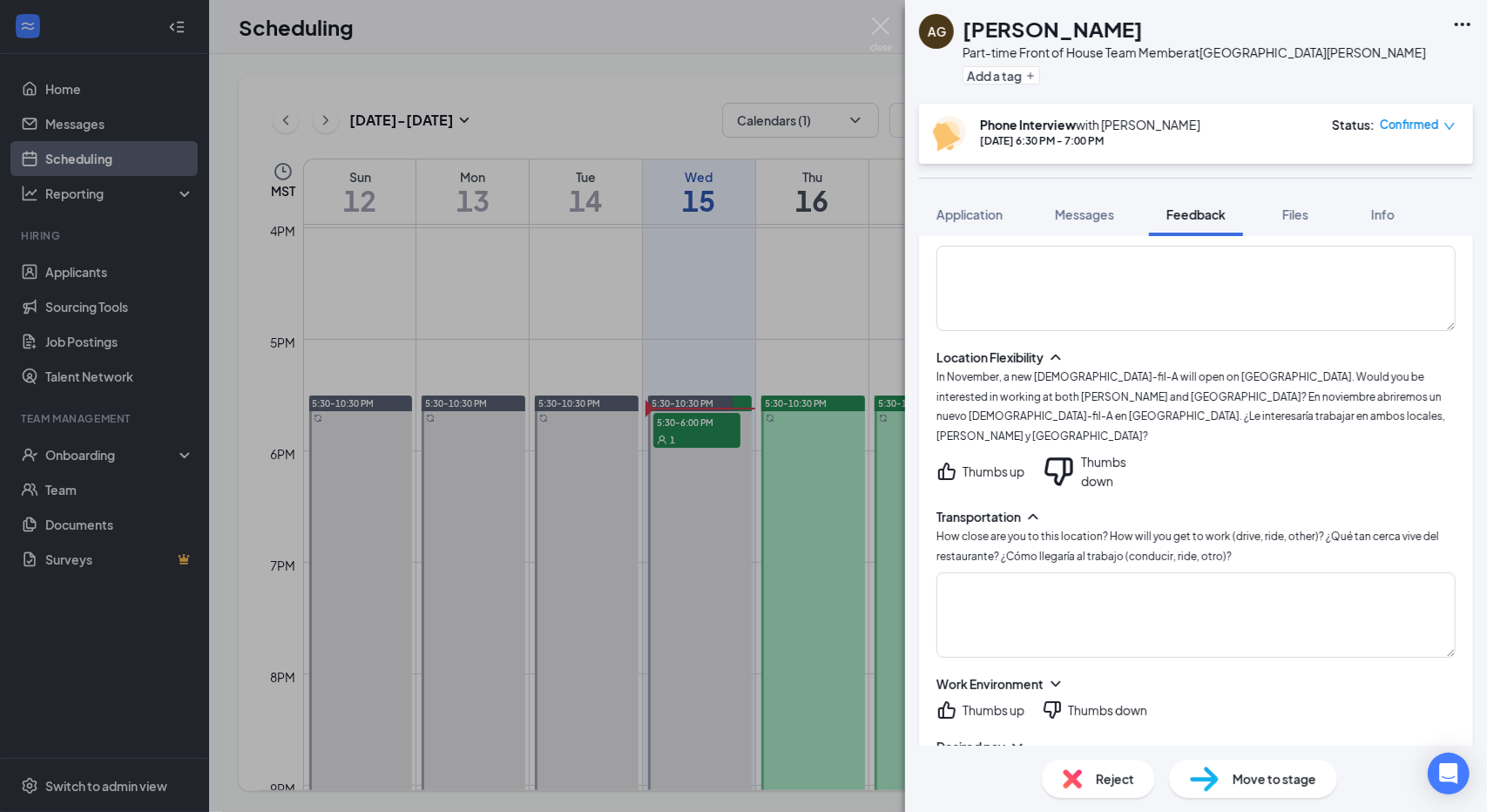
scroll to position [1544, 0]
click at [1081, 571] on textarea at bounding box center [1196, 614] width 519 height 85
click at [1137, 571] on textarea at bounding box center [1196, 614] width 519 height 85
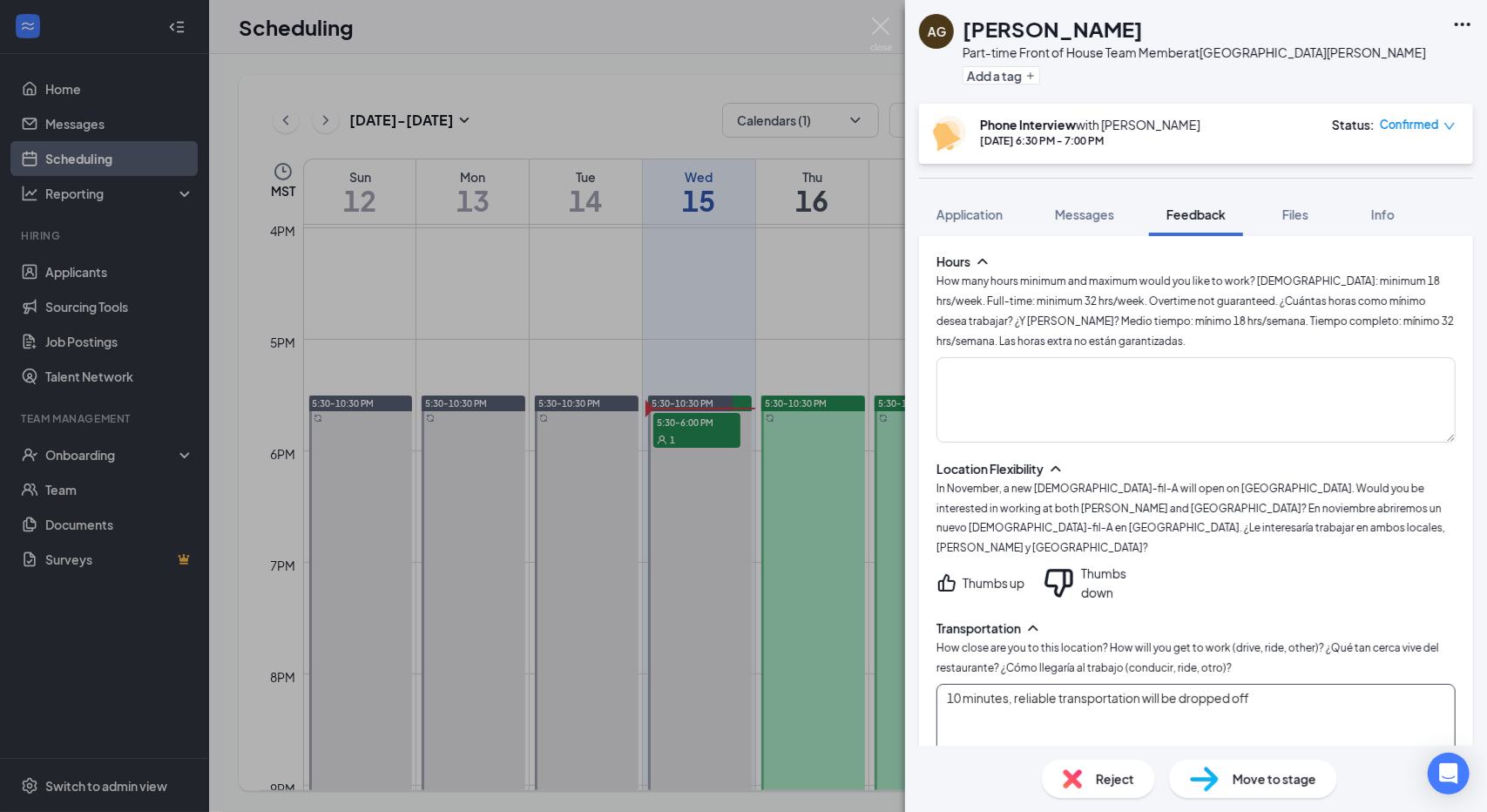
scroll to position [1258, 0]
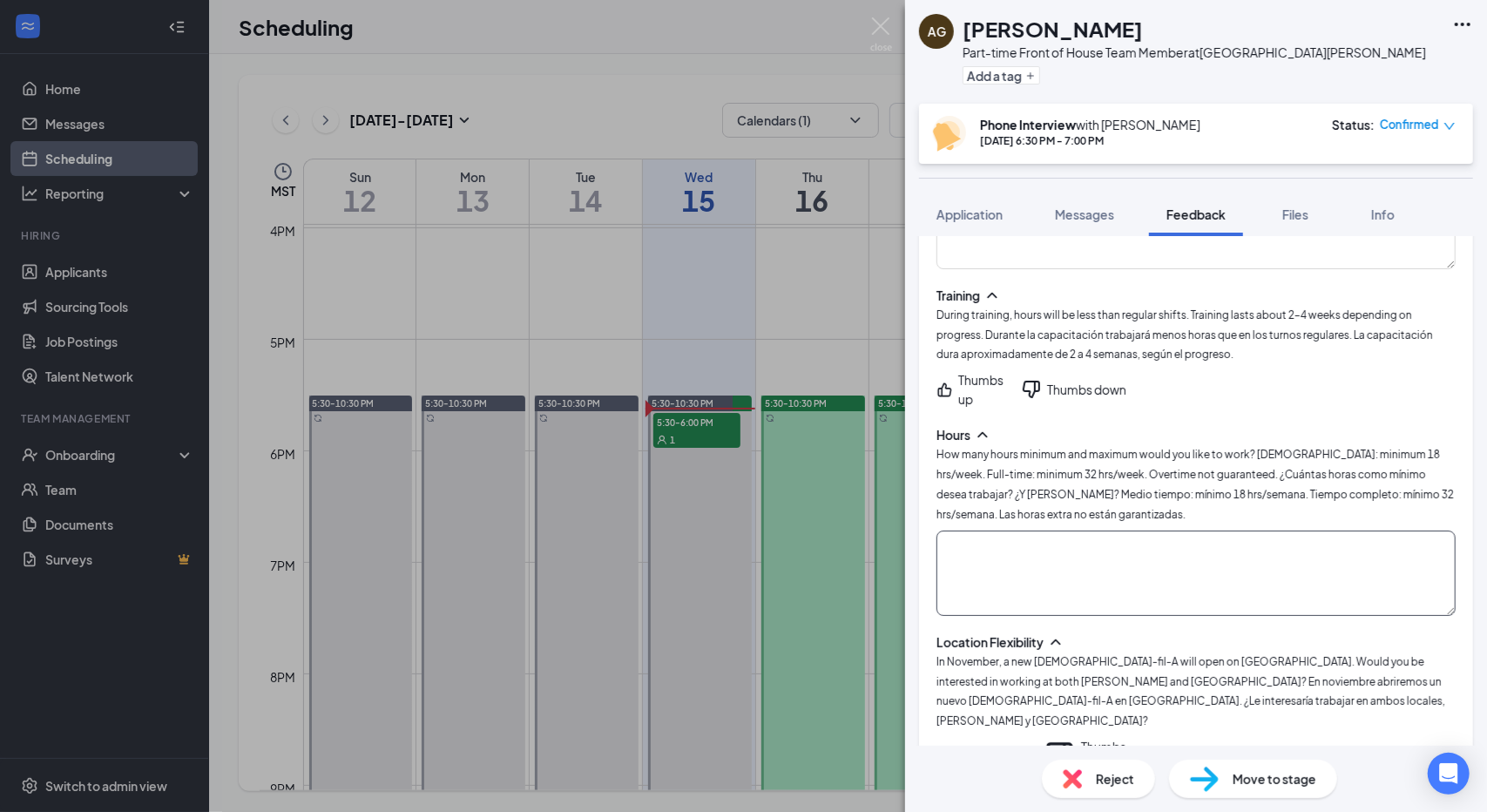
type textarea "10 minutes, reliable transportation will be dropped off"
click at [1085, 530] on textarea at bounding box center [1196, 573] width 519 height 85
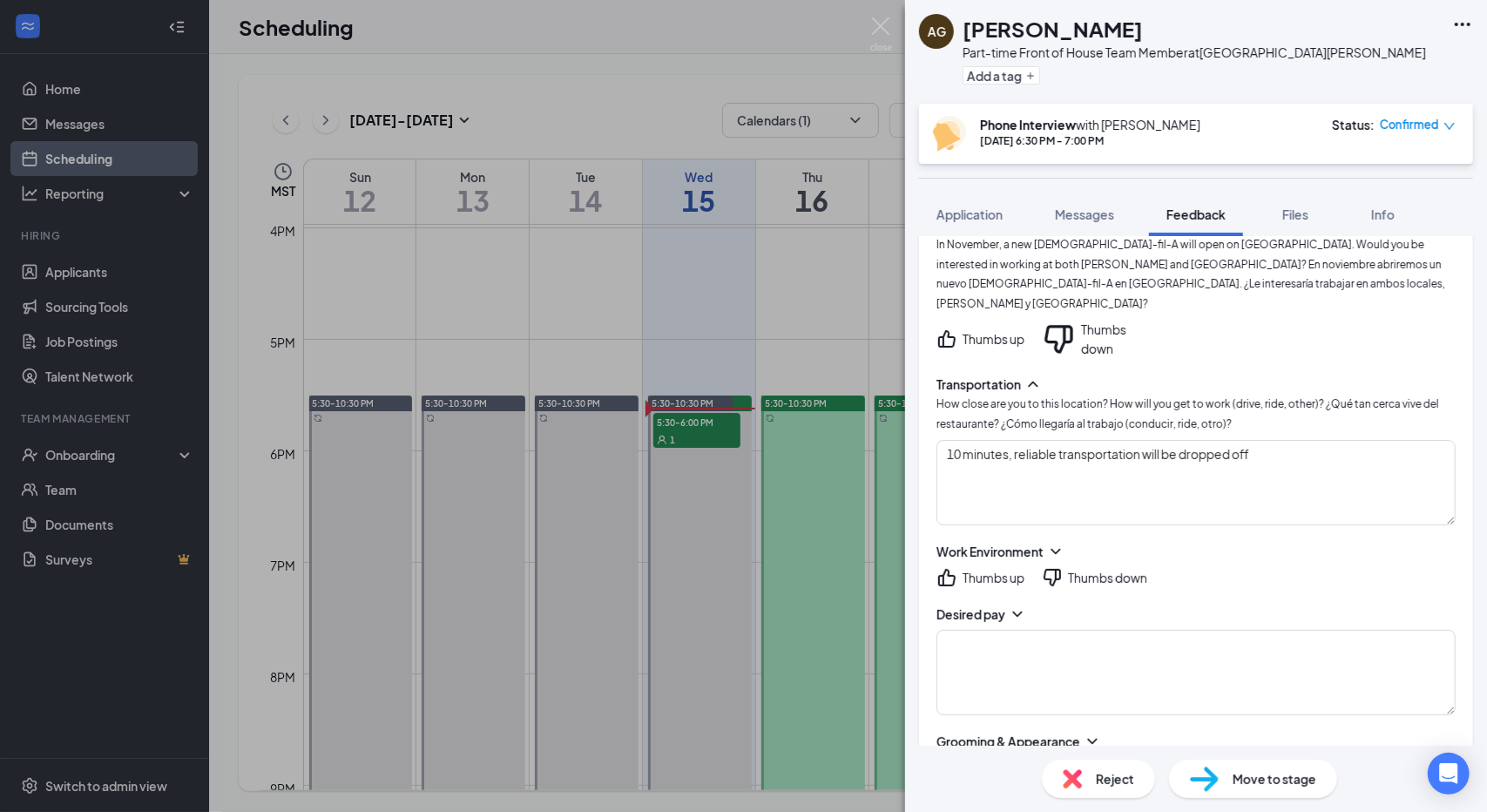
scroll to position [1675, 0]
type textarea "24 to 40 hours"
click at [1174, 629] on textarea at bounding box center [1196, 672] width 519 height 85
click at [1053, 542] on icon "ChevronDown" at bounding box center [1055, 550] width 17 height 17
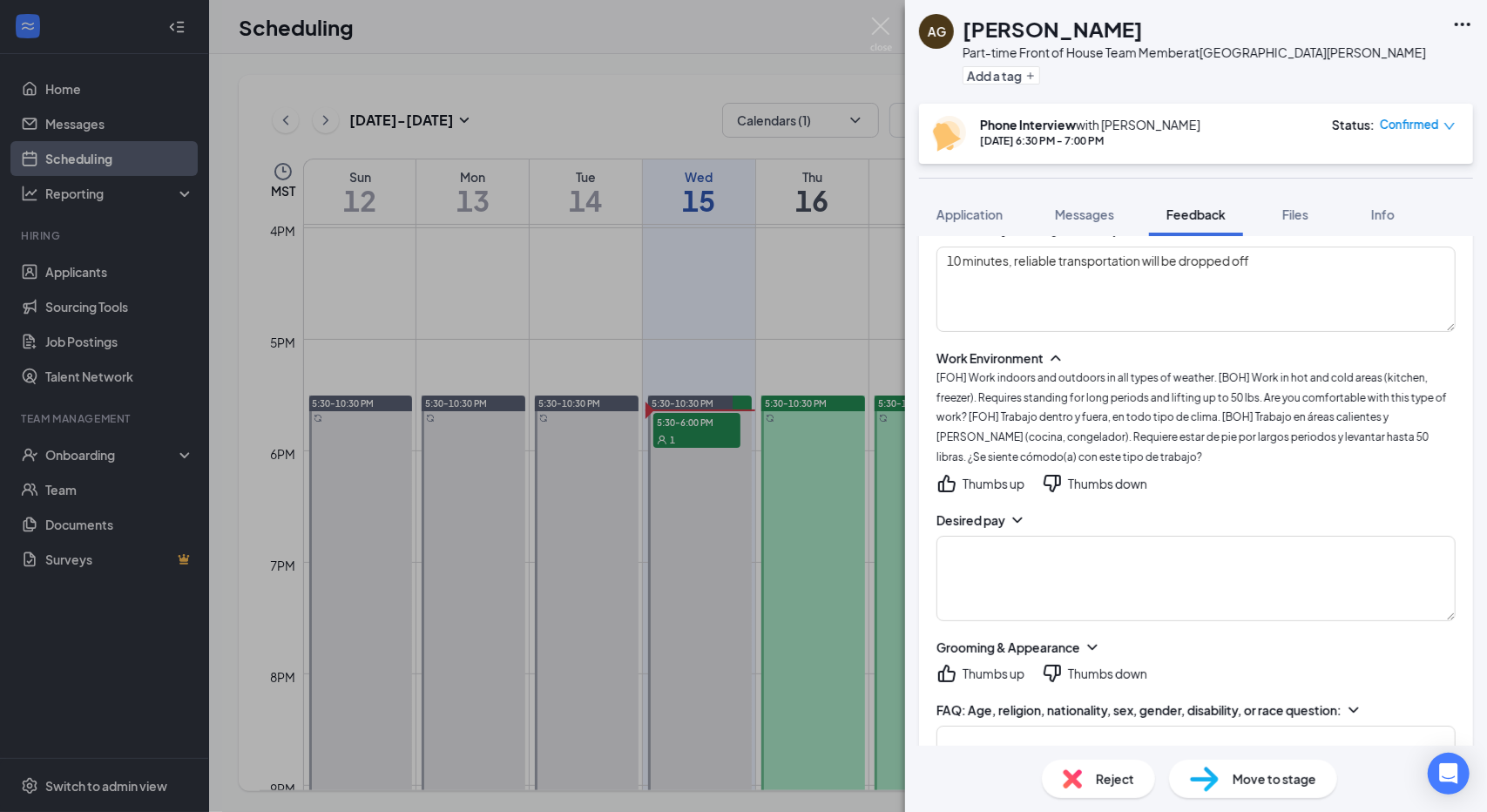
scroll to position [1869, 0]
click at [943, 472] on icon "ThumbsUp" at bounding box center [947, 482] width 21 height 21
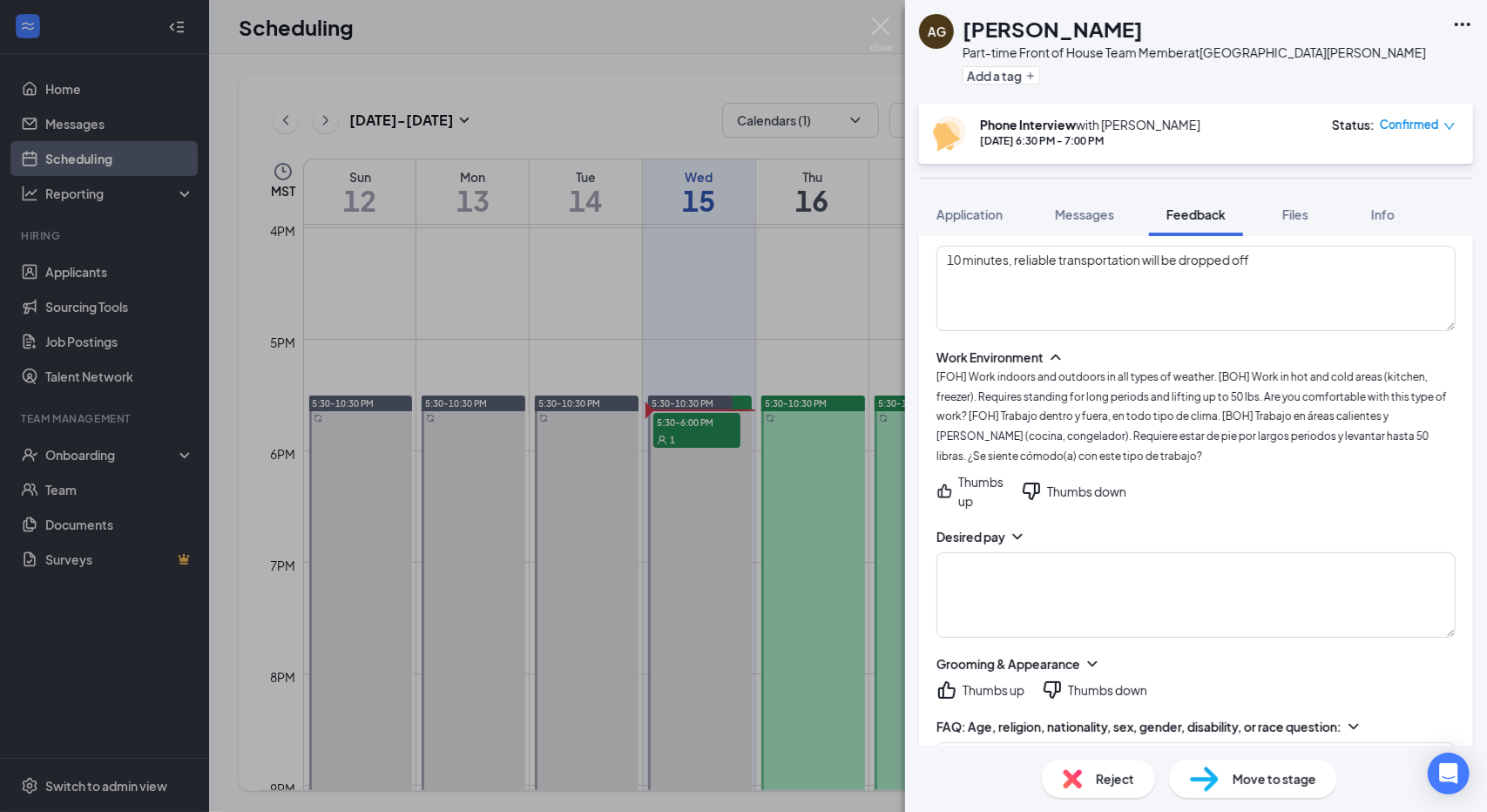
click at [1022, 528] on icon "ChevronDown" at bounding box center [1017, 536] width 17 height 17
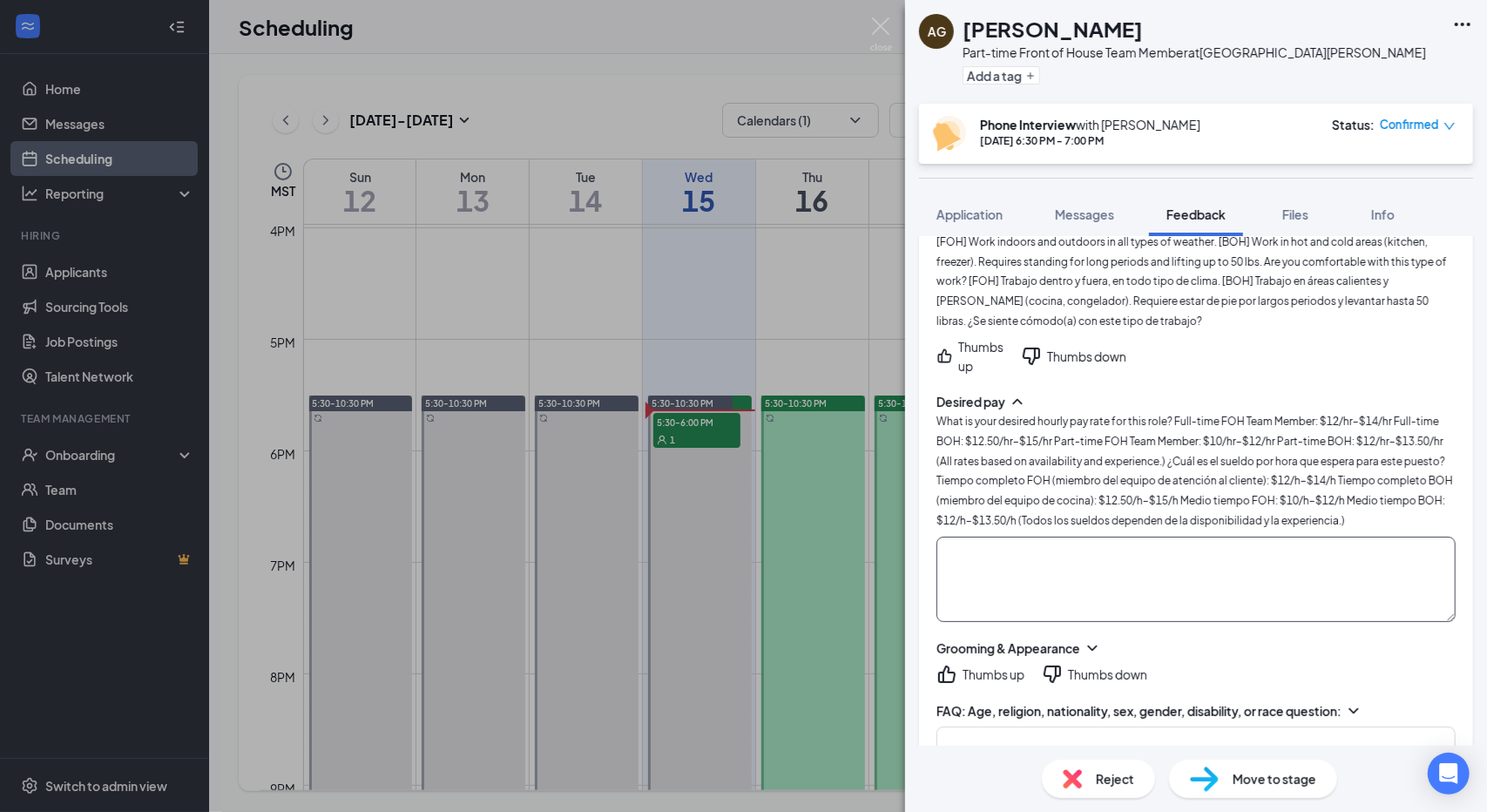
scroll to position [2003, 0]
click at [1122, 537] on textarea at bounding box center [1196, 580] width 519 height 85
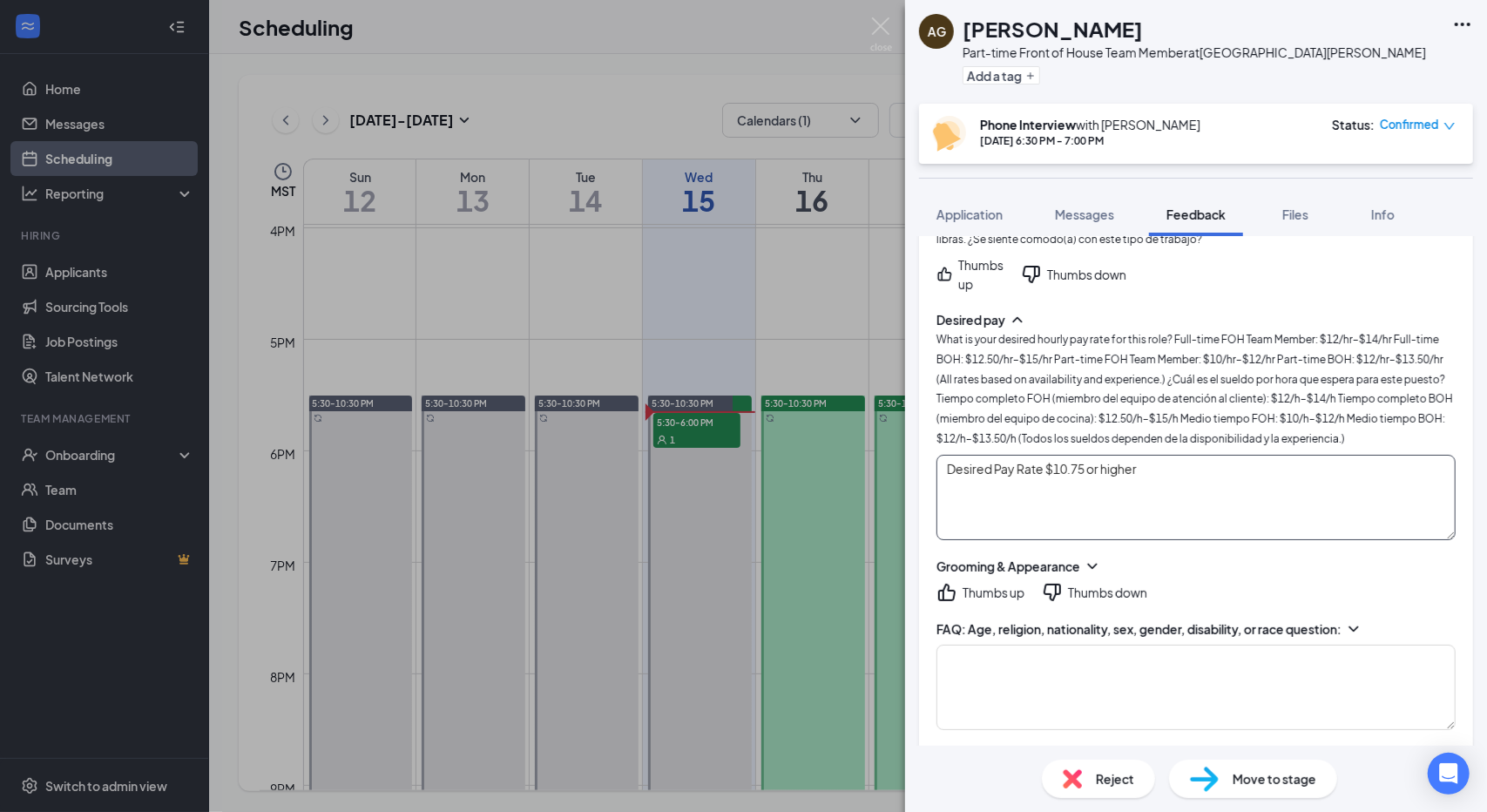
type textarea "Desired Pay Rate $10.75 or higher"
click at [1094, 474] on div "Intro - [SPAN] Habla español? [PERSON_NAME] el mensaje para tener una cita en e…" at bounding box center [1196, 110] width 554 height 3344
click at [1096, 563] on icon "ChevronDown" at bounding box center [1091, 566] width 10 height 5
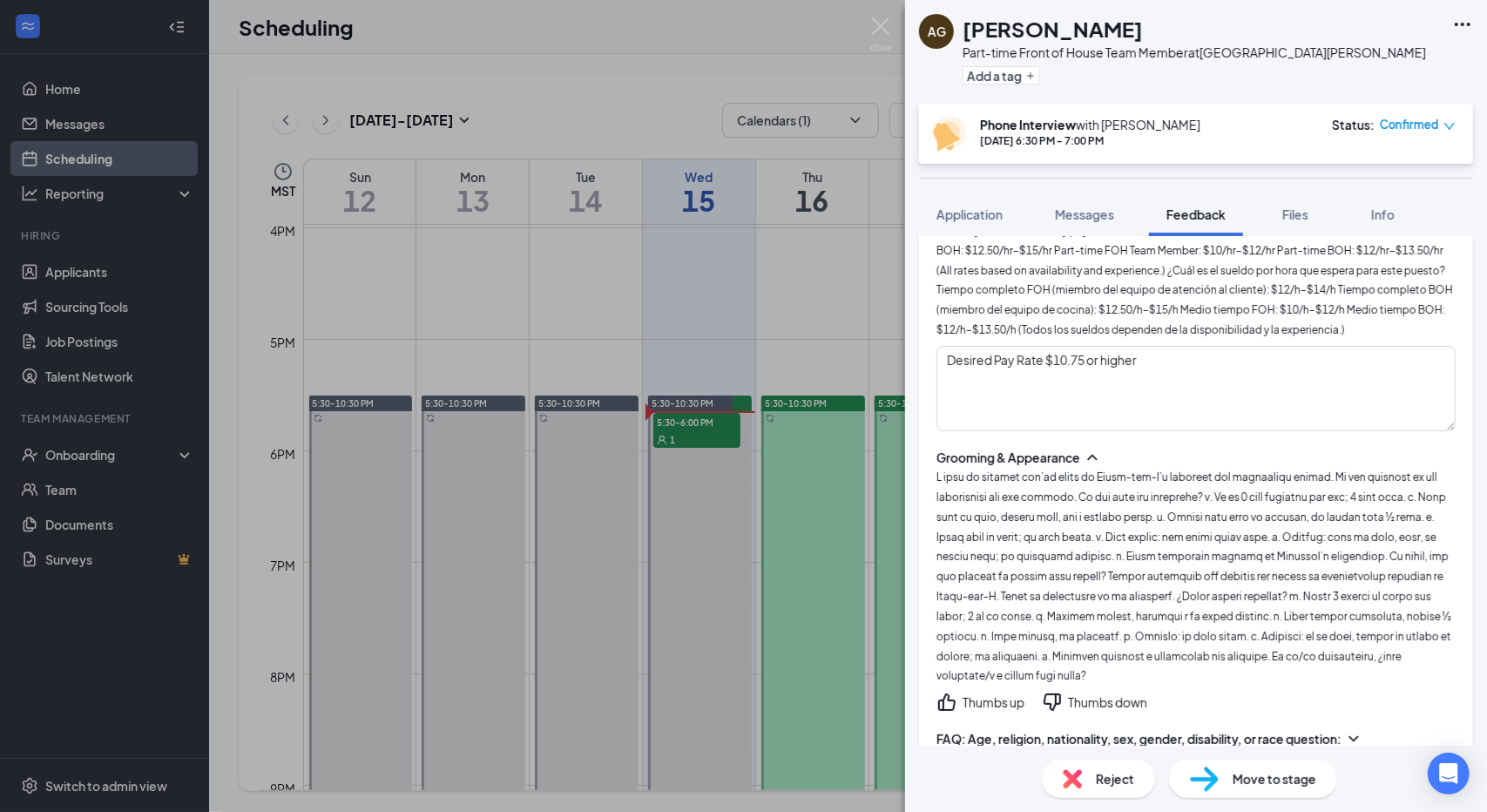
scroll to position [2196, 0]
click at [944, 693] on icon "ThumbsUp" at bounding box center [947, 701] width 17 height 17
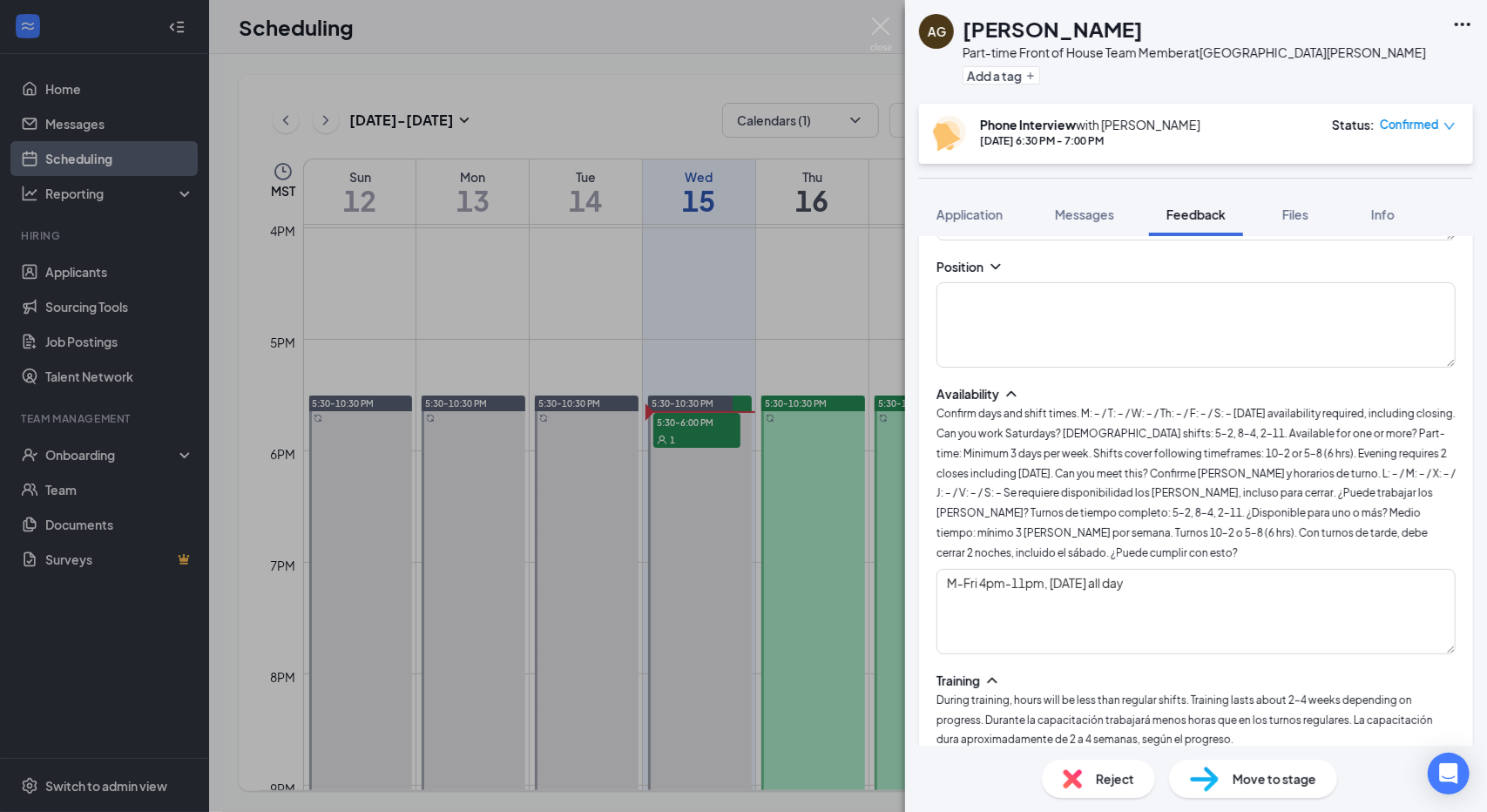
scroll to position [548, 0]
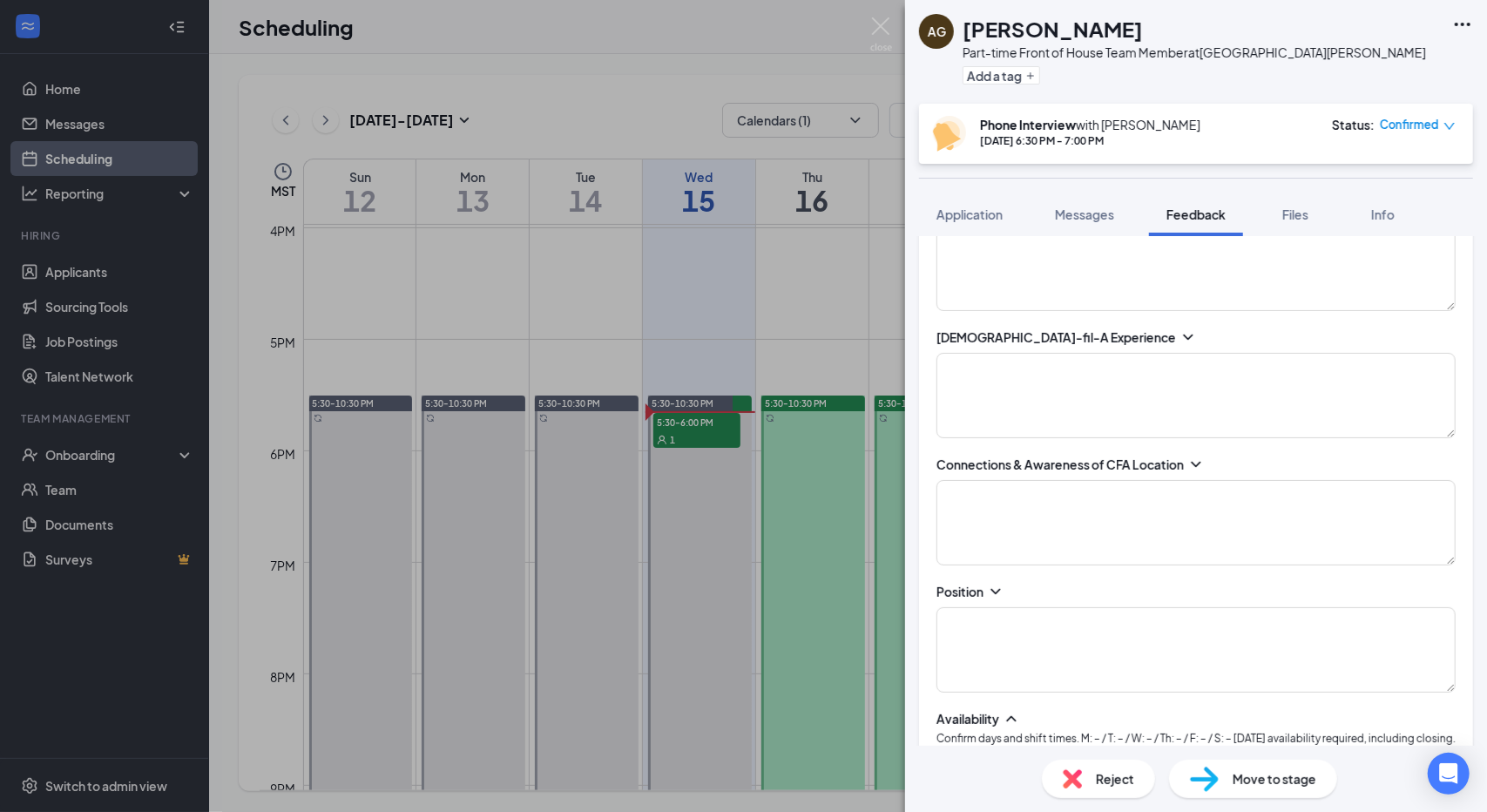
click at [997, 589] on icon "ChevronDown" at bounding box center [995, 591] width 10 height 5
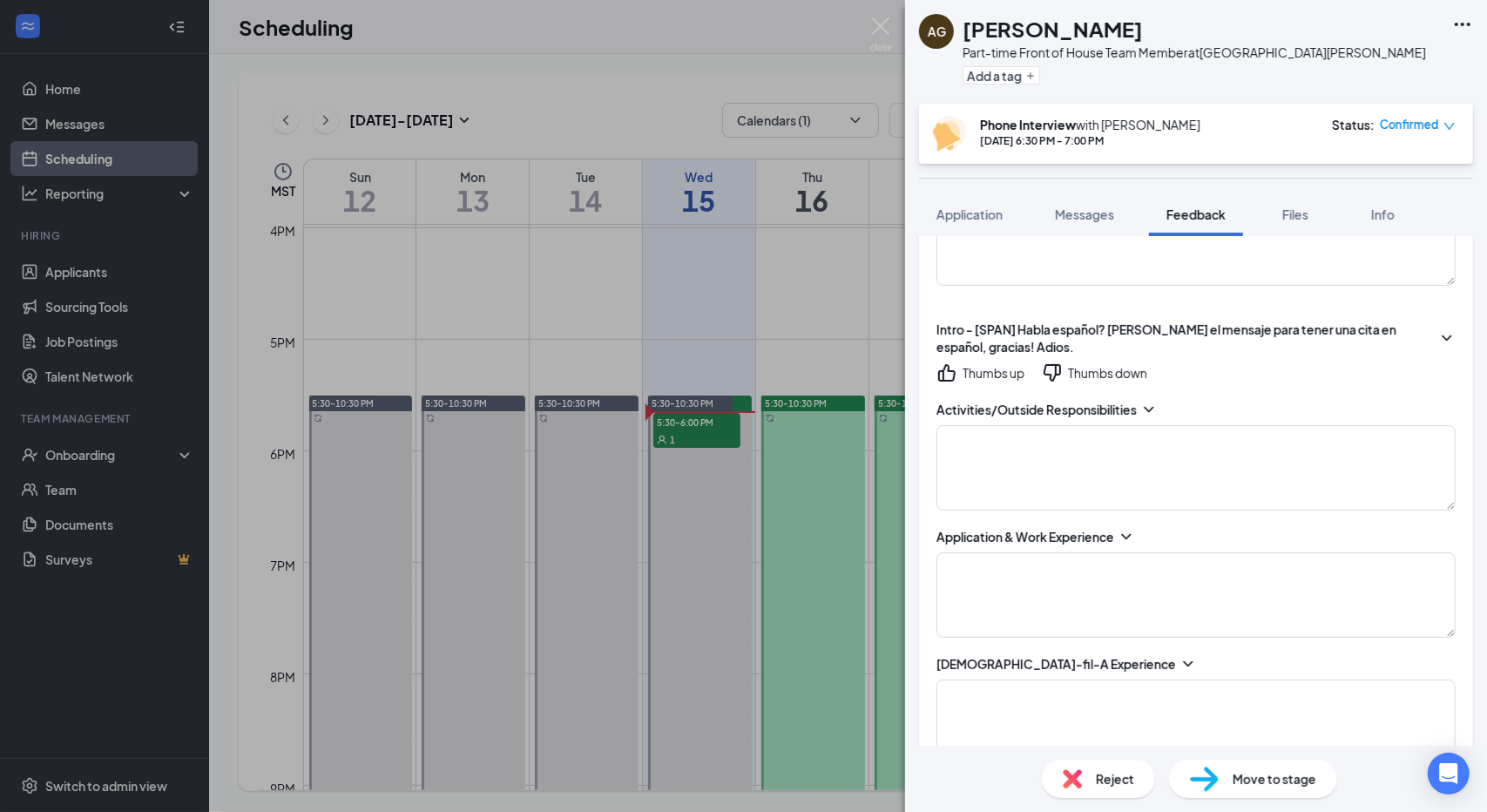
scroll to position [72, 0]
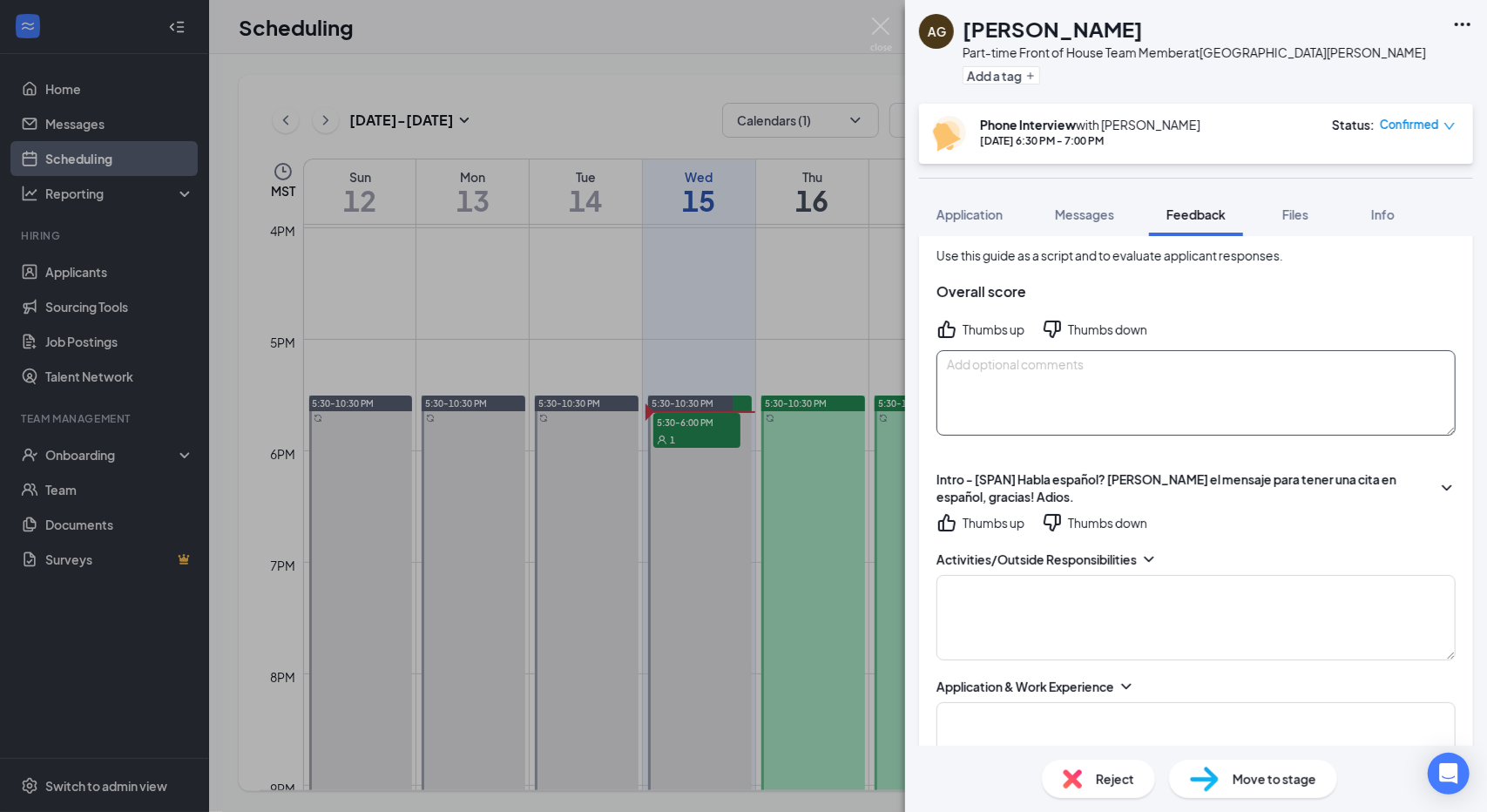
click at [1101, 405] on textarea at bounding box center [1196, 392] width 519 height 85
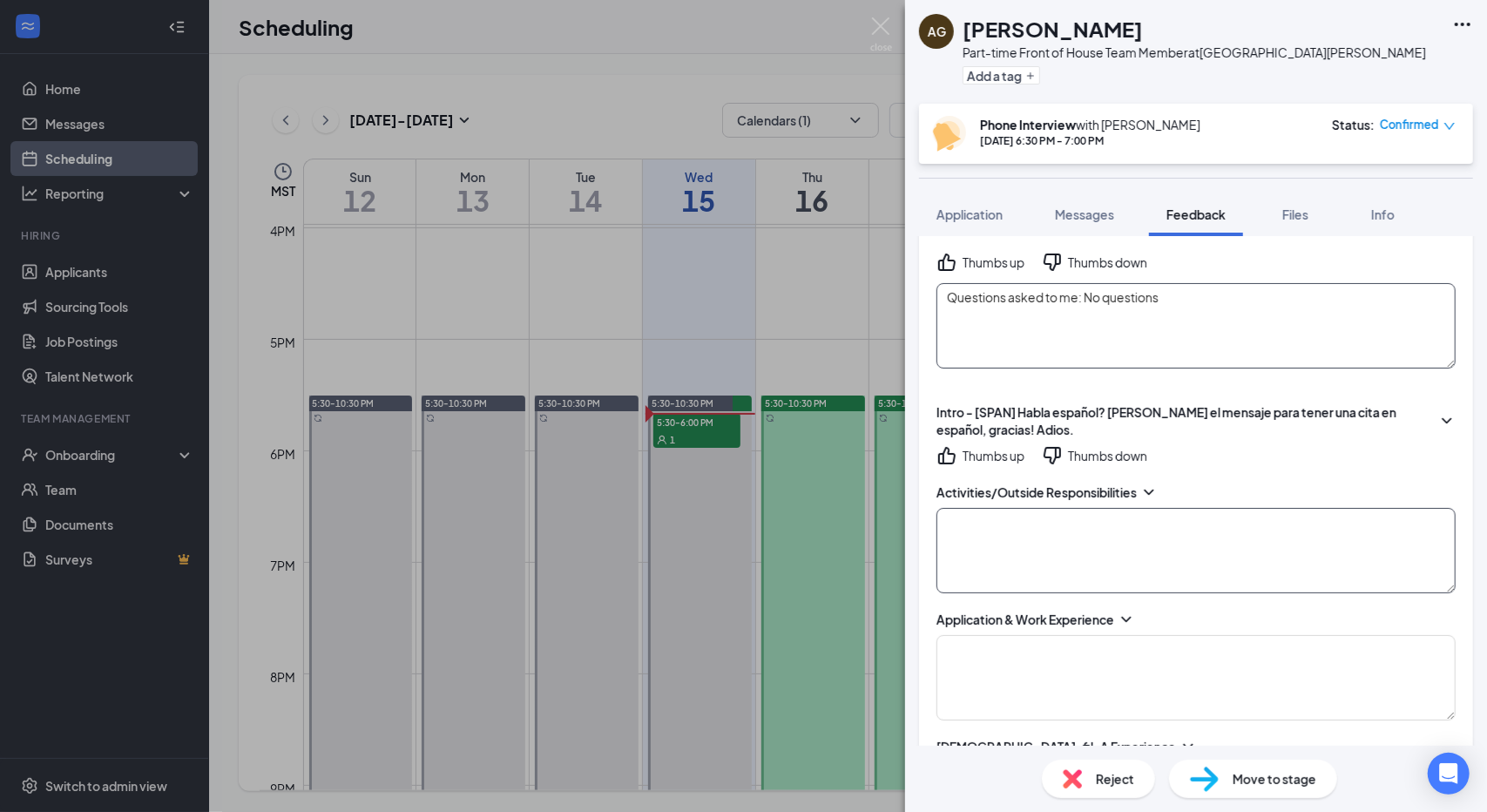
scroll to position [140, 0]
type textarea "Questions asked to me: No questions"
click at [1054, 448] on icon "ThumbsDown" at bounding box center [1052, 454] width 21 height 21
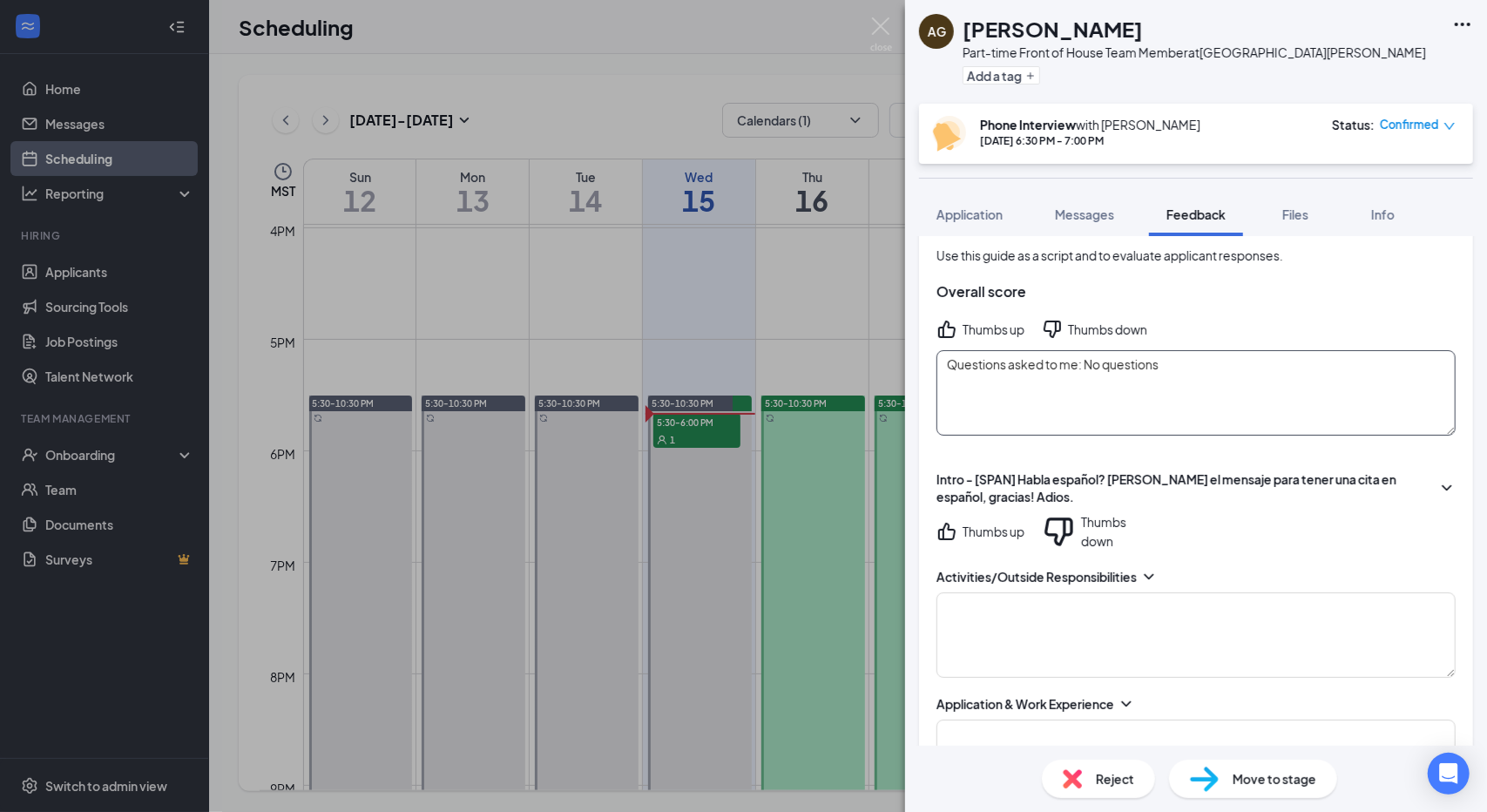
scroll to position [71, 0]
click at [1187, 365] on textarea "Questions asked to me: No questions" at bounding box center [1196, 393] width 519 height 85
click at [1054, 317] on div "Use this guide as a script and to evaluate applicant responses. Overall score T…" at bounding box center [1196, 342] width 554 height 225
click at [1056, 328] on icon "ThumbsDown" at bounding box center [1052, 331] width 17 height 17
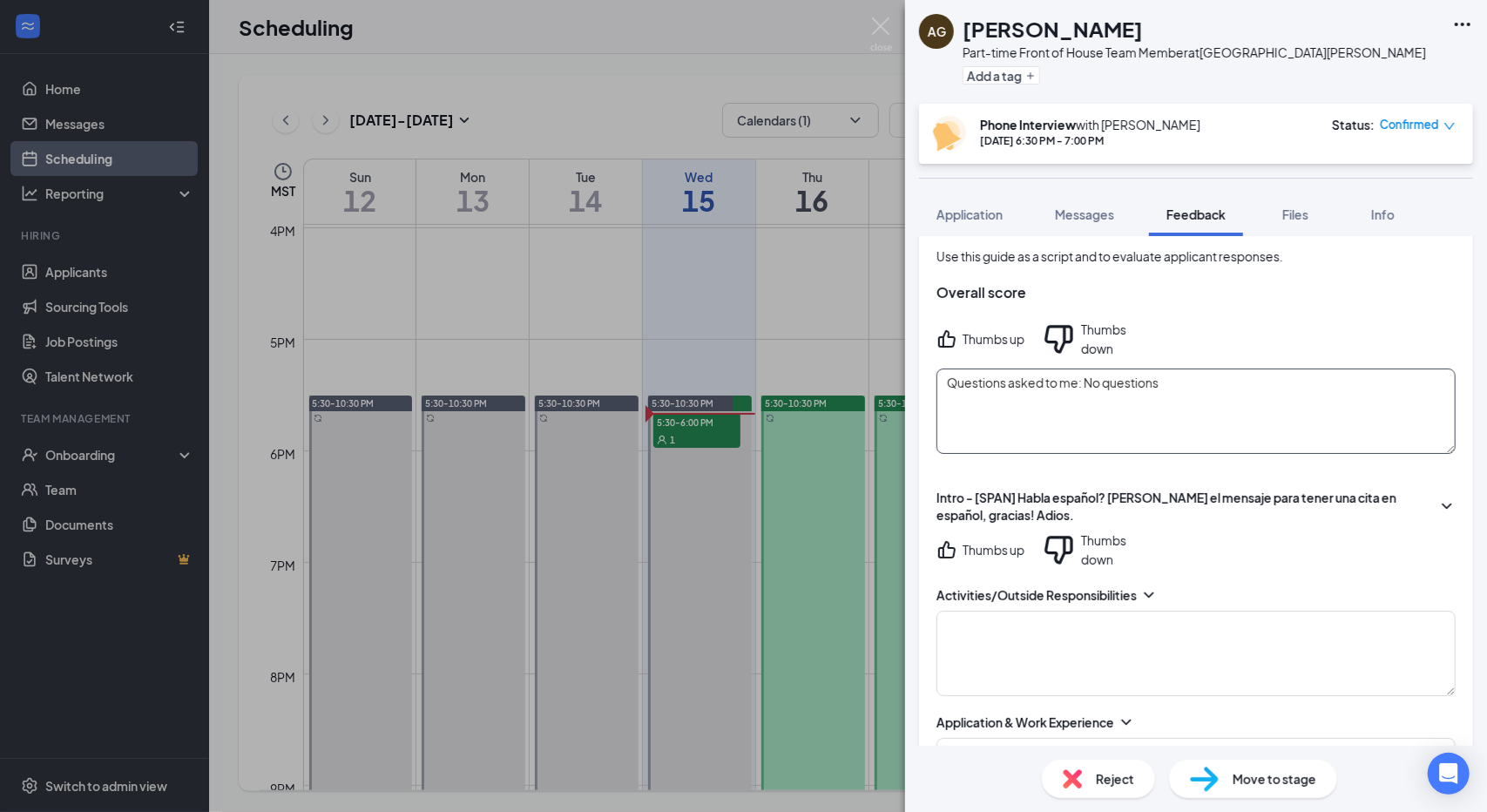
scroll to position [298, 0]
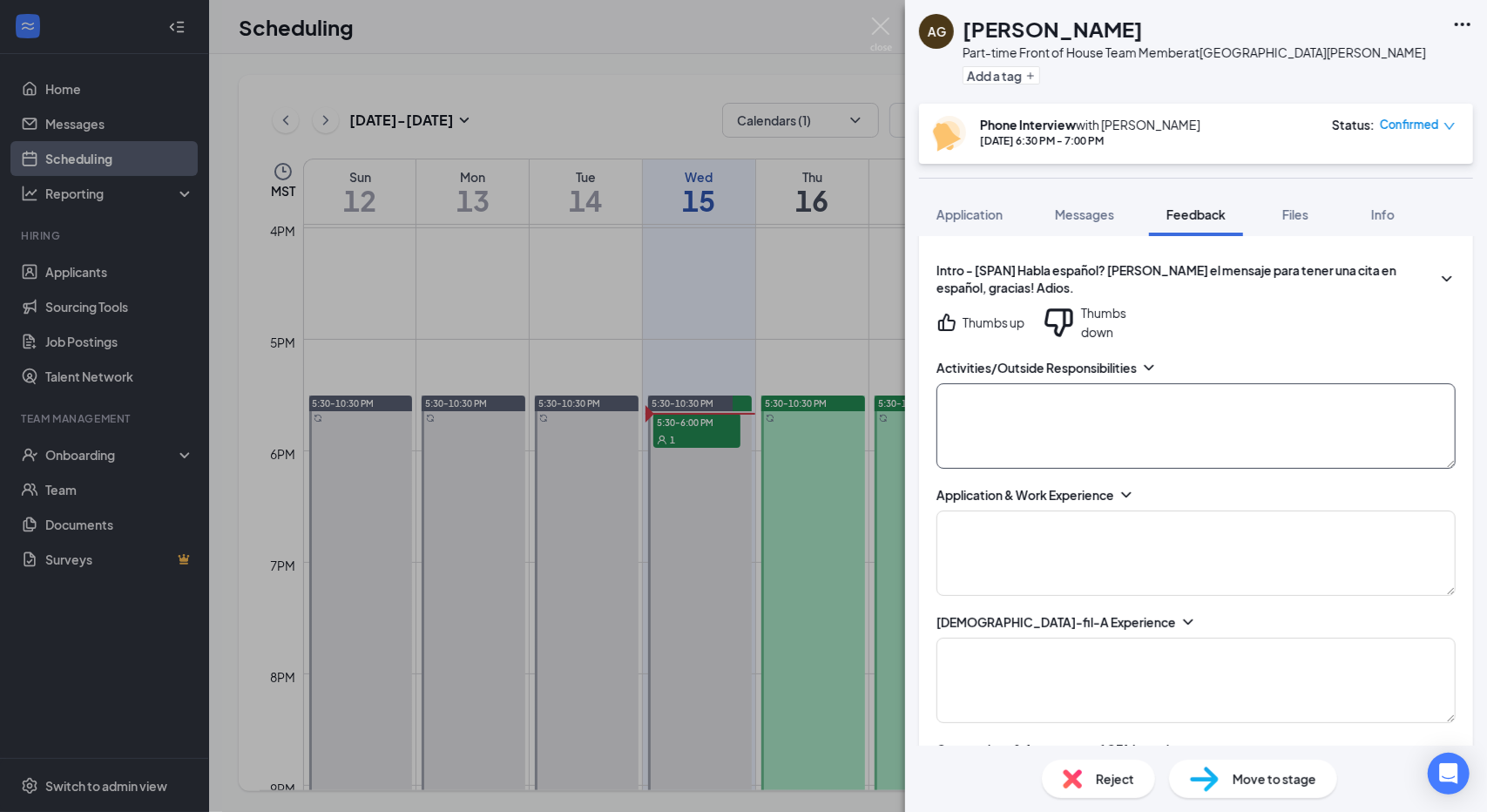
click at [1120, 383] on textarea at bounding box center [1196, 426] width 519 height 85
type textarea "Hanging with friends, playing video games, going to the gym"
click at [1129, 486] on icon "ChevronDown" at bounding box center [1126, 495] width 17 height 17
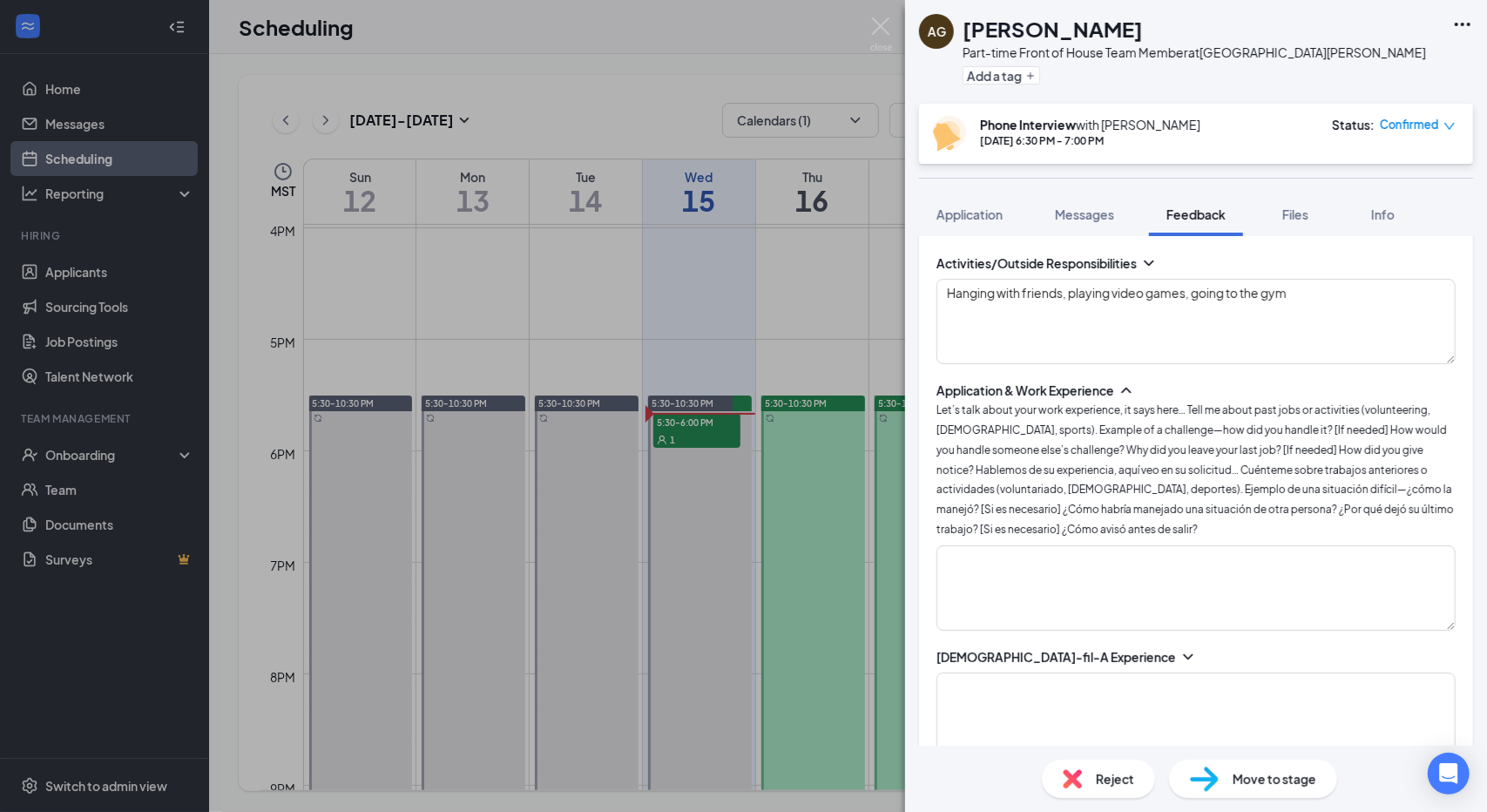
scroll to position [404, 0]
click at [1102, 549] on textarea at bounding box center [1196, 586] width 519 height 85
click at [1136, 543] on textarea at bounding box center [1196, 586] width 519 height 85
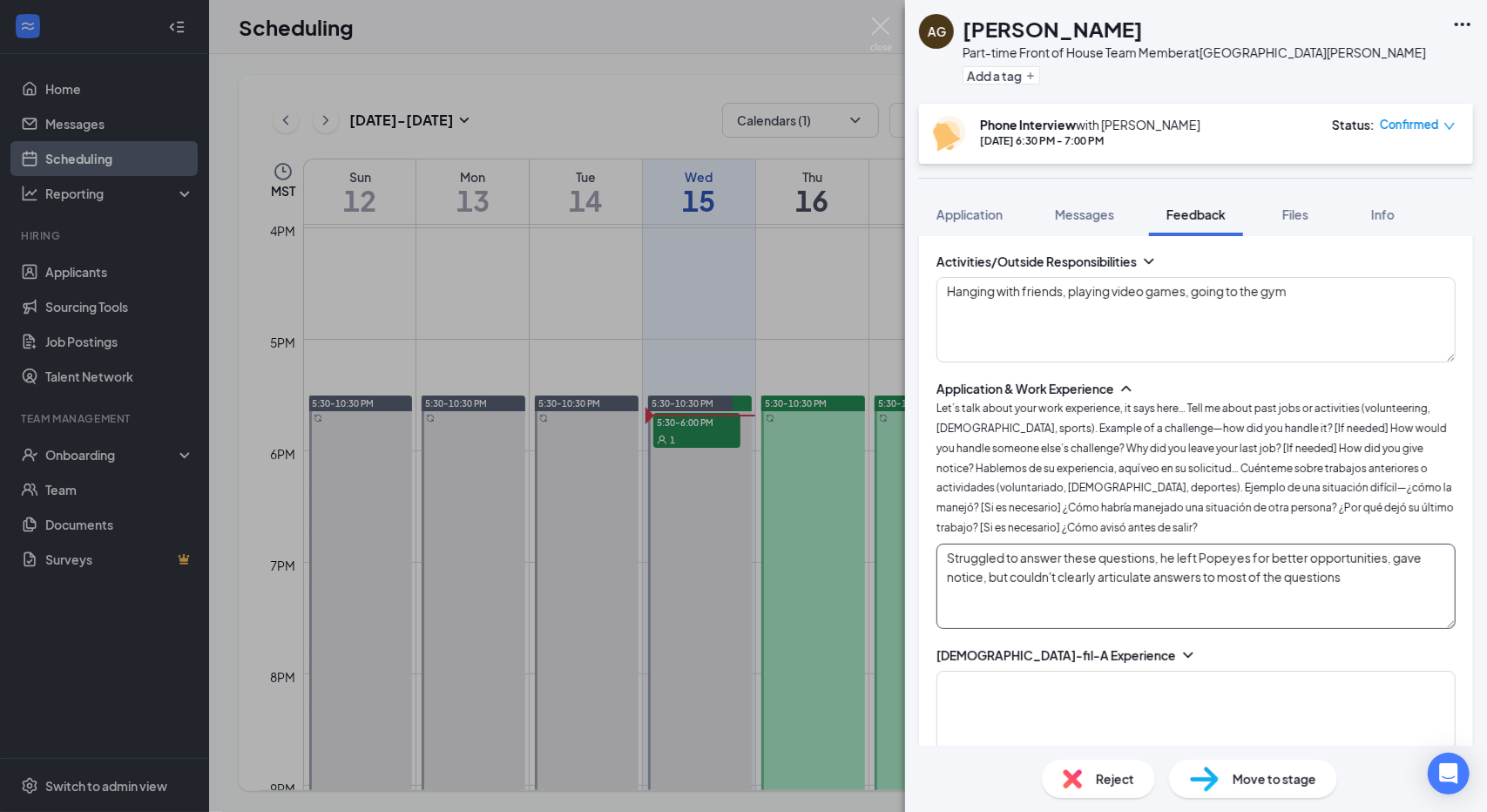
type textarea "Struggled to answer these questions, he left Popeyes for better opportunities, …"
click at [1179, 646] on icon "ChevronDown" at bounding box center [1188, 655] width 17 height 17
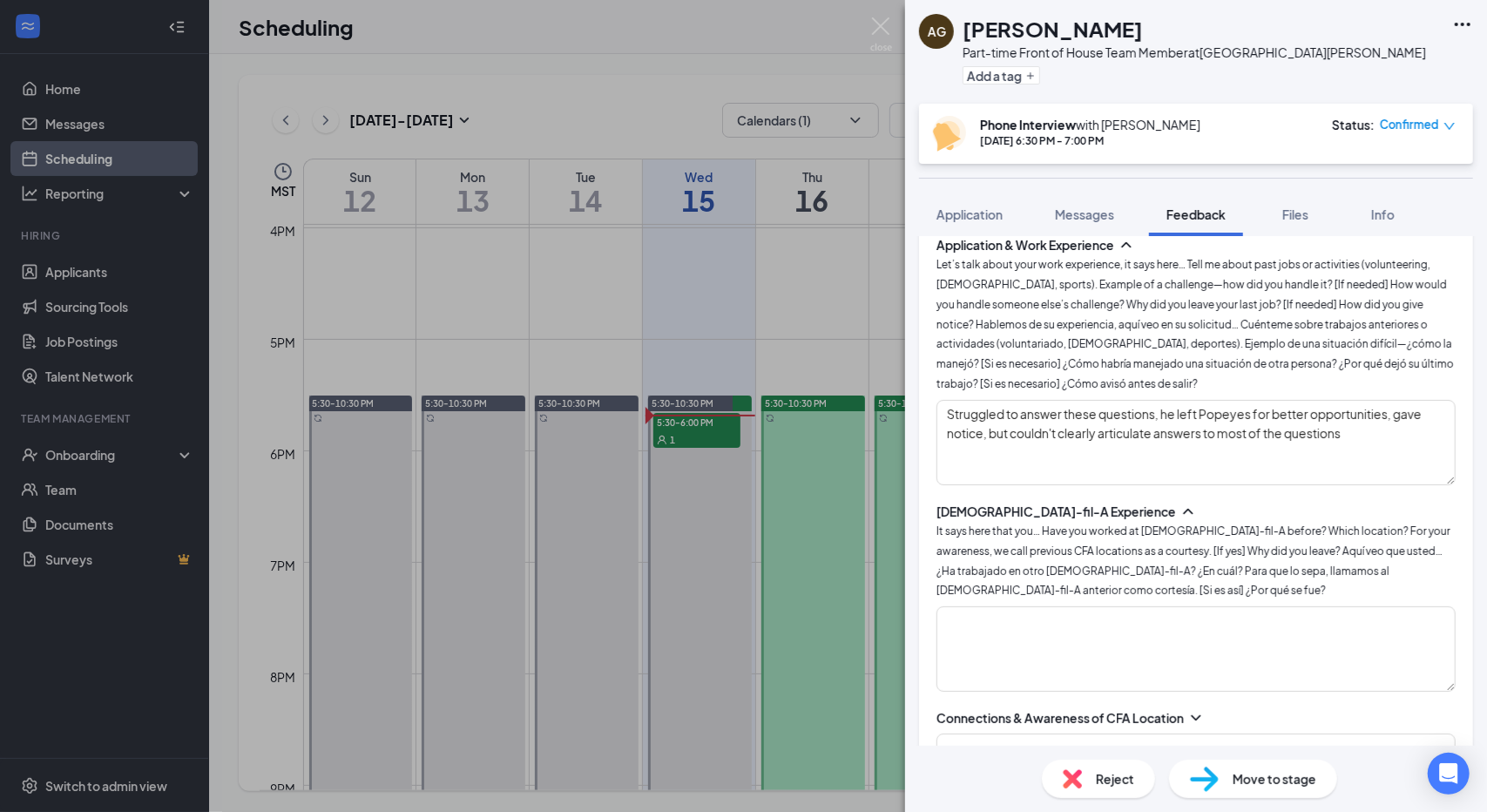
scroll to position [549, 0]
click at [1115, 605] on textarea at bounding box center [1196, 648] width 519 height 85
type textarea "M"
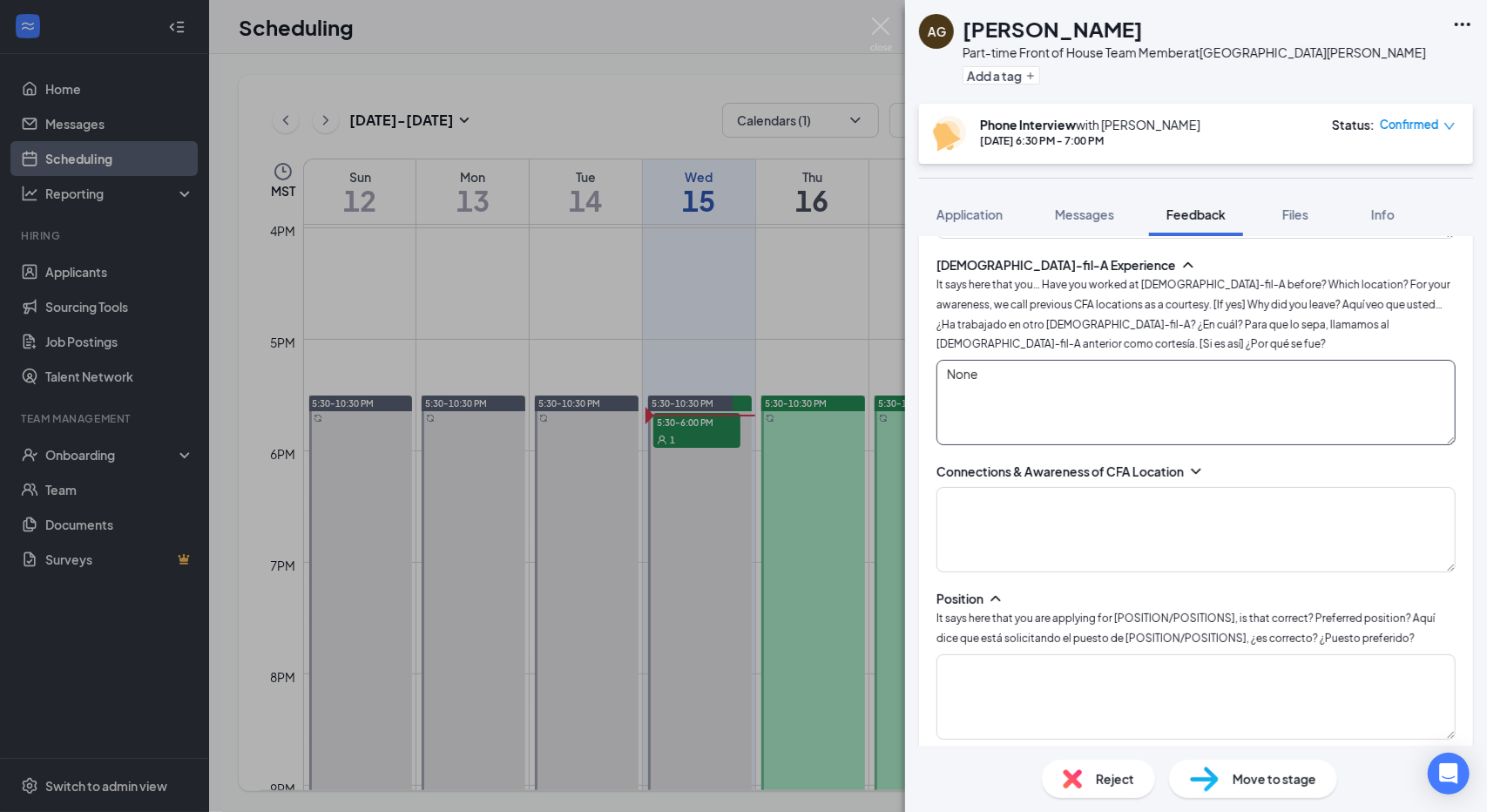
scroll to position [800, 0]
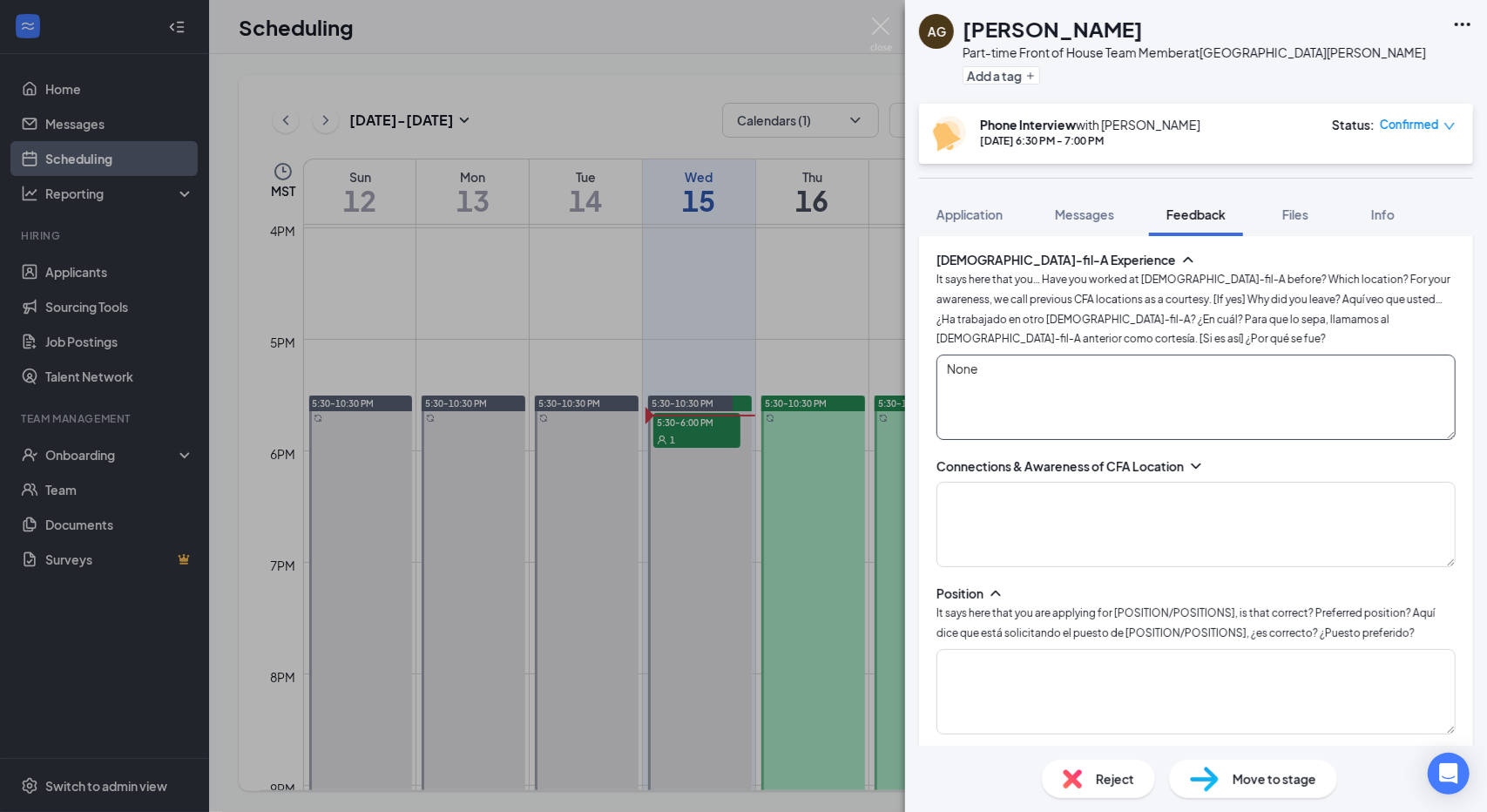
type textarea "None"
click at [1181, 457] on div "Connections & Awareness of CFA Location" at bounding box center [1061, 466] width 248 height 17
click at [1192, 457] on icon "ChevronDown" at bounding box center [1196, 466] width 17 height 17
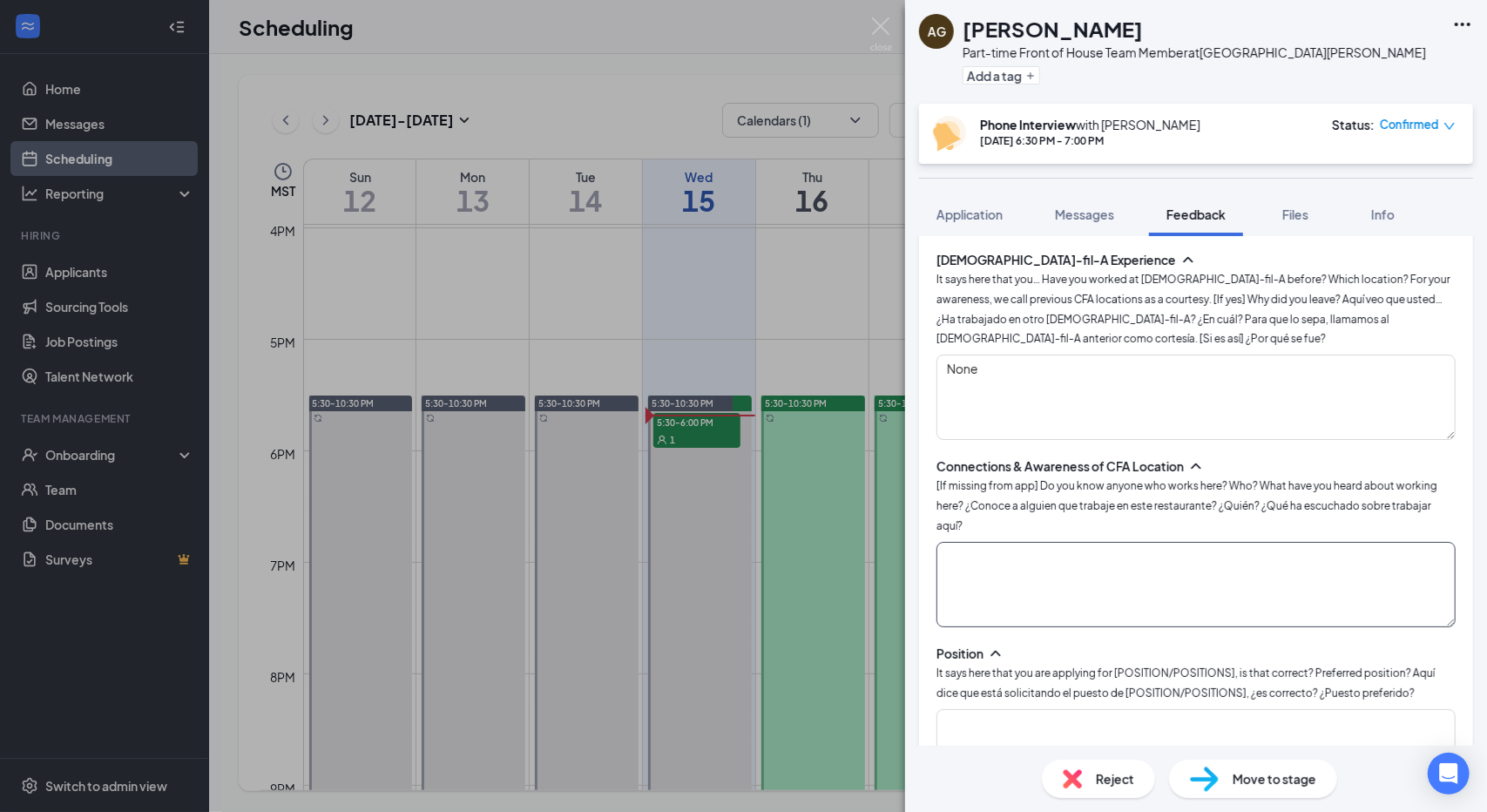
click at [1125, 542] on textarea at bounding box center [1196, 584] width 519 height 85
type textarea "No,"
click at [1032, 709] on textarea at bounding box center [1196, 752] width 519 height 85
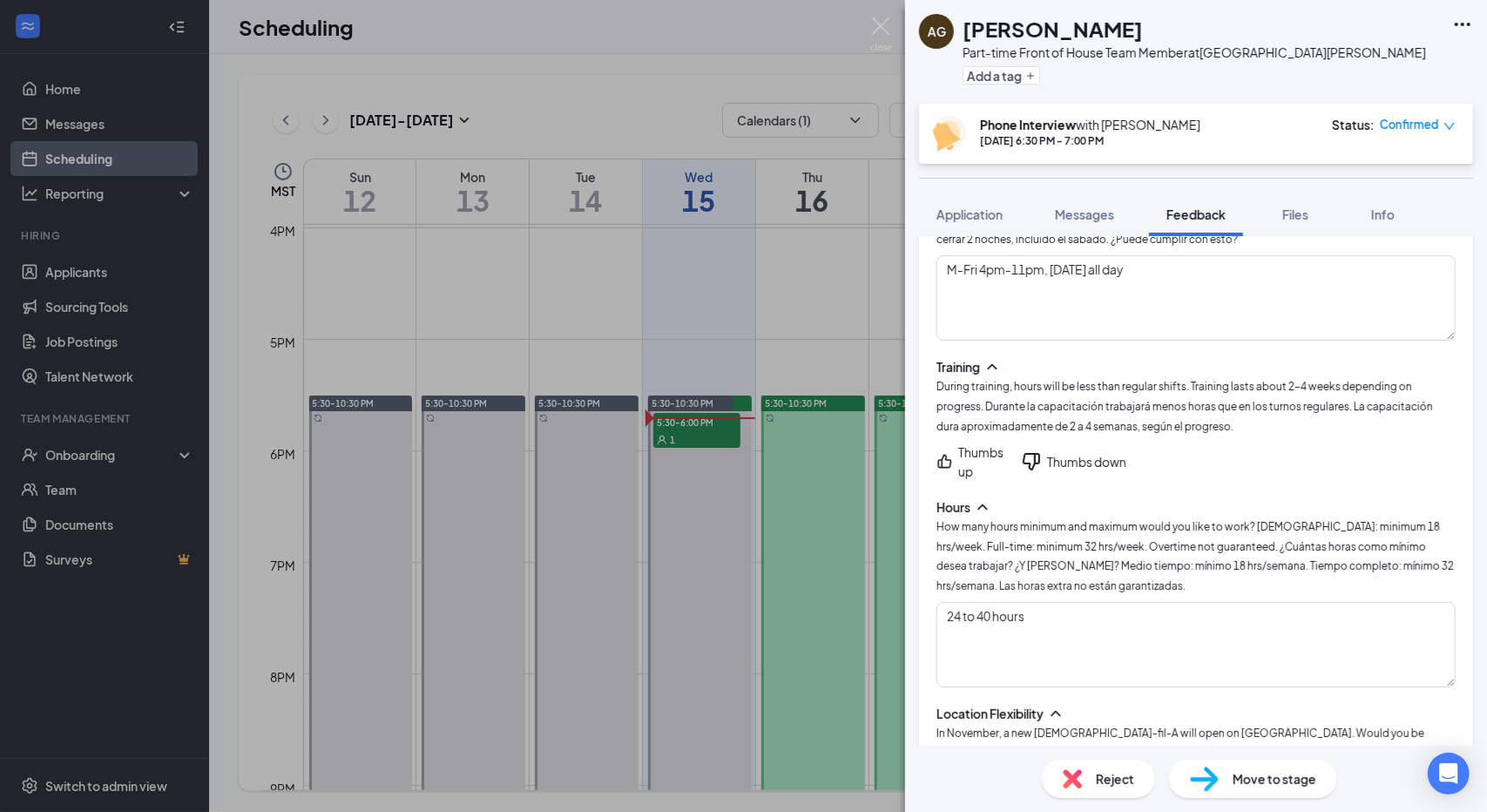
scroll to position [1738, 0]
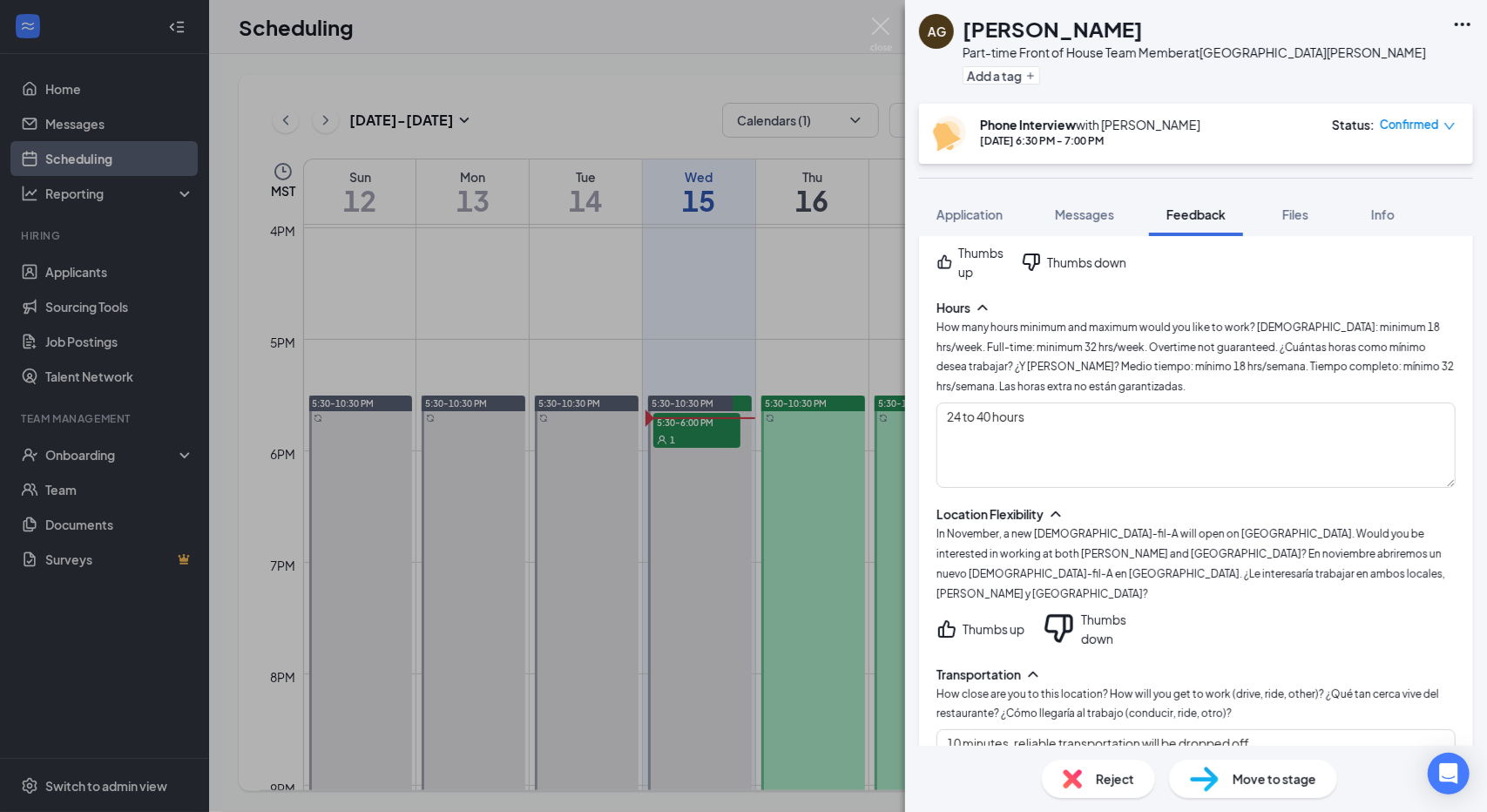
type textarea "FOH"
drag, startPoint x: 1012, startPoint y: 457, endPoint x: 970, endPoint y: 467, distance: 43.2
click at [970, 527] on span "In November, a new [DEMOGRAPHIC_DATA]-fil-A will open on [GEOGRAPHIC_DATA]. Wou…" at bounding box center [1190, 563] width 508 height 73
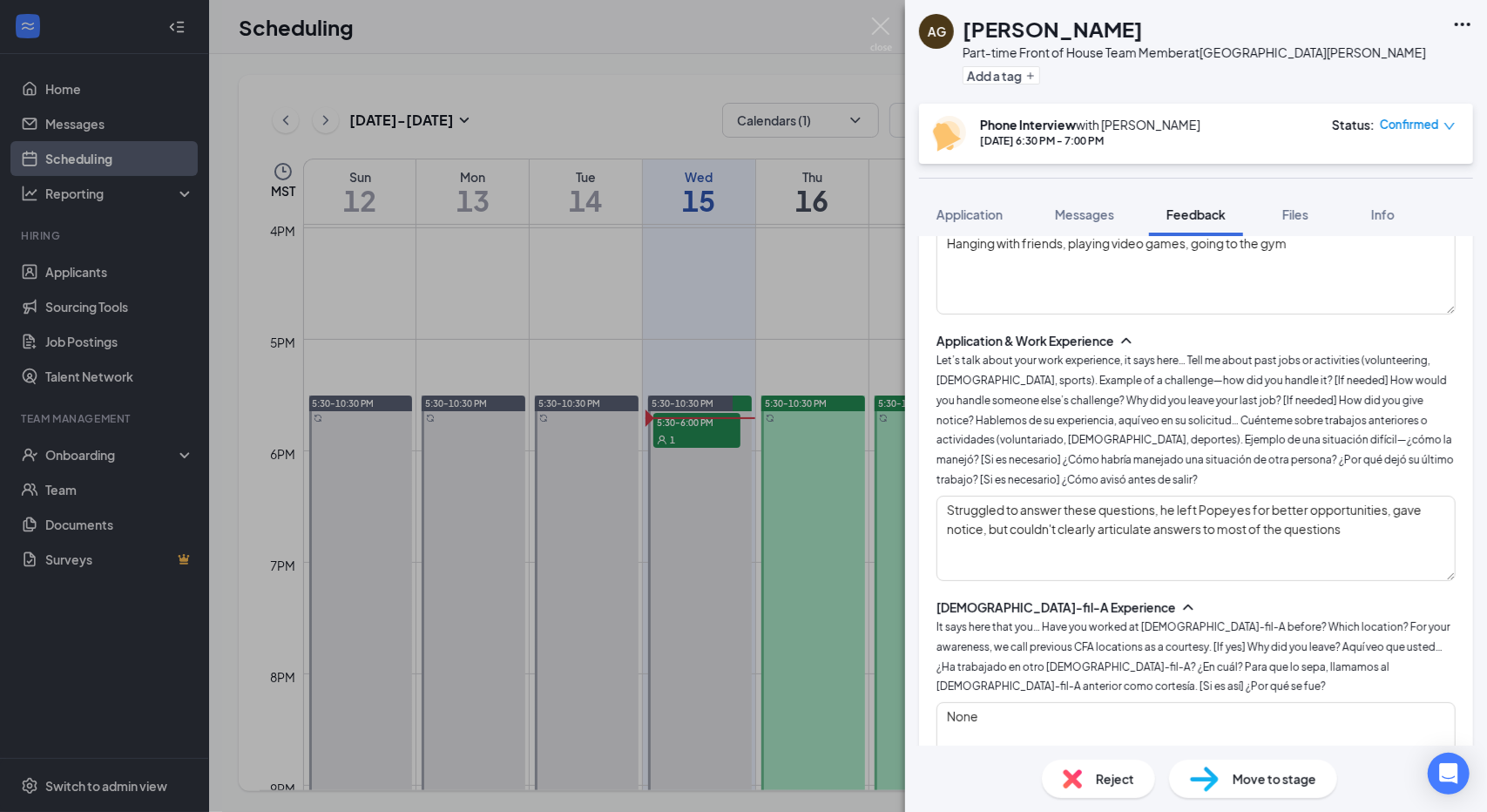
scroll to position [0, 0]
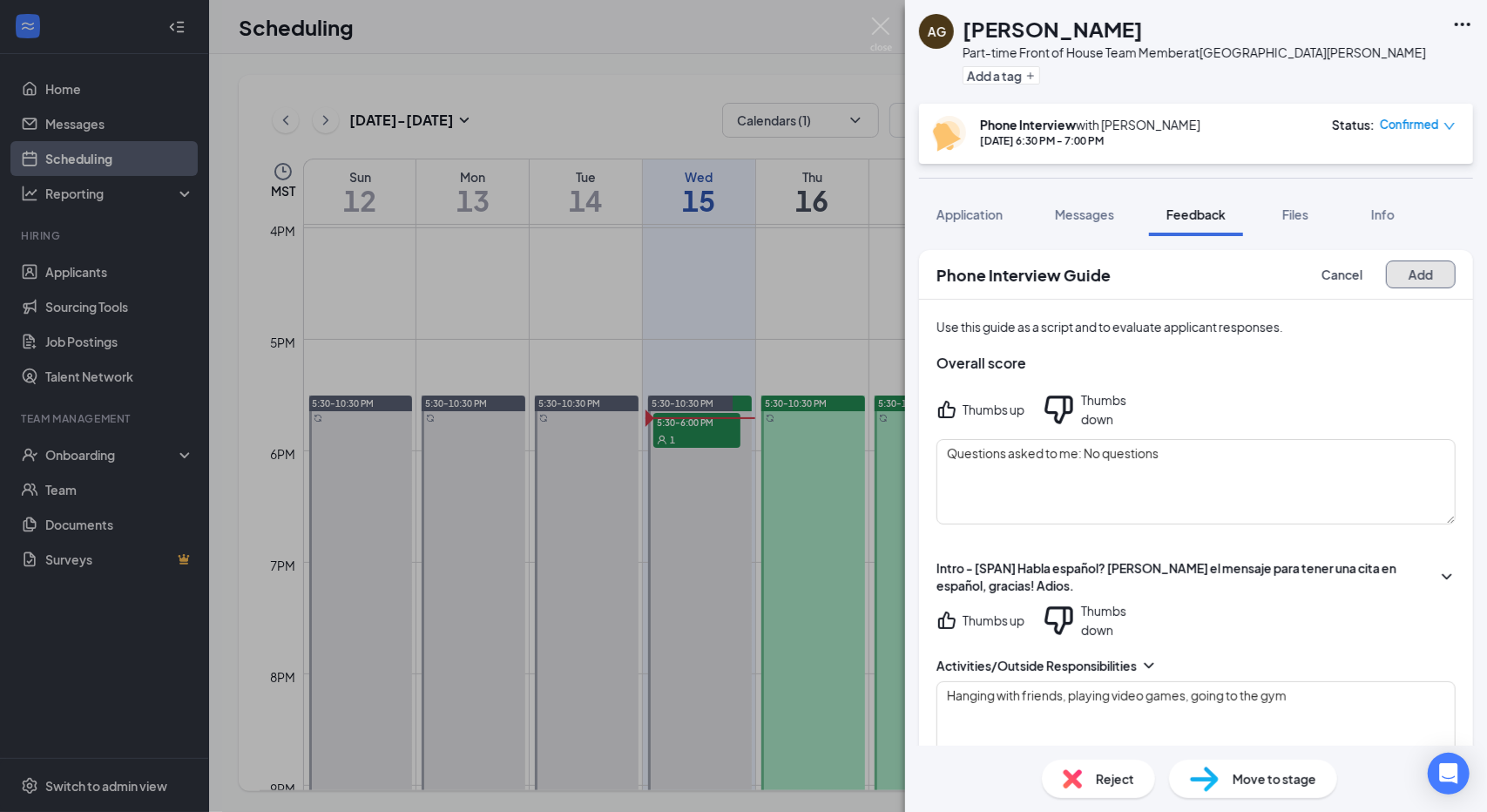
click at [1395, 275] on button "Add" at bounding box center [1421, 275] width 70 height 28
